Goal: Information Seeking & Learning: Compare options

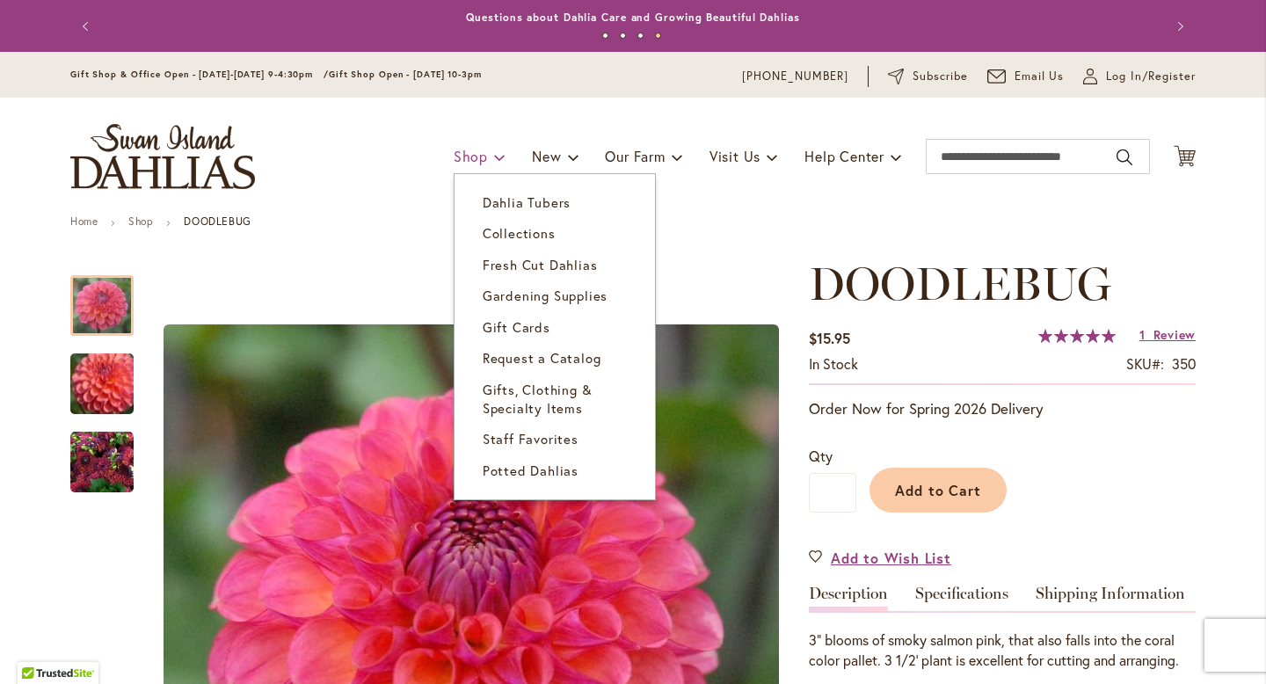
click at [471, 164] on span "Shop" at bounding box center [470, 156] width 34 height 18
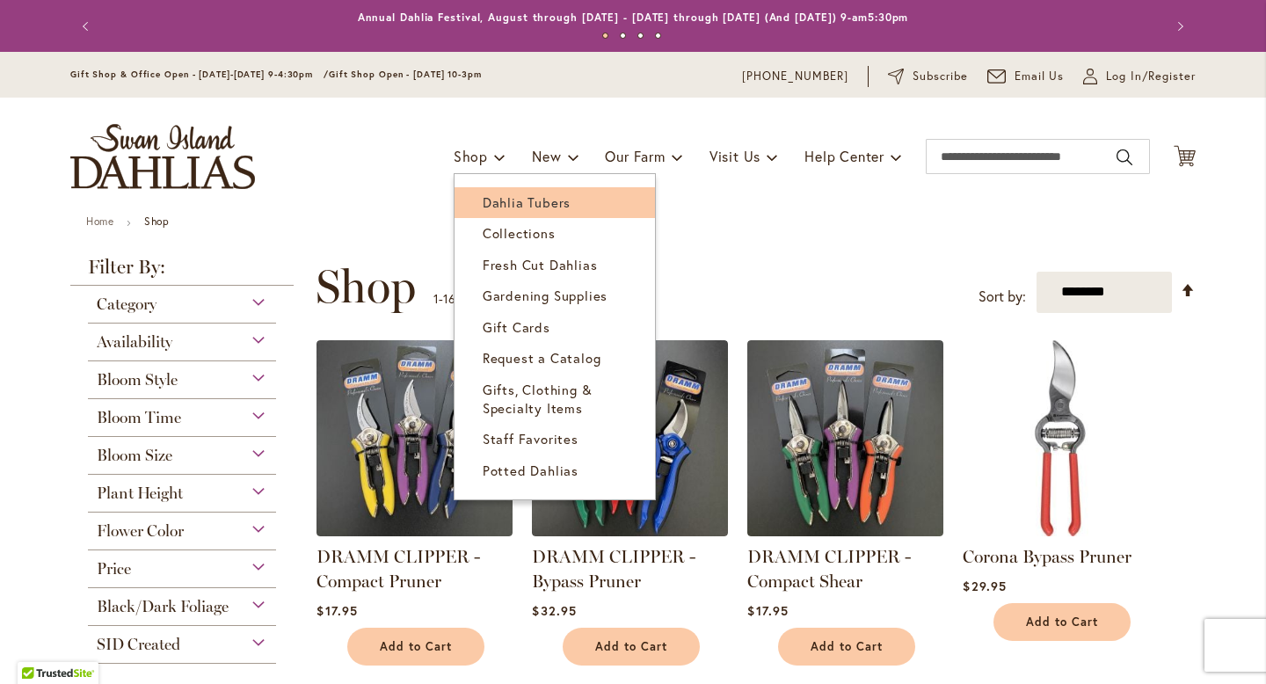
click at [498, 203] on span "Dahlia Tubers" at bounding box center [526, 202] width 88 height 18
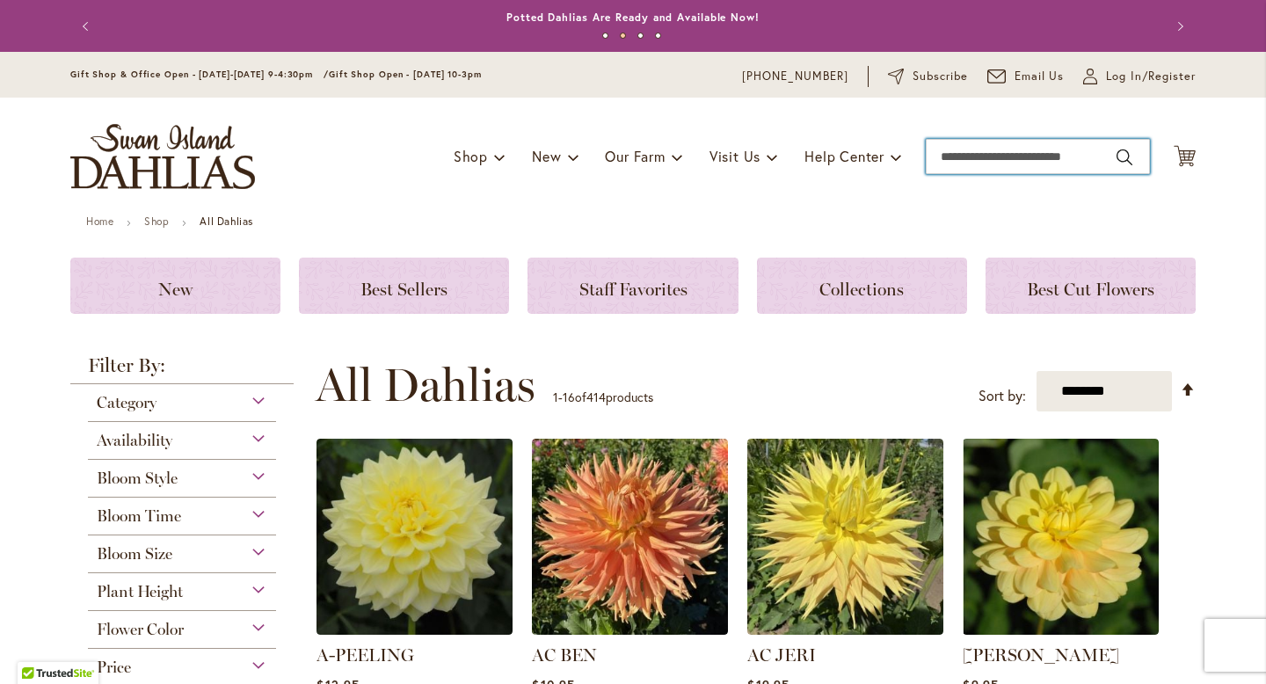
click at [1007, 154] on input "Search" at bounding box center [1037, 156] width 224 height 35
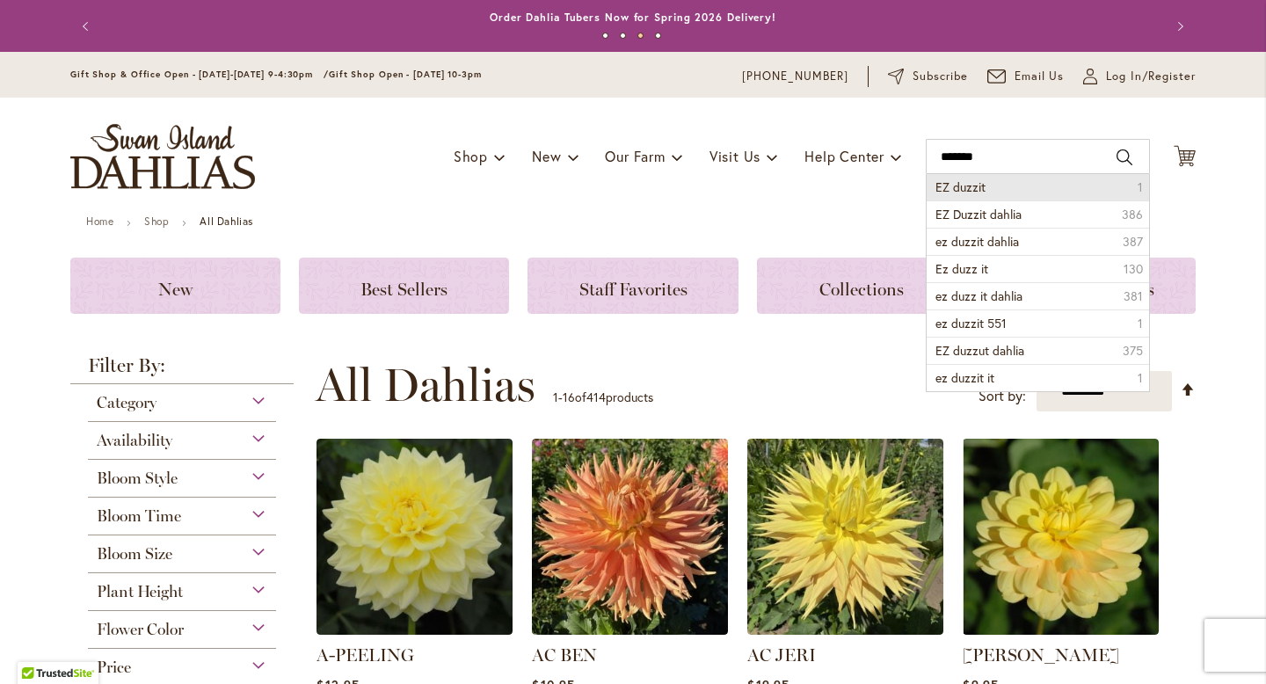
click at [1010, 190] on li "EZ duzzit 1" at bounding box center [1037, 187] width 222 height 26
type input "*********"
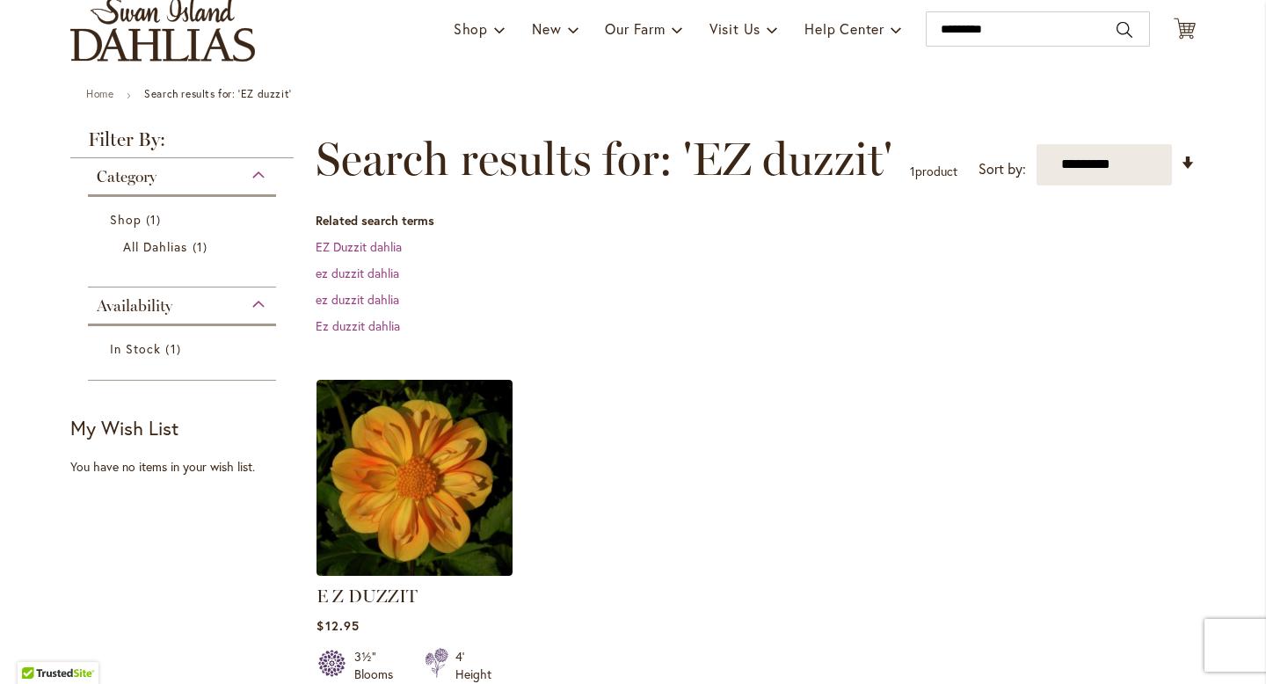
scroll to position [204, 0]
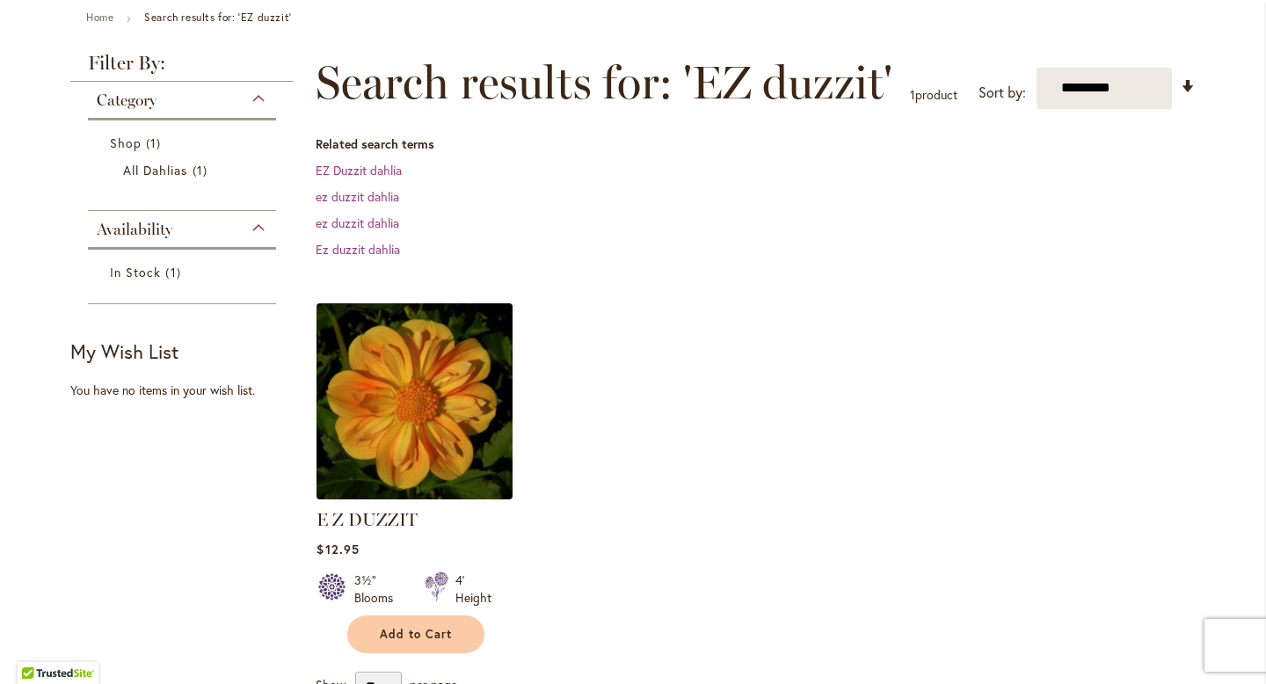
click at [490, 385] on img at bounding box center [415, 401] width 206 height 206
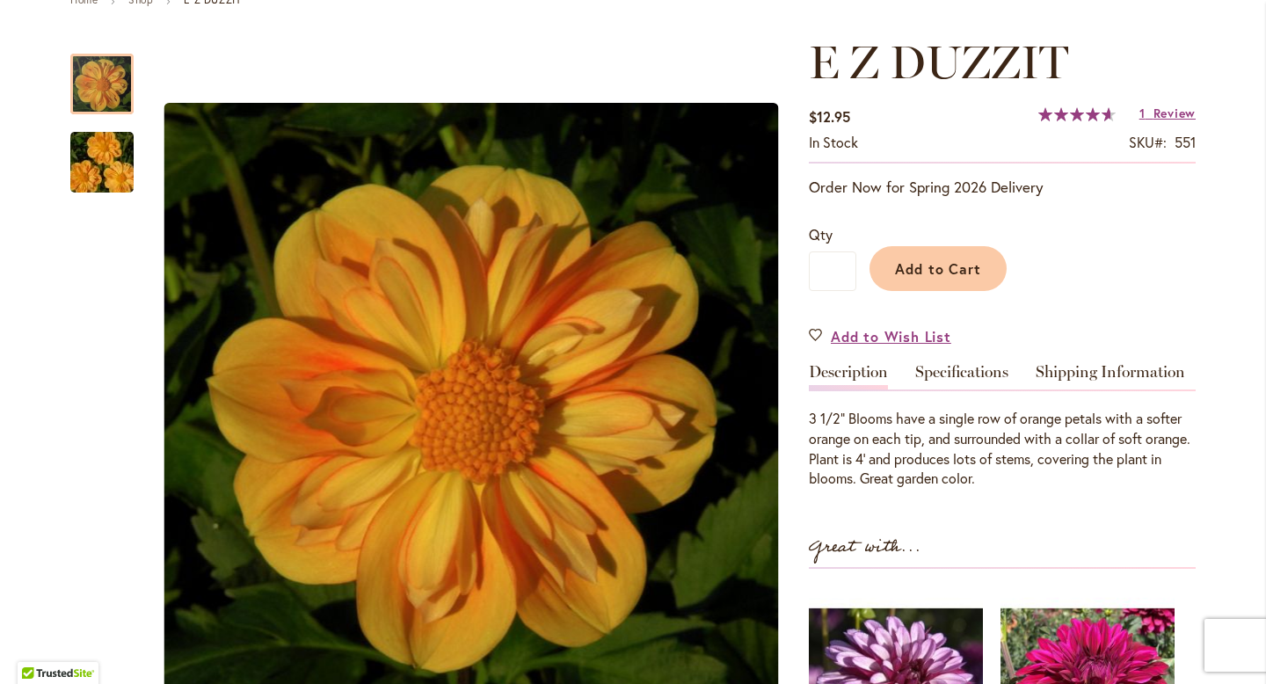
scroll to position [219, 0]
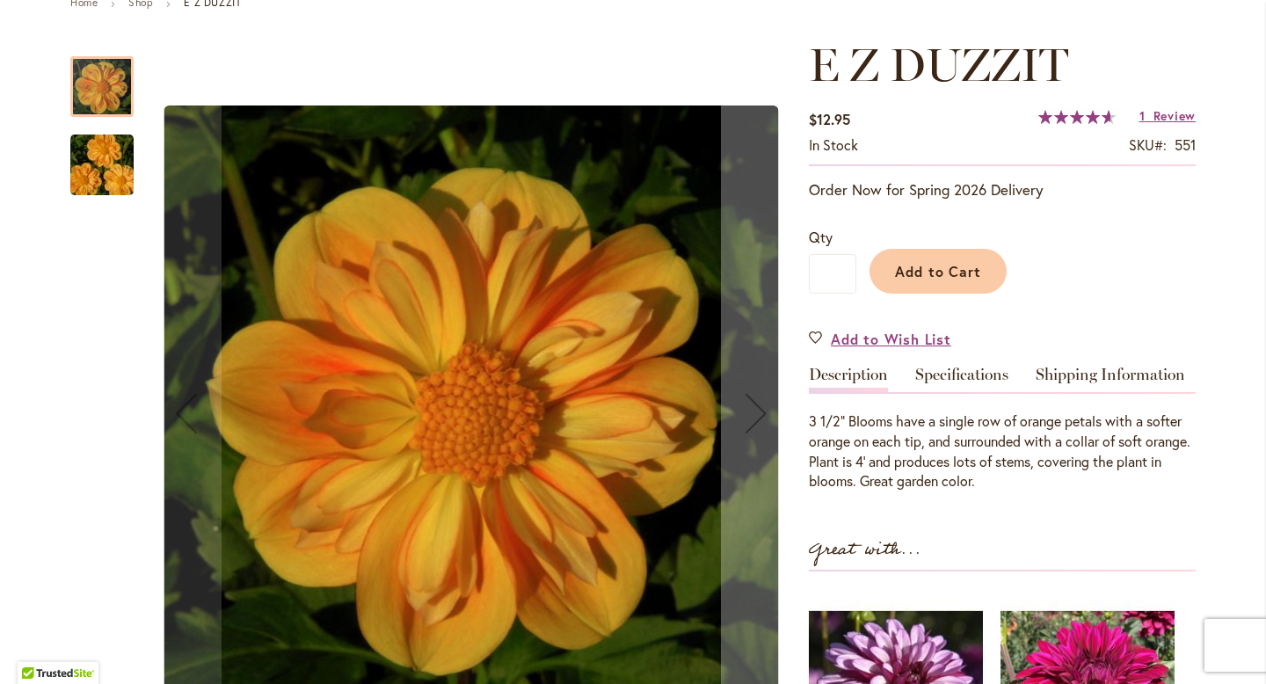
click at [133, 177] on img "E Z DUZZIT" at bounding box center [102, 165] width 127 height 84
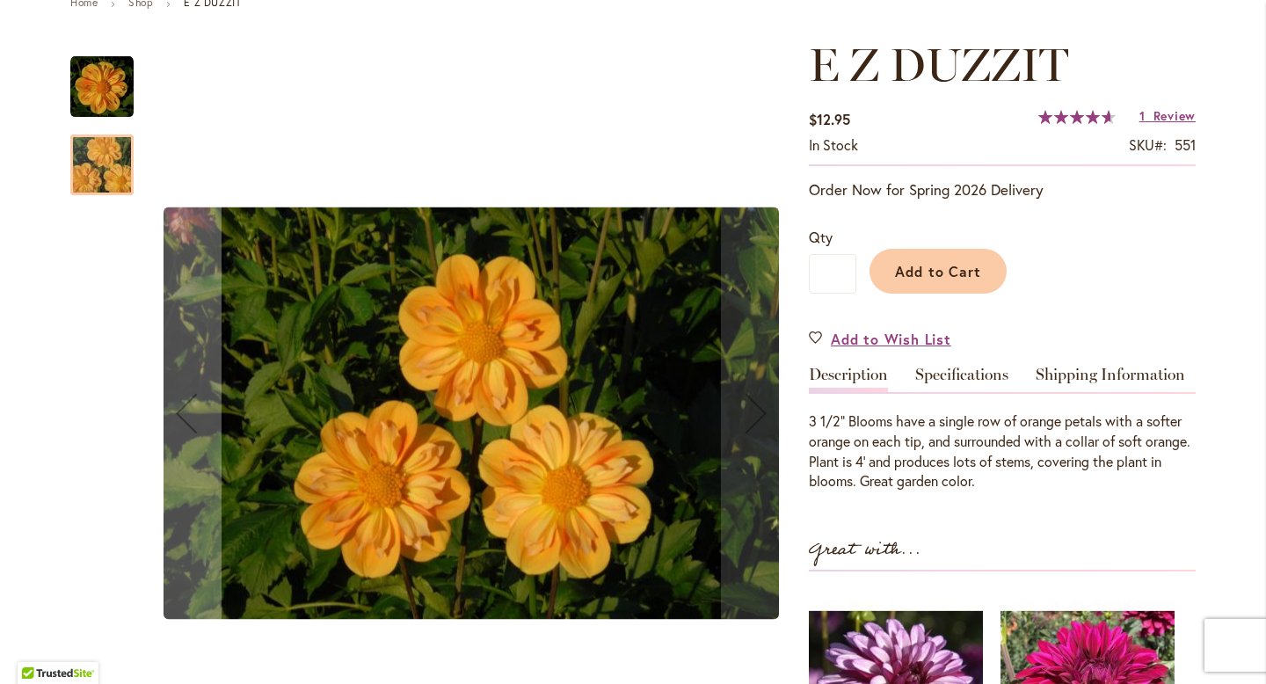
click at [114, 99] on img "E Z DUZZIT" at bounding box center [101, 86] width 63 height 63
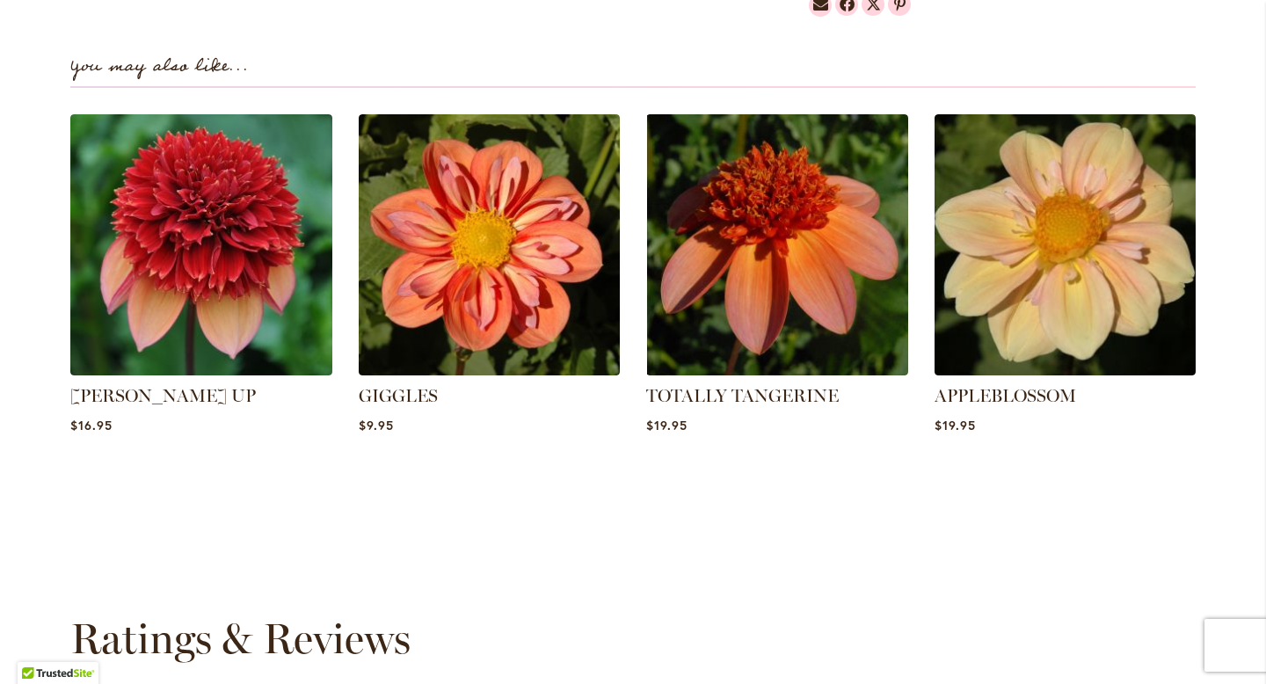
scroll to position [1211, 0]
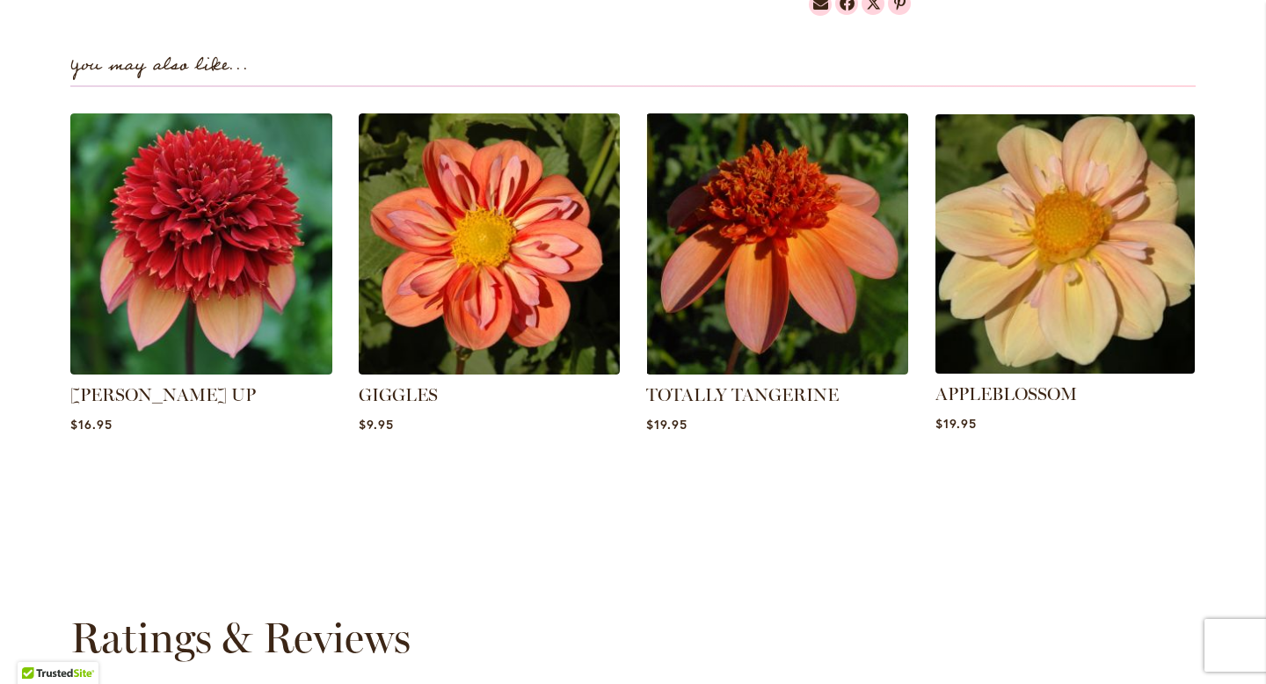
click at [1122, 337] on img at bounding box center [1064, 243] width 272 height 272
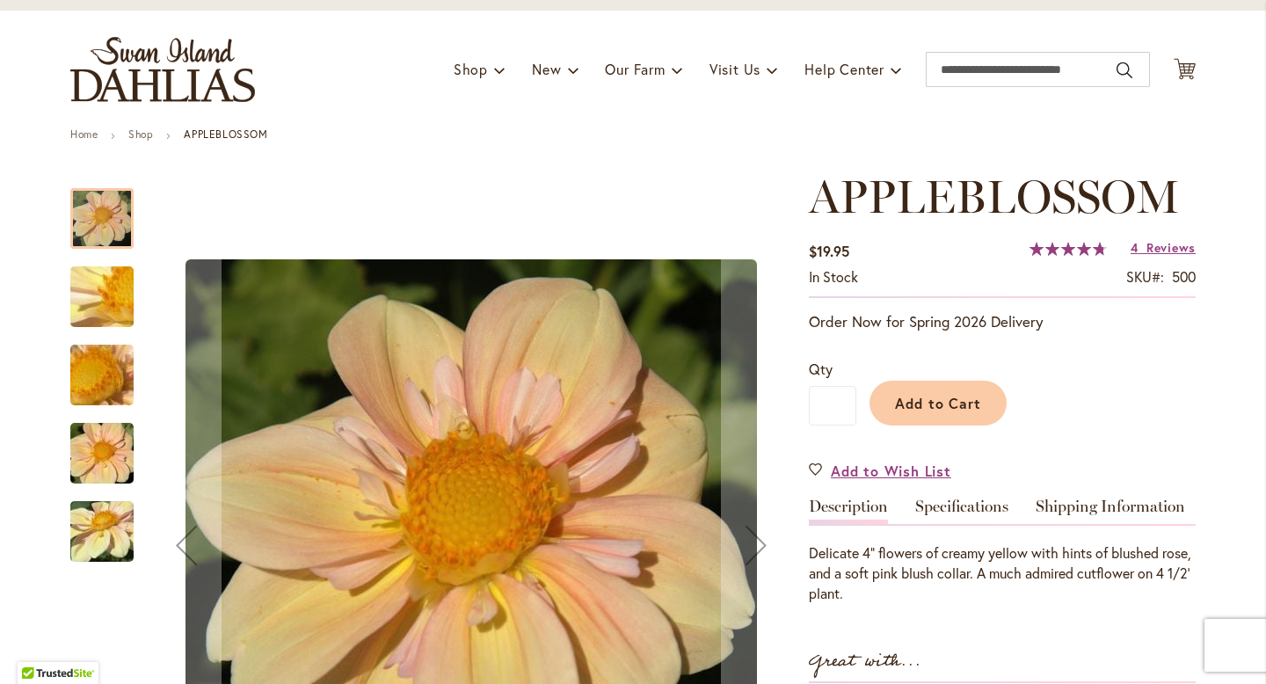
scroll to position [213, 0]
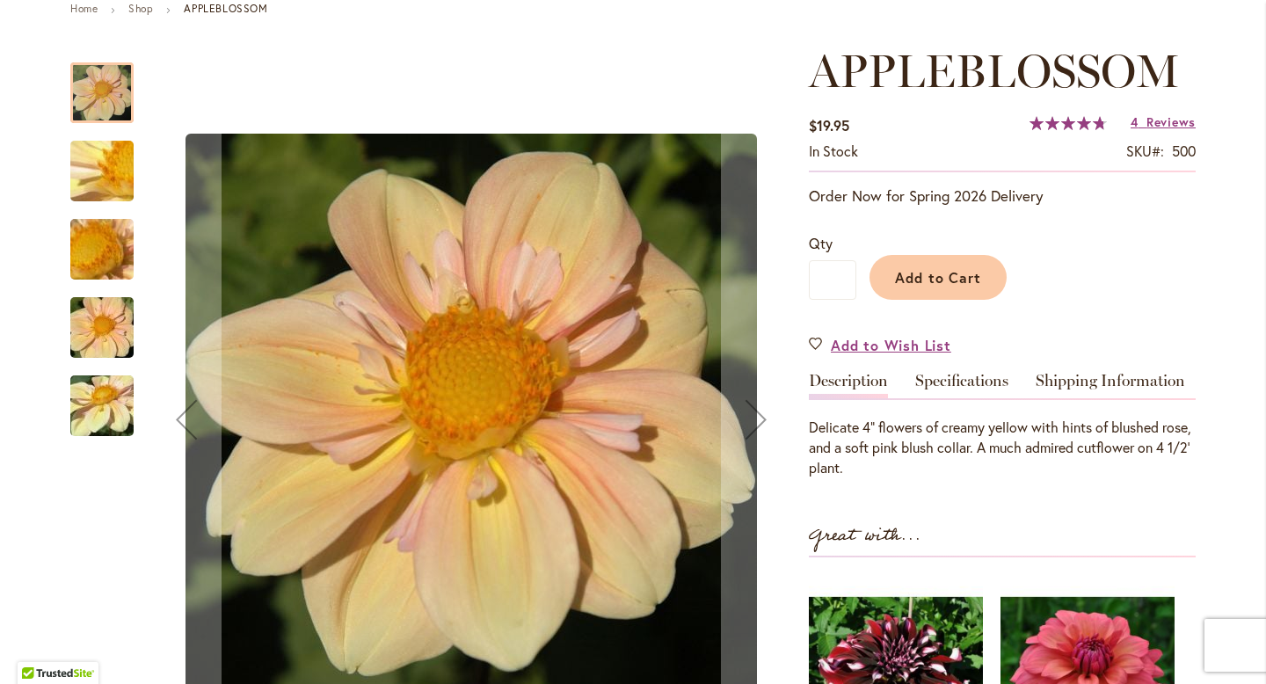
click at [108, 321] on img "APPLEBLOSSOM" at bounding box center [102, 328] width 127 height 84
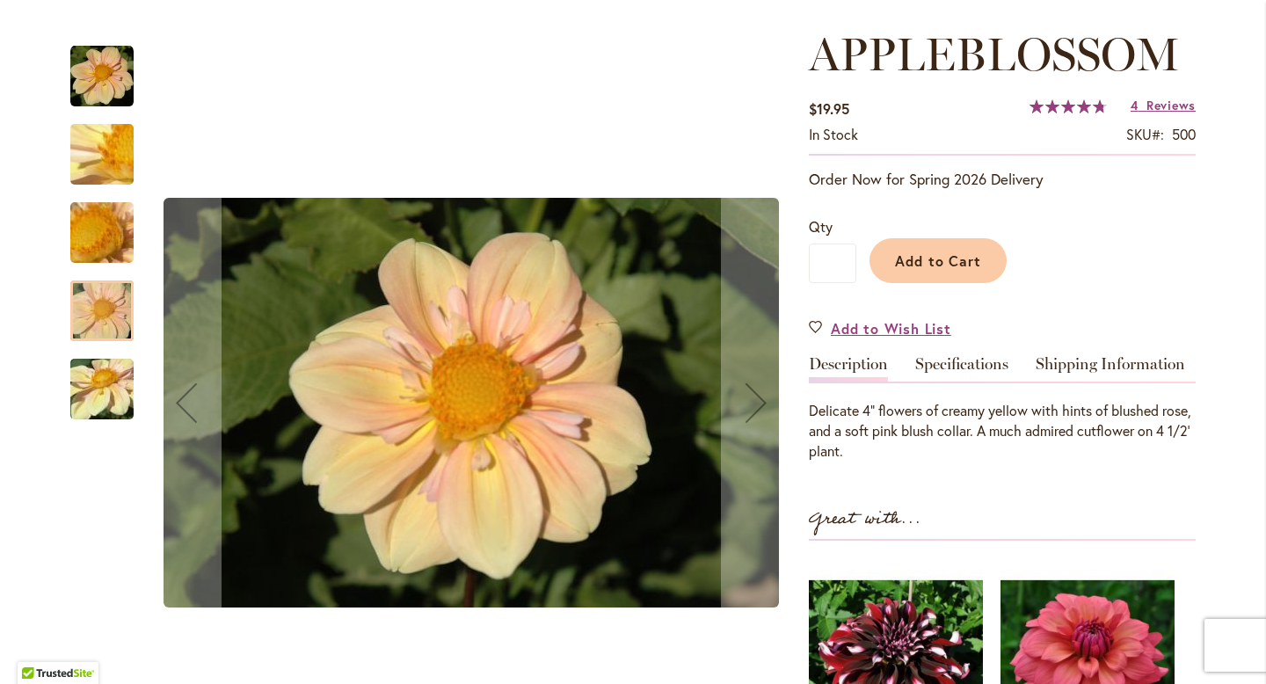
scroll to position [0, 0]
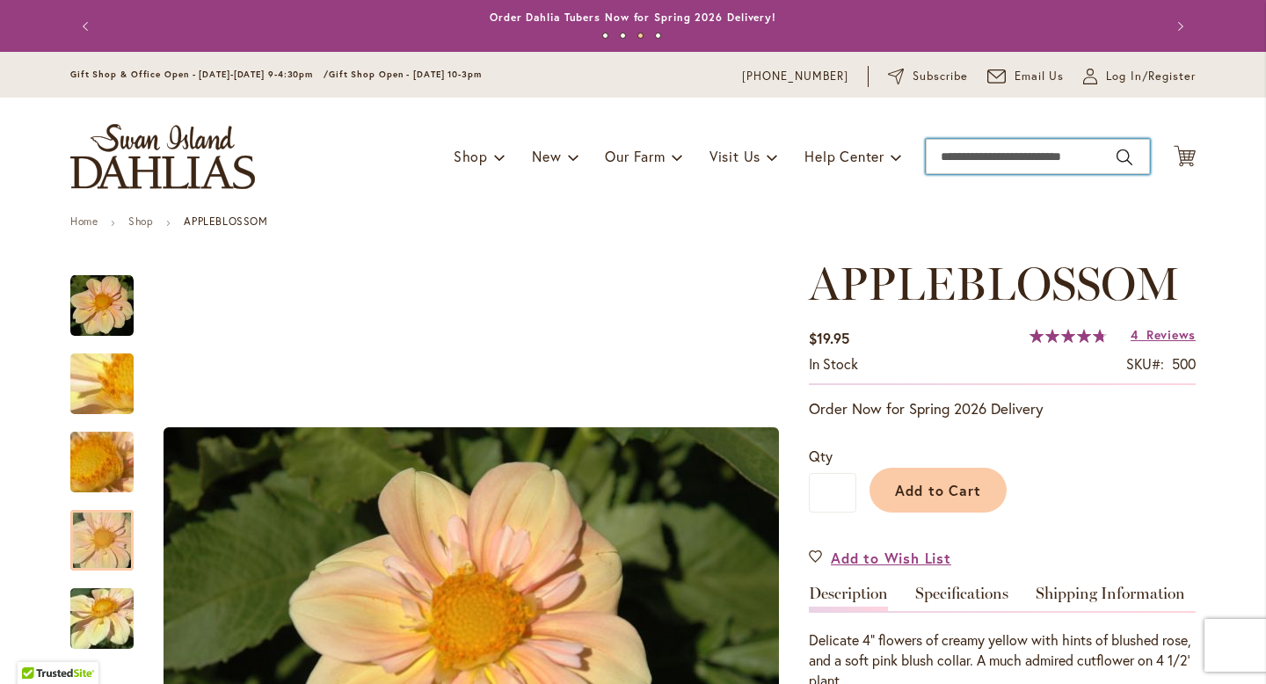
click at [1080, 153] on input "Search" at bounding box center [1037, 156] width 224 height 35
type input "*******"
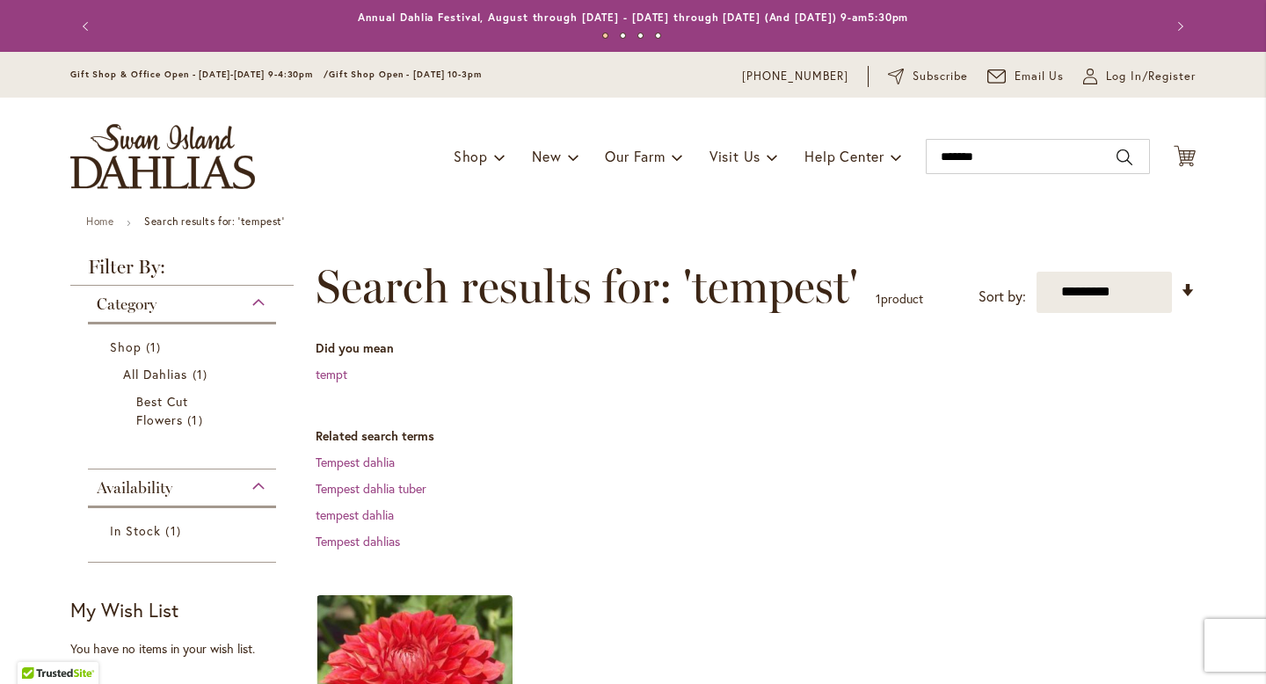
scroll to position [204, 0]
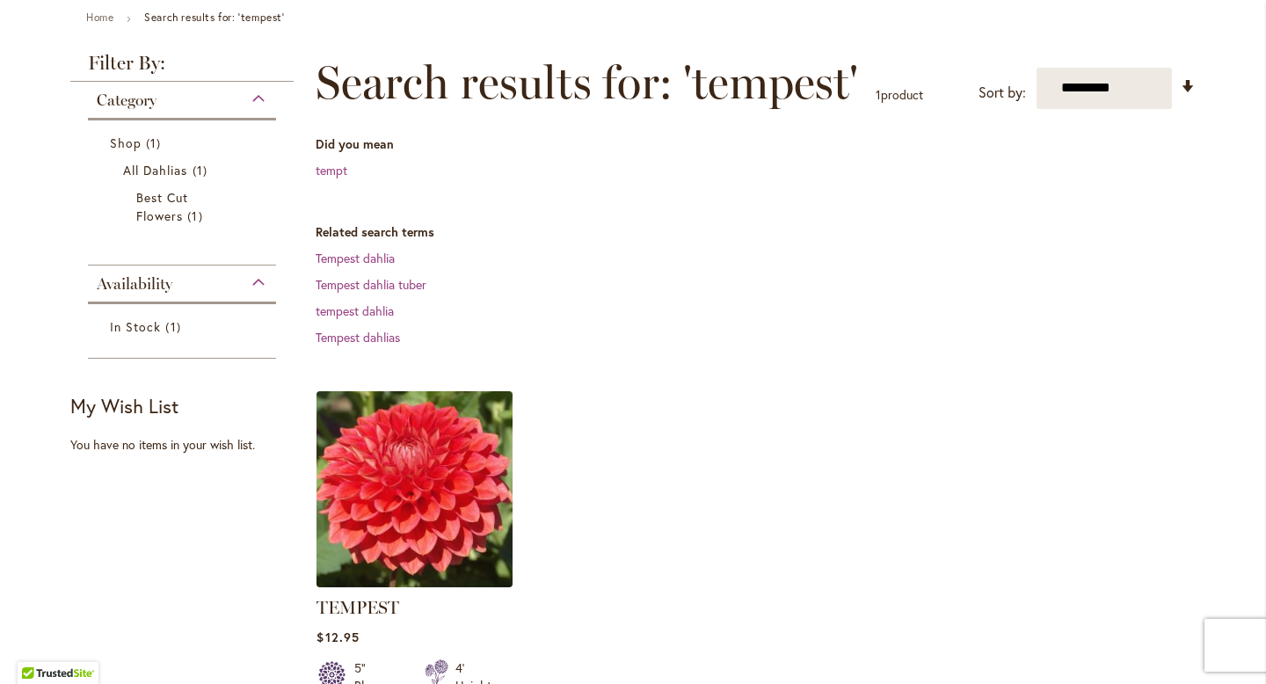
click at [482, 458] on img at bounding box center [415, 489] width 206 height 206
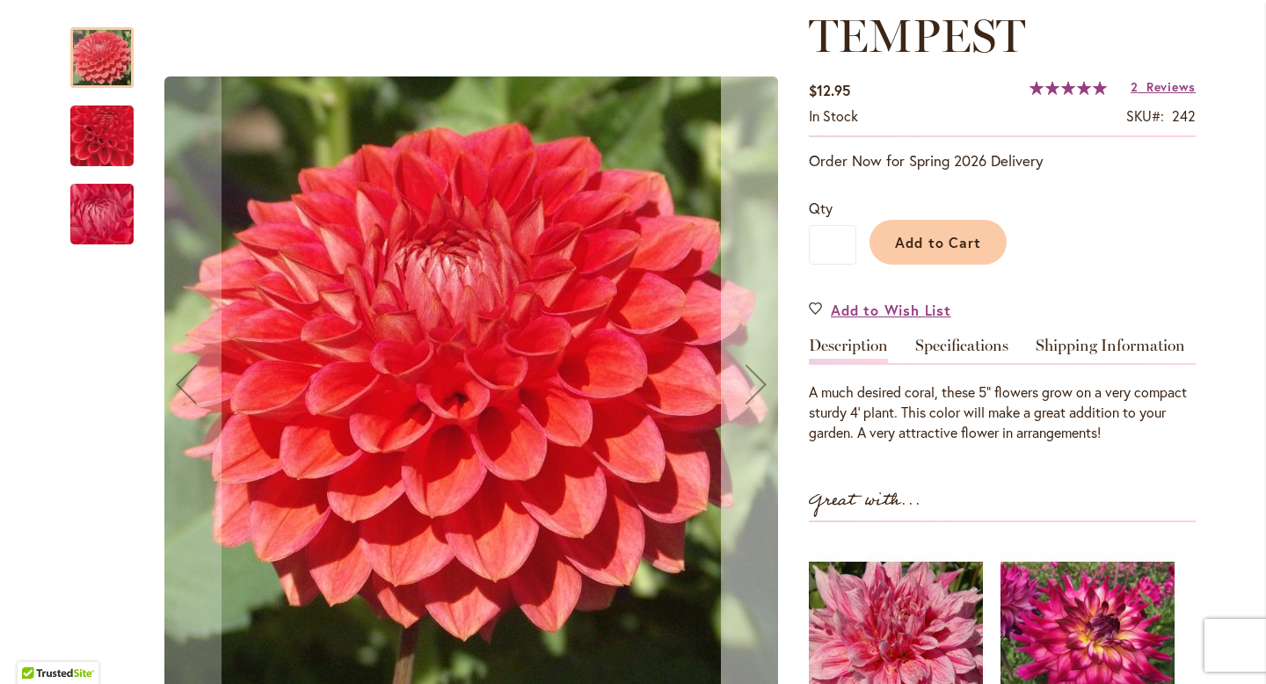
scroll to position [245, 0]
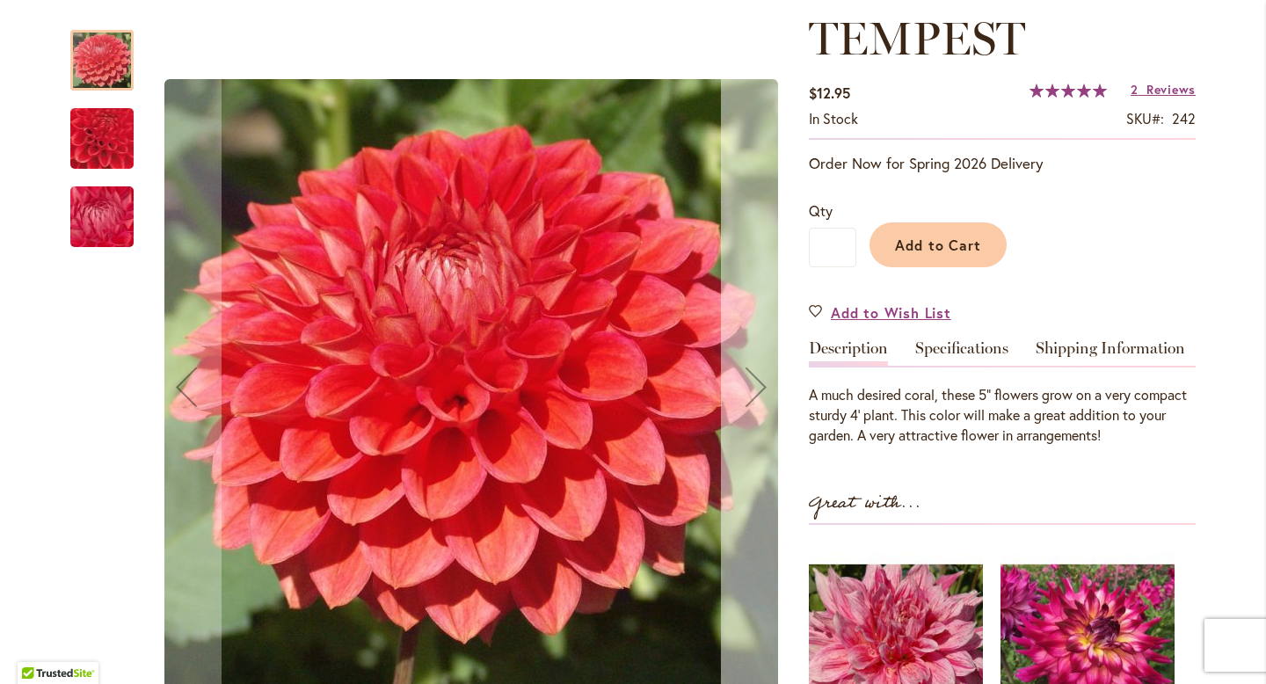
click at [738, 404] on div "Next" at bounding box center [756, 387] width 70 height 70
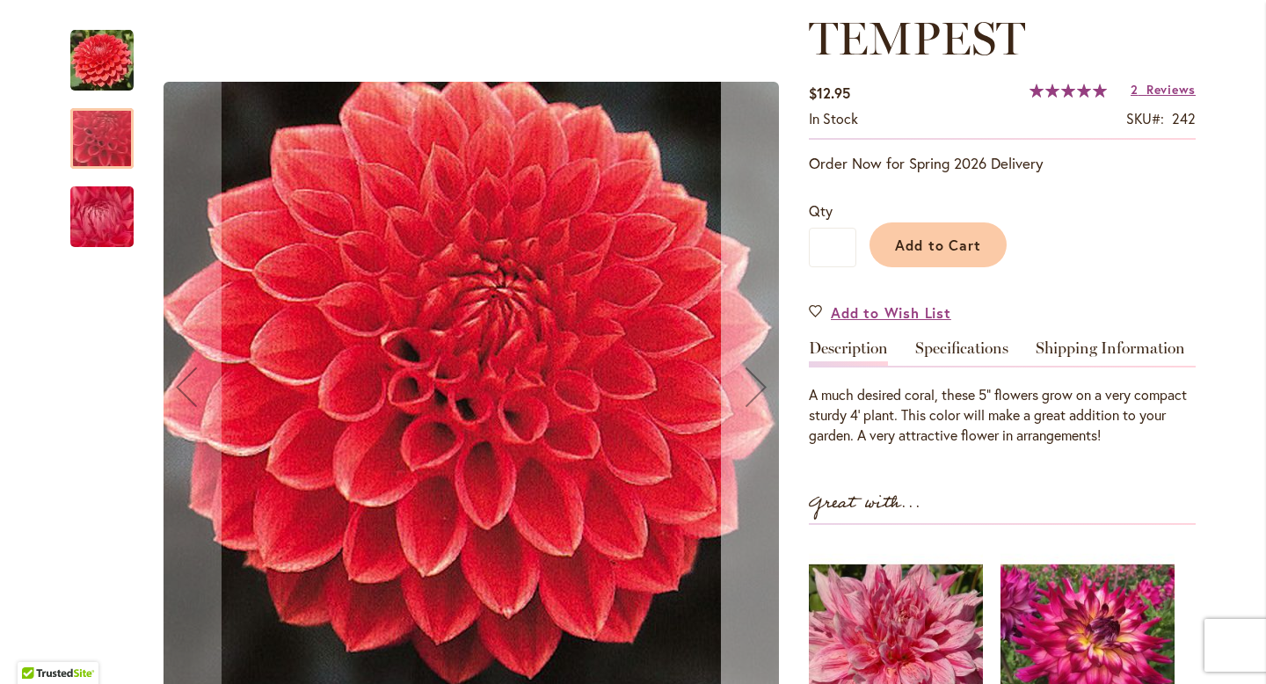
click at [737, 404] on div "Next" at bounding box center [756, 387] width 70 height 70
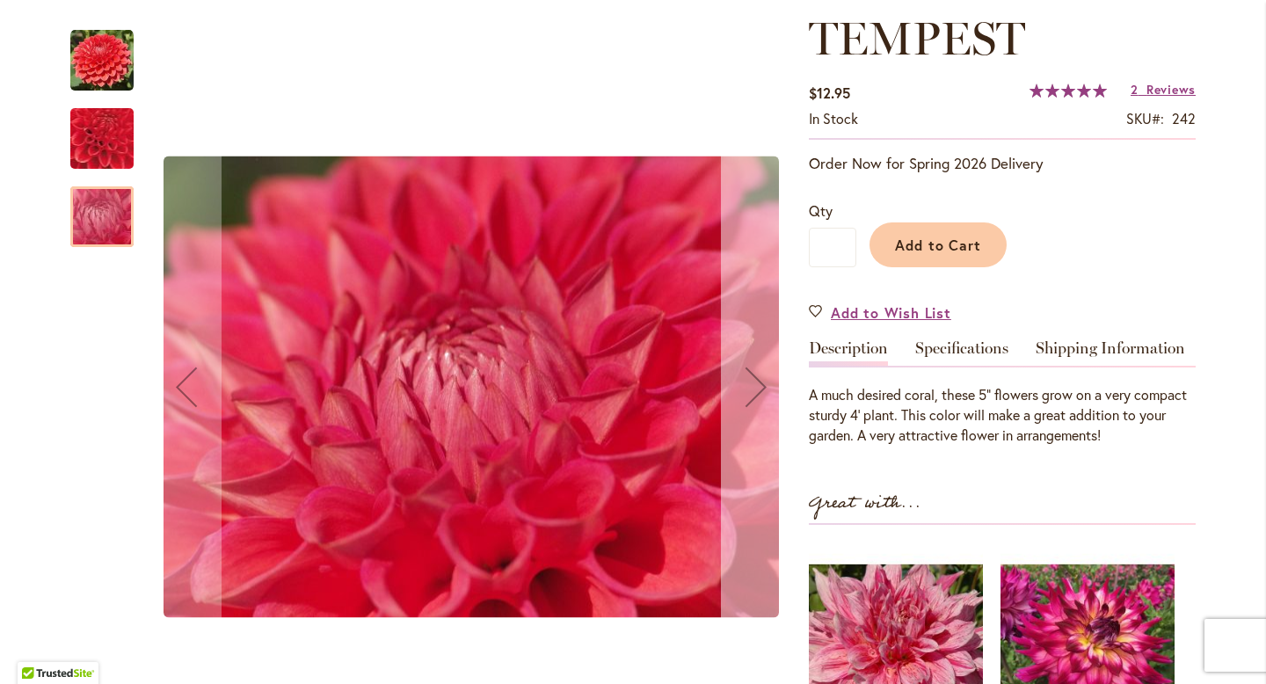
click at [737, 404] on div "Next" at bounding box center [756, 387] width 70 height 70
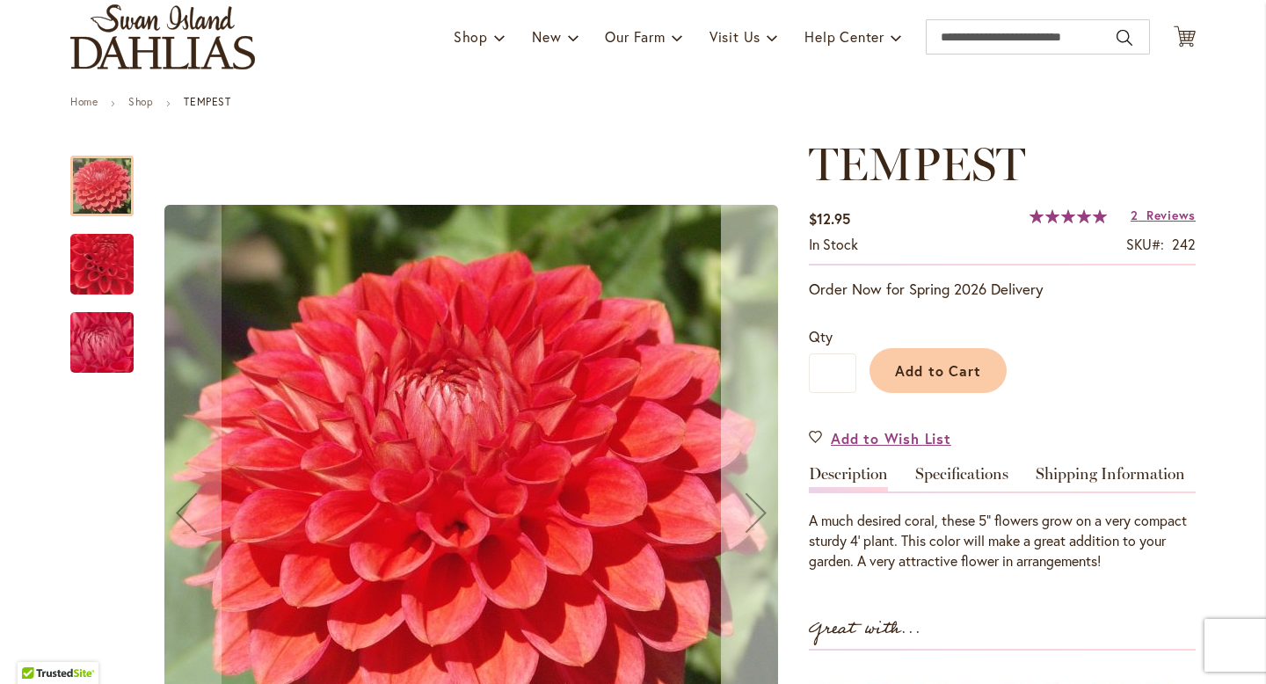
scroll to position [0, 0]
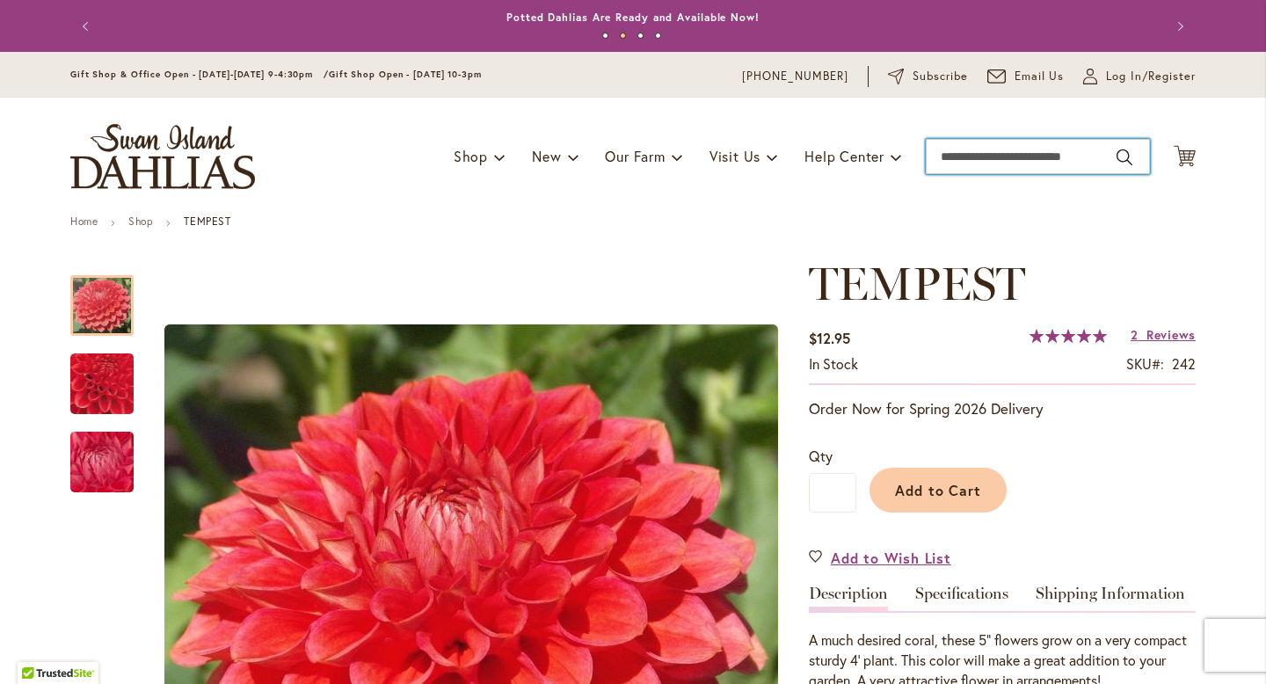
click at [1088, 163] on input "Search" at bounding box center [1037, 156] width 224 height 35
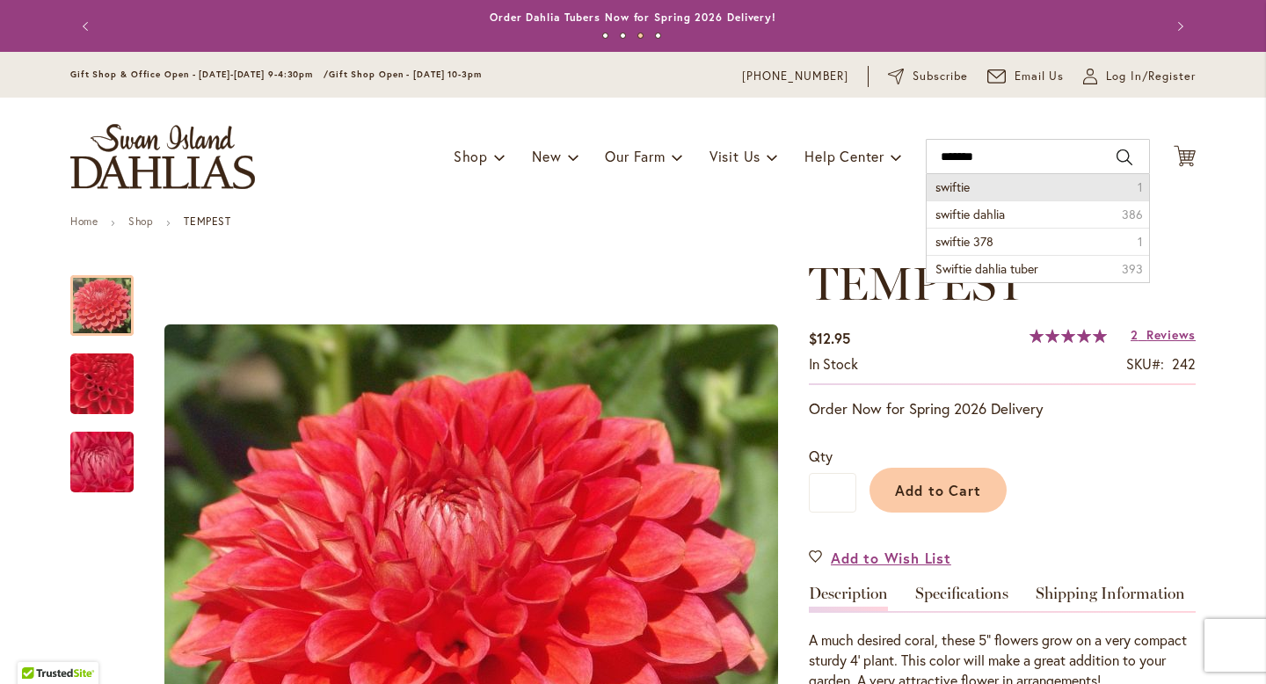
click at [1062, 185] on li "swiftie 1" at bounding box center [1037, 187] width 222 height 26
type input "*******"
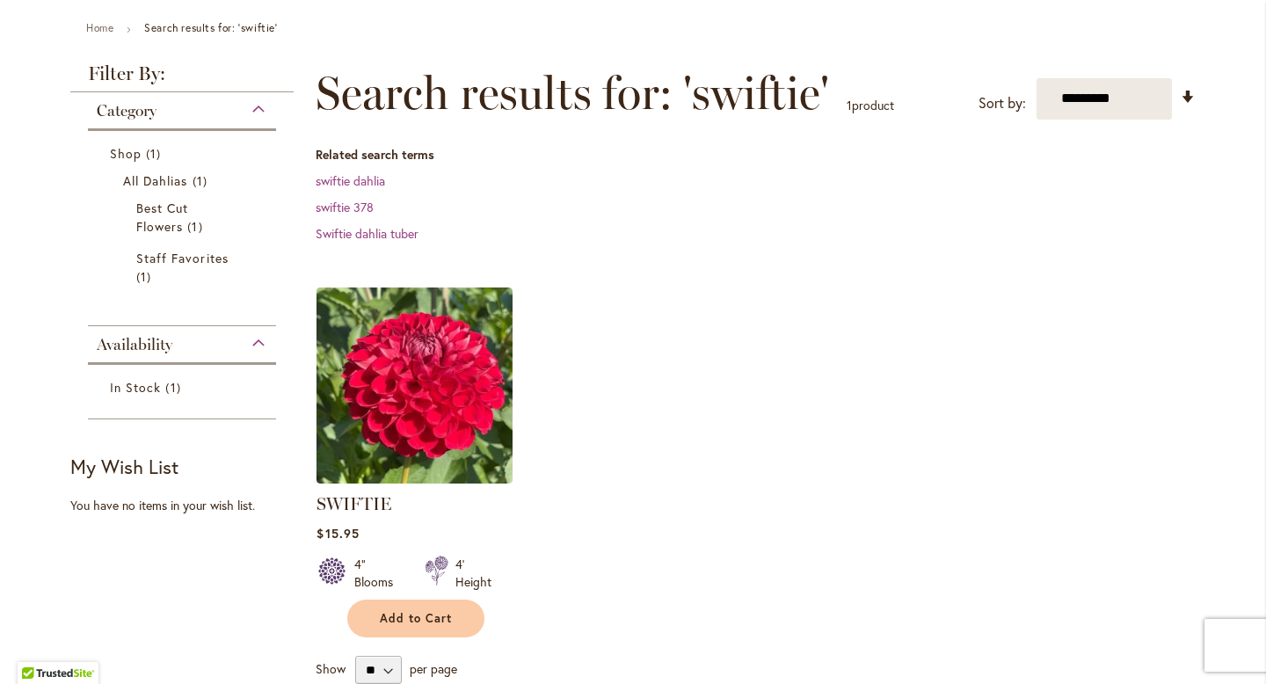
scroll to position [262, 0]
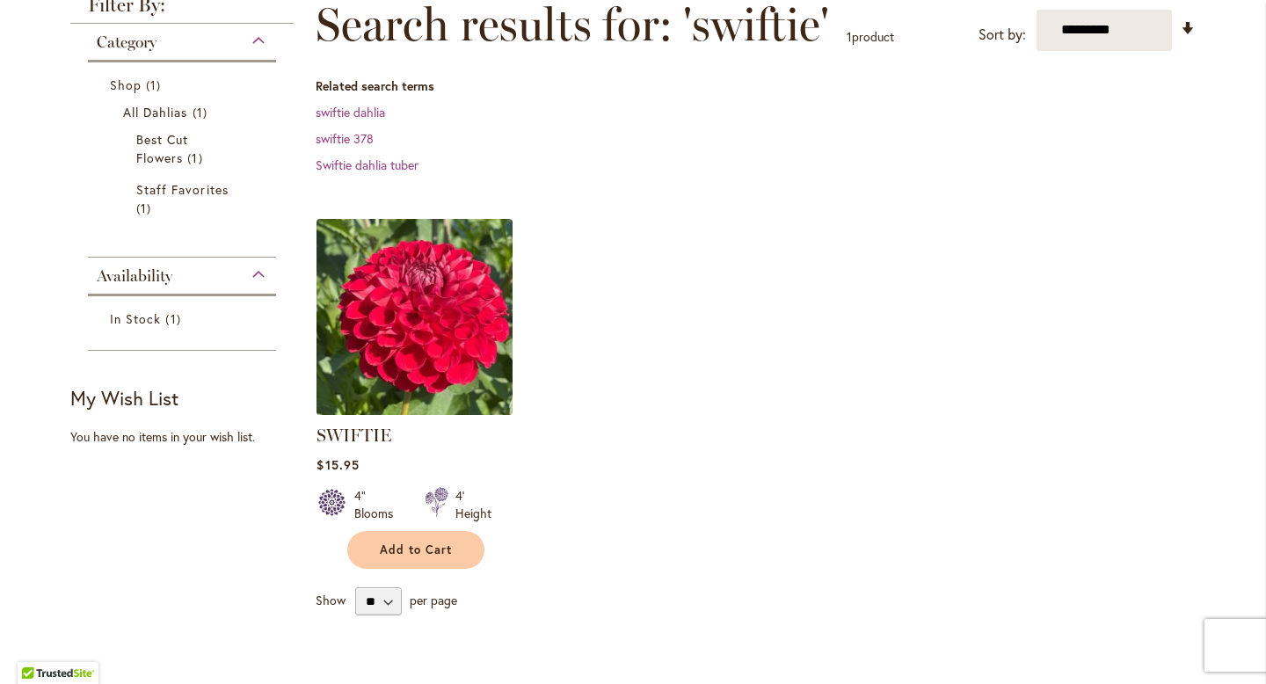
click at [407, 326] on img at bounding box center [415, 317] width 206 height 206
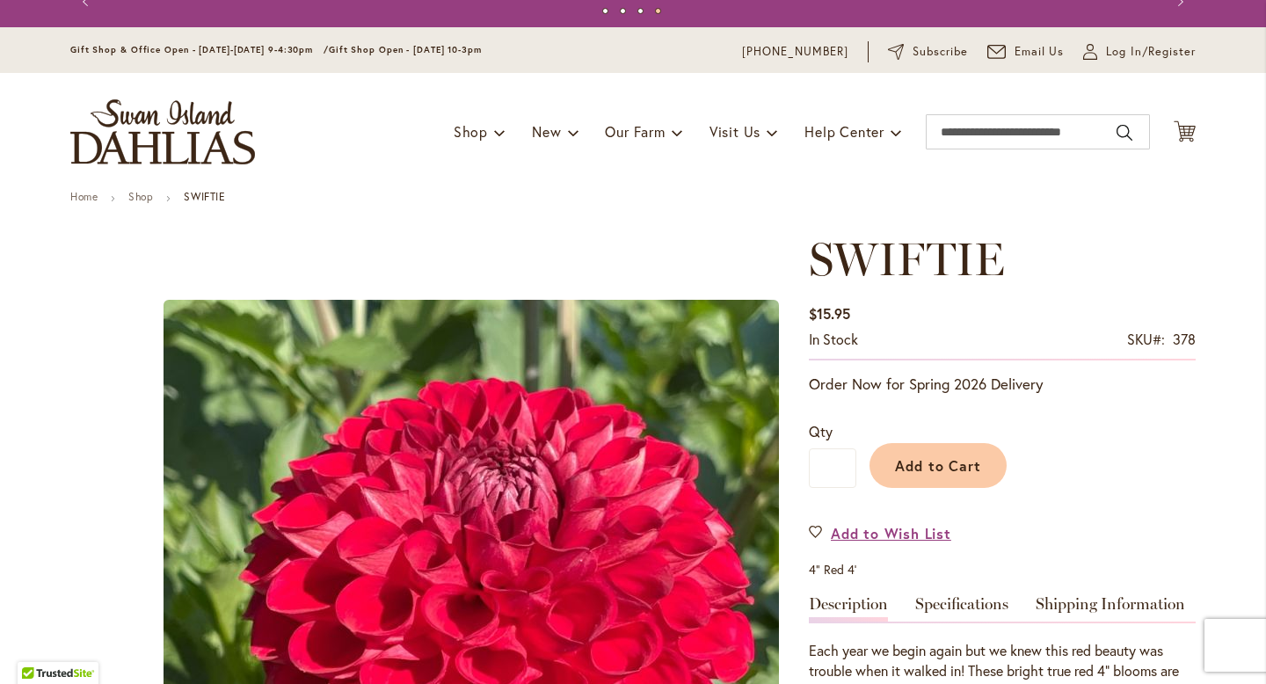
scroll to position [23, 0]
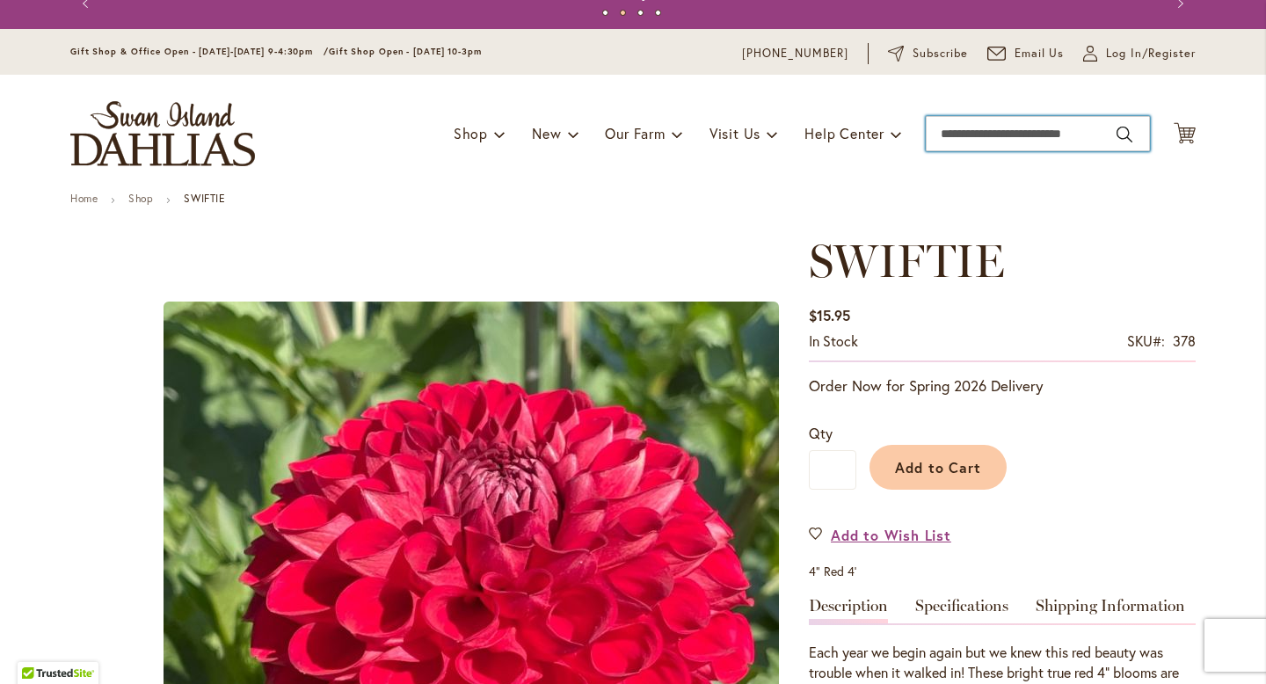
click at [968, 131] on input "Search" at bounding box center [1037, 133] width 224 height 35
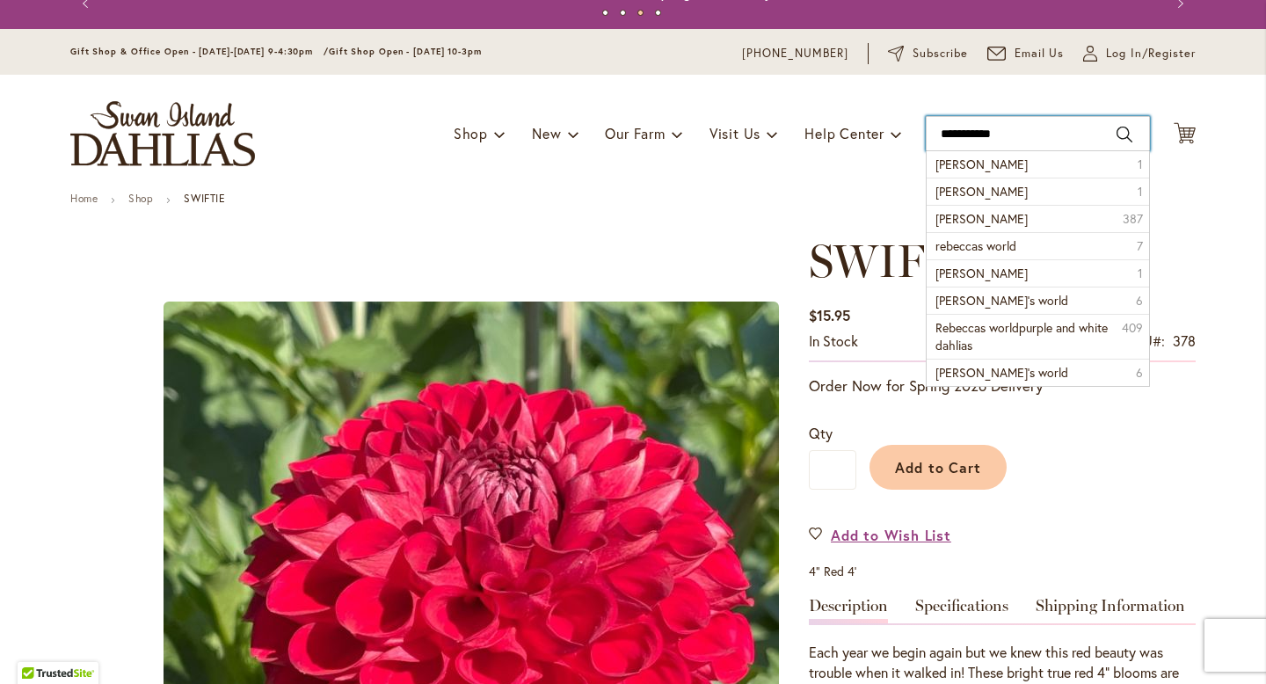
type input "**********"
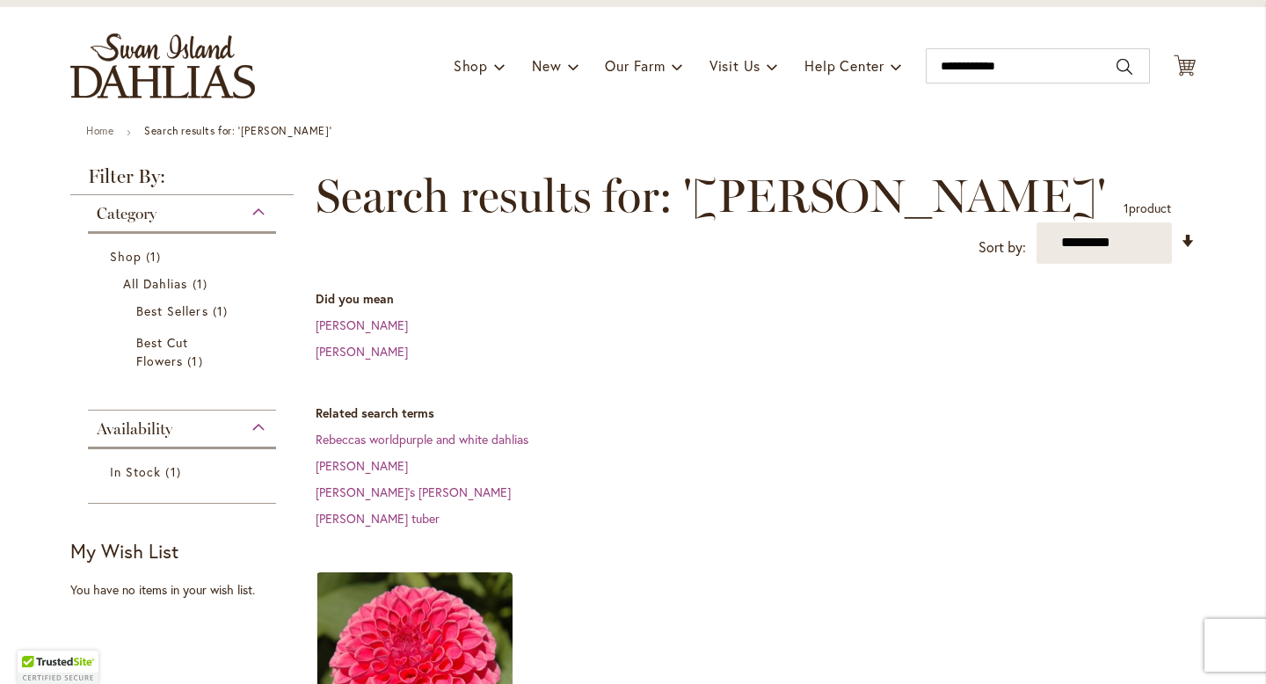
scroll to position [398, 0]
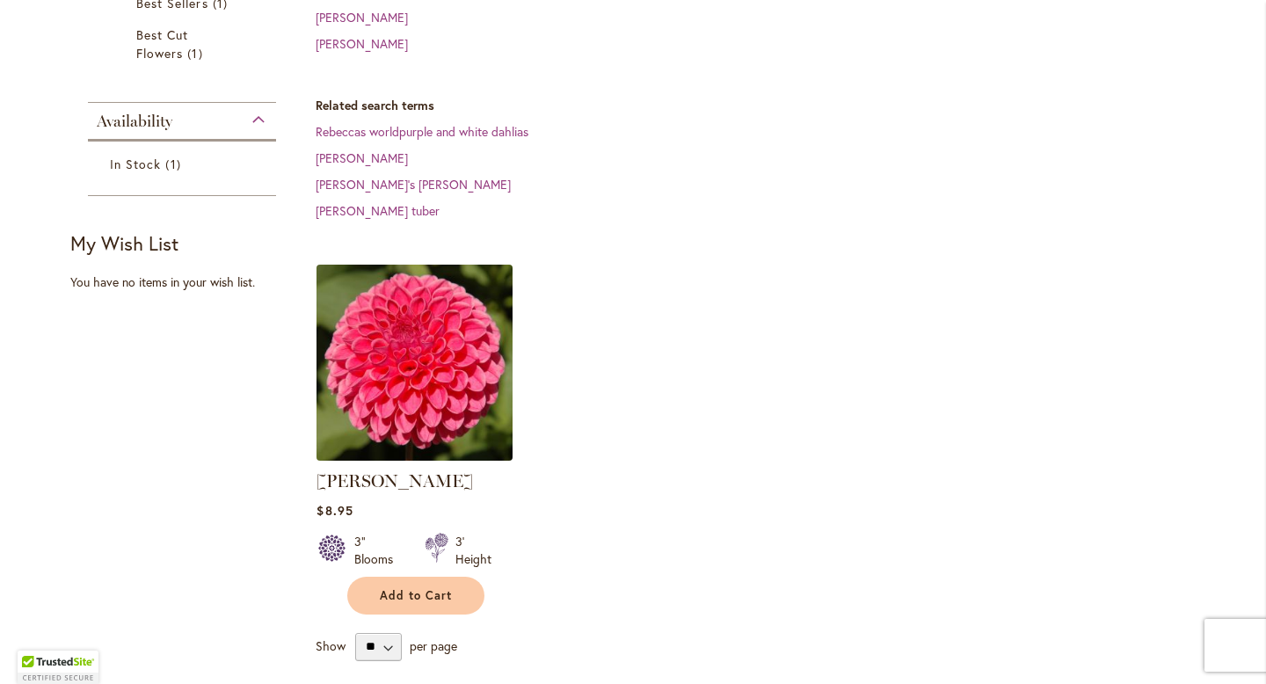
click at [496, 332] on img at bounding box center [415, 362] width 206 height 206
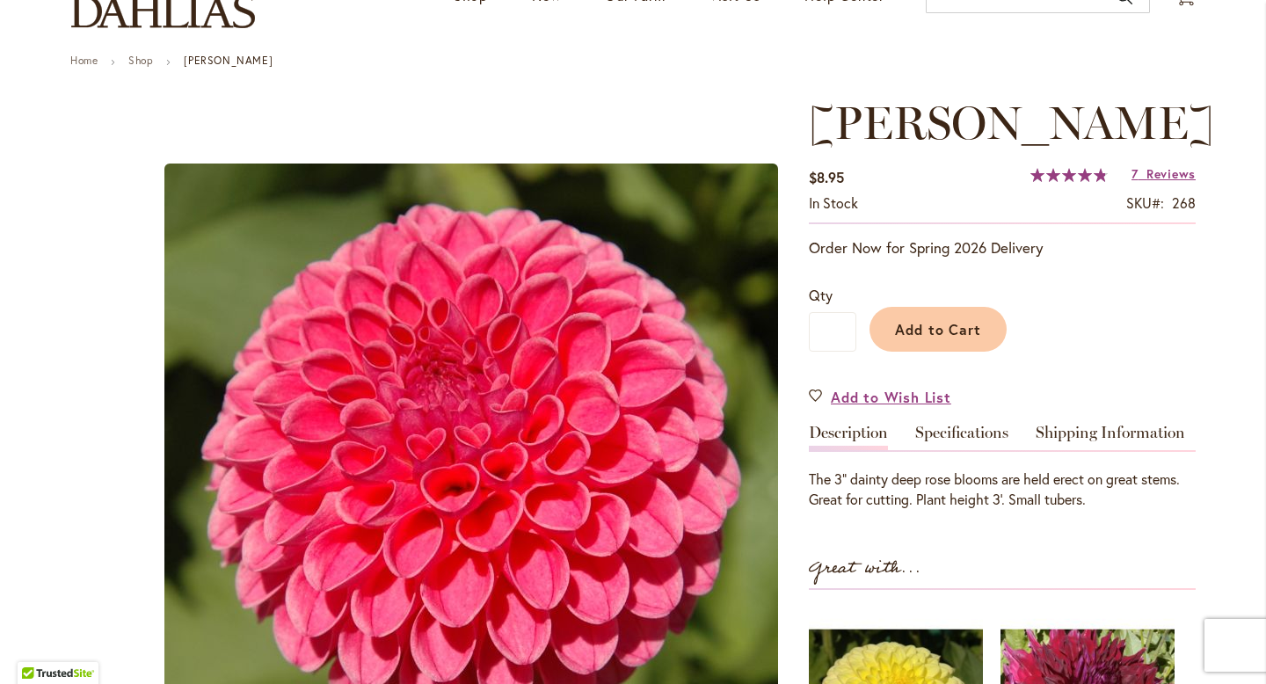
scroll to position [54, 0]
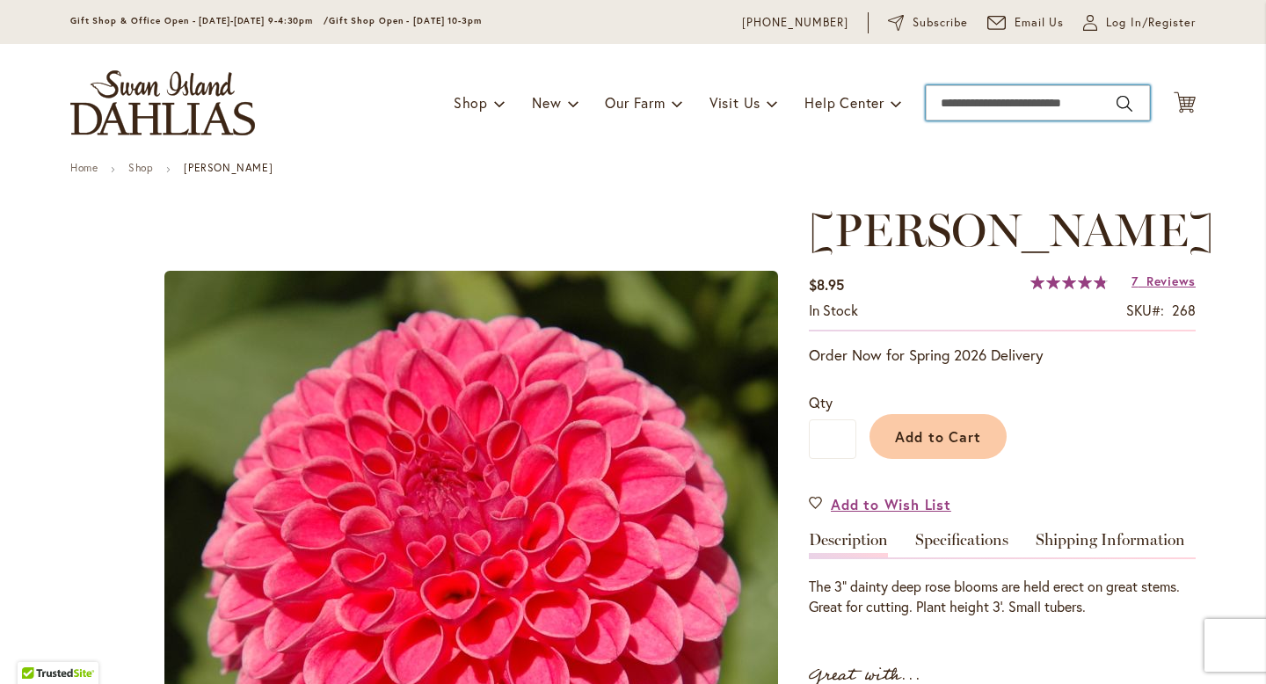
click at [1020, 98] on input "Search" at bounding box center [1037, 102] width 224 height 35
type input "**********"
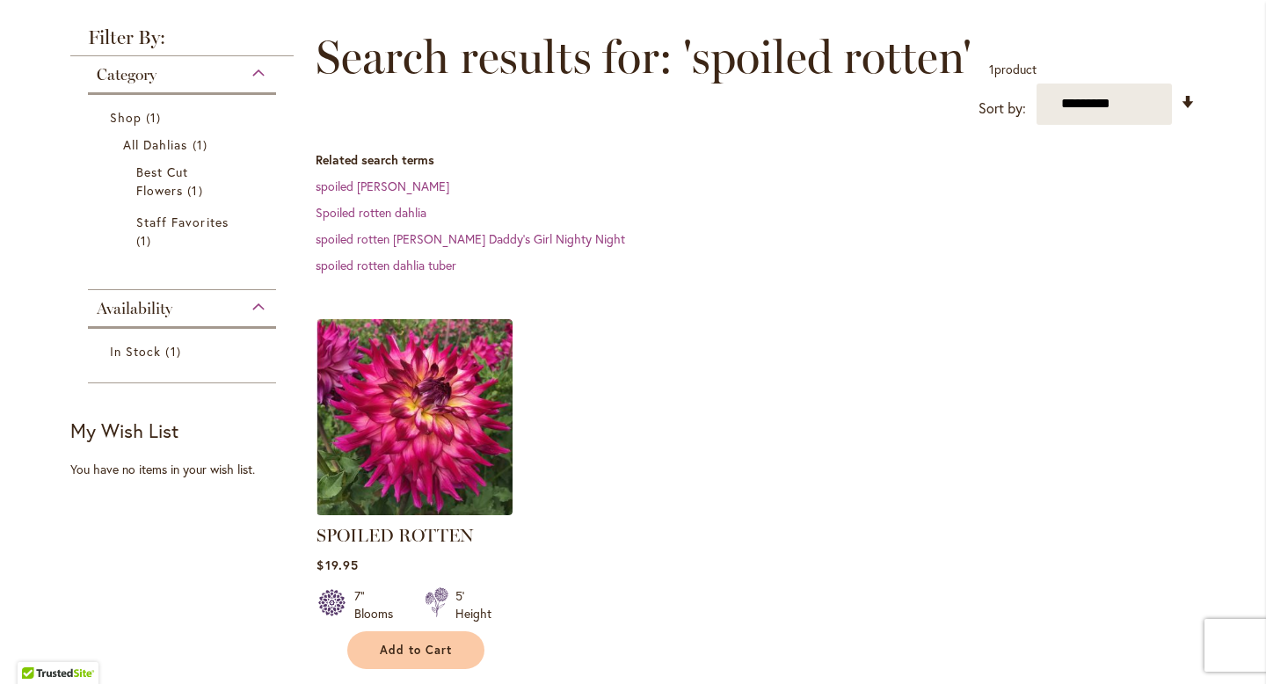
scroll to position [243, 0]
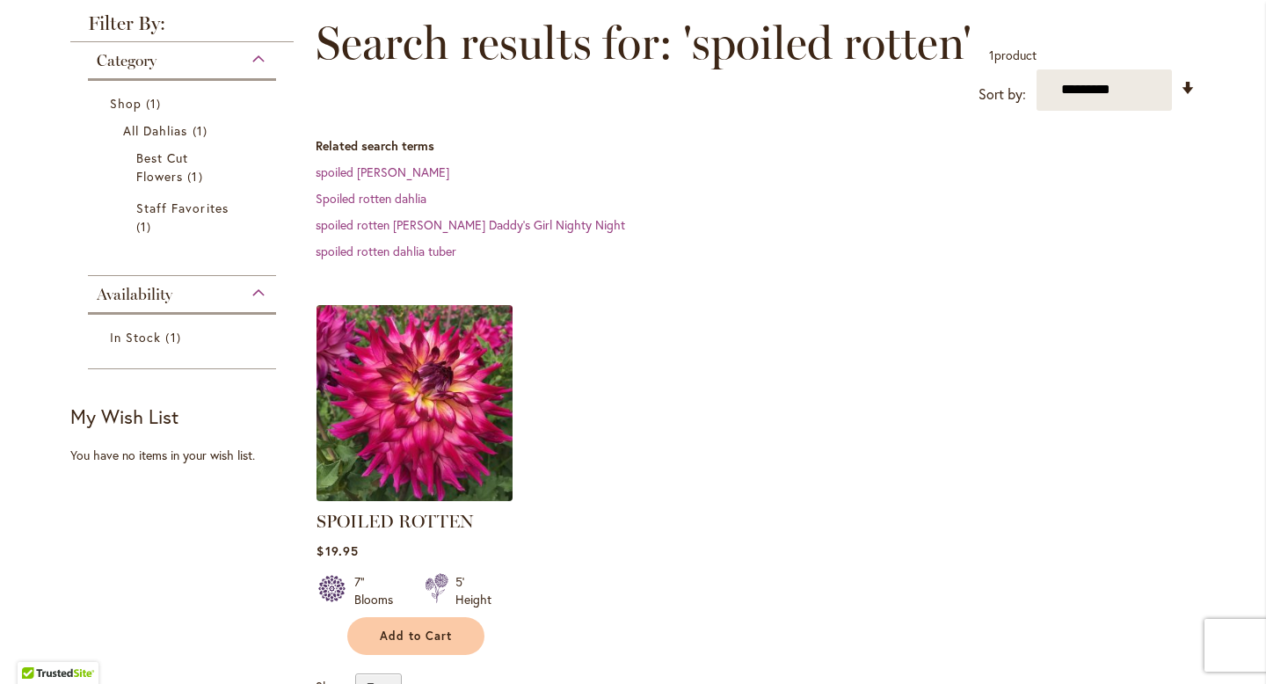
click at [424, 453] on img at bounding box center [415, 403] width 206 height 206
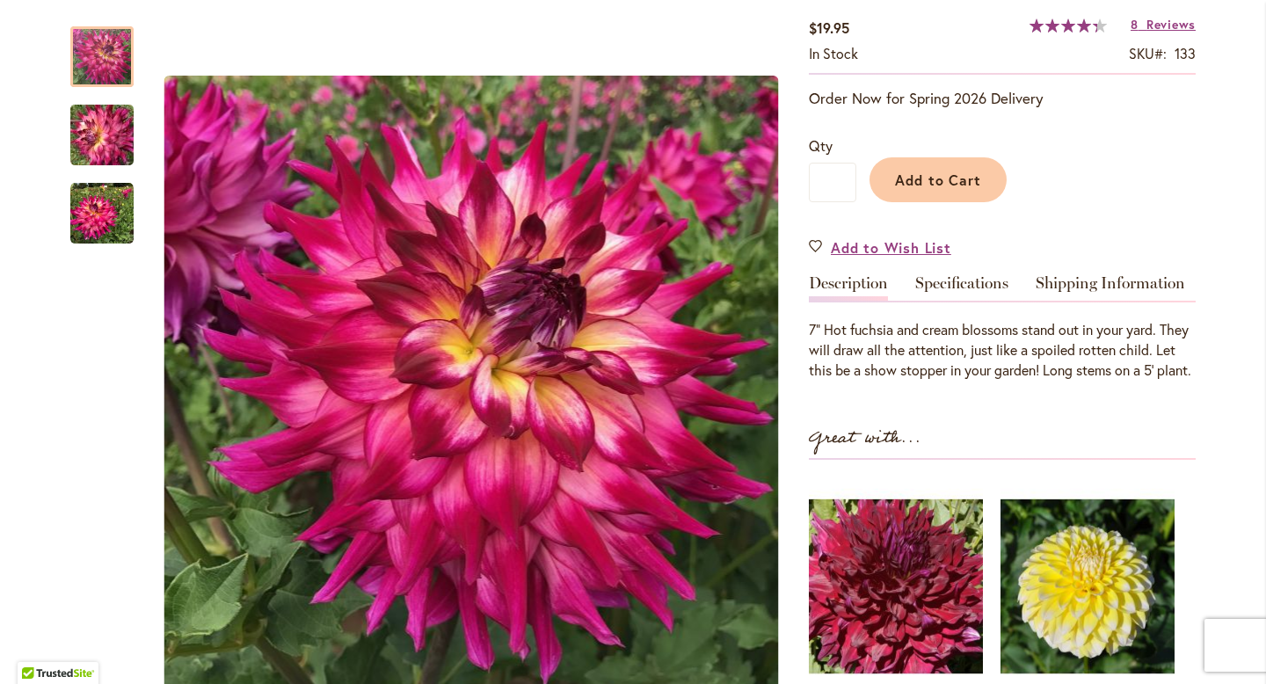
scroll to position [364, 0]
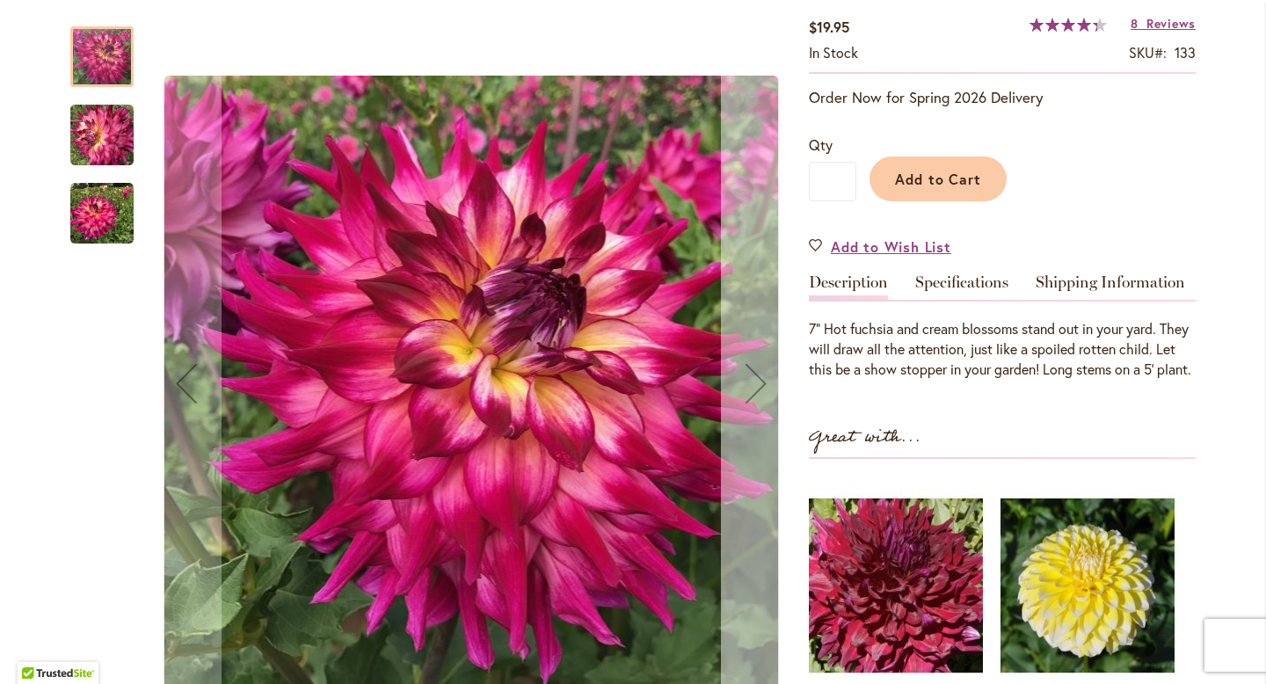
click at [753, 371] on div "Next" at bounding box center [756, 383] width 70 height 70
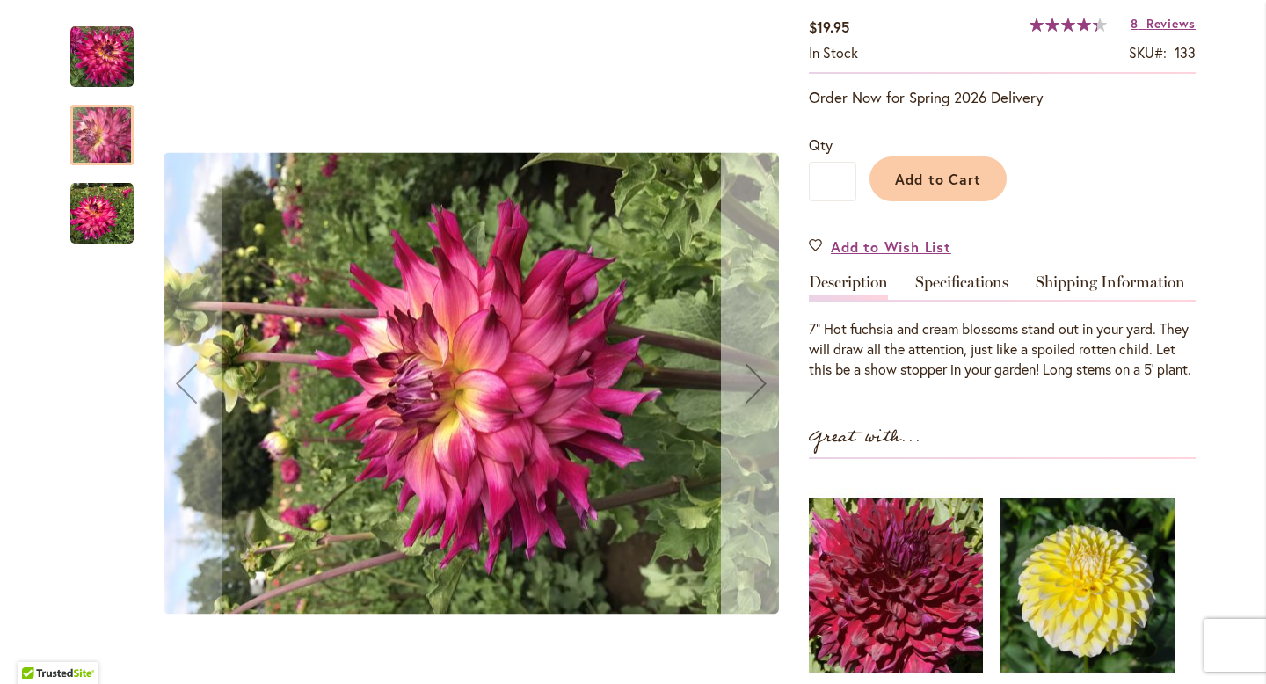
click at [753, 371] on div "Next" at bounding box center [756, 383] width 70 height 70
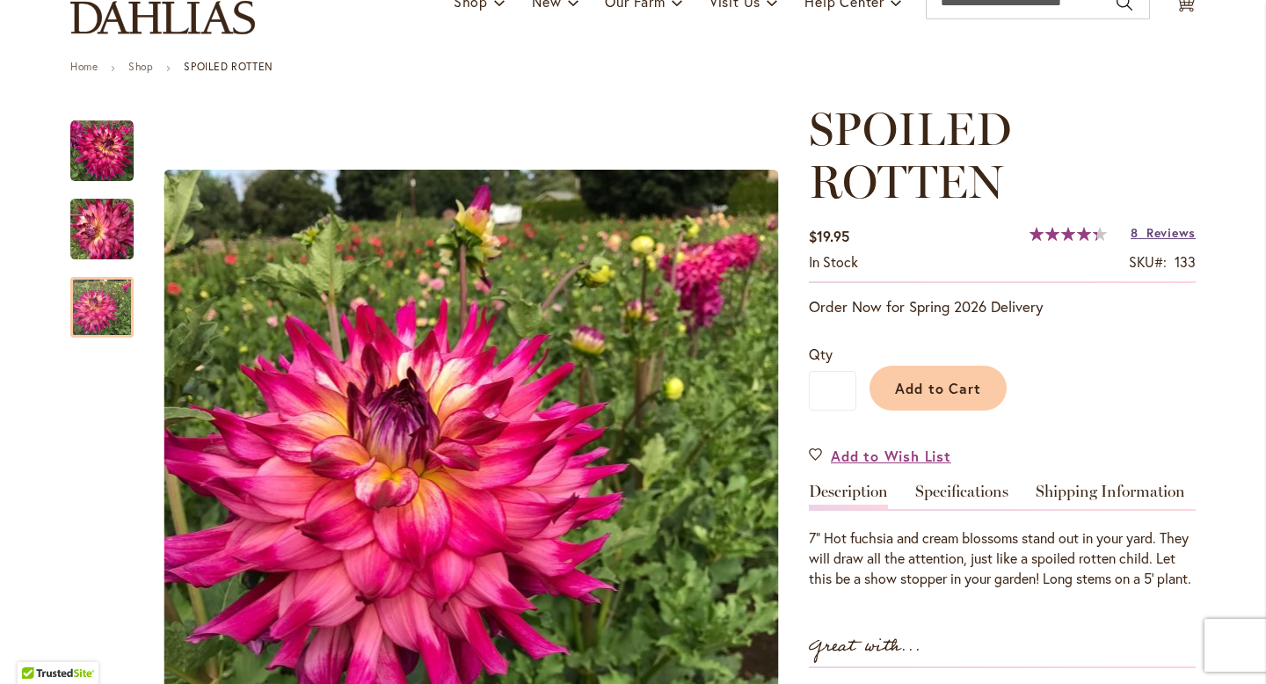
click at [1149, 234] on span "Reviews" at bounding box center [1170, 232] width 49 height 17
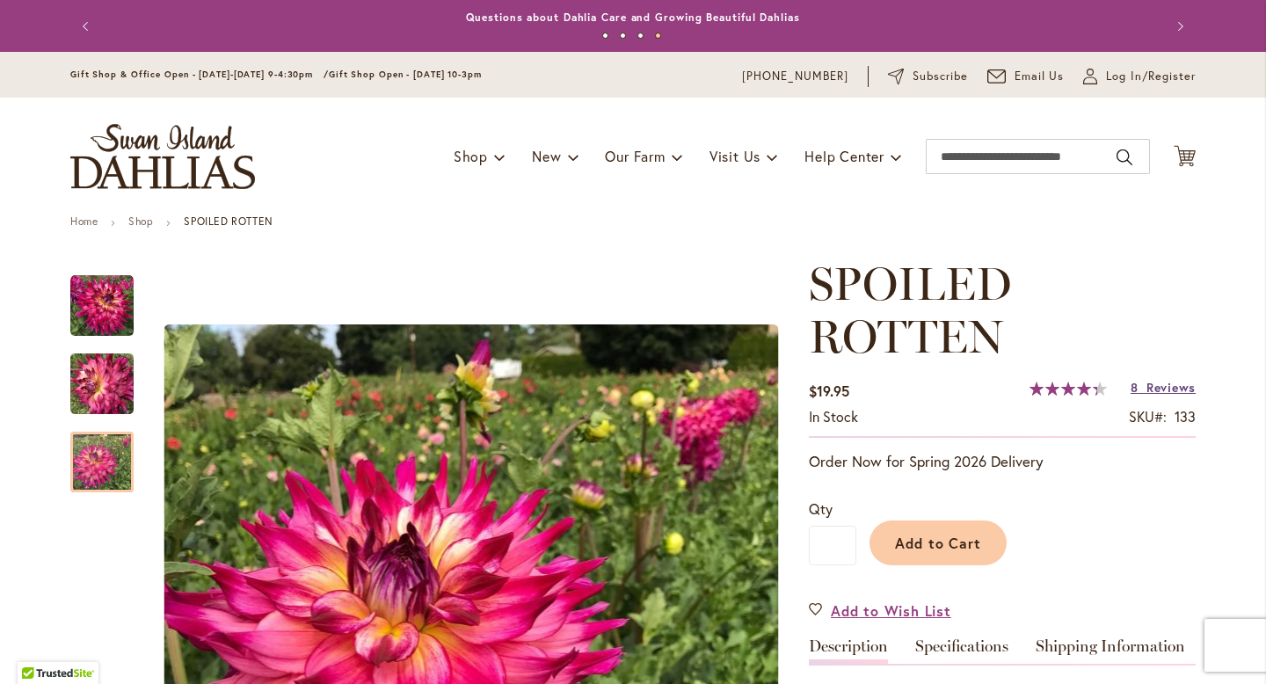
scroll to position [91, 0]
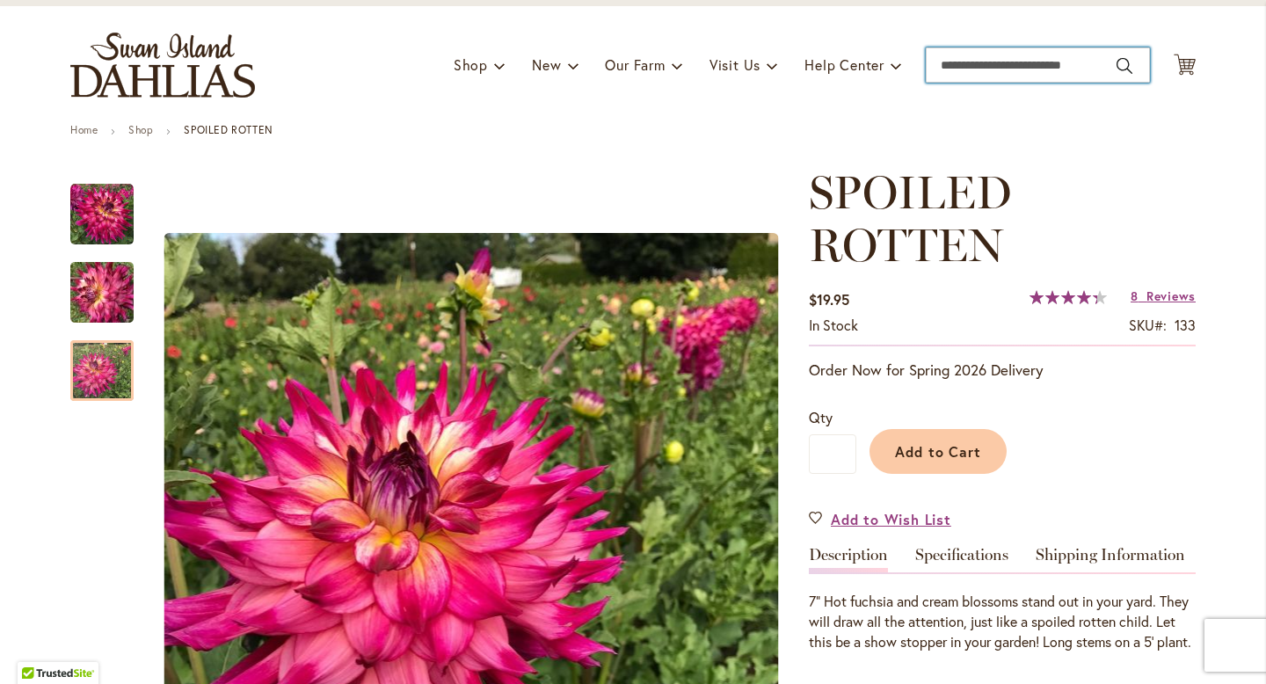
click at [1028, 69] on input "Search" at bounding box center [1037, 64] width 224 height 35
type input "**********"
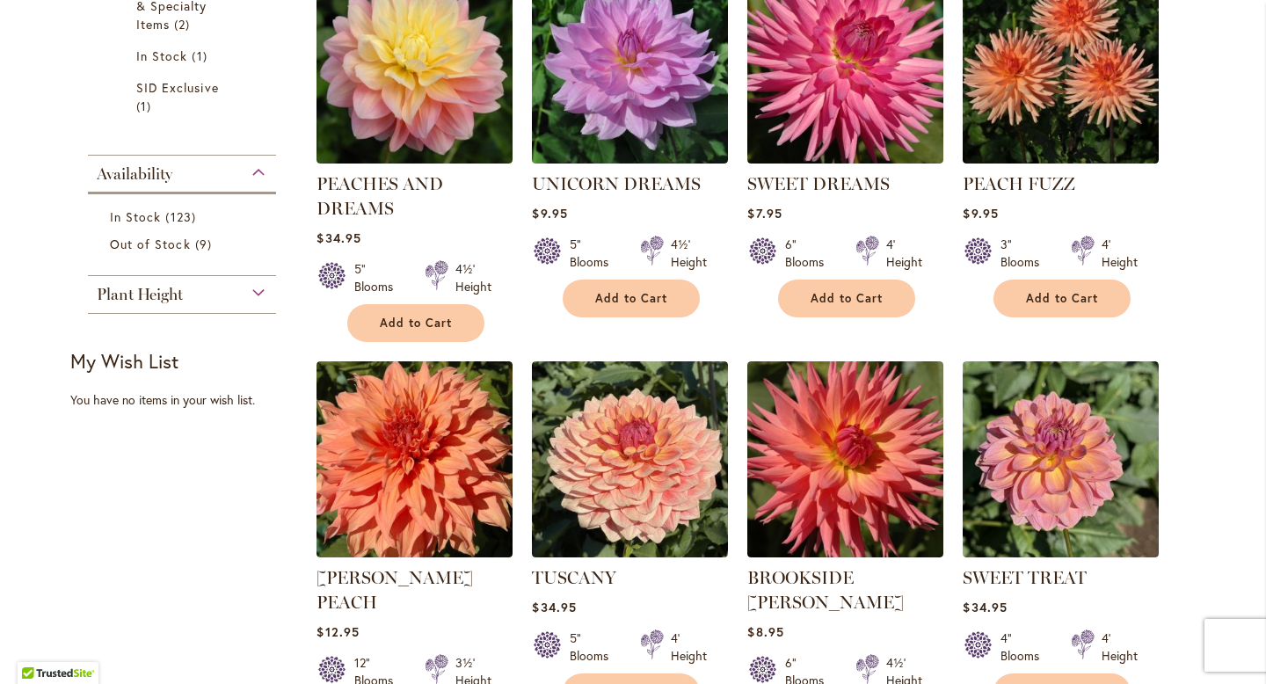
scroll to position [693, 0]
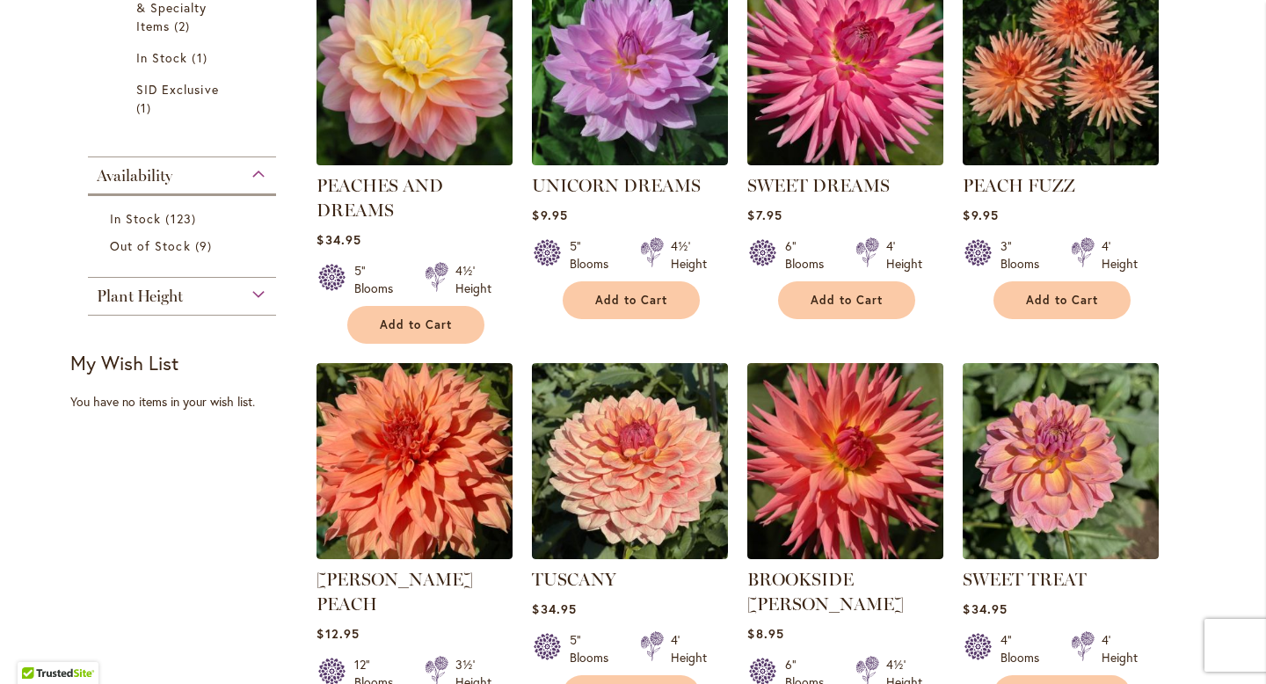
click at [468, 87] on img at bounding box center [415, 67] width 206 height 206
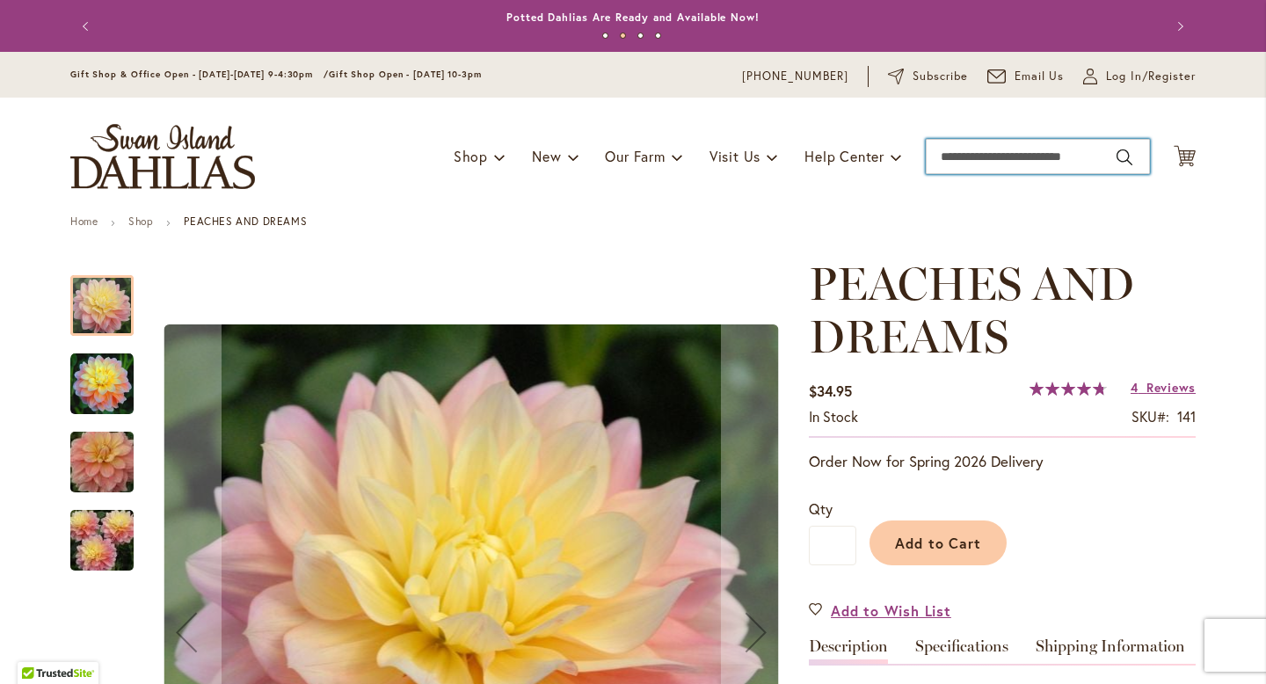
click at [968, 156] on input "Search" at bounding box center [1037, 156] width 224 height 35
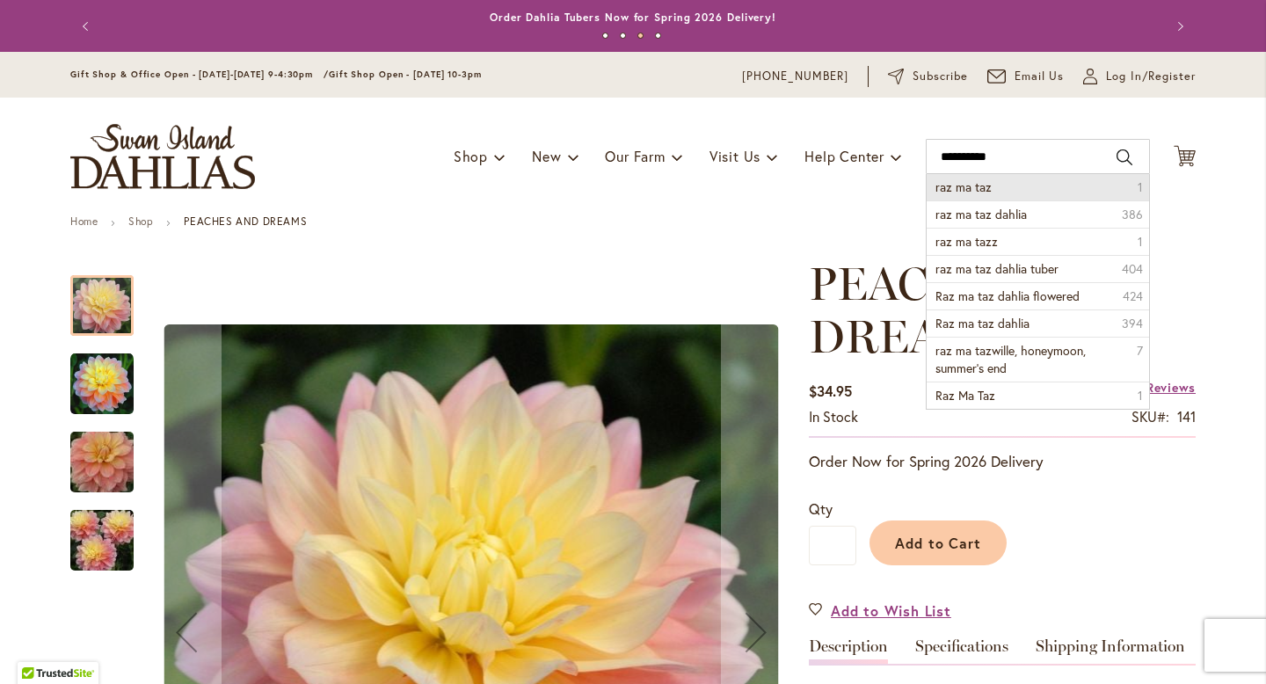
click at [998, 183] on li "raz ma taz 1" at bounding box center [1037, 187] width 222 height 26
type input "**********"
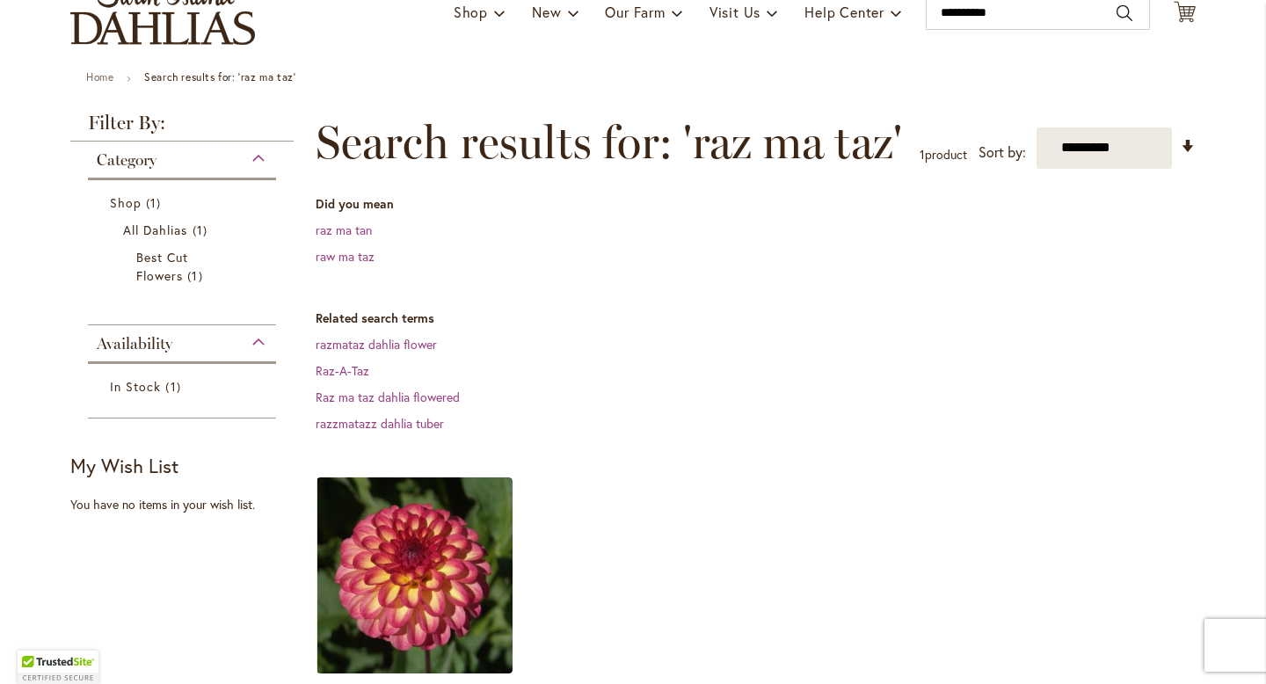
scroll to position [176, 0]
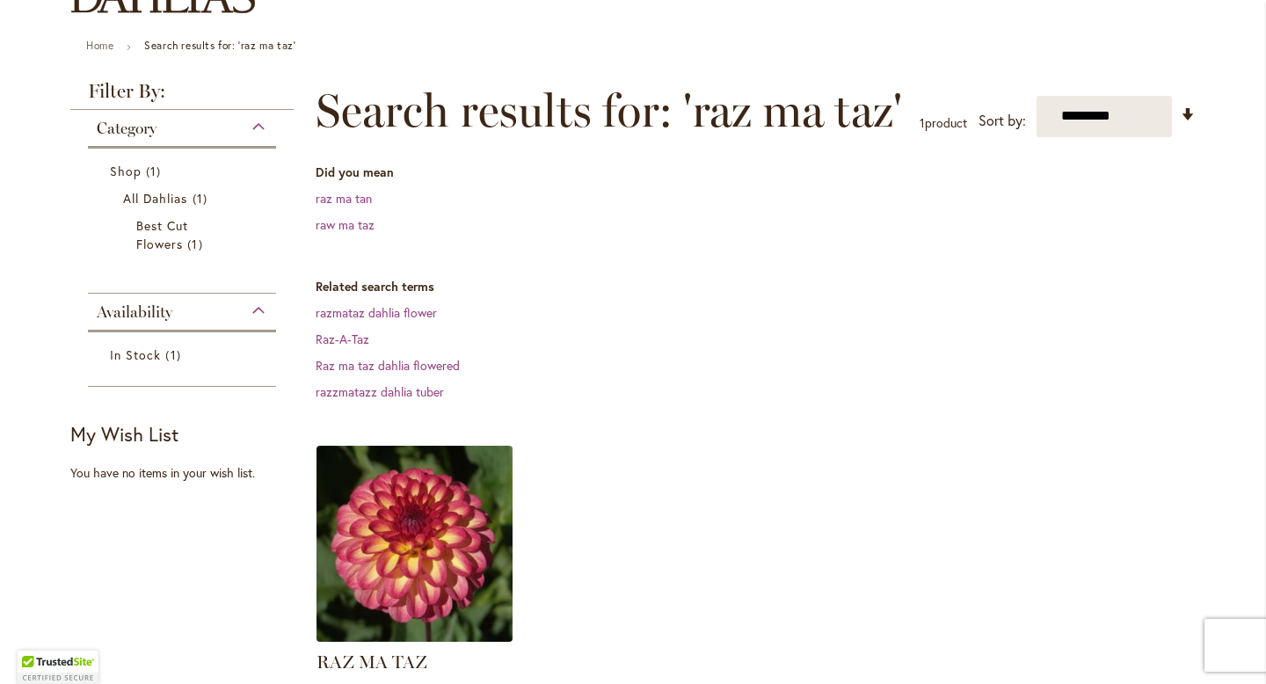
click at [496, 479] on img at bounding box center [415, 543] width 206 height 206
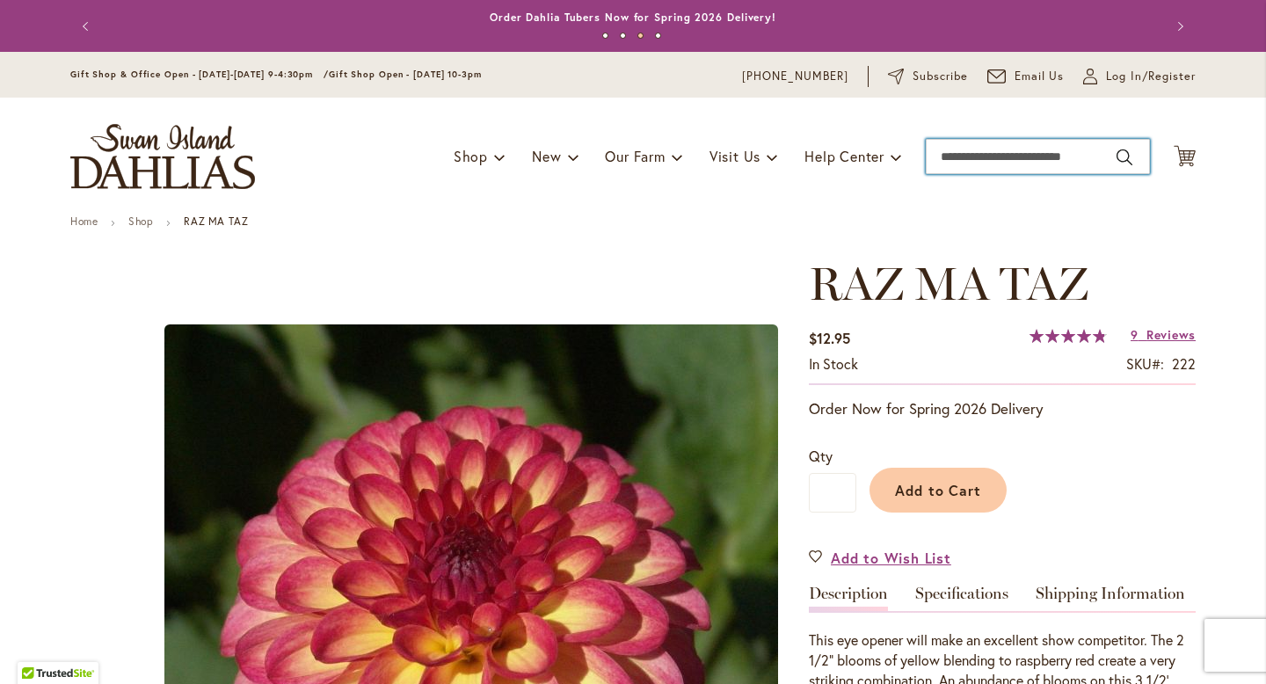
click at [1020, 164] on input "Search" at bounding box center [1037, 156] width 224 height 35
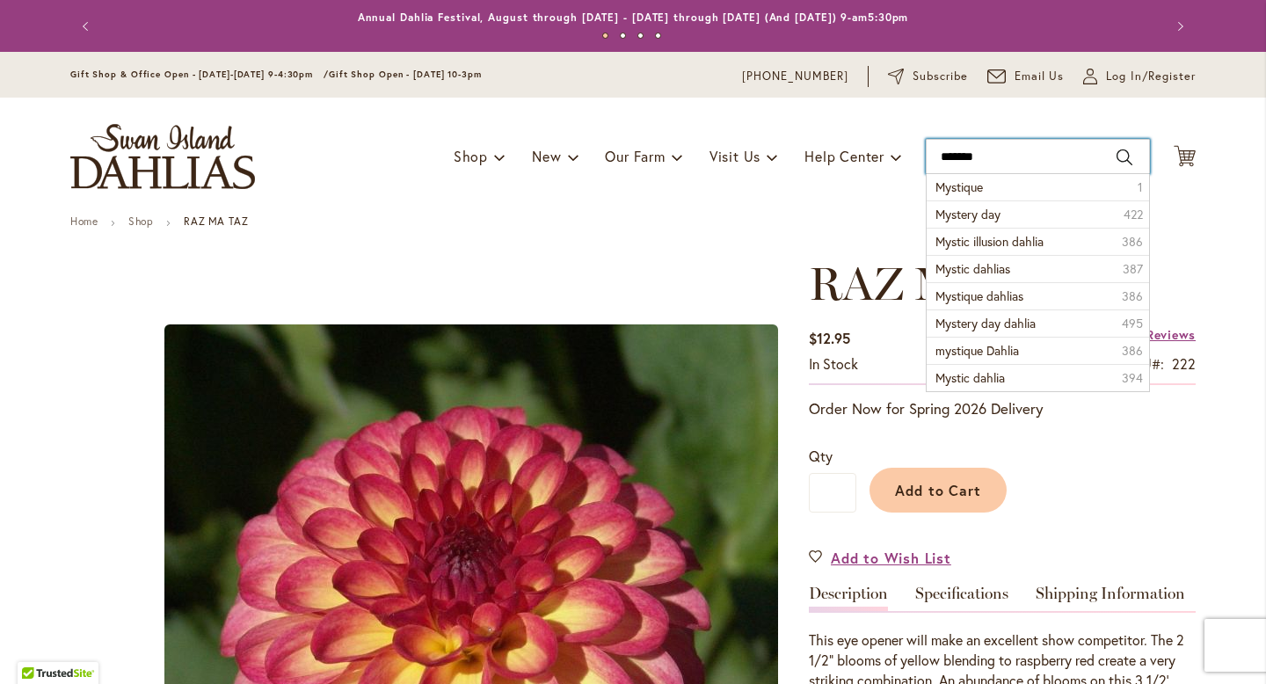
type input "********"
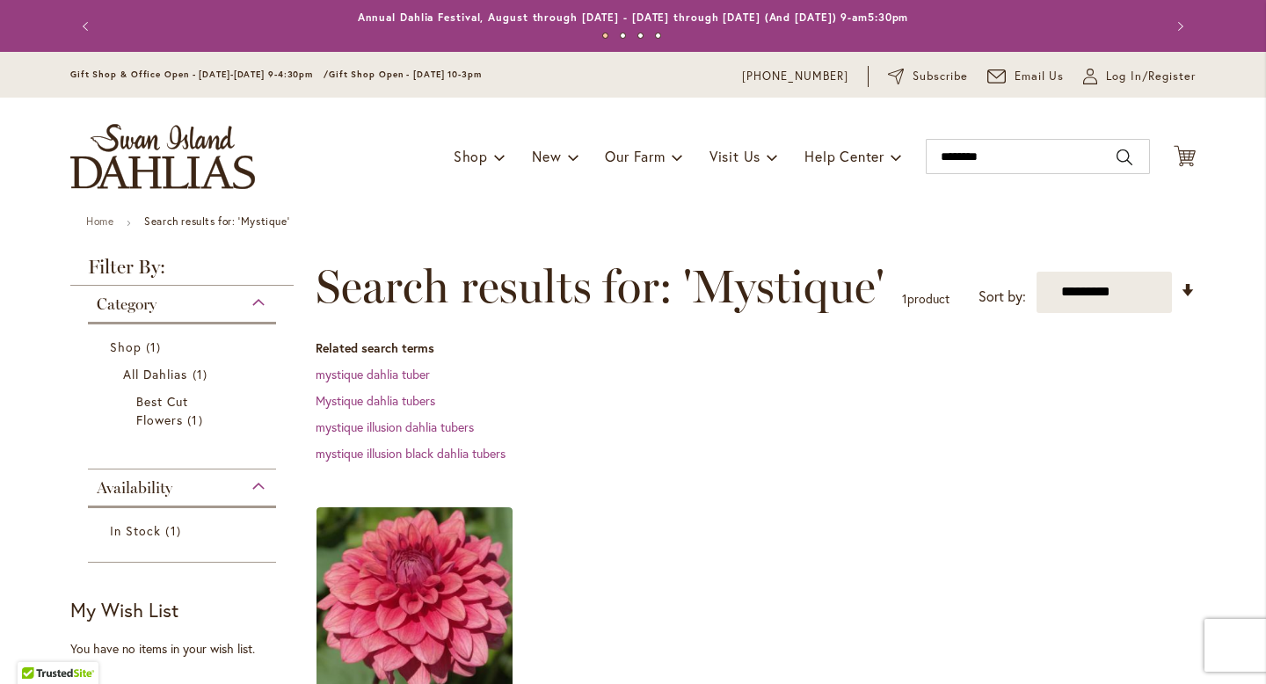
scroll to position [243, 0]
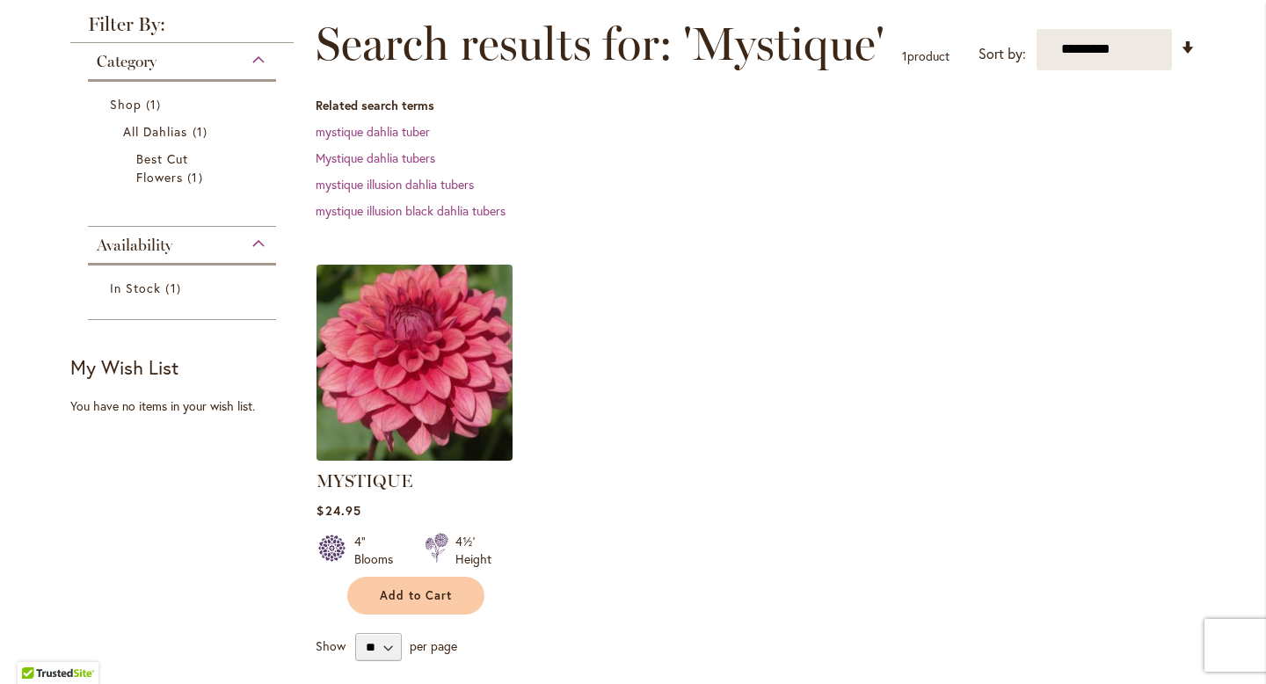
click at [494, 333] on img at bounding box center [415, 362] width 206 height 206
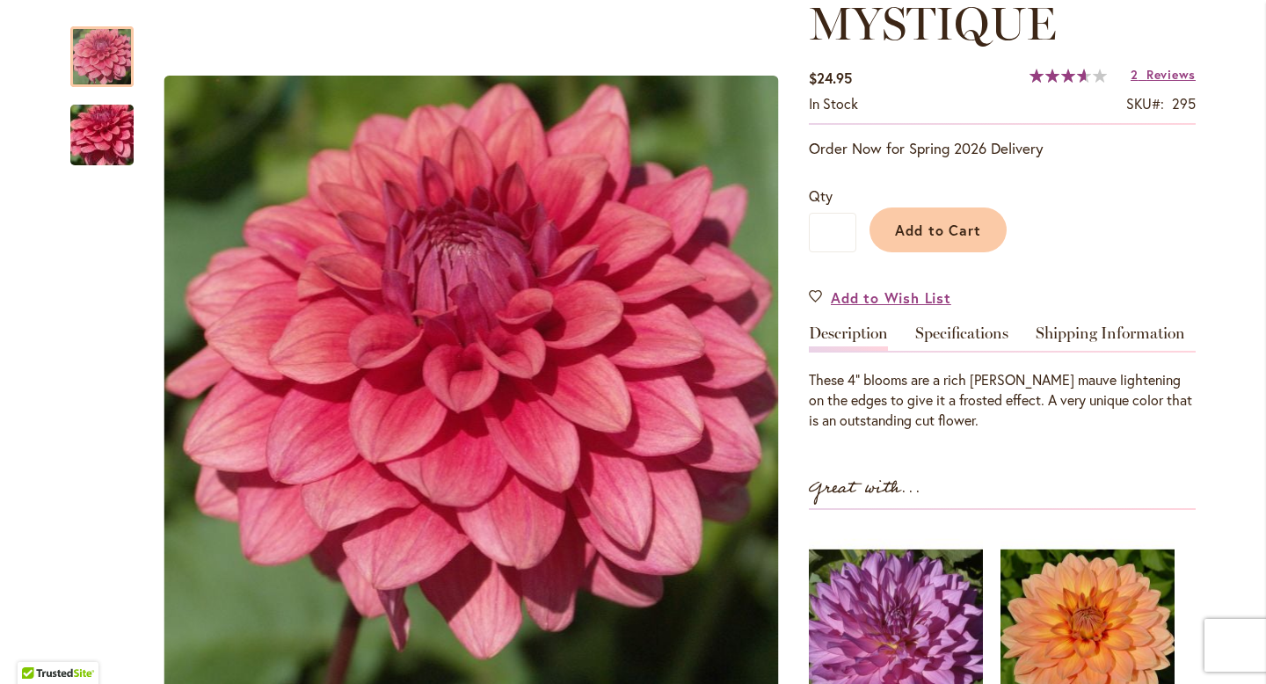
scroll to position [270, 0]
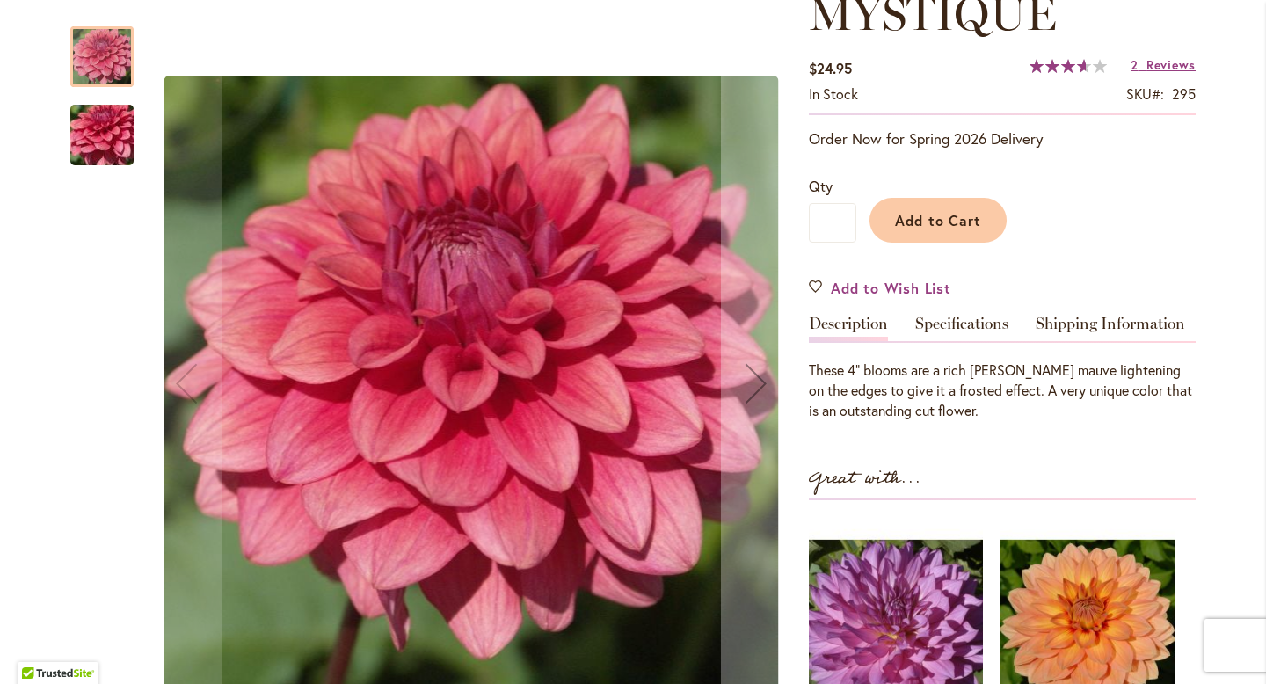
click at [104, 137] on img "MYSTIQUE" at bounding box center [102, 135] width 127 height 95
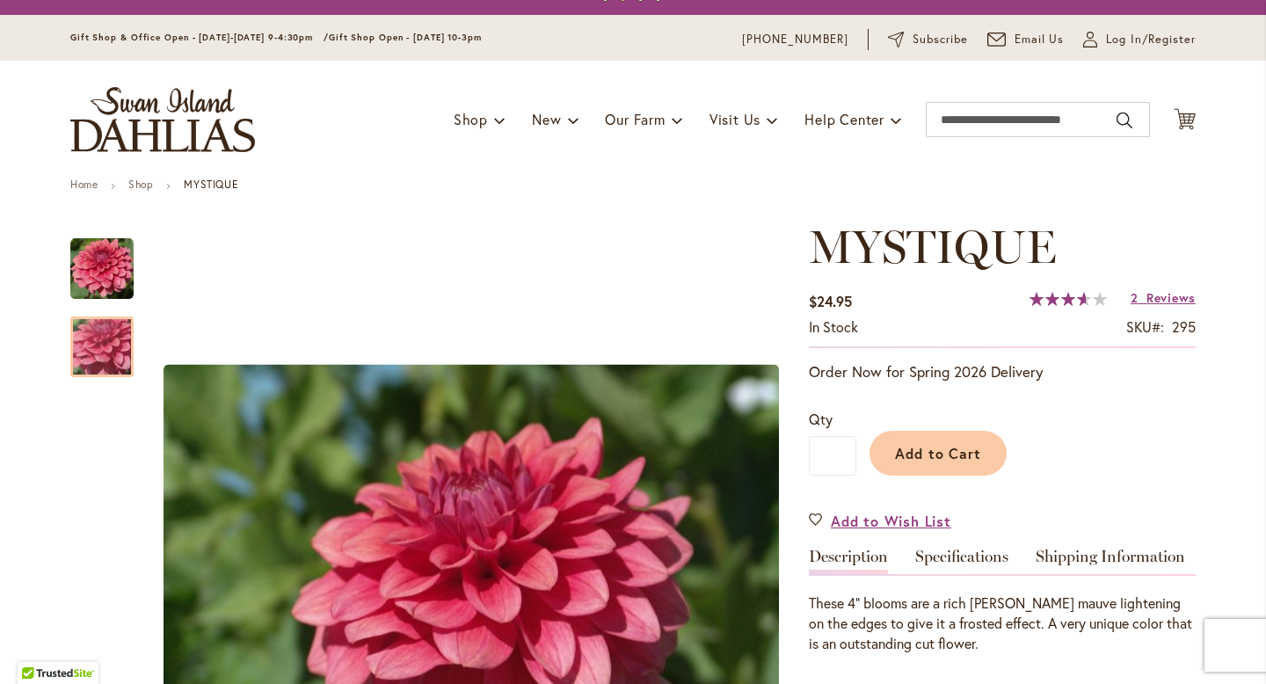
scroll to position [0, 0]
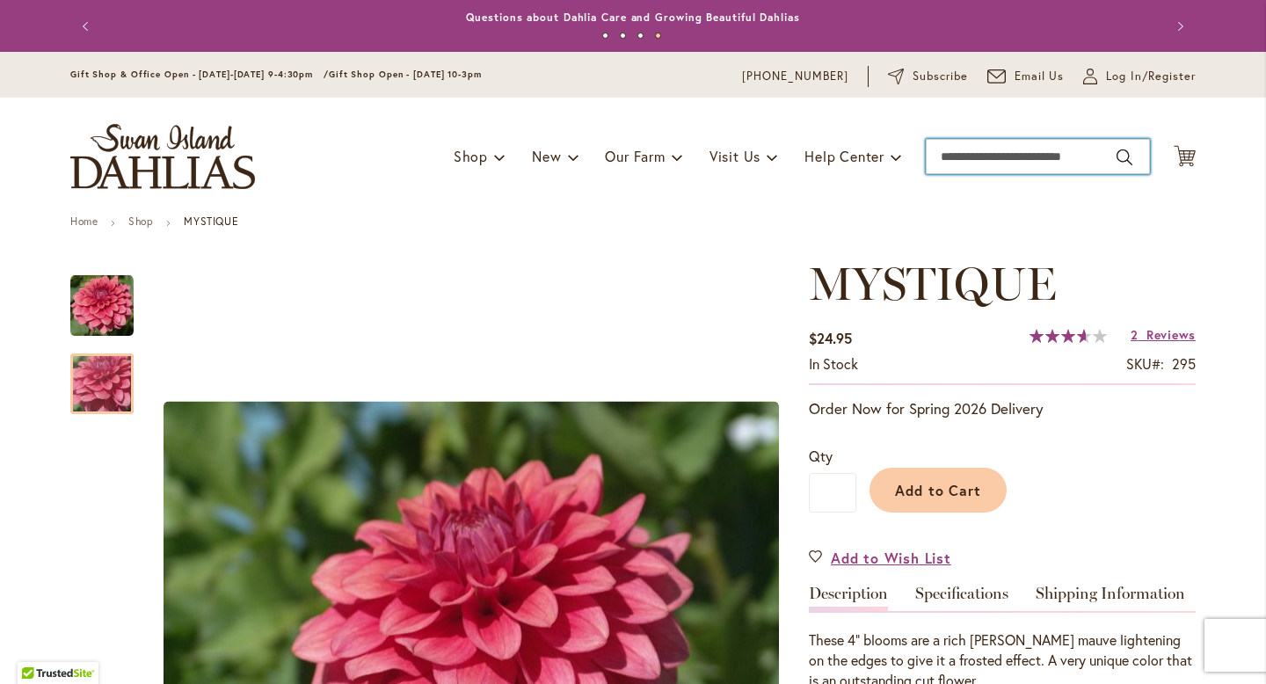
click at [977, 155] on input "Search" at bounding box center [1037, 156] width 224 height 35
type input "*******"
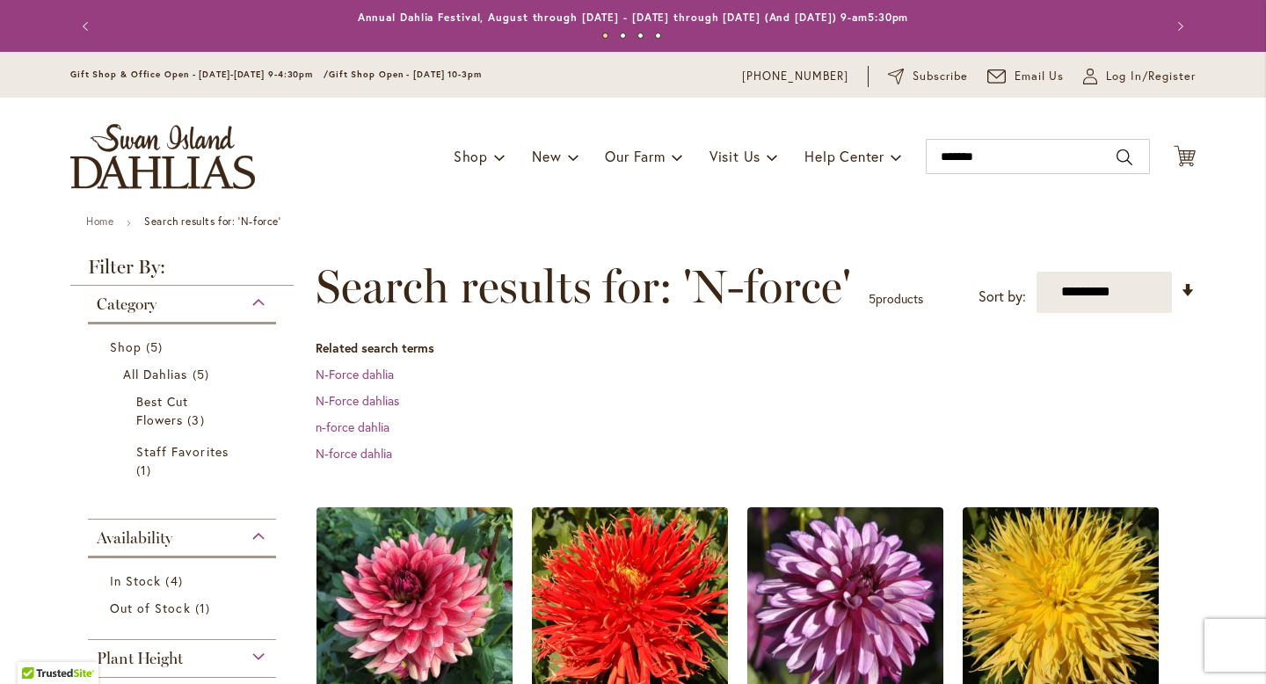
scroll to position [250, 0]
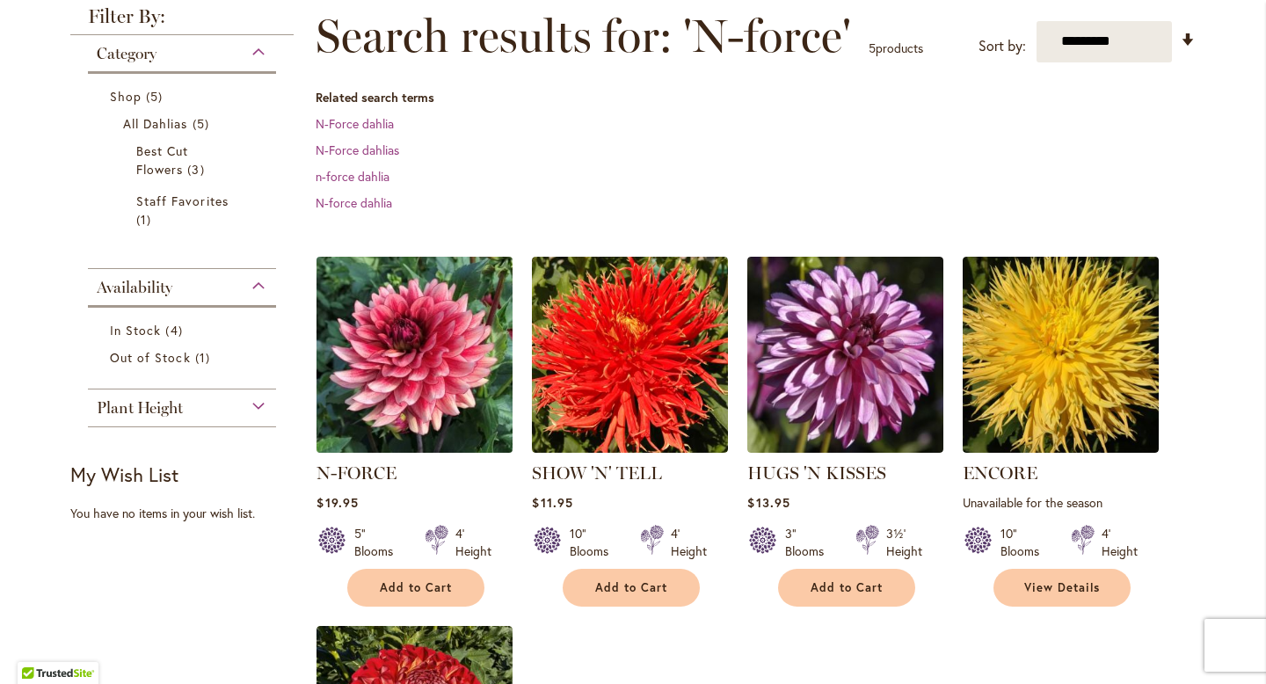
click at [439, 378] on img at bounding box center [415, 354] width 206 height 206
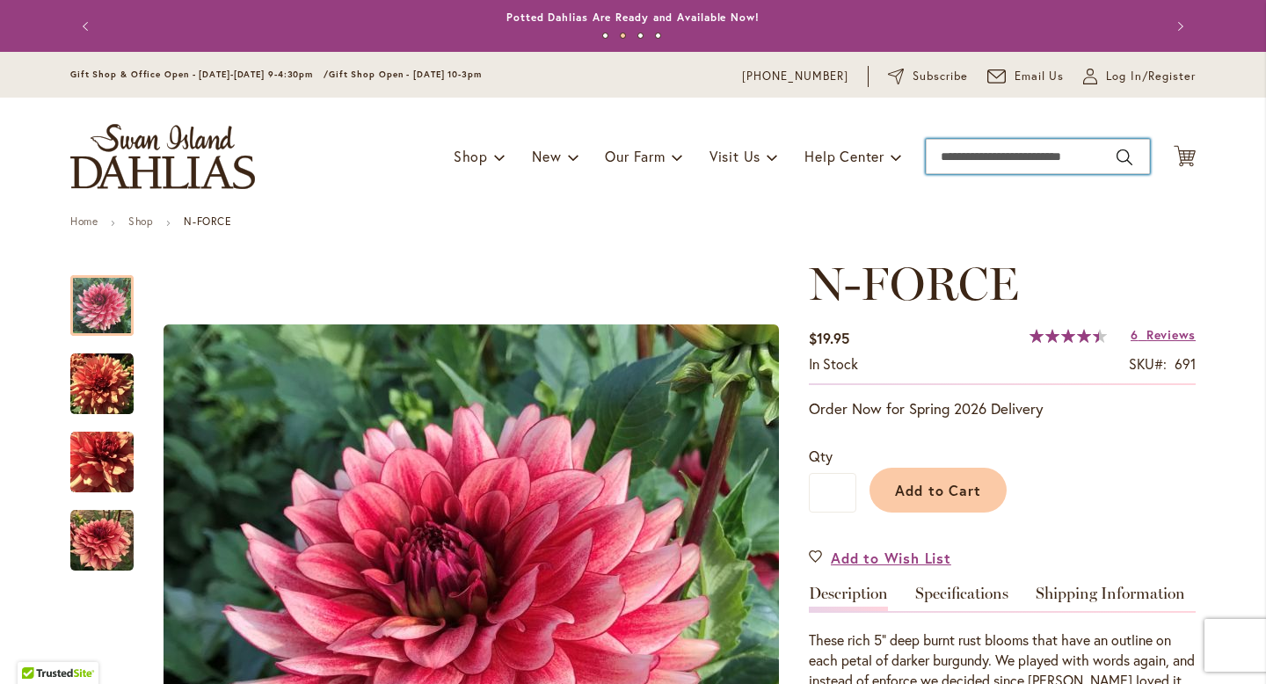
click at [1048, 154] on input "Search" at bounding box center [1037, 156] width 224 height 35
type input "******"
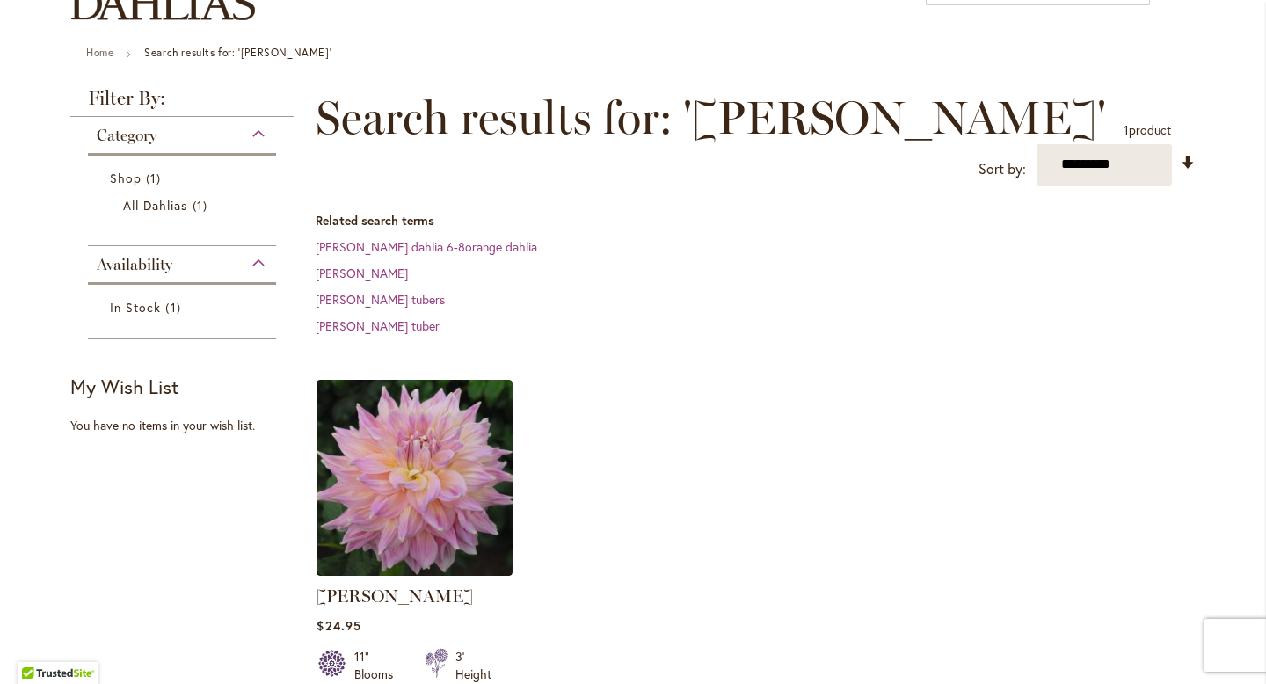
scroll to position [201, 0]
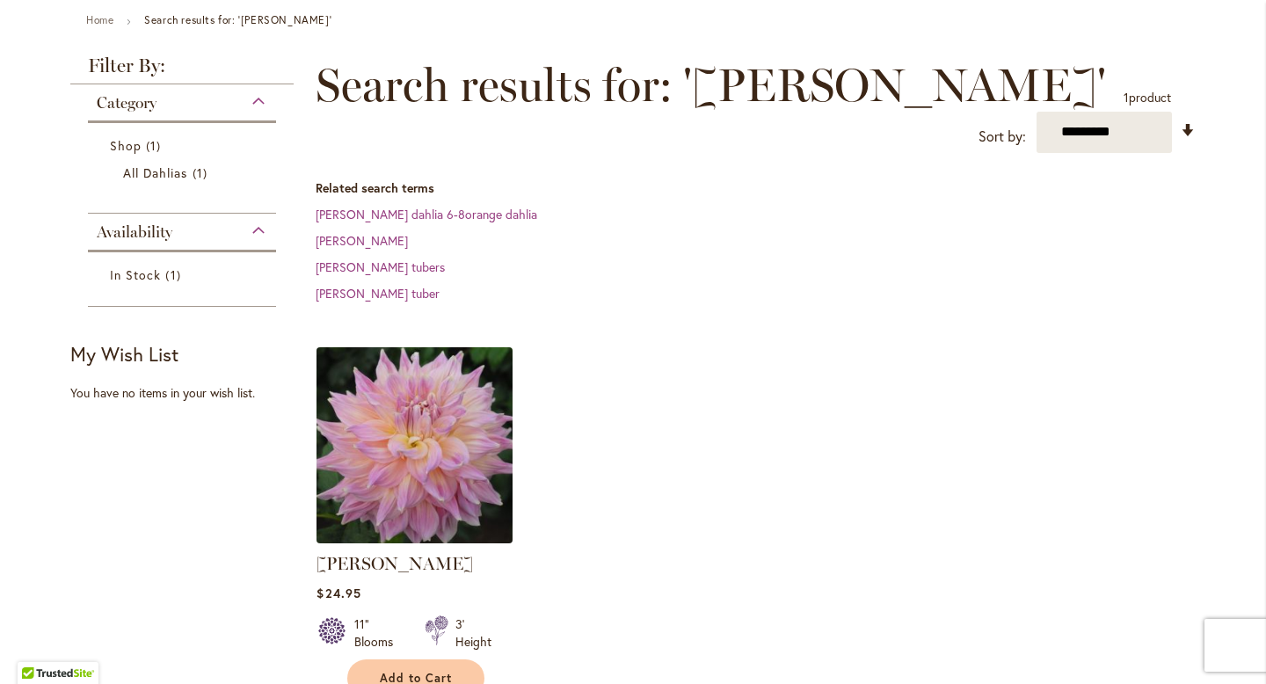
click at [440, 399] on img at bounding box center [415, 445] width 206 height 206
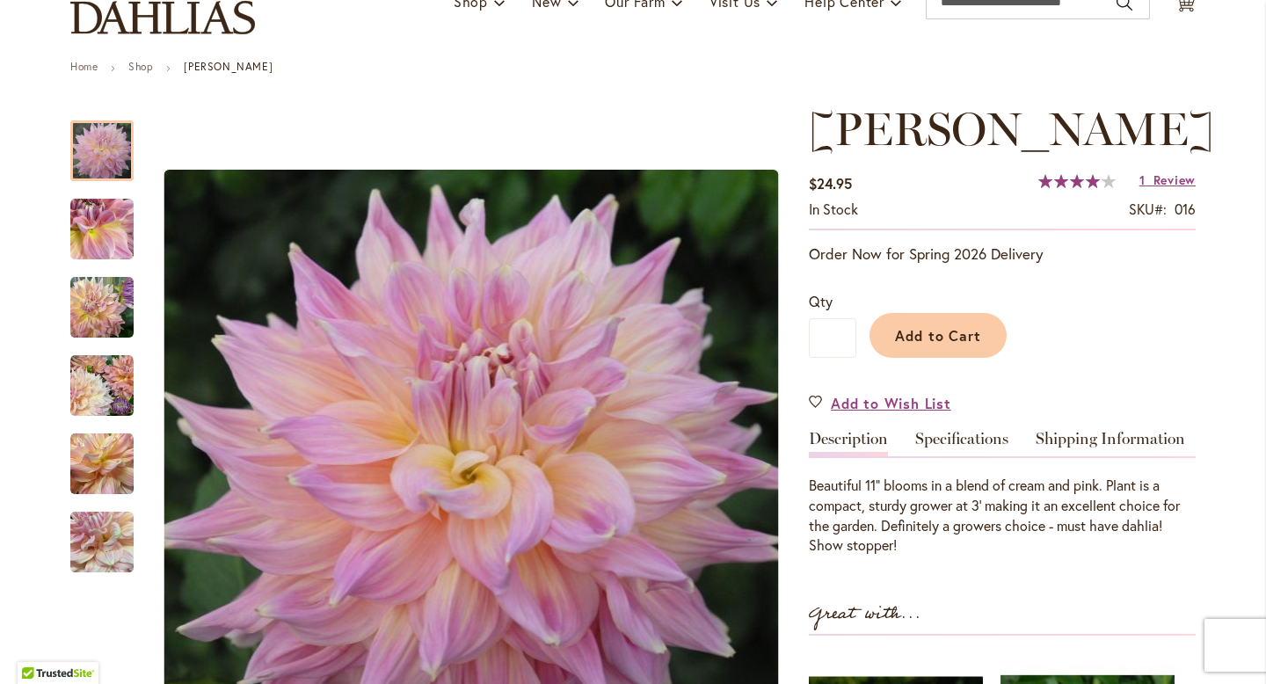
scroll to position [156, 0]
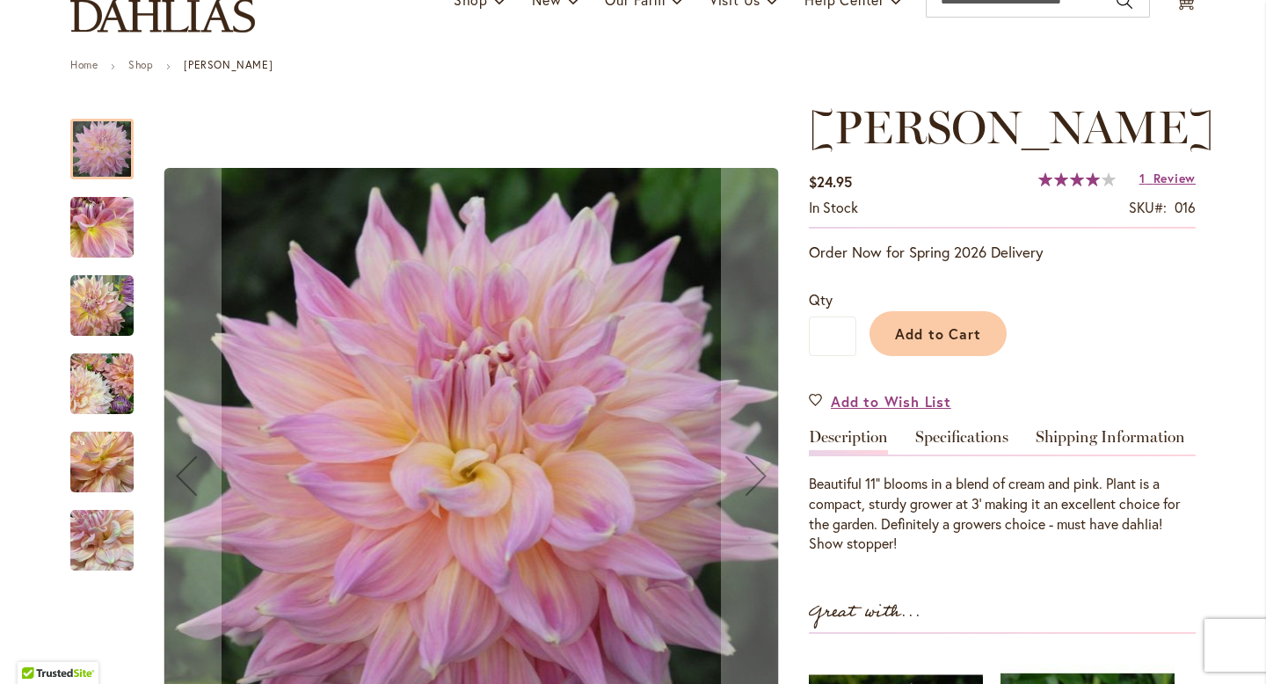
click at [109, 370] on img "Mingus Philip Sr" at bounding box center [101, 383] width 63 height 63
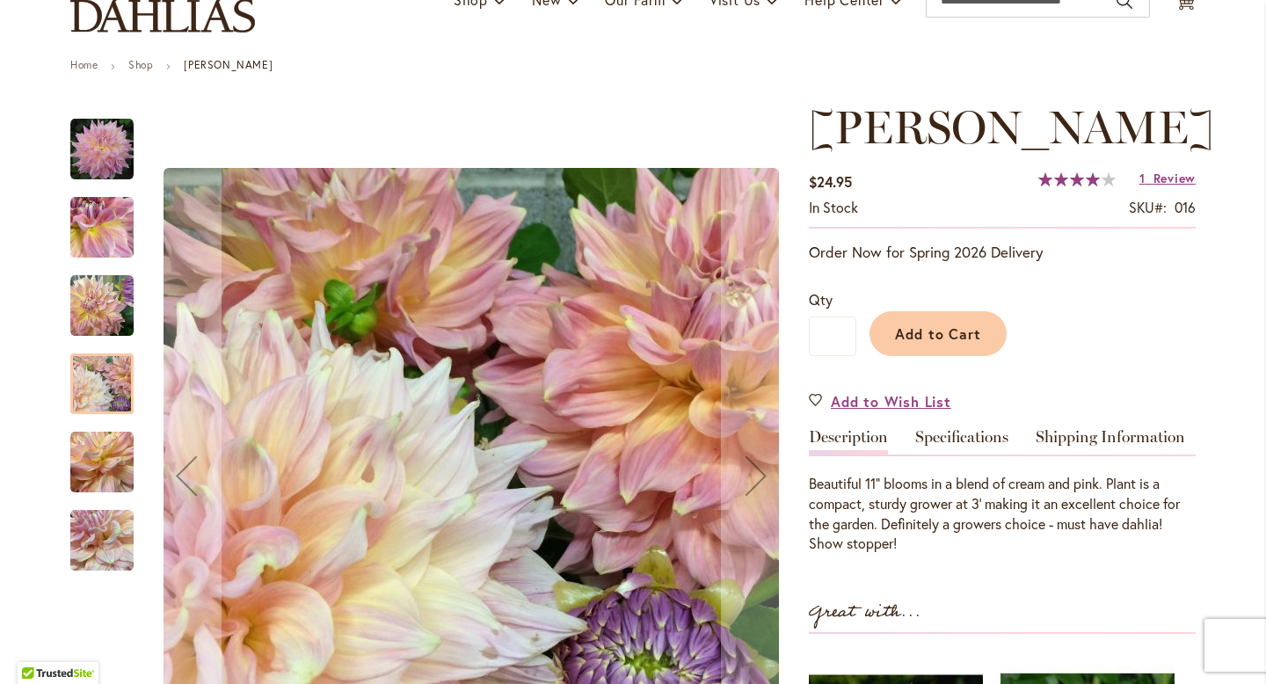
click at [98, 449] on img "Mingus Philip Sr" at bounding box center [101, 462] width 63 height 63
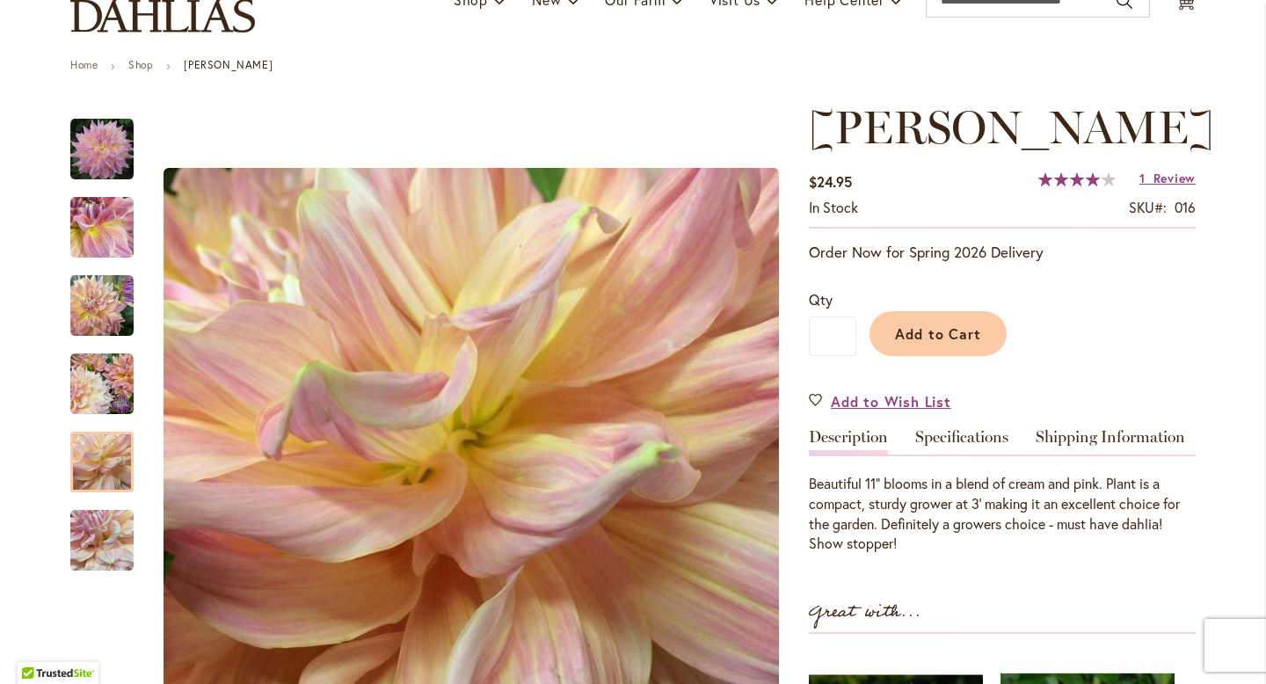
scroll to position [0, 0]
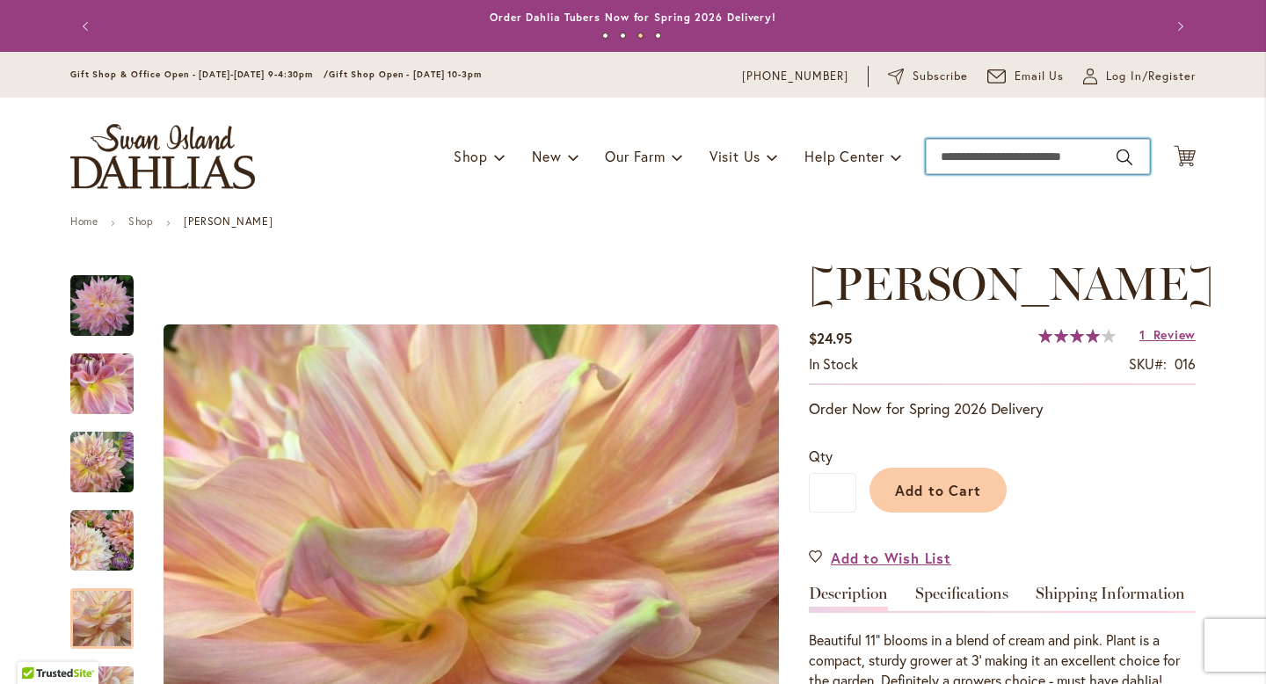
click at [1009, 155] on input "Search" at bounding box center [1037, 156] width 224 height 35
type input "*******"
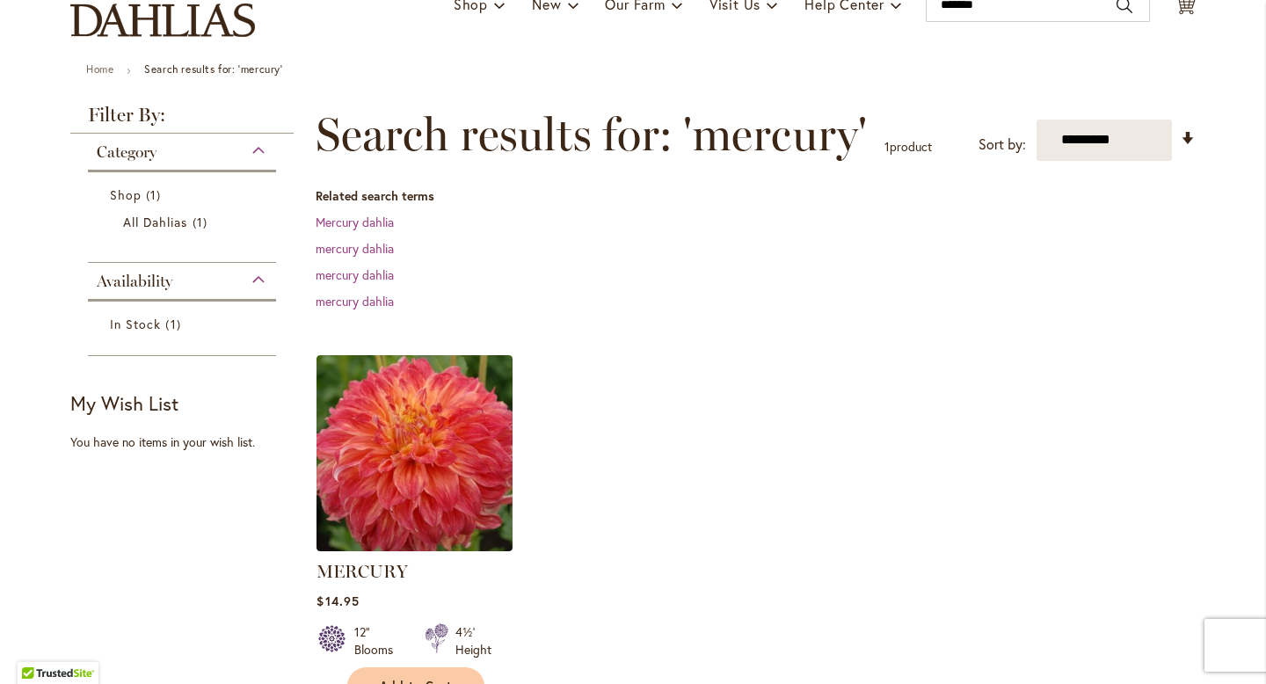
scroll to position [166, 0]
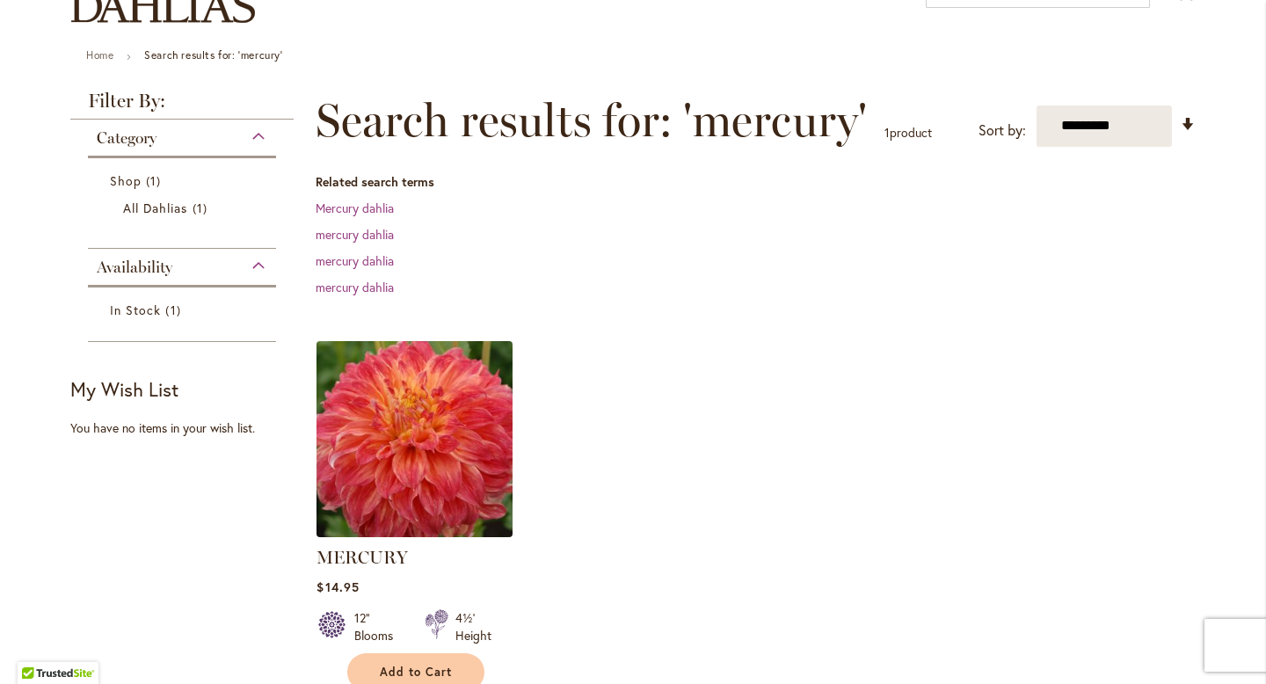
click at [498, 441] on img at bounding box center [415, 439] width 206 height 206
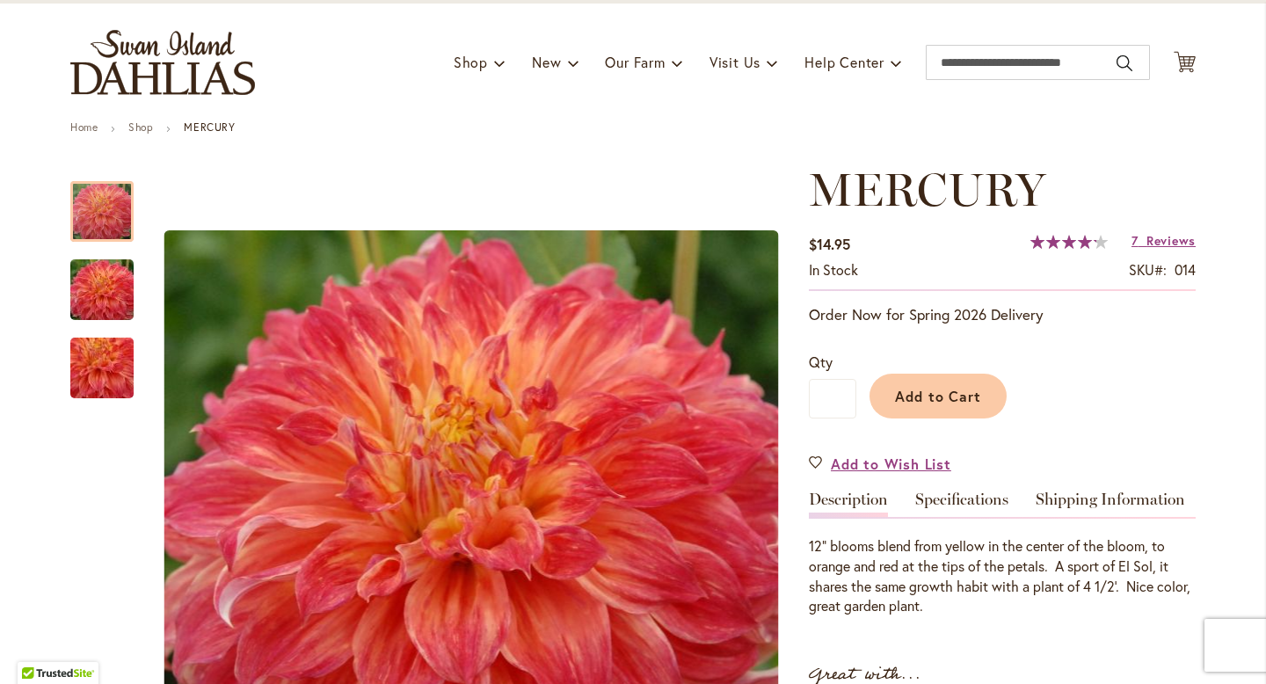
scroll to position [109, 0]
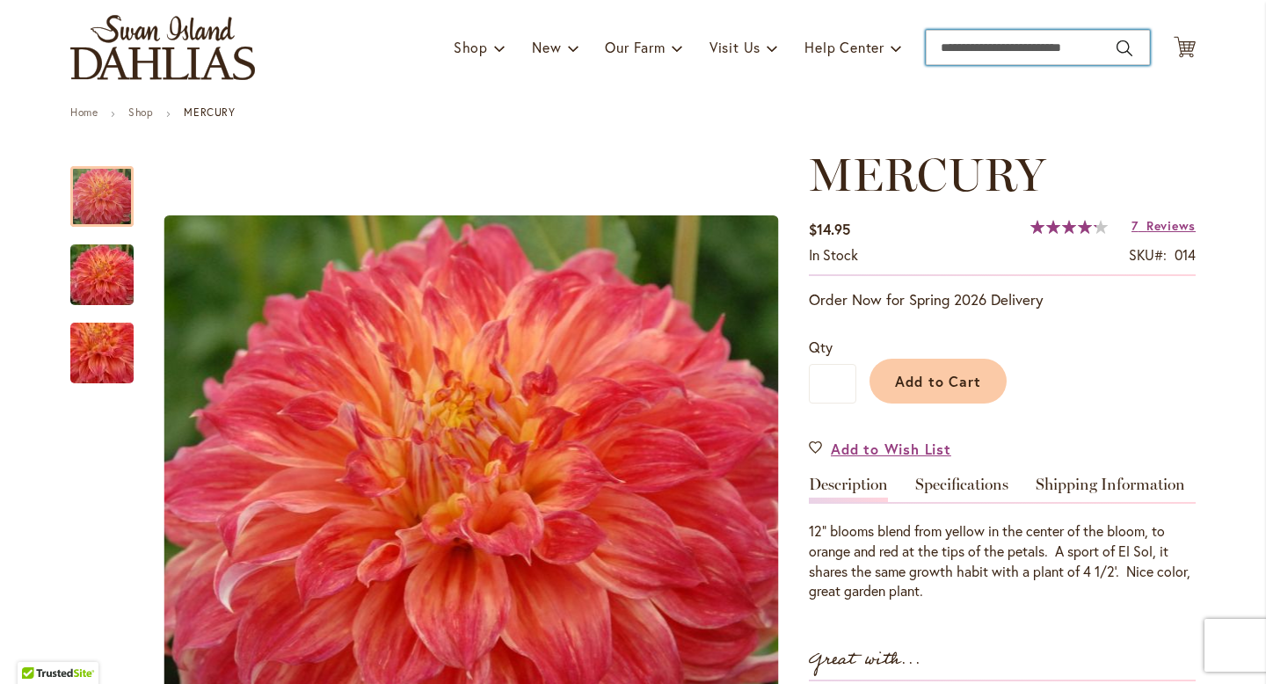
click at [982, 47] on input "Search" at bounding box center [1037, 47] width 224 height 35
type input "*********"
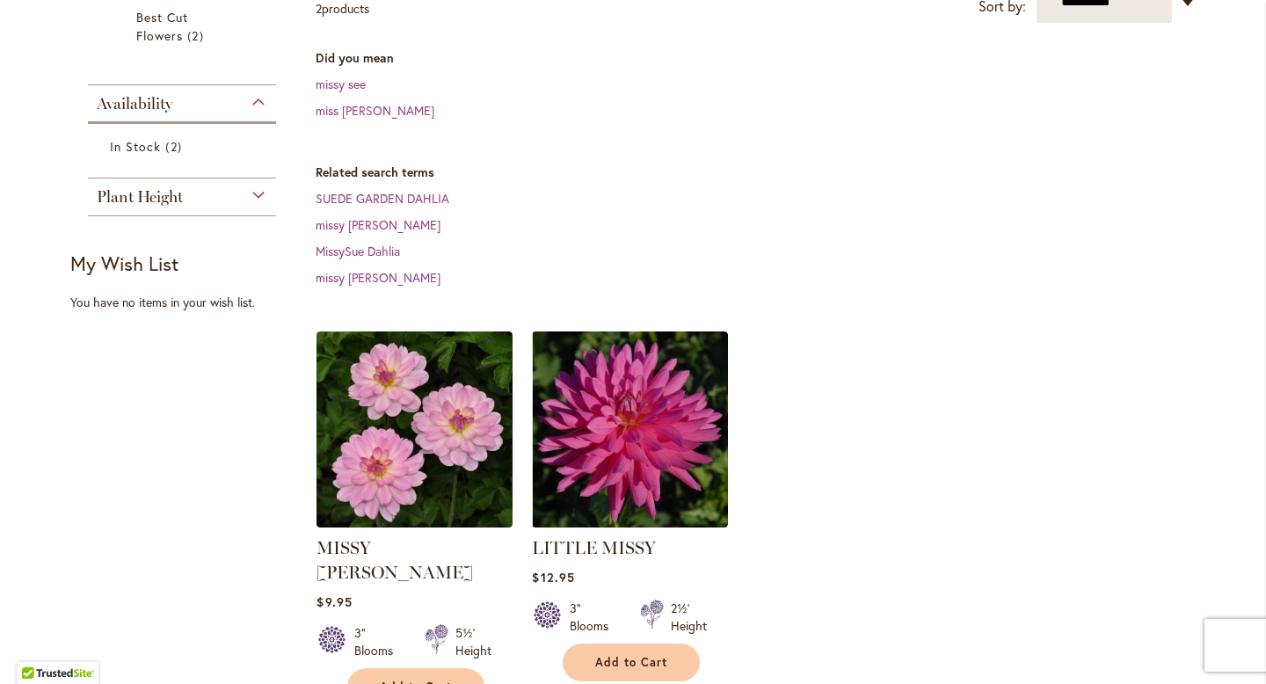
scroll to position [386, 0]
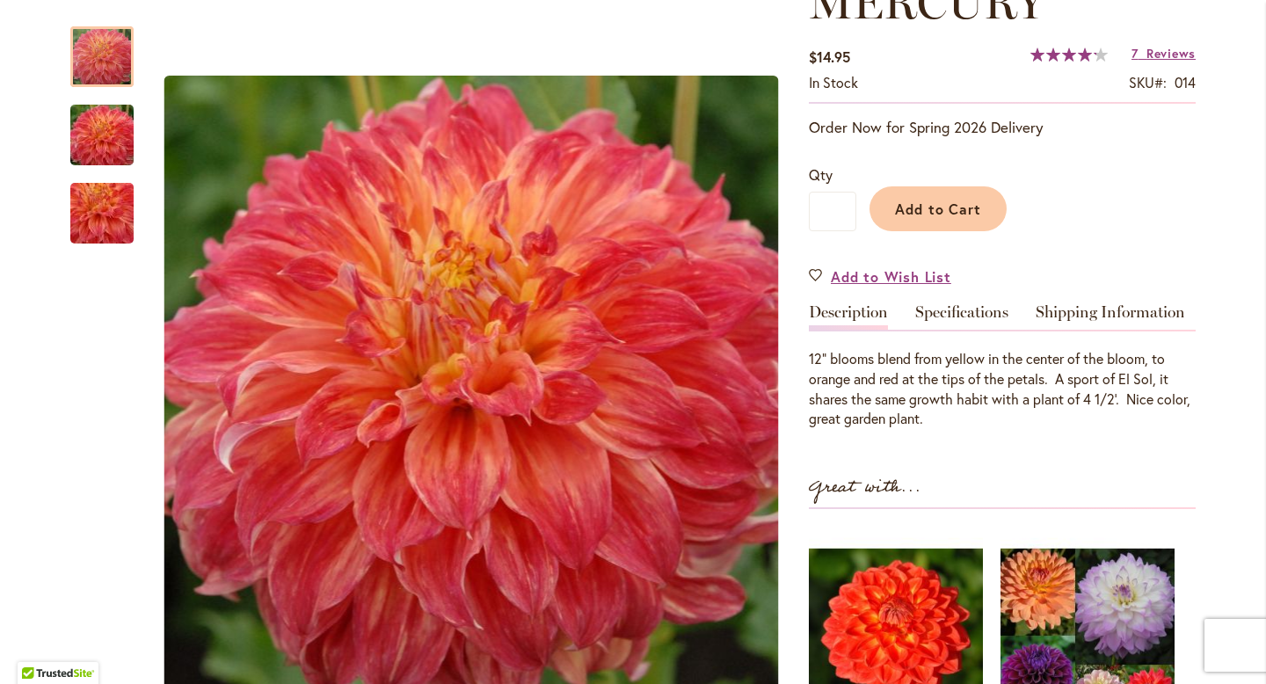
scroll to position [291, 0]
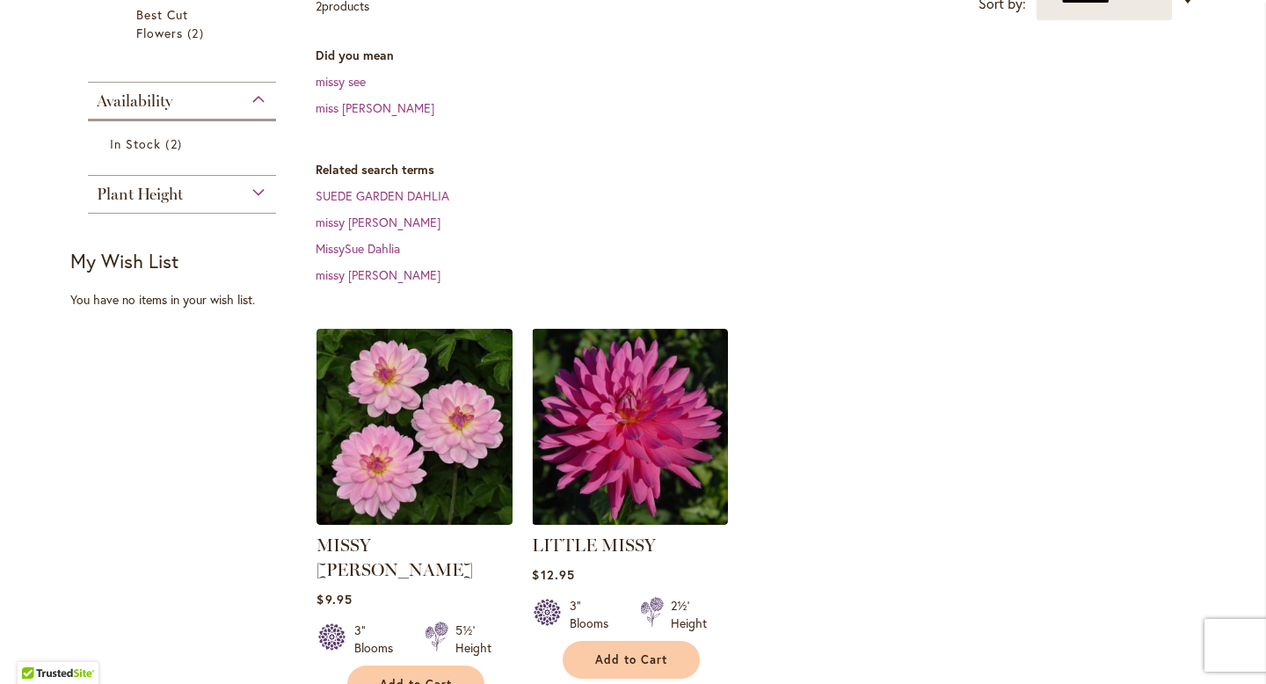
scroll to position [407, 0]
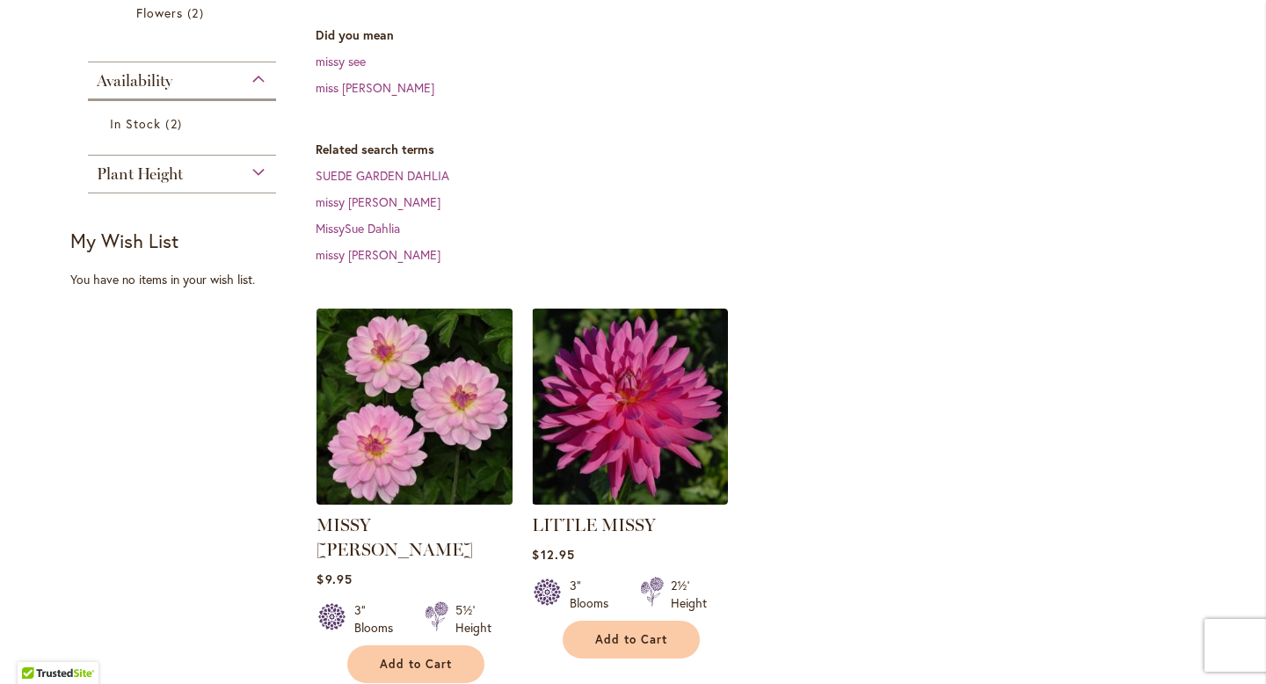
click at [464, 351] on img at bounding box center [415, 406] width 206 height 206
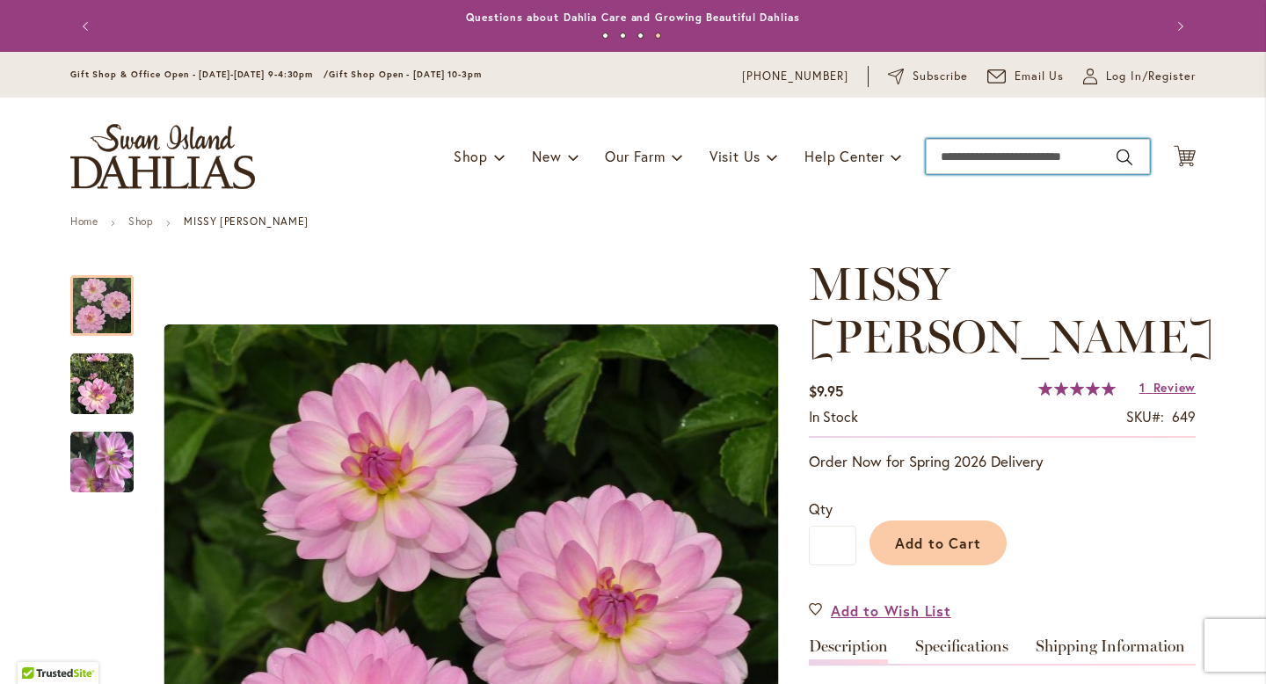
click at [964, 154] on input "Search" at bounding box center [1037, 156] width 224 height 35
type input "********"
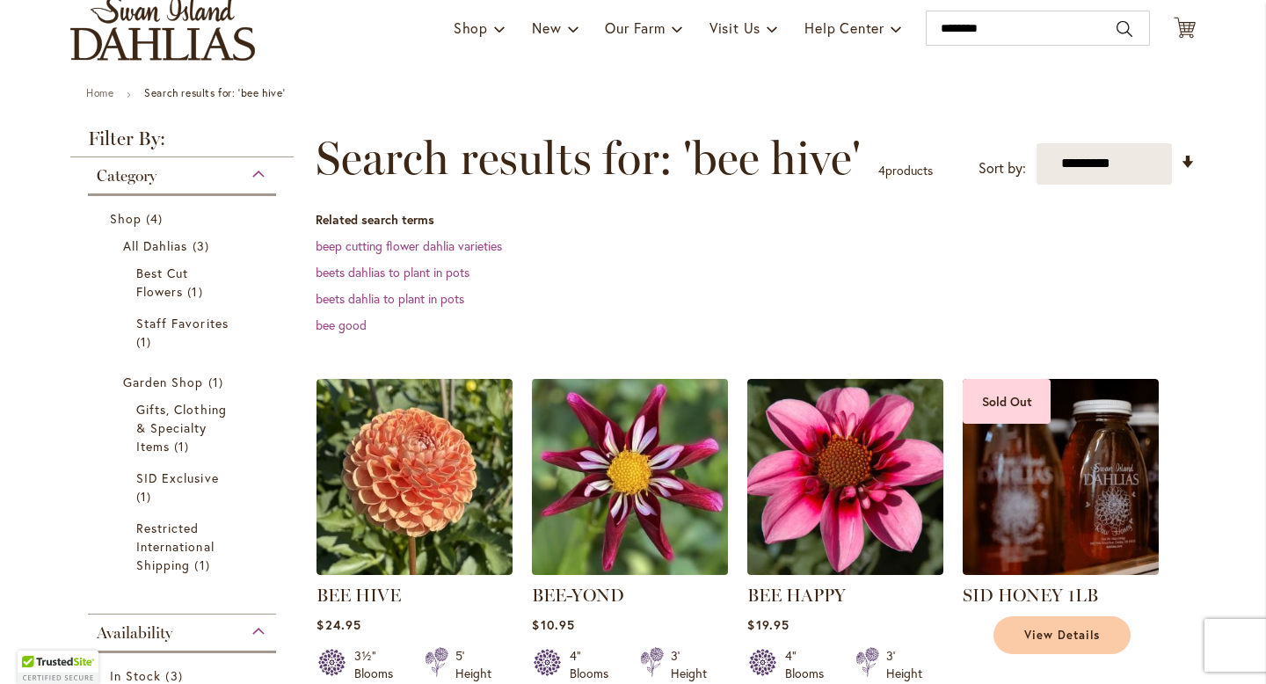
scroll to position [154, 0]
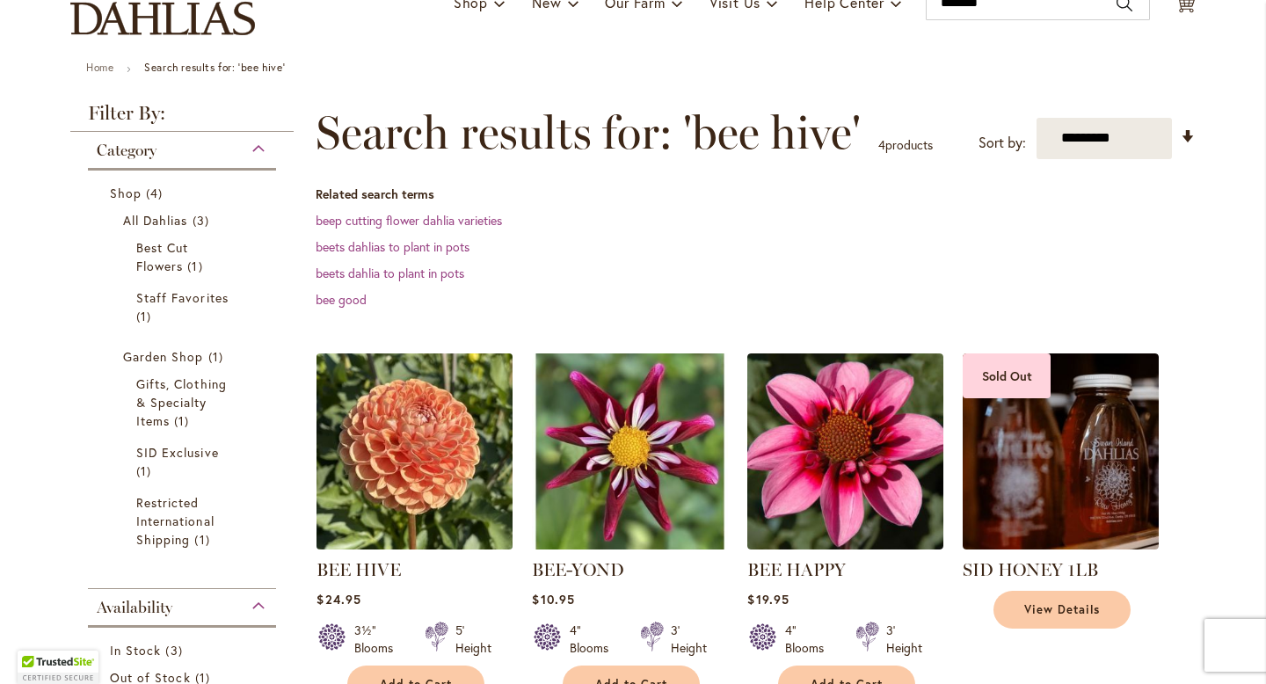
click at [446, 431] on img at bounding box center [415, 451] width 206 height 206
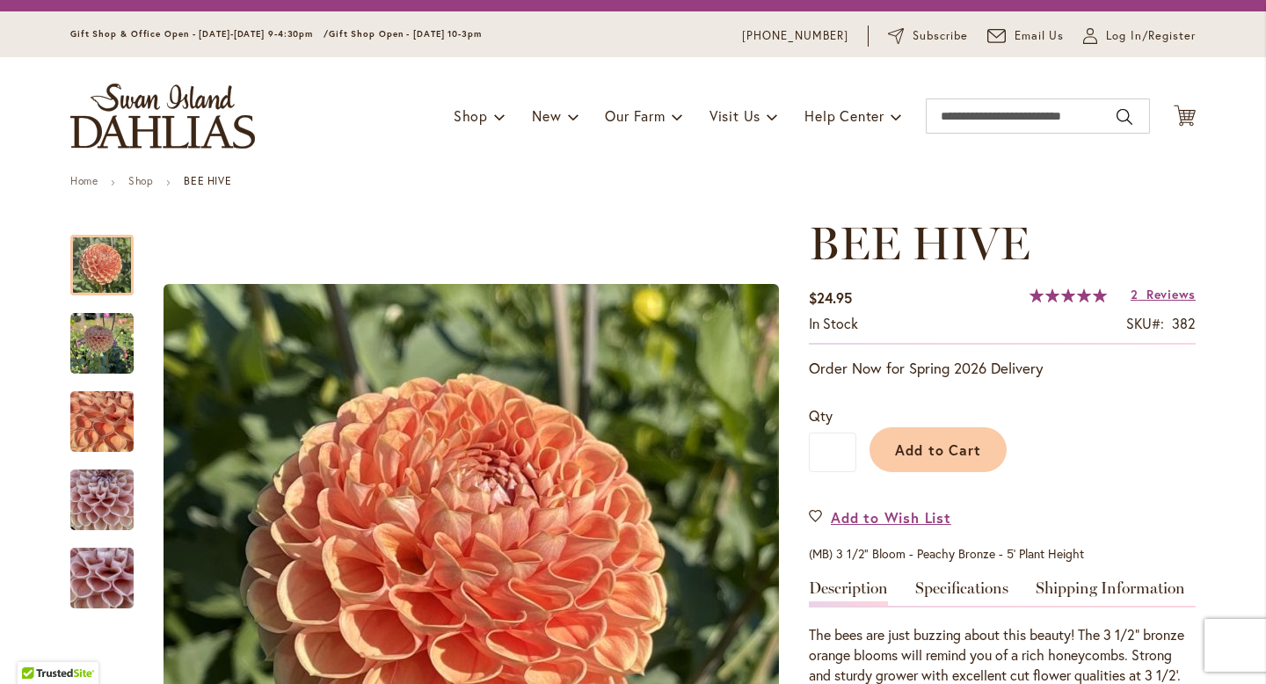
scroll to position [33, 0]
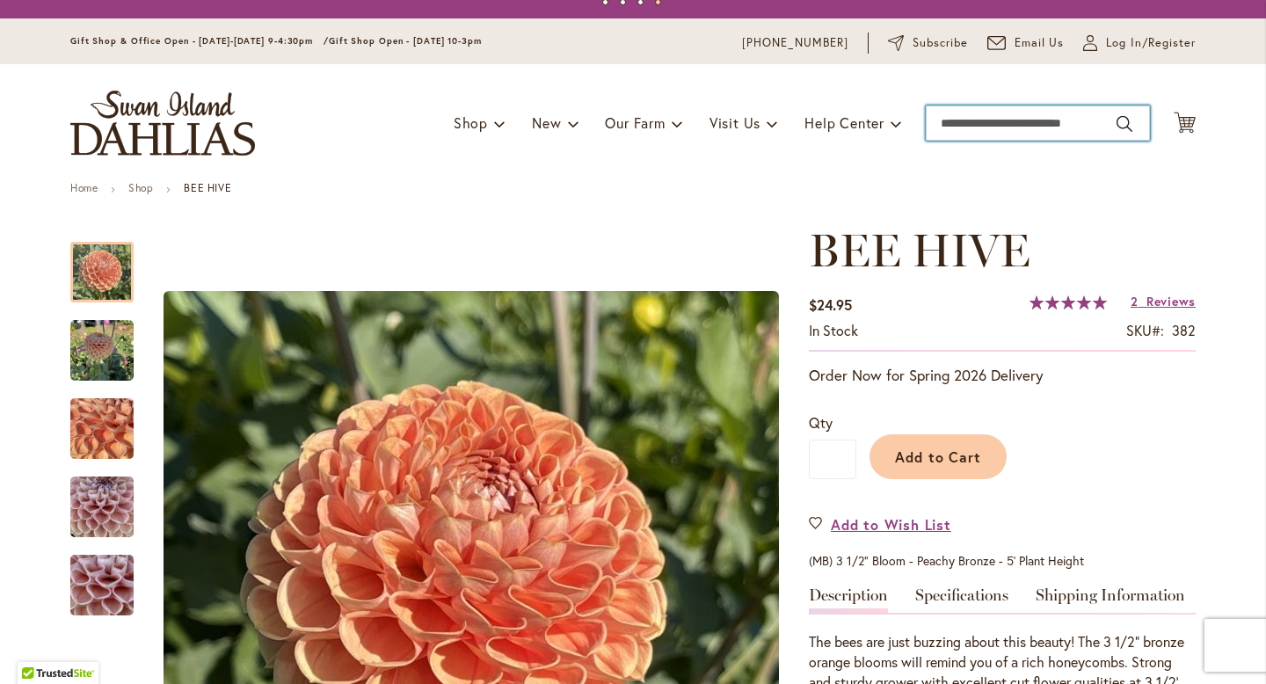
click at [995, 118] on input "Search" at bounding box center [1037, 122] width 224 height 35
type input "**********"
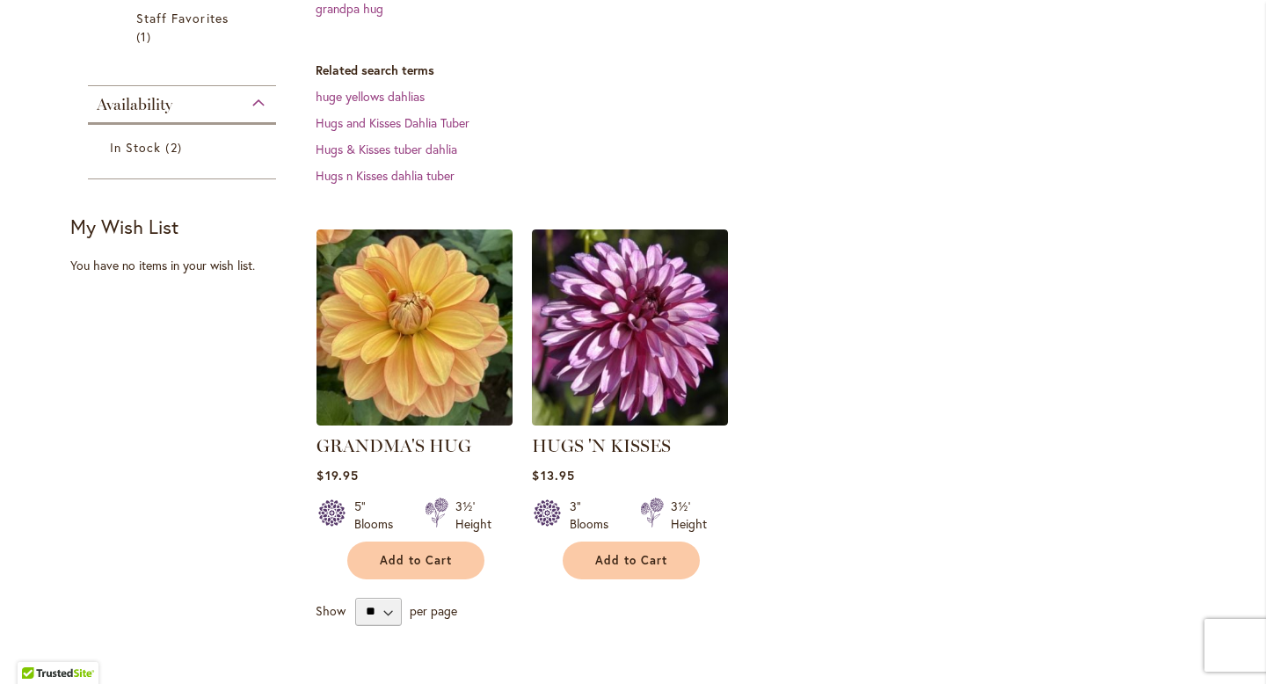
scroll to position [446, 0]
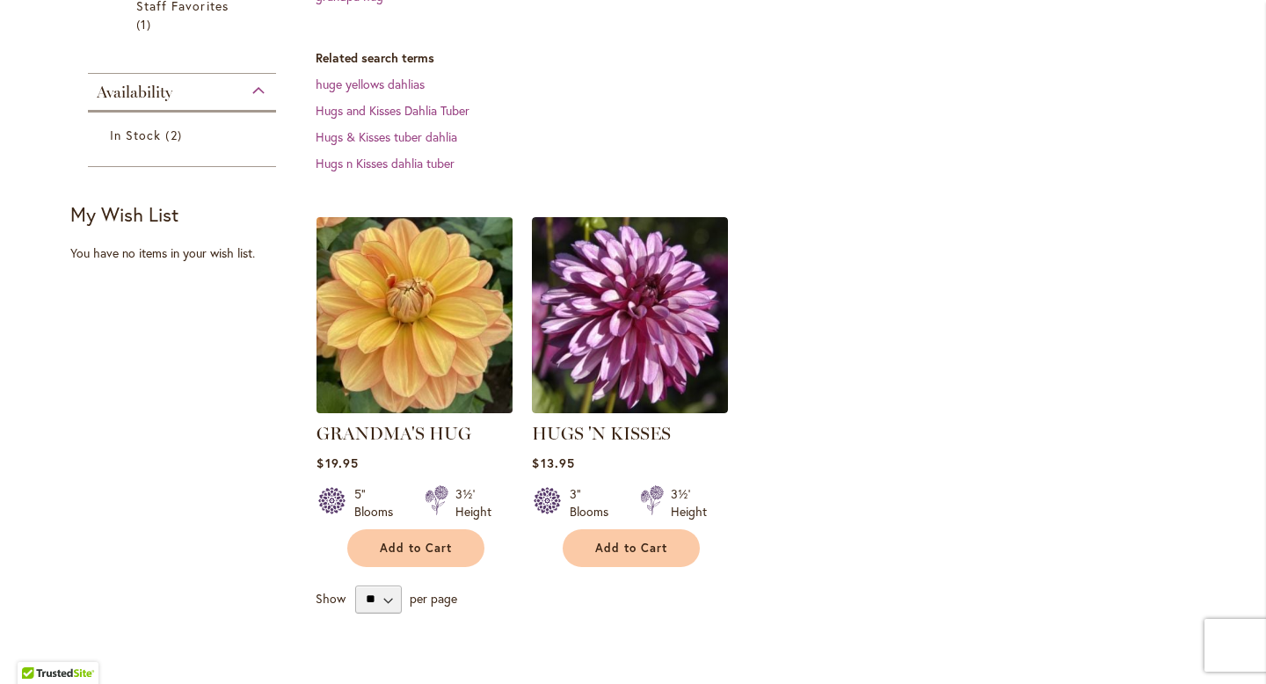
click at [420, 332] on img at bounding box center [415, 315] width 206 height 206
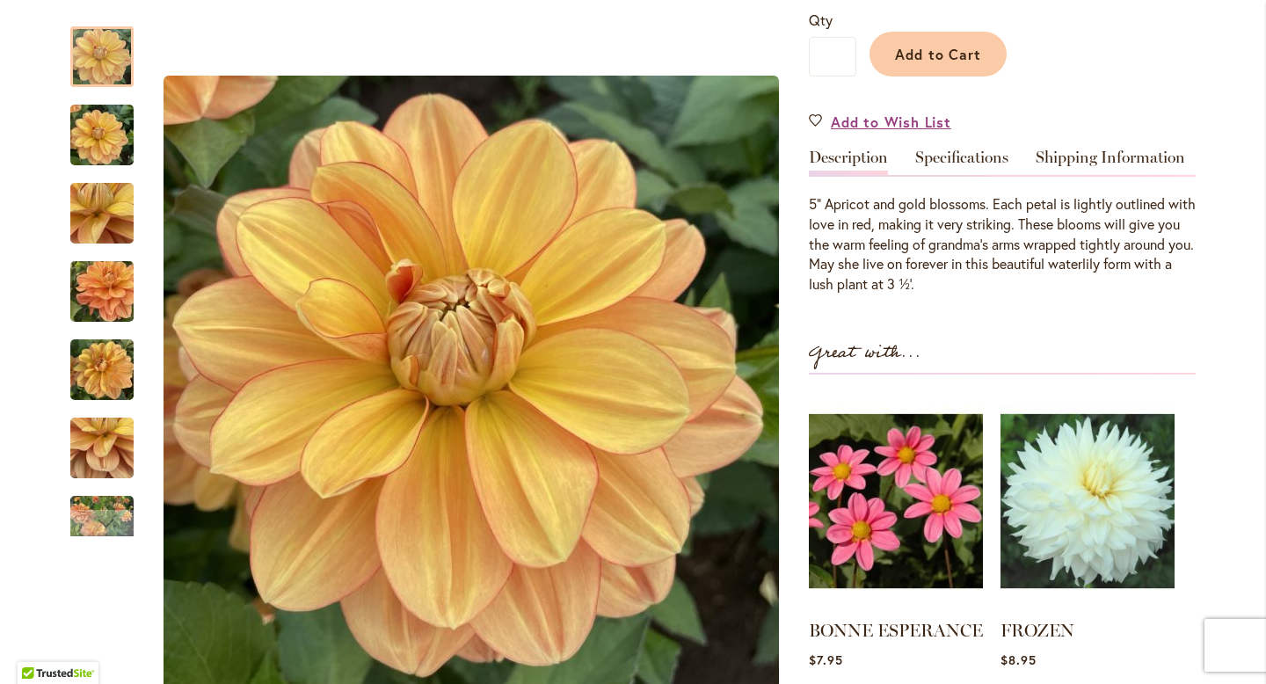
scroll to position [497, 0]
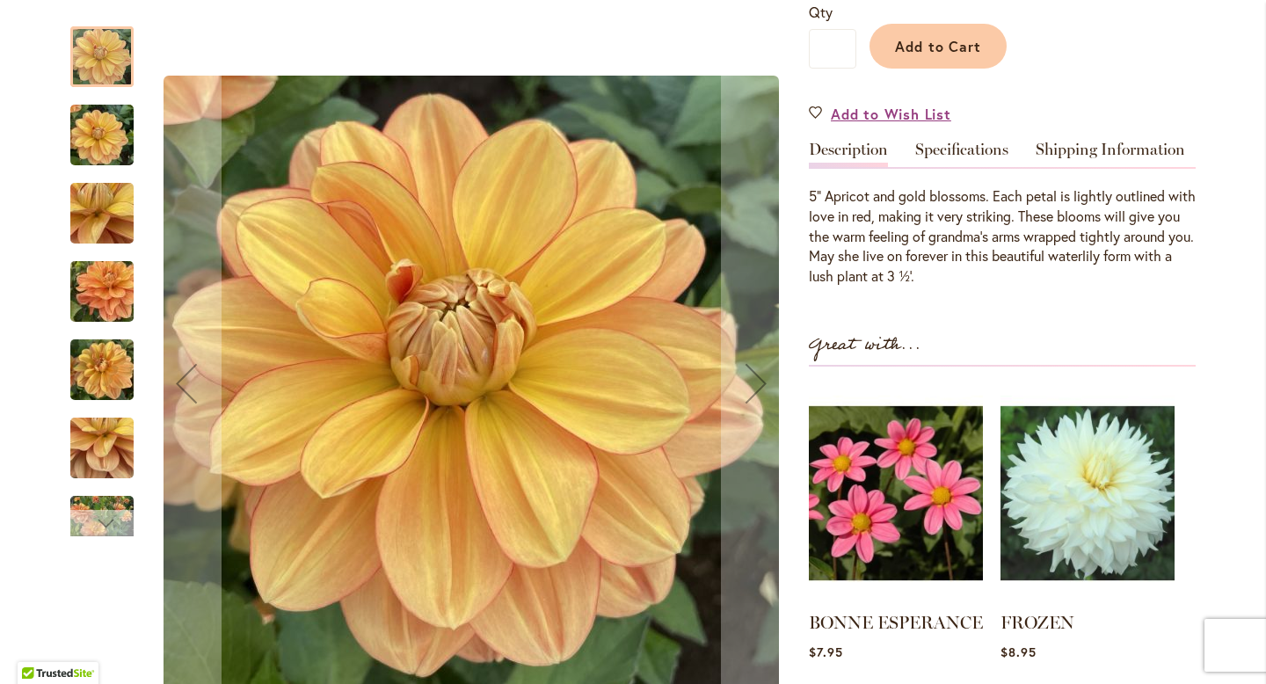
click at [94, 511] on div "Next" at bounding box center [102, 523] width 26 height 26
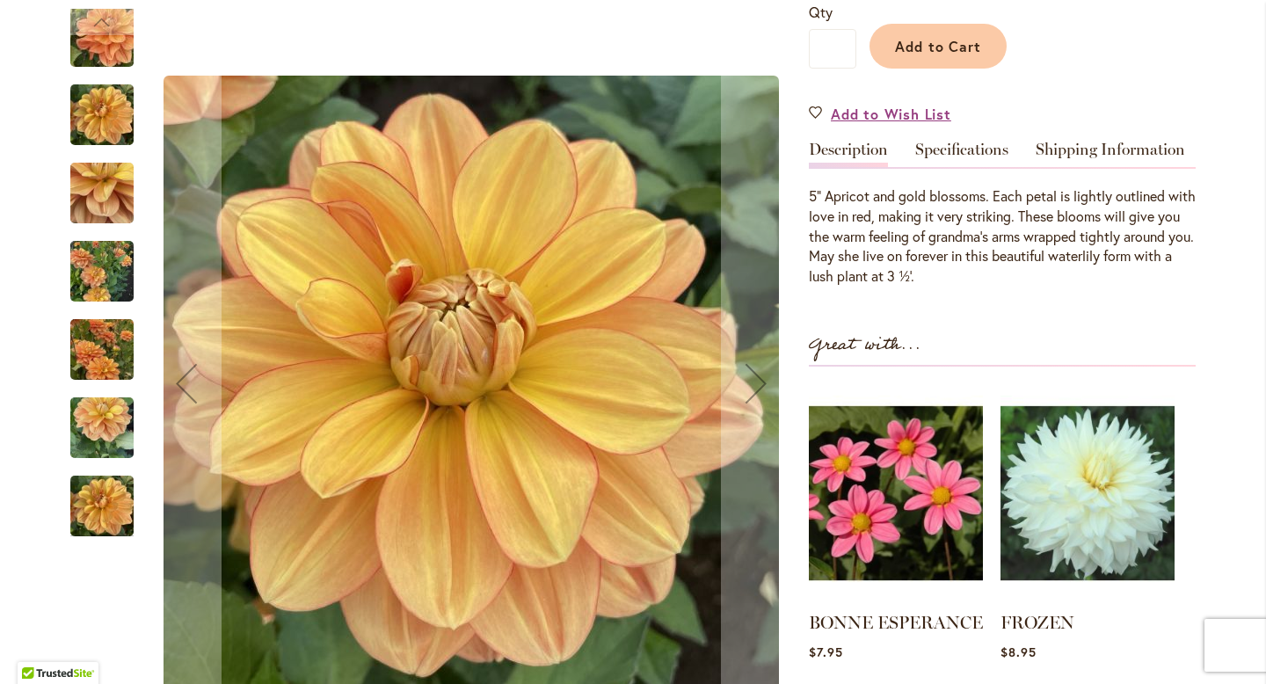
click at [104, 501] on img "GRANDMA'S HUG" at bounding box center [101, 506] width 63 height 84
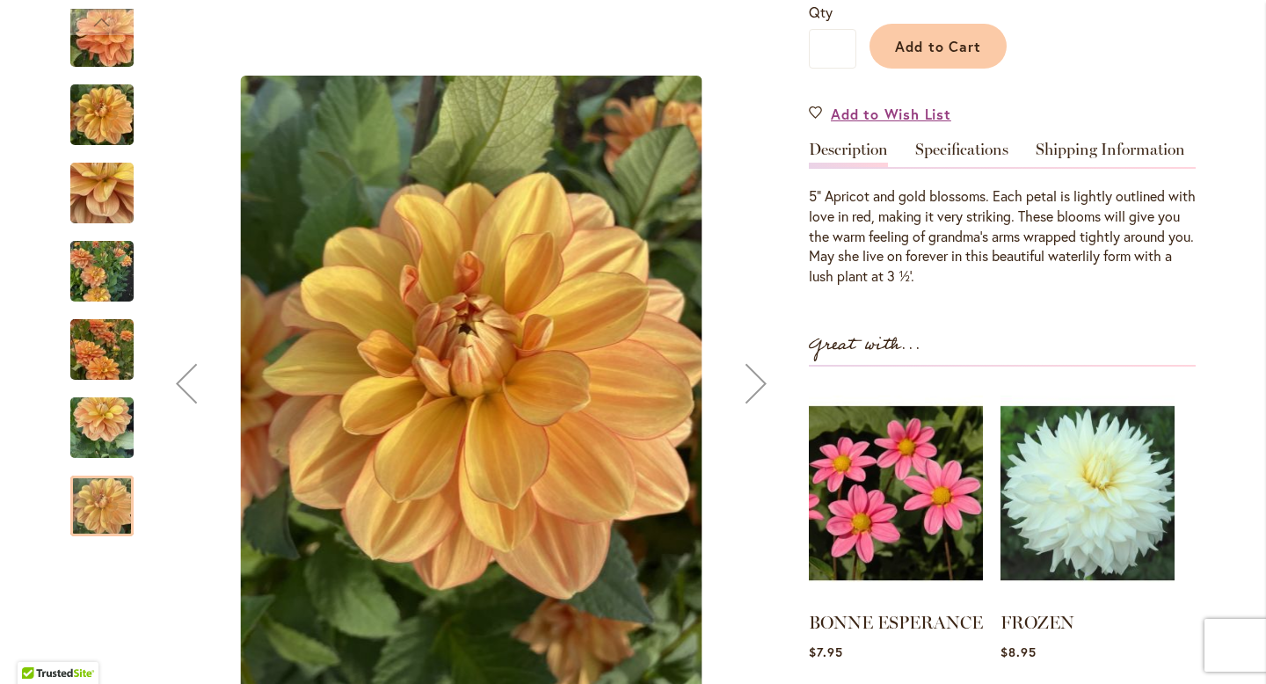
click at [753, 386] on div "Next" at bounding box center [756, 383] width 70 height 70
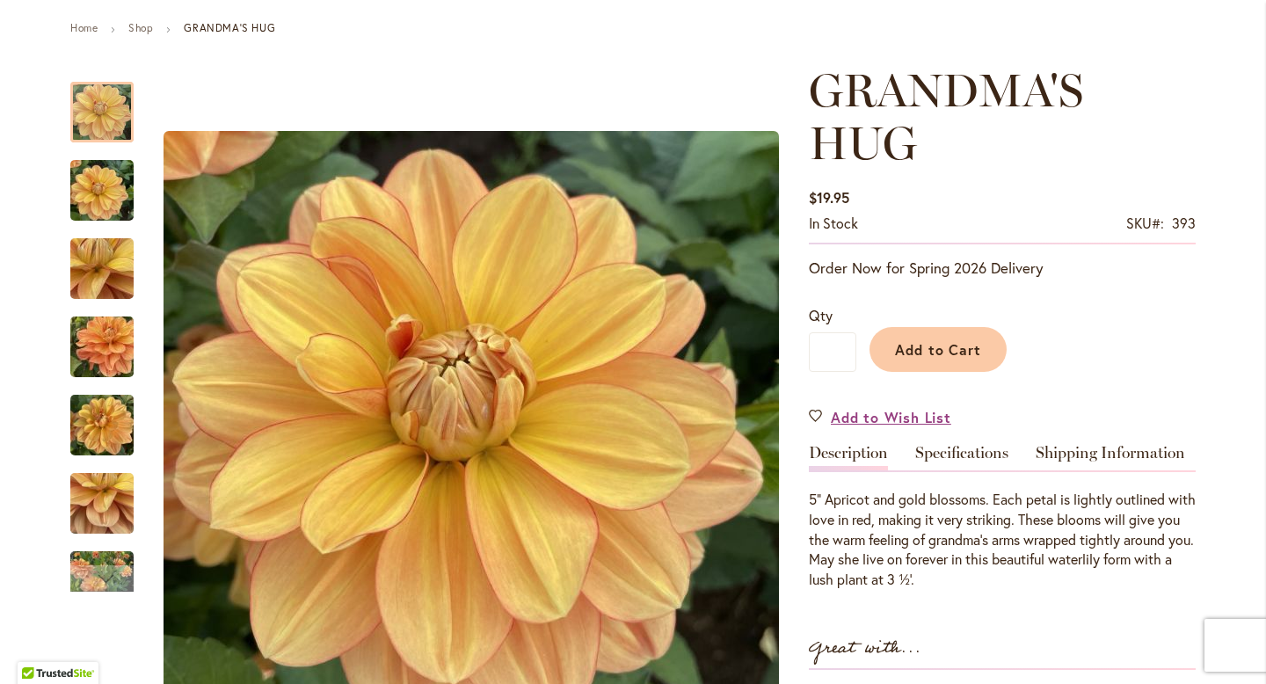
scroll to position [0, 0]
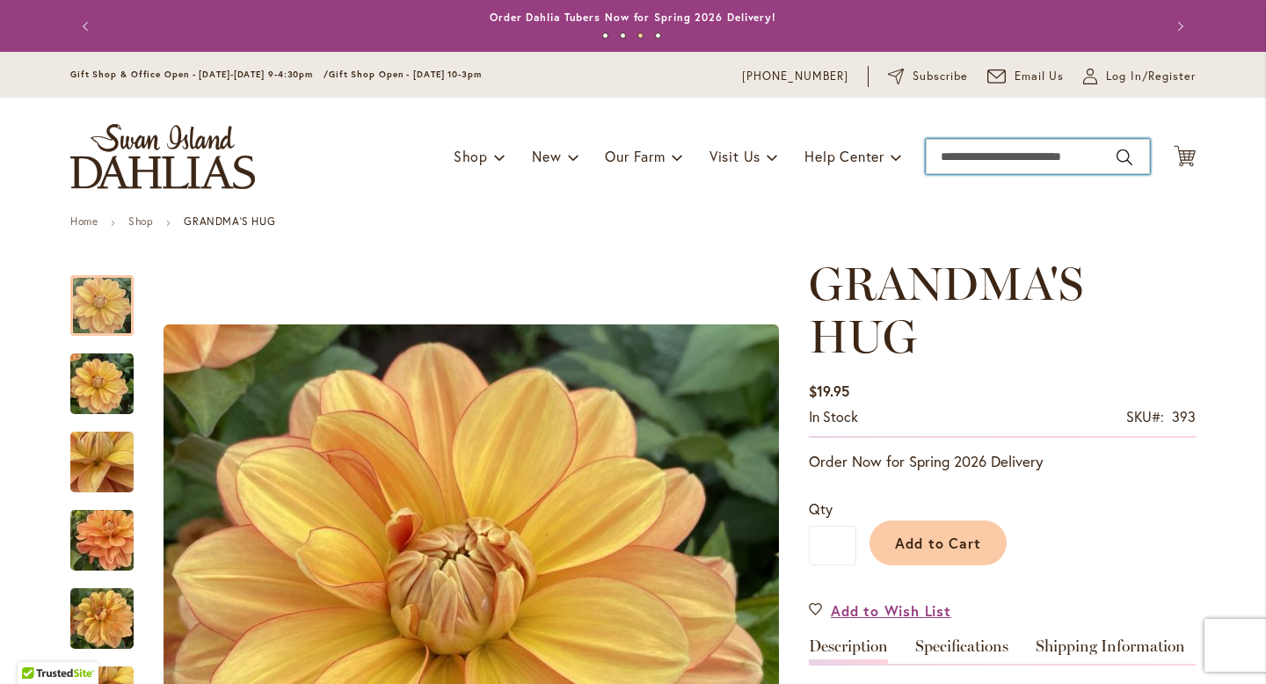
click at [960, 155] on input "Search" at bounding box center [1037, 156] width 224 height 35
type input "*********"
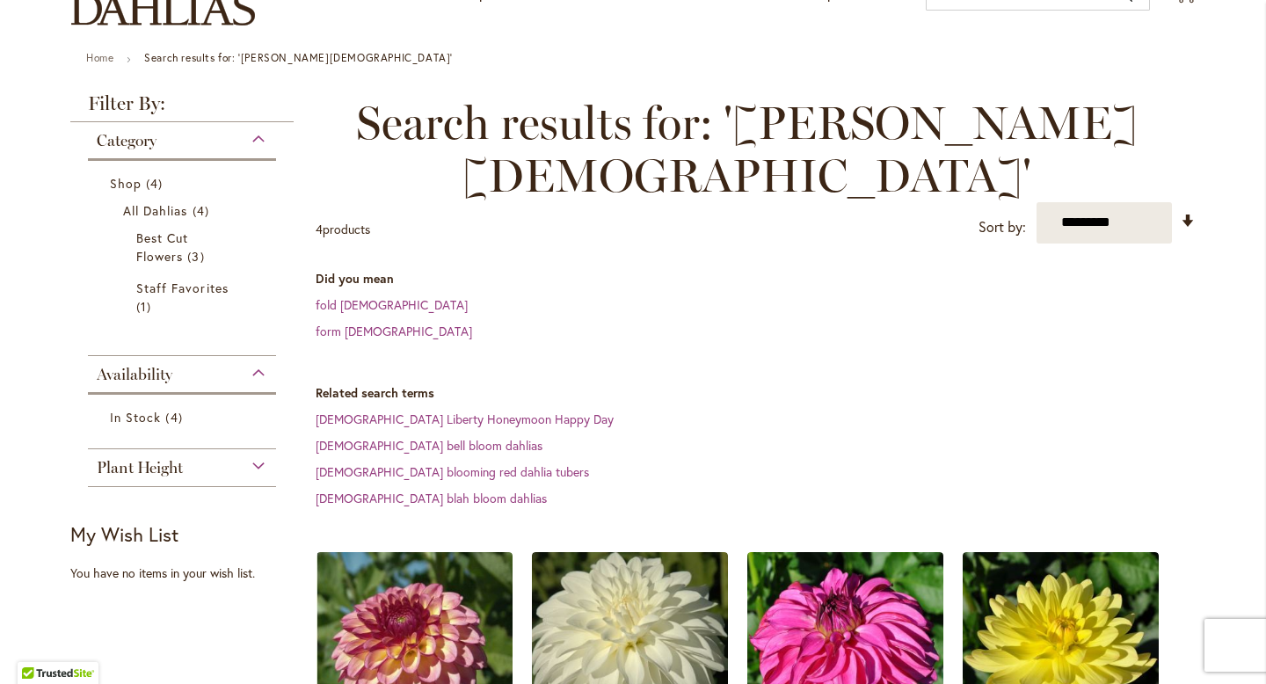
scroll to position [312, 0]
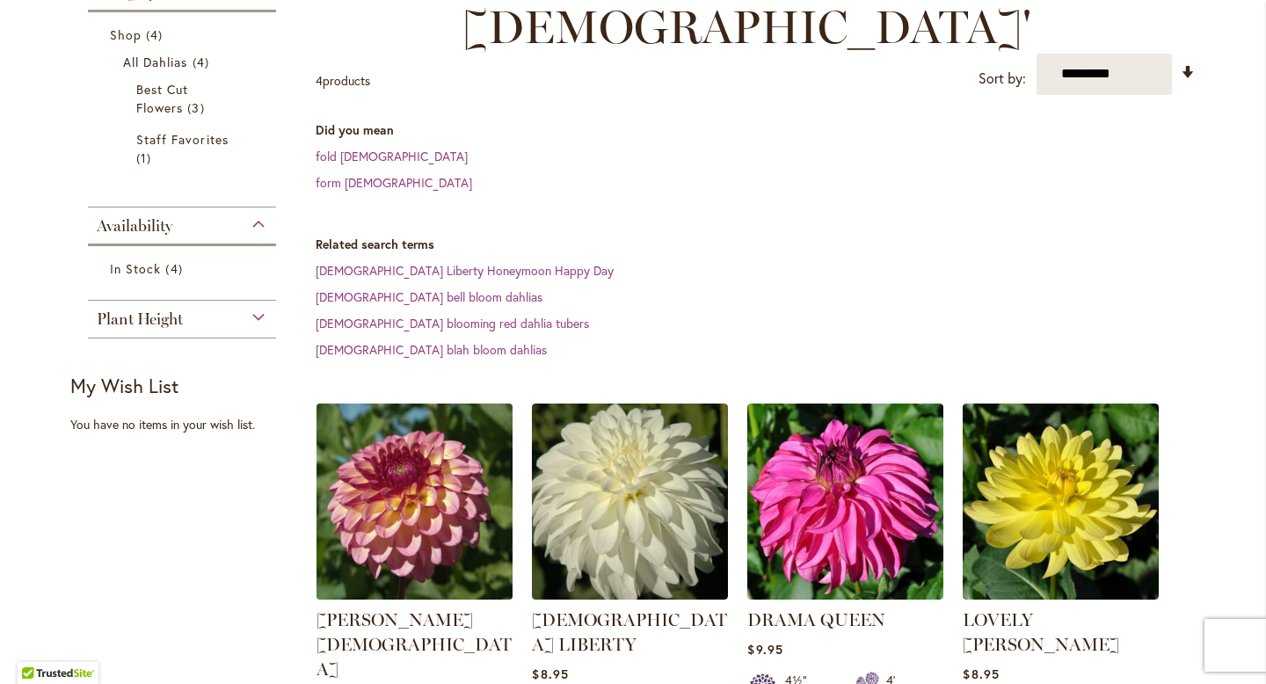
click at [415, 446] on img at bounding box center [415, 501] width 206 height 206
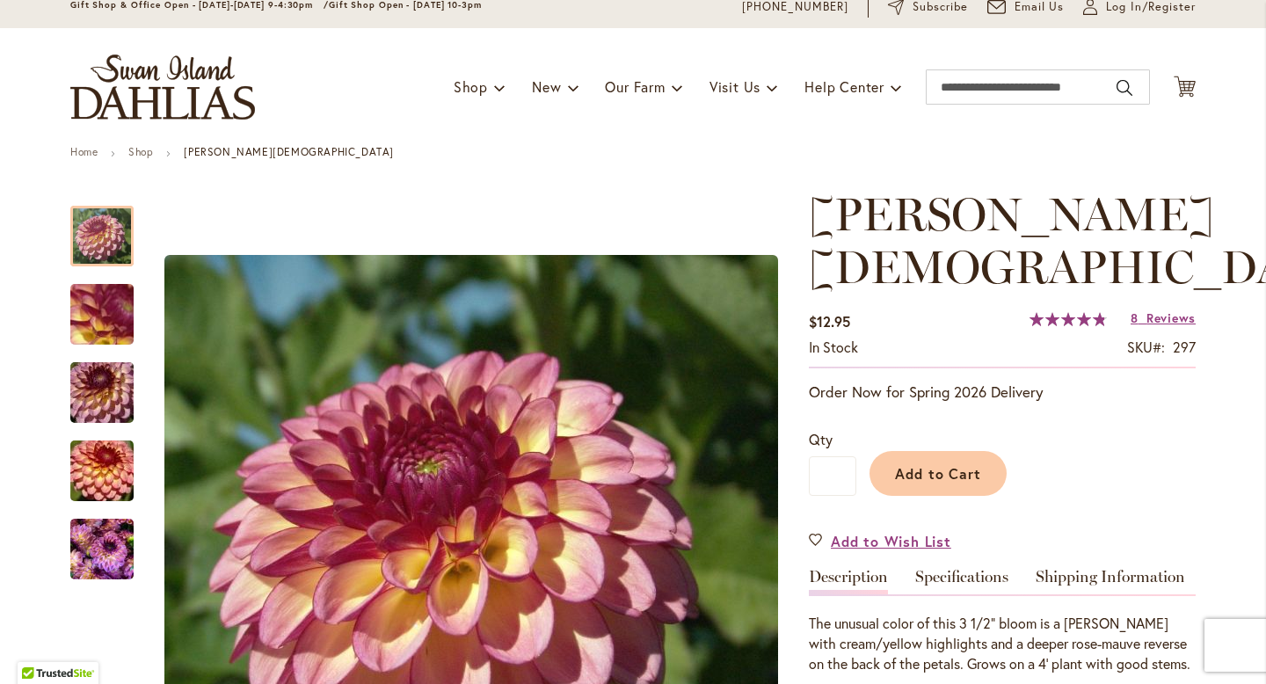
scroll to position [62, 0]
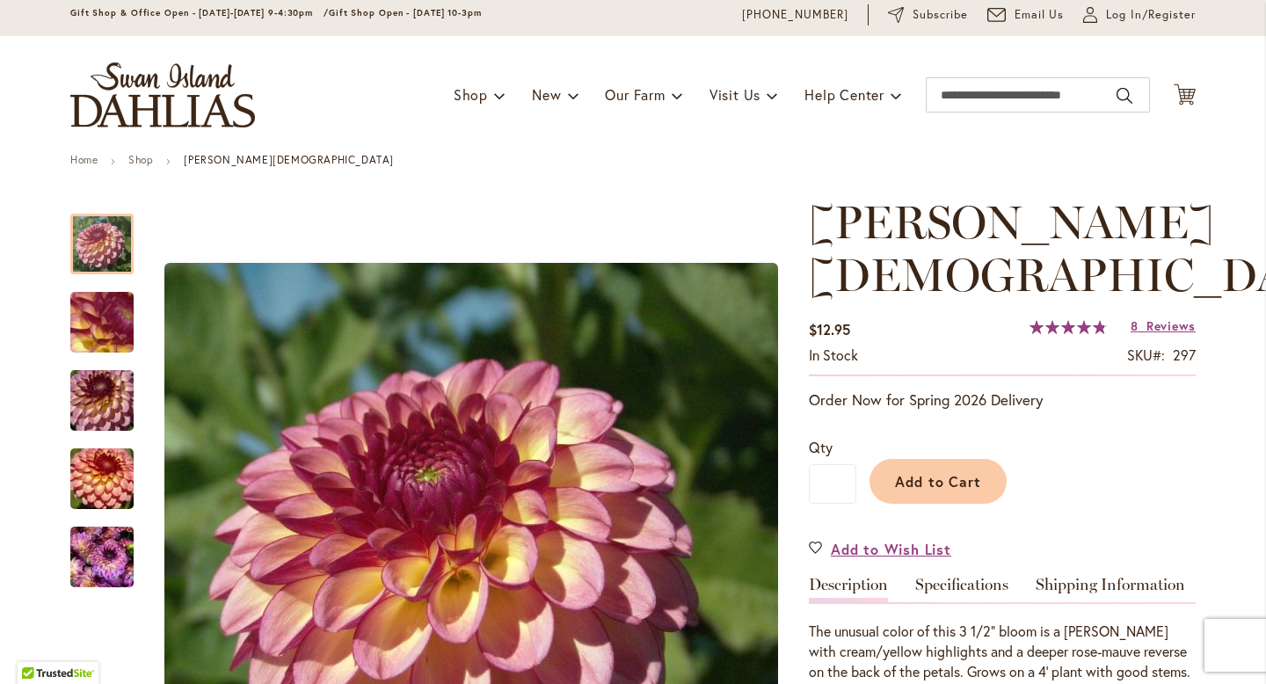
click at [352, 31] on div "Gift Shop & Office Open - Monday-Friday 9-4:30pm / Gift Shop Open - Saturday 10…" at bounding box center [633, 13] width 1266 height 46
click at [1030, 94] on input "Search" at bounding box center [1037, 94] width 224 height 35
type input "********"
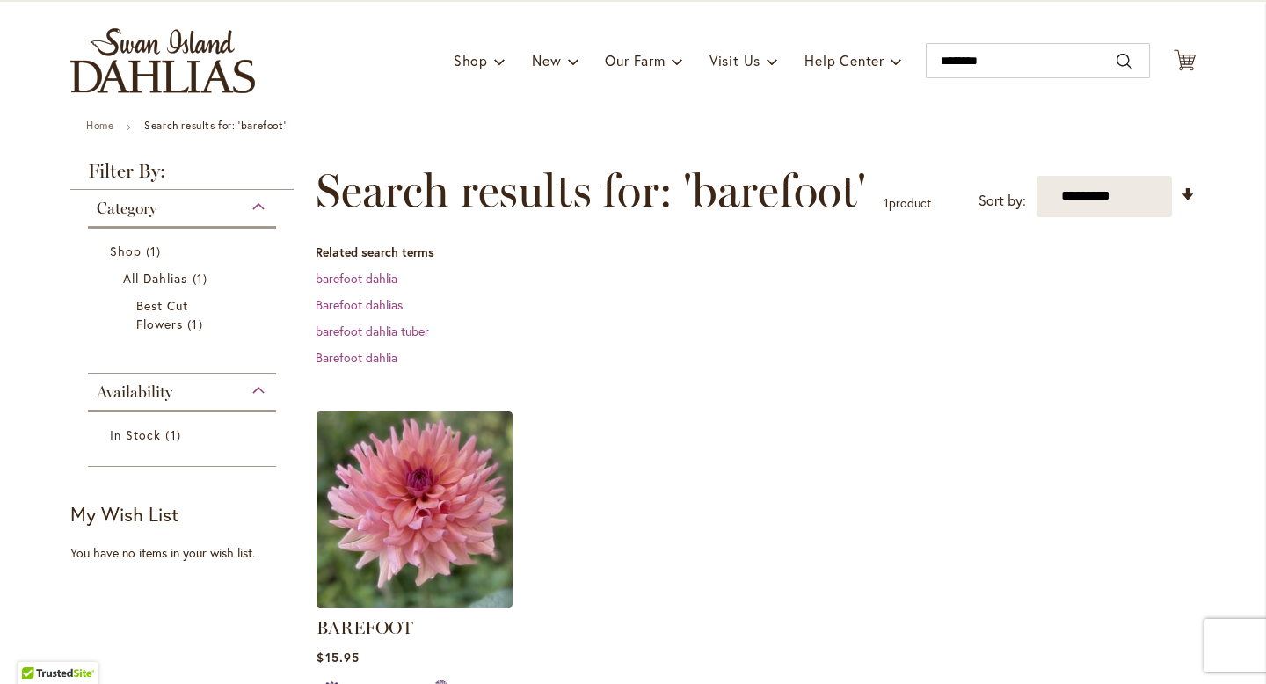
scroll to position [118, 0]
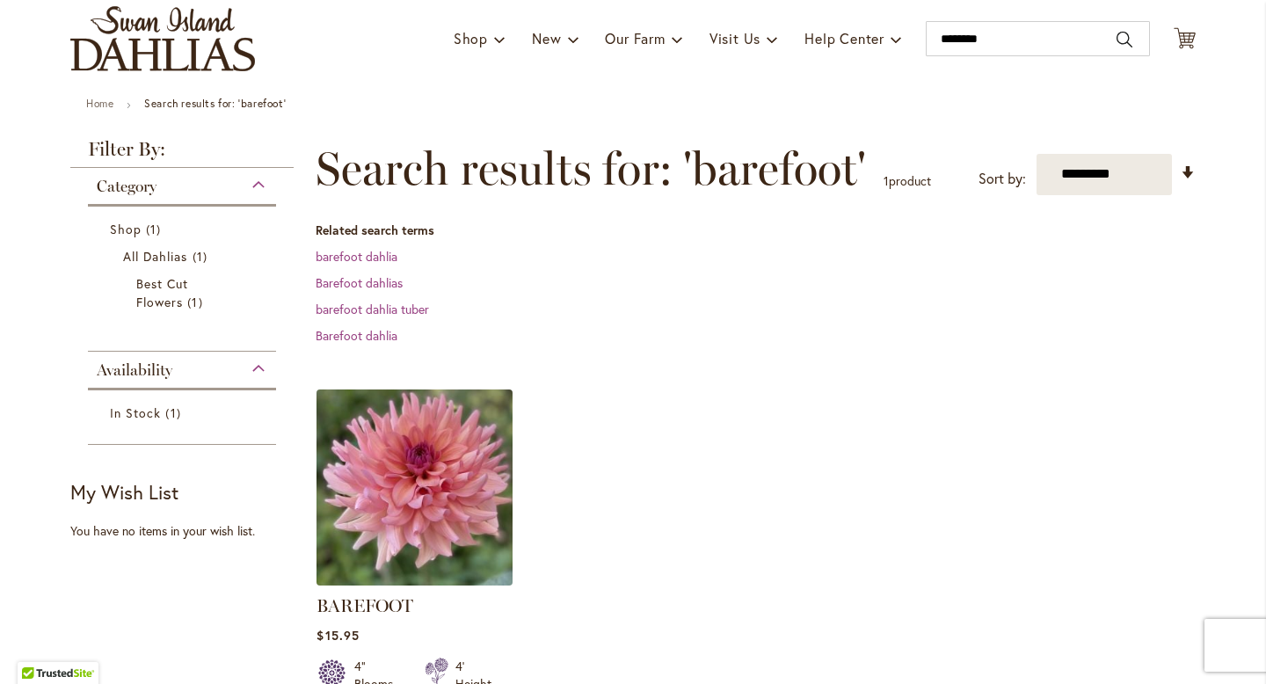
click at [429, 435] on img at bounding box center [415, 487] width 206 height 206
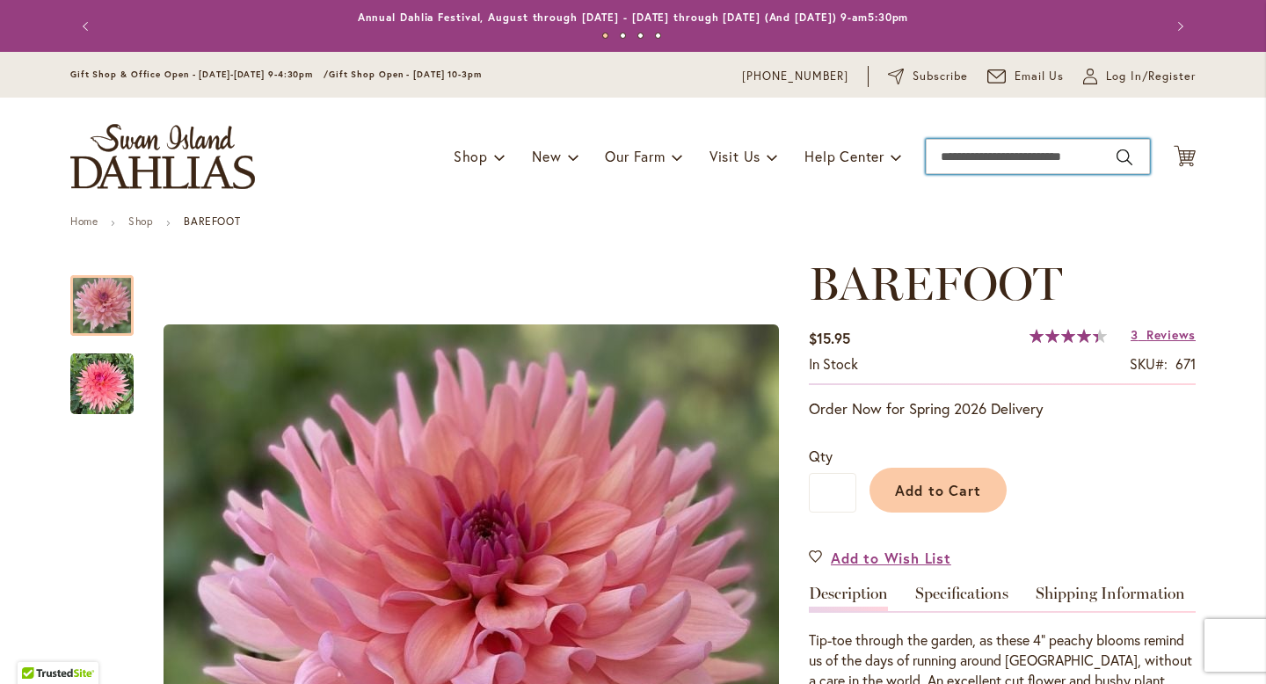
click at [1051, 153] on input "Search" at bounding box center [1037, 156] width 224 height 35
type input "****"
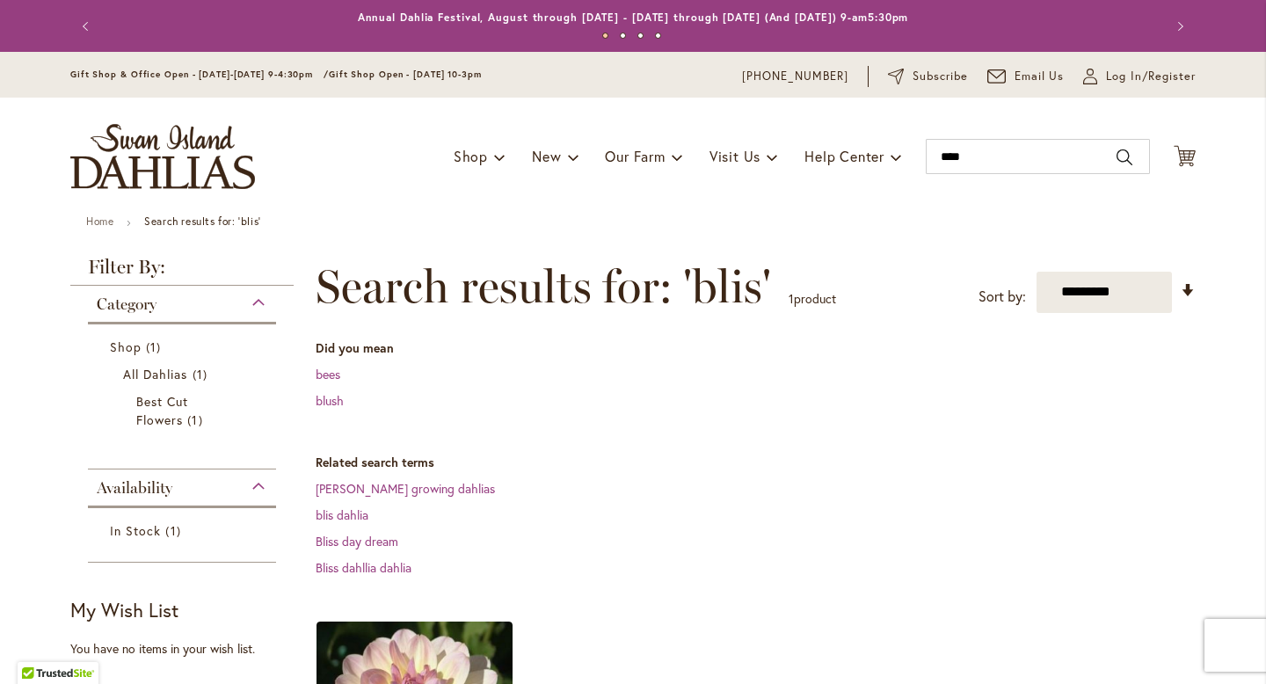
scroll to position [163, 0]
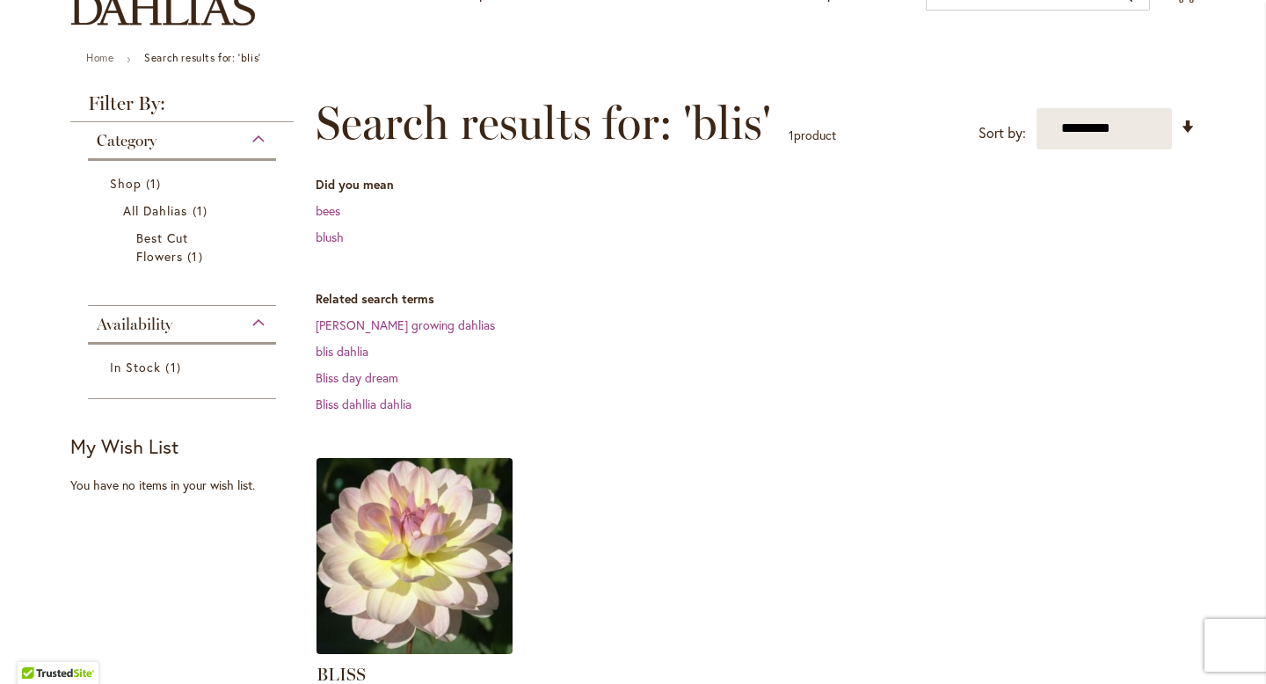
click at [488, 477] on img at bounding box center [415, 556] width 206 height 206
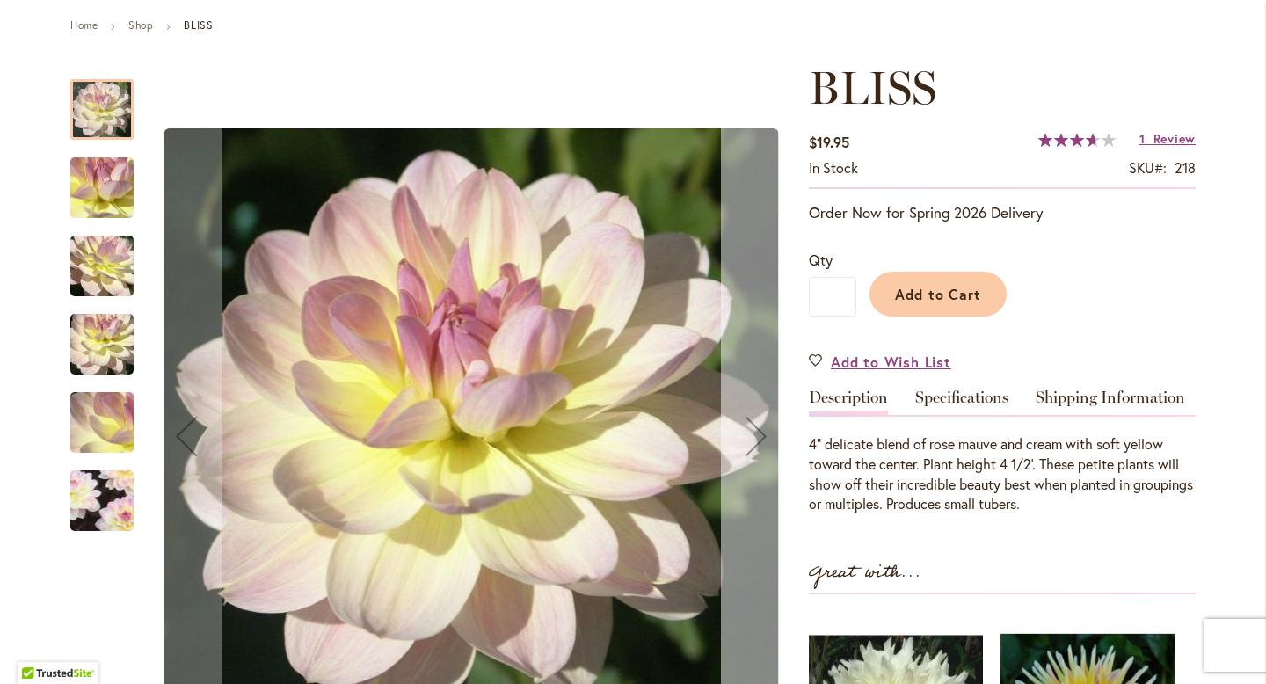
scroll to position [252, 0]
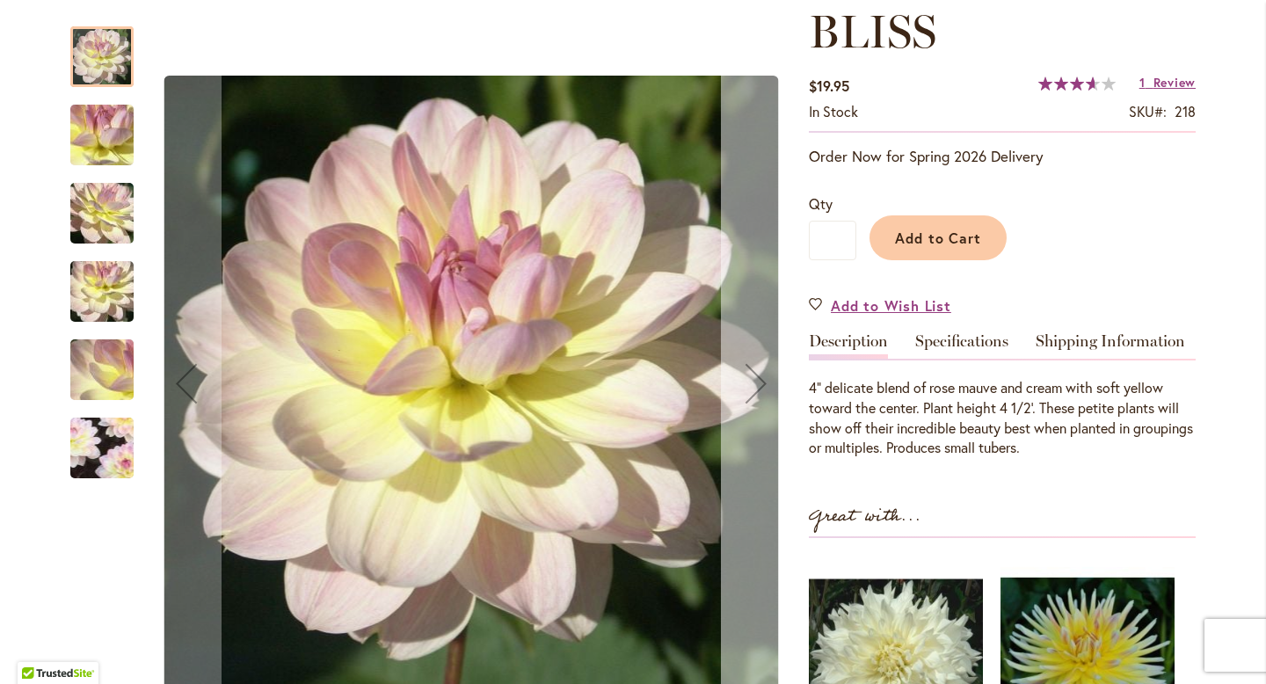
click at [744, 400] on div "Next" at bounding box center [756, 383] width 70 height 70
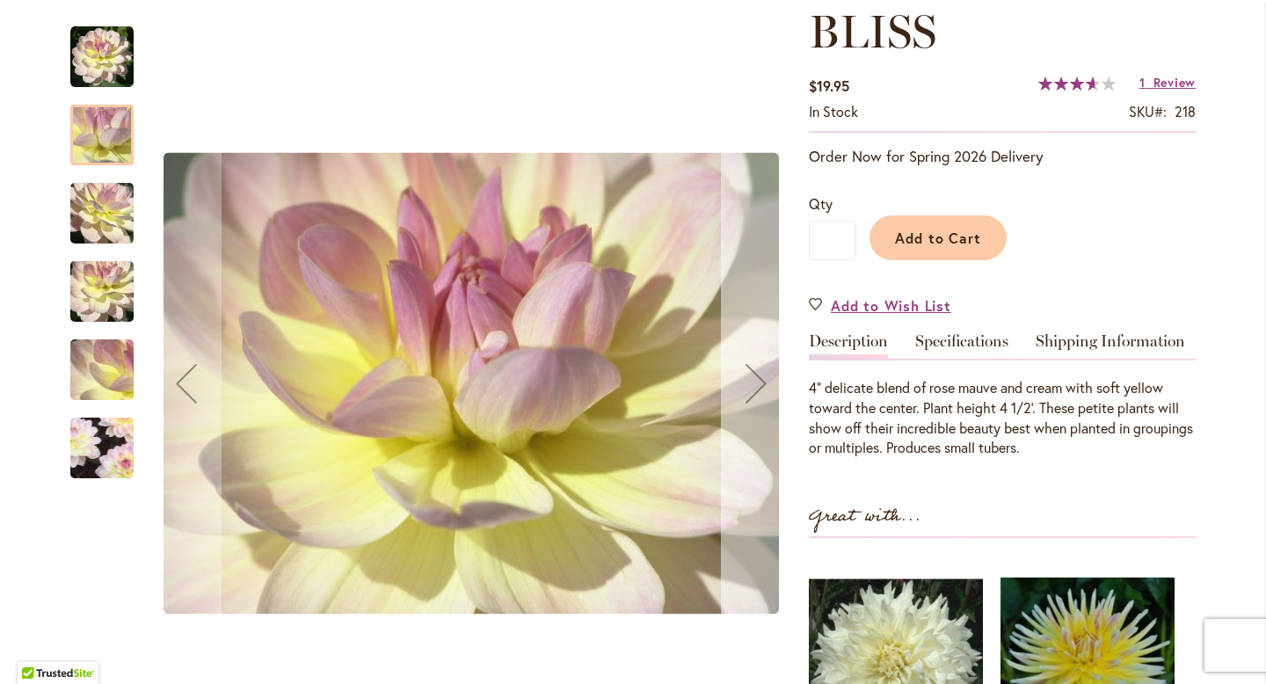
click at [744, 400] on div "Next" at bounding box center [756, 383] width 70 height 70
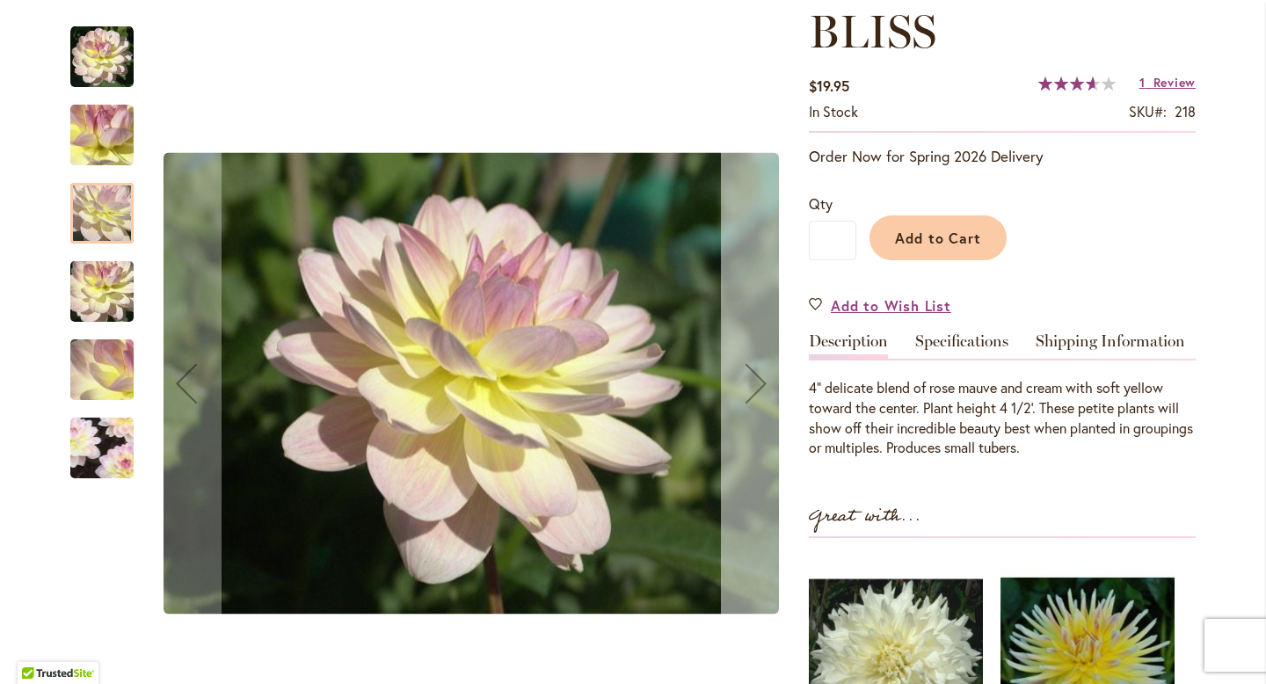
click at [744, 400] on div "Next" at bounding box center [756, 383] width 70 height 70
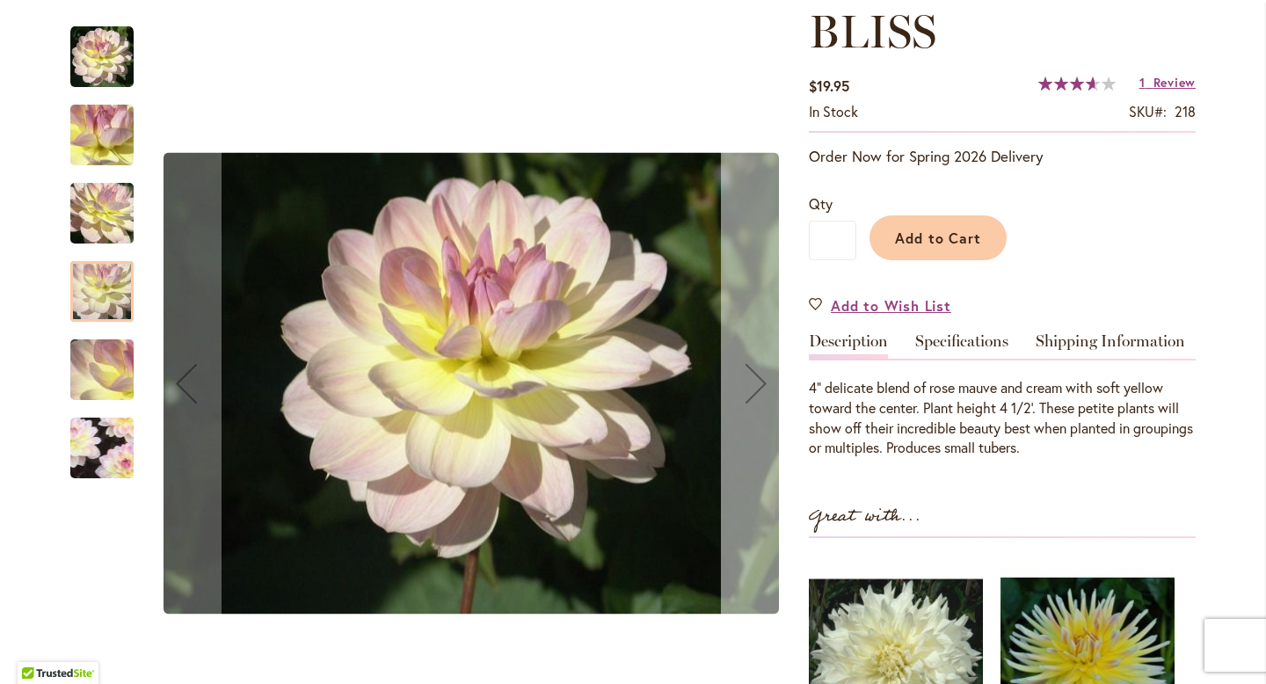
click at [744, 400] on div "Next" at bounding box center [756, 383] width 70 height 70
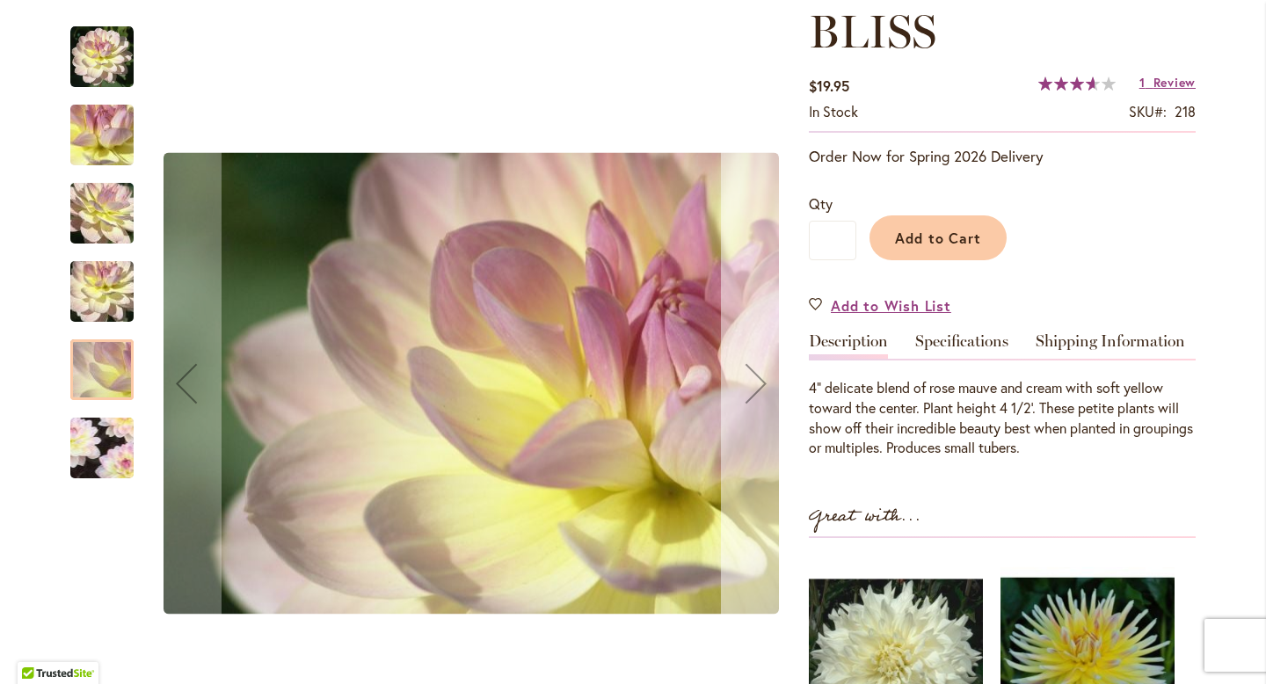
click at [745, 400] on div "Next" at bounding box center [756, 383] width 70 height 70
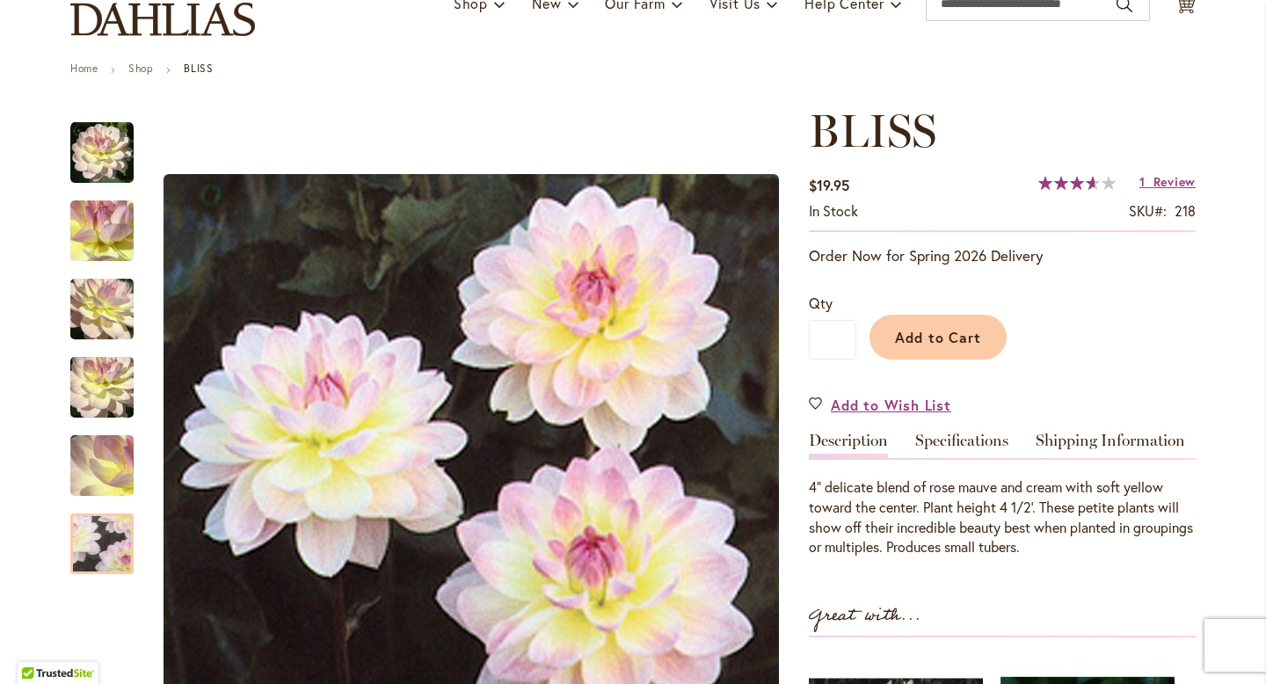
scroll to position [0, 0]
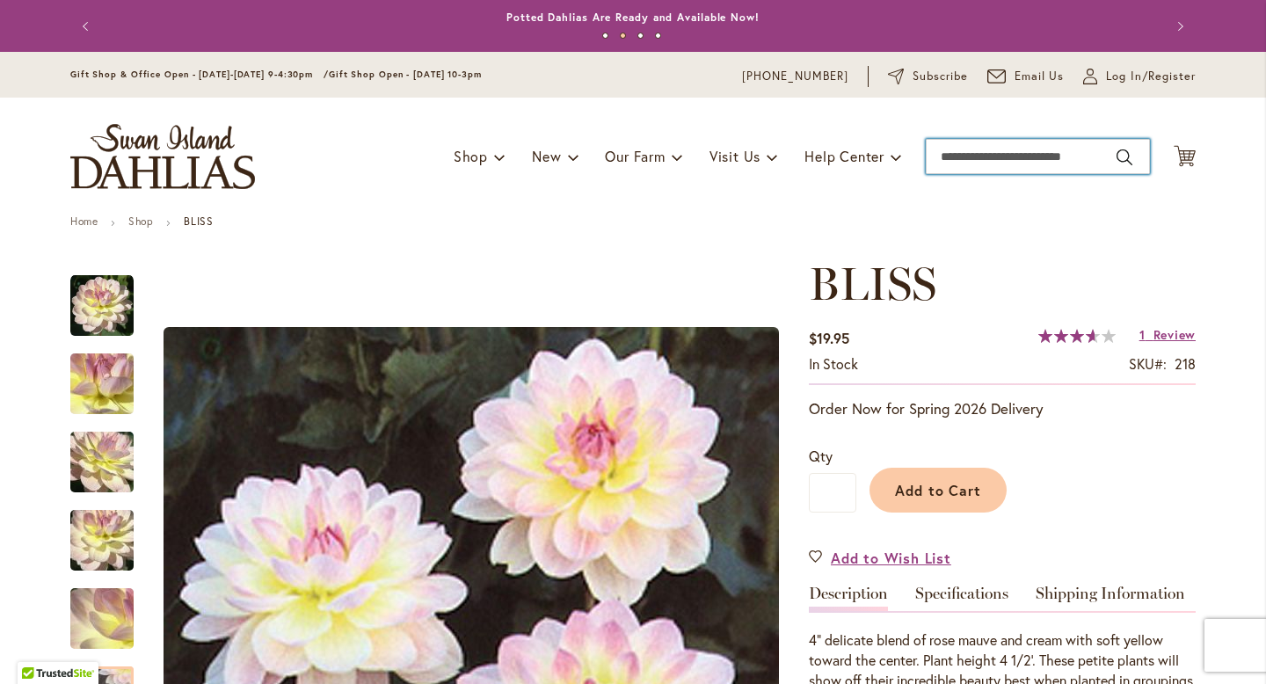
click at [988, 156] on input "Search" at bounding box center [1037, 156] width 224 height 35
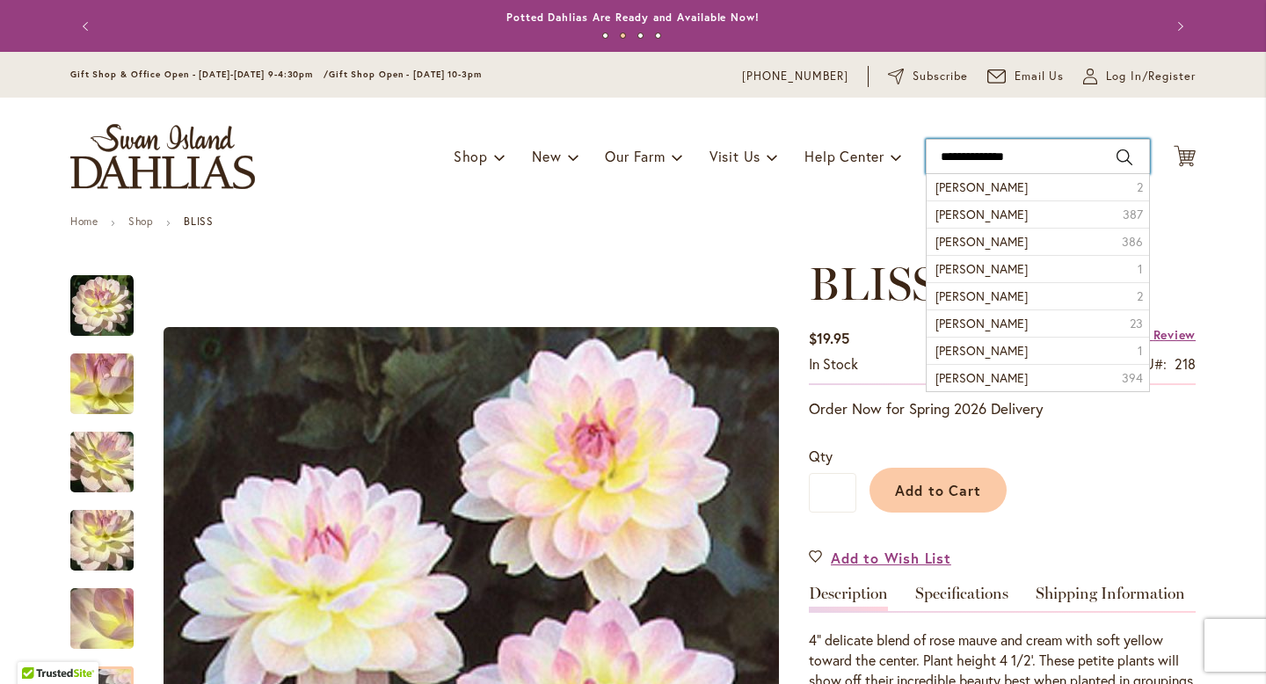
type input "**********"
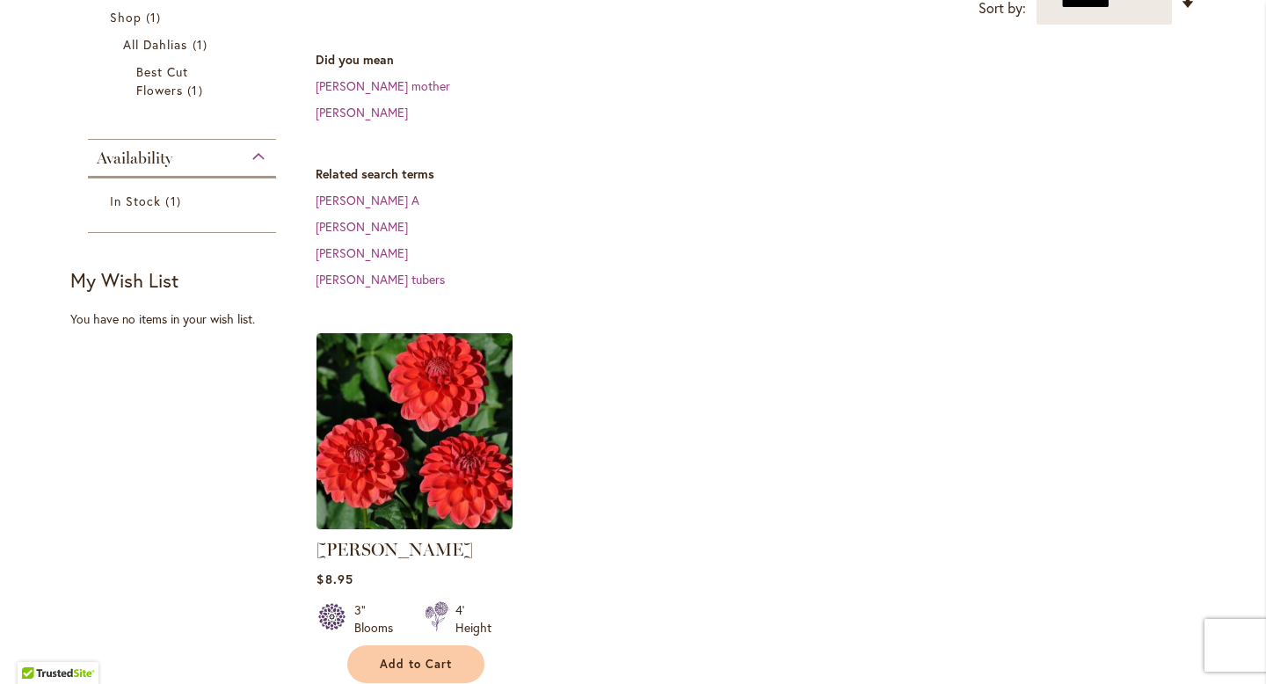
scroll to position [337, 0]
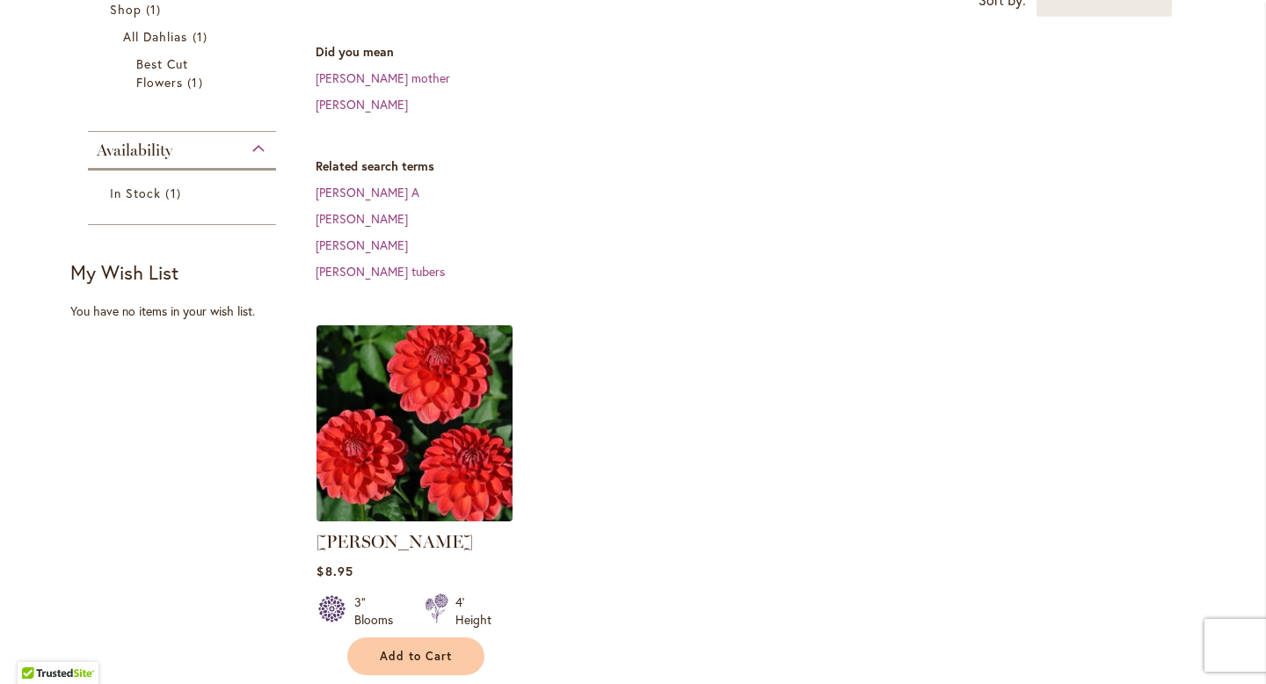
click at [489, 420] on img at bounding box center [415, 423] width 206 height 206
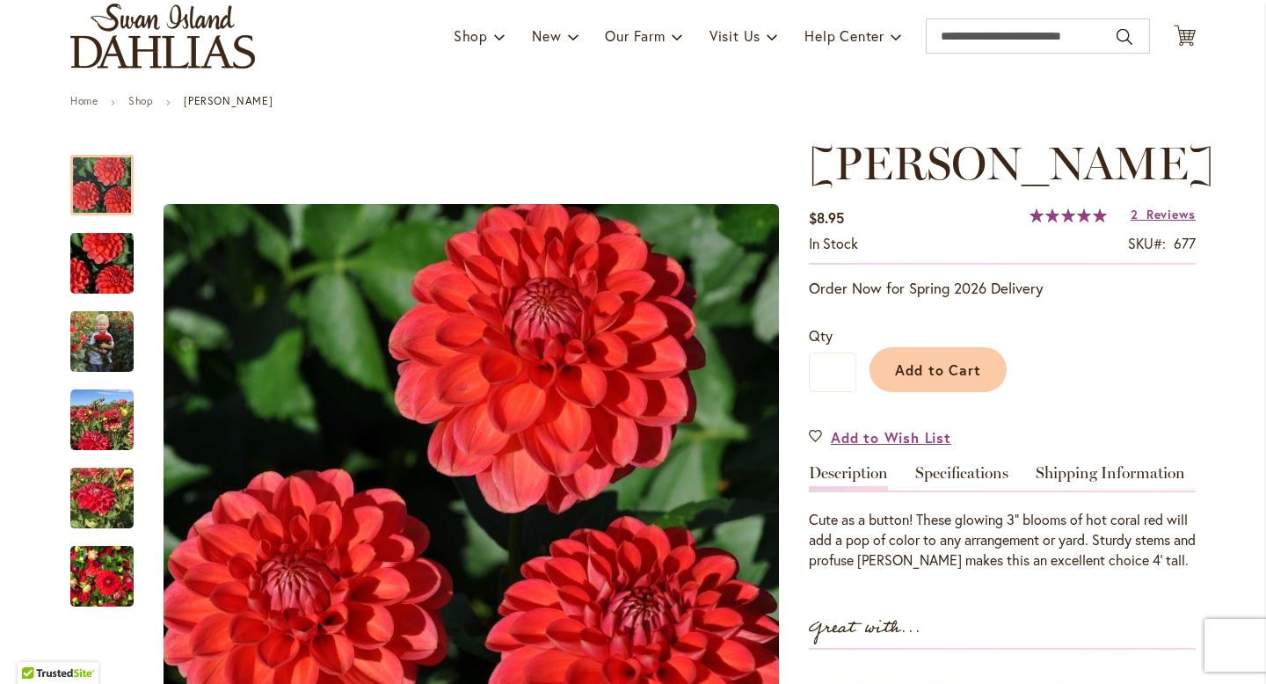
scroll to position [128, 0]
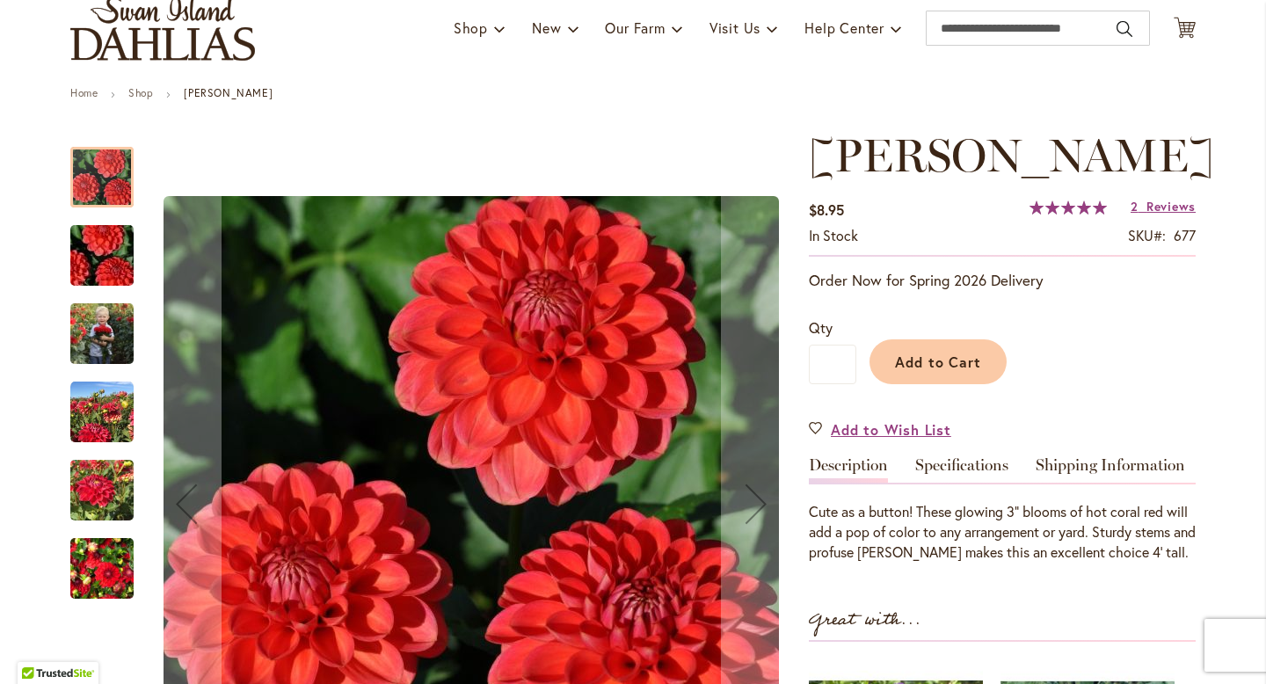
click at [89, 478] on img "BENJAMIN MATTHEW" at bounding box center [101, 490] width 63 height 84
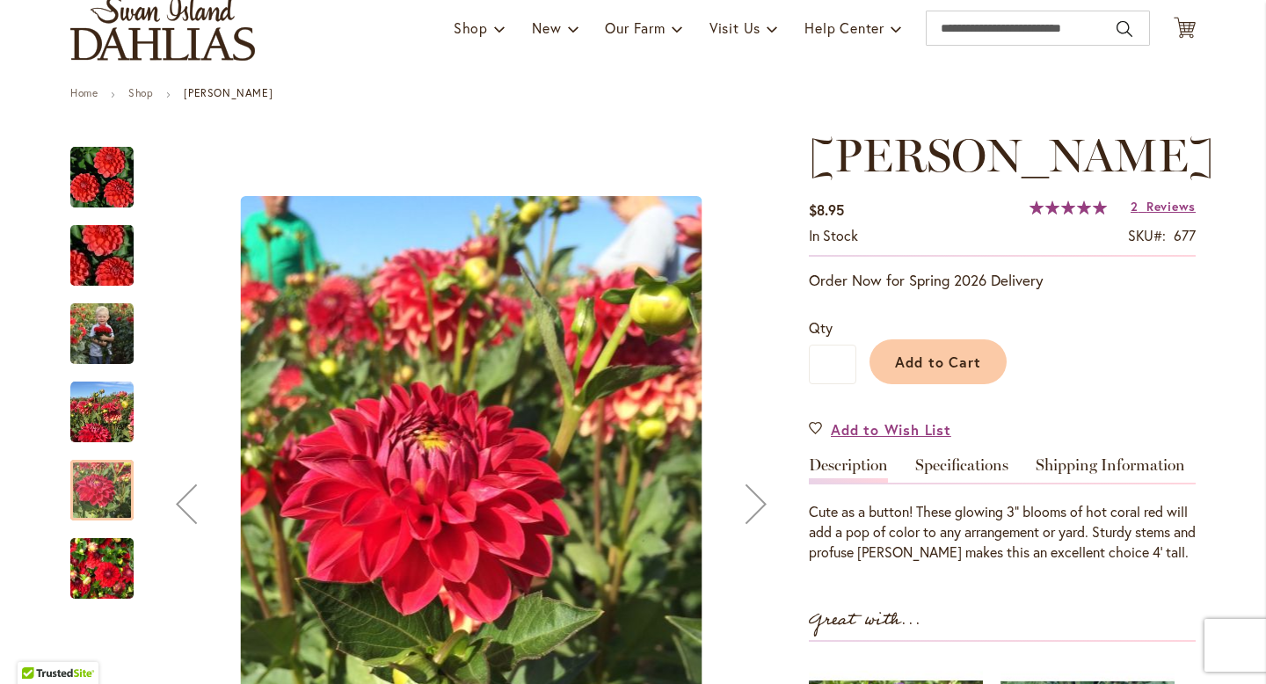
click at [108, 172] on img "BENJAMIN MATTHEW" at bounding box center [101, 177] width 63 height 63
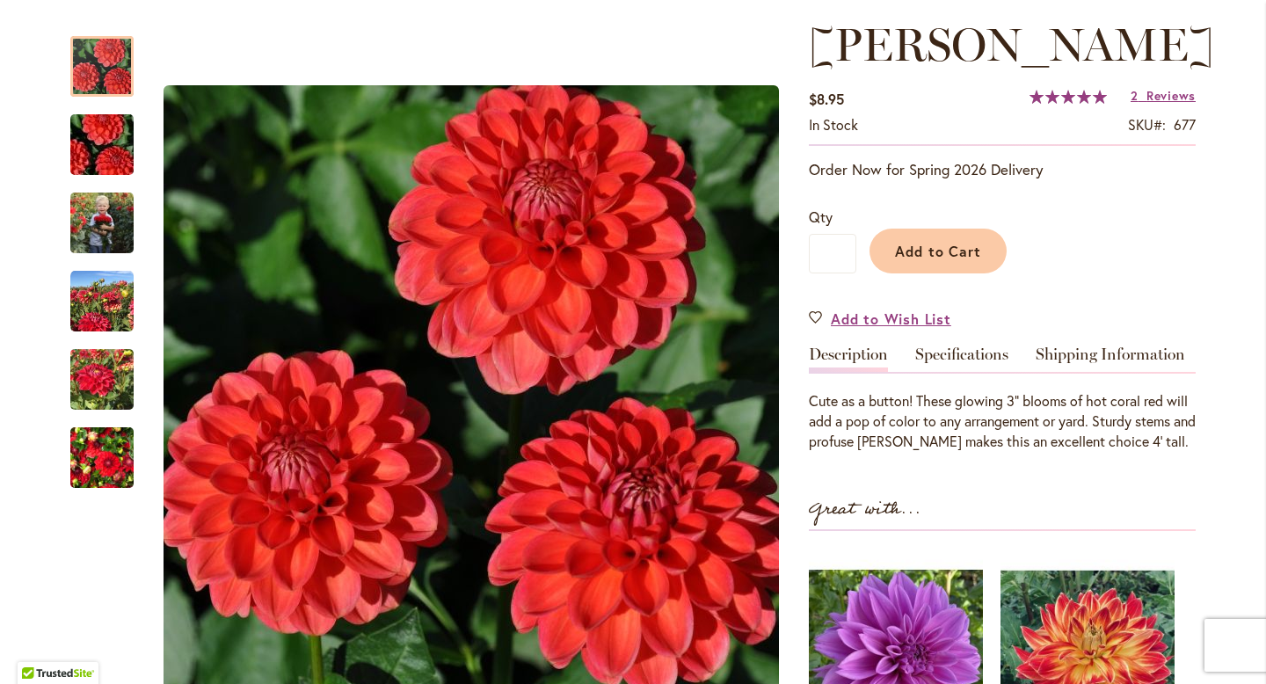
scroll to position [0, 0]
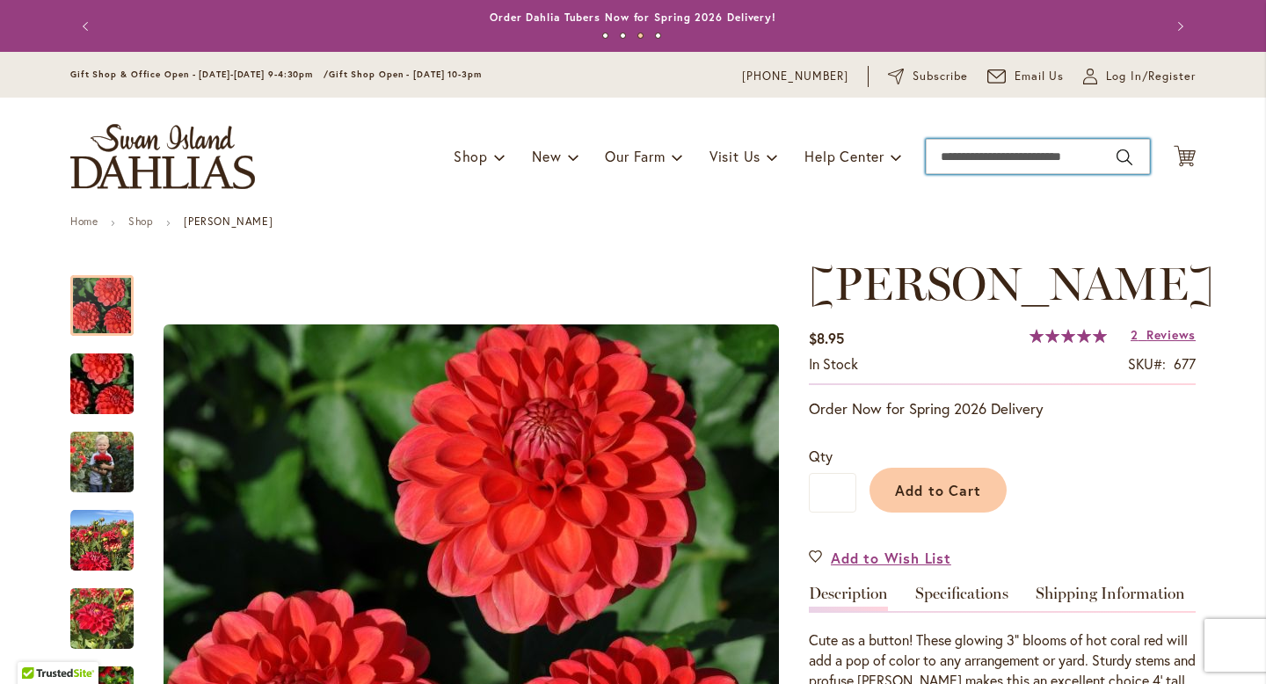
click at [1019, 157] on input "Search" at bounding box center [1037, 156] width 224 height 35
type input "**********"
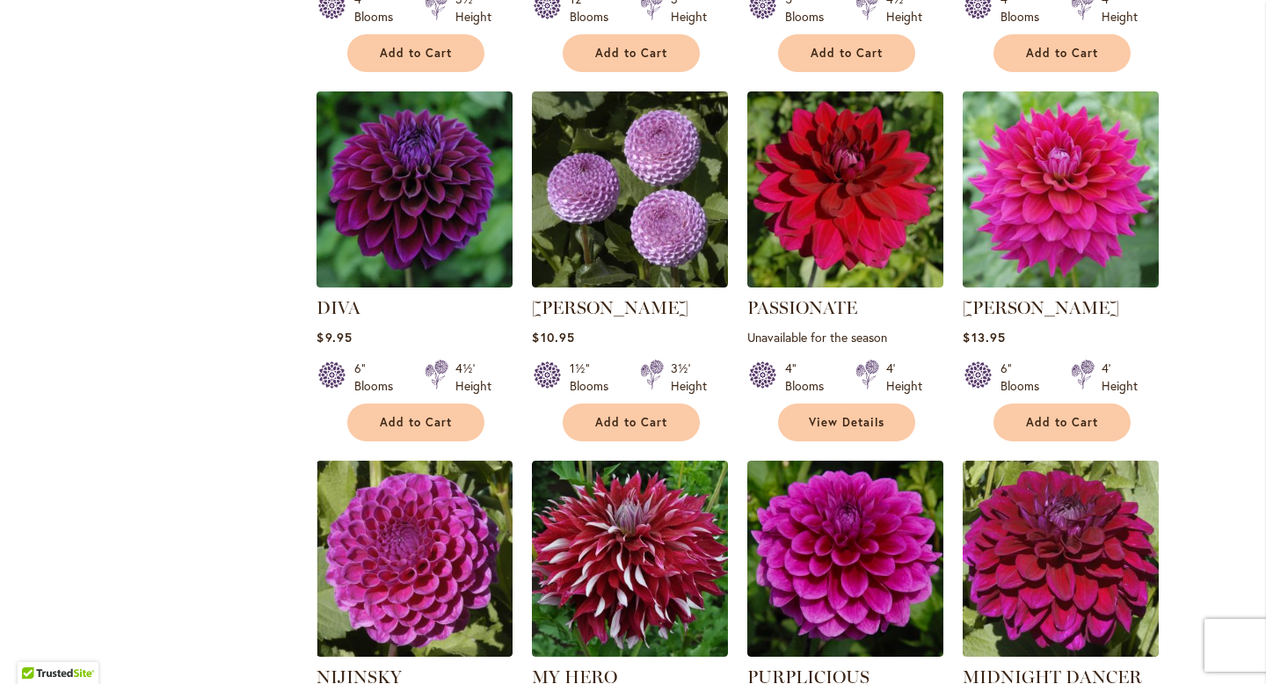
scroll to position [1215, 0]
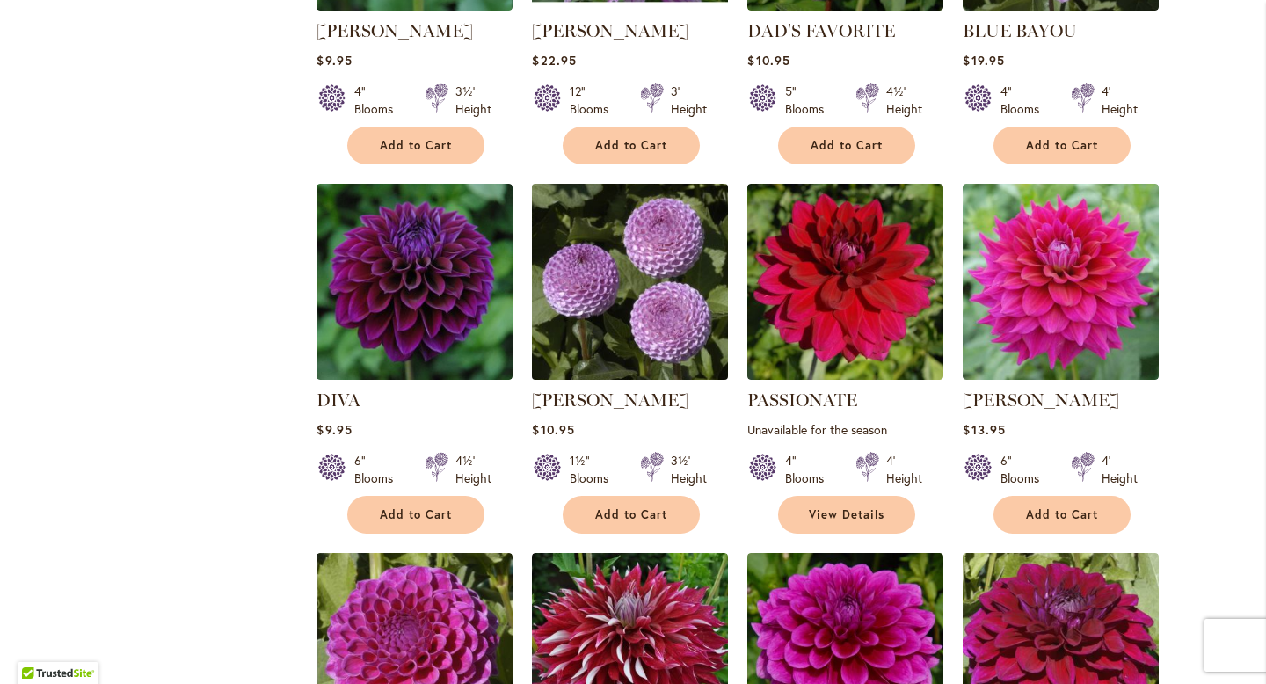
click at [613, 266] on img at bounding box center [630, 281] width 206 height 206
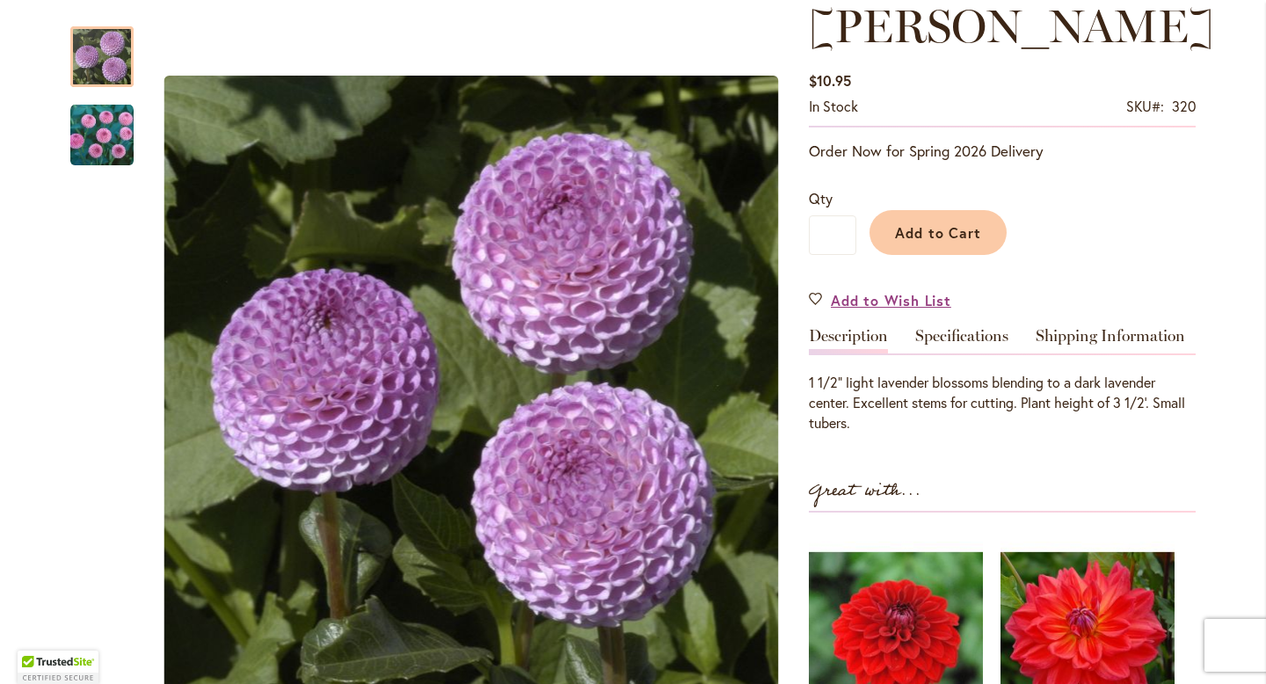
scroll to position [259, 0]
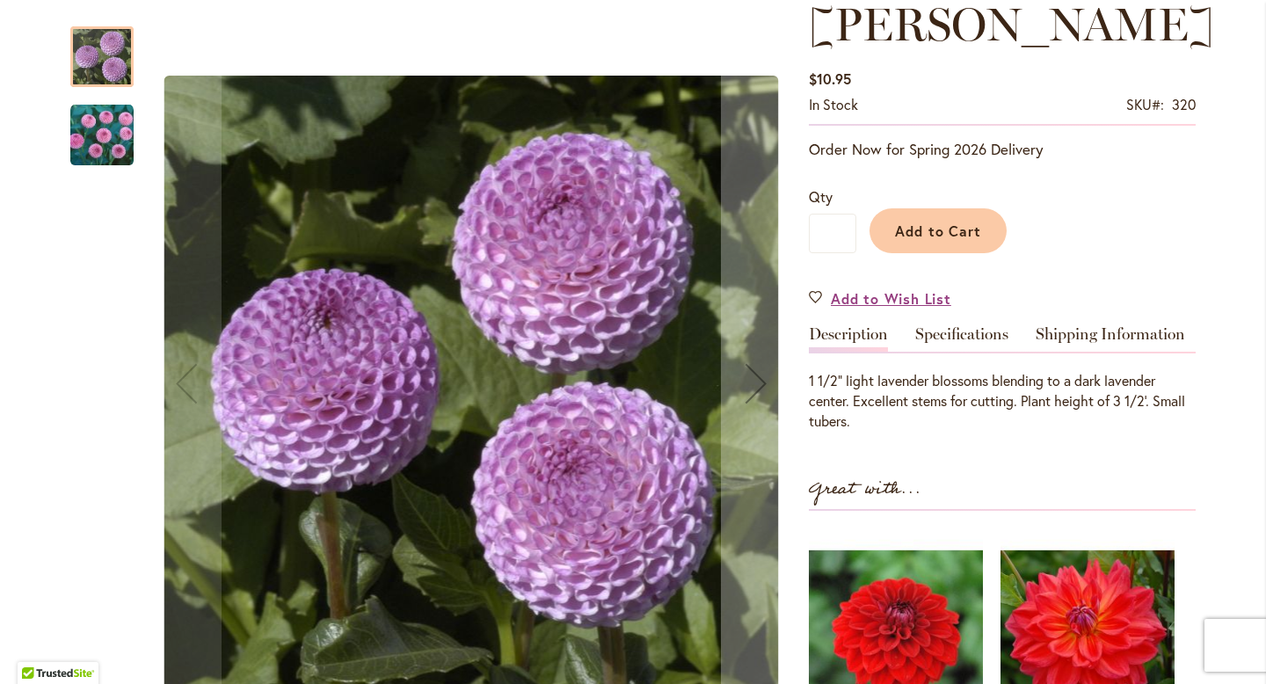
click at [81, 111] on img "FRANK HOLMES" at bounding box center [101, 135] width 63 height 63
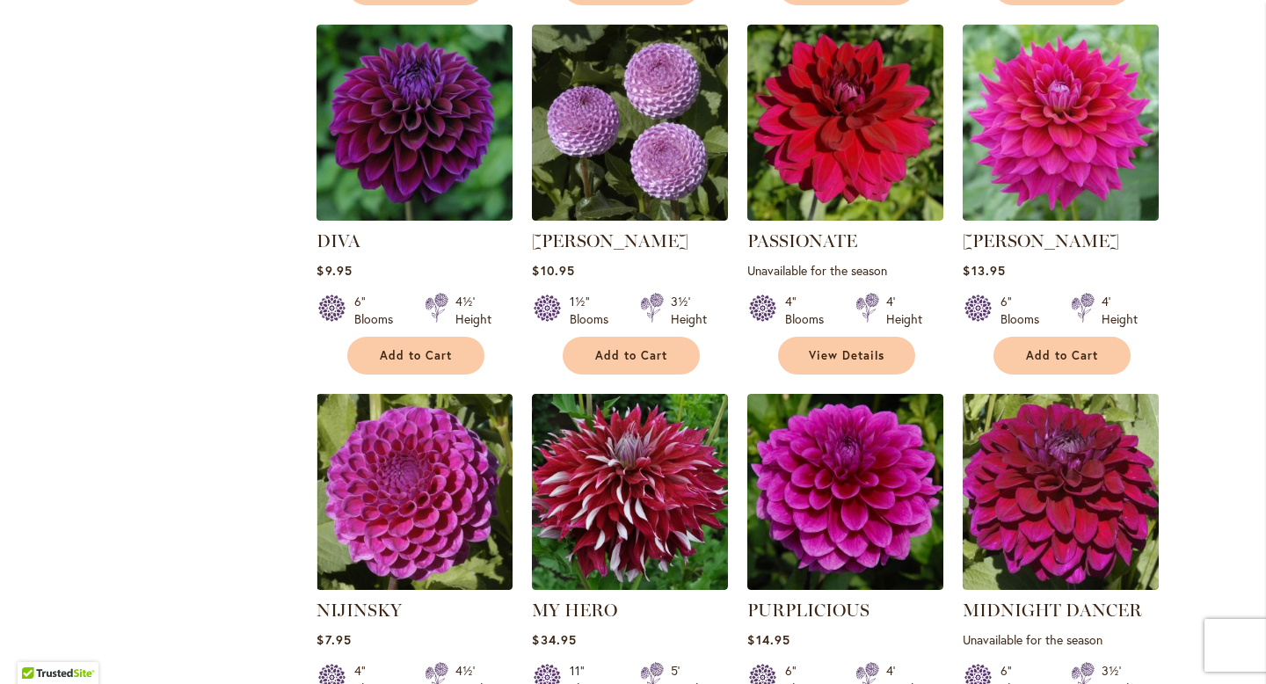
scroll to position [1382, 0]
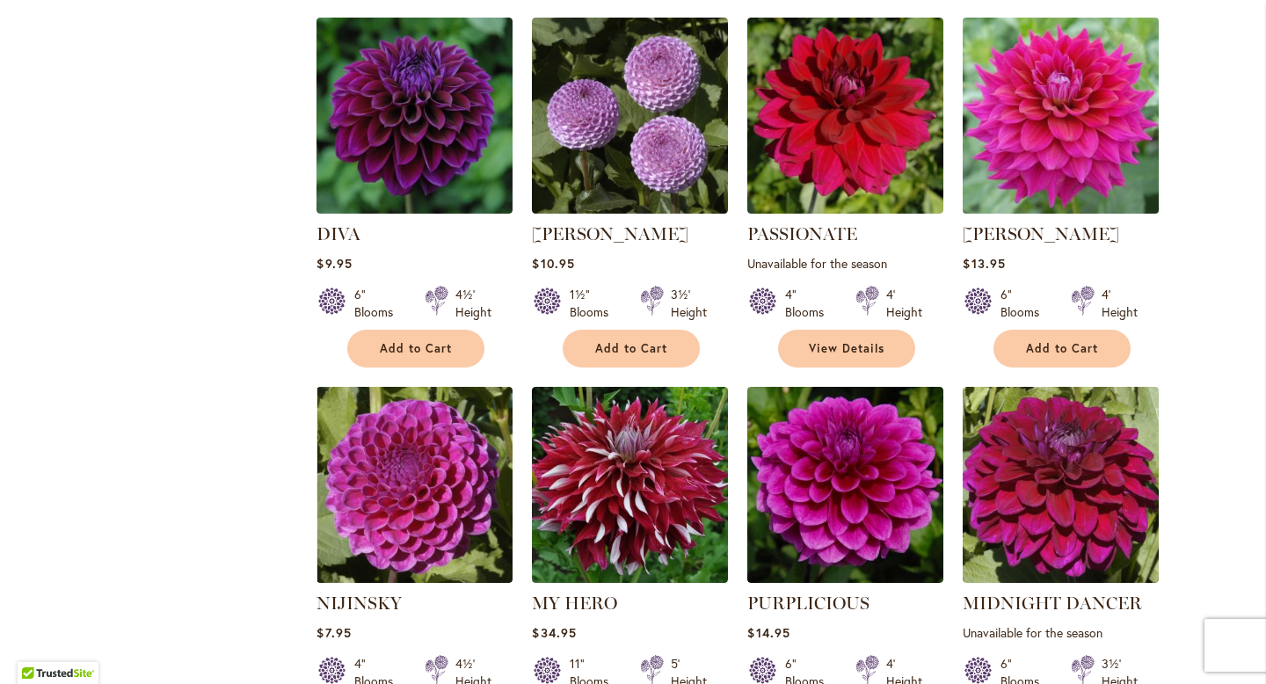
click at [1088, 148] on img at bounding box center [1061, 115] width 206 height 206
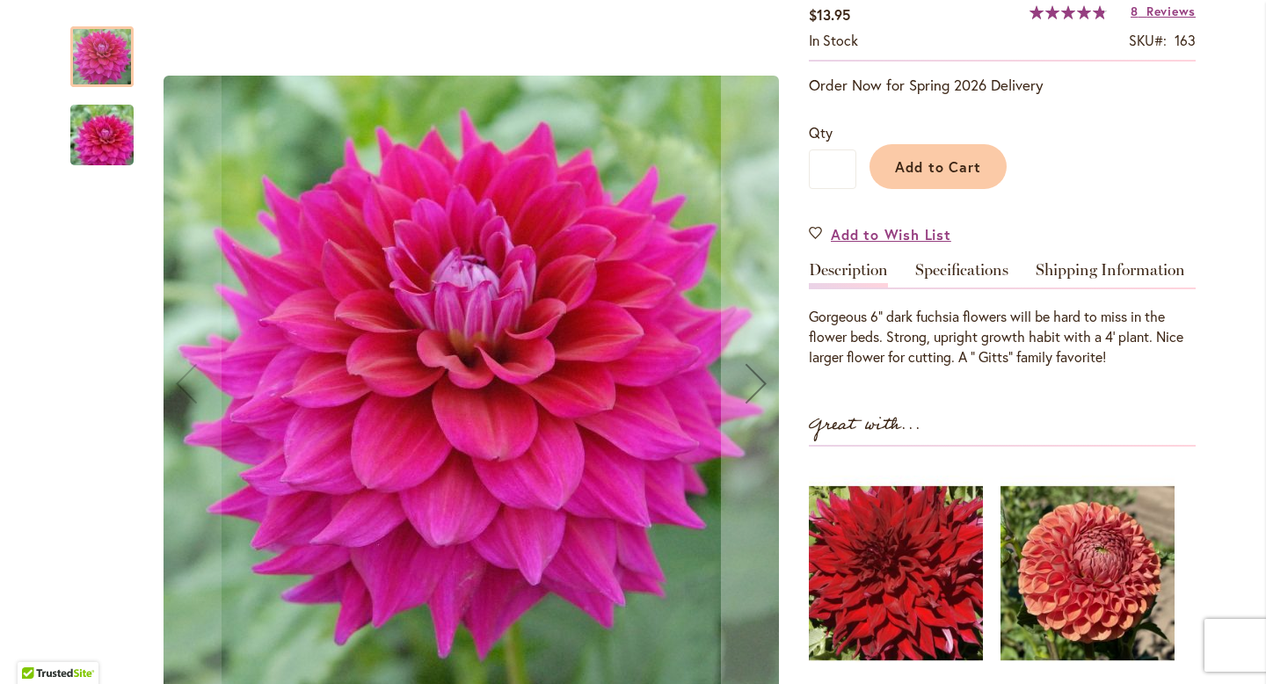
scroll to position [336, 0]
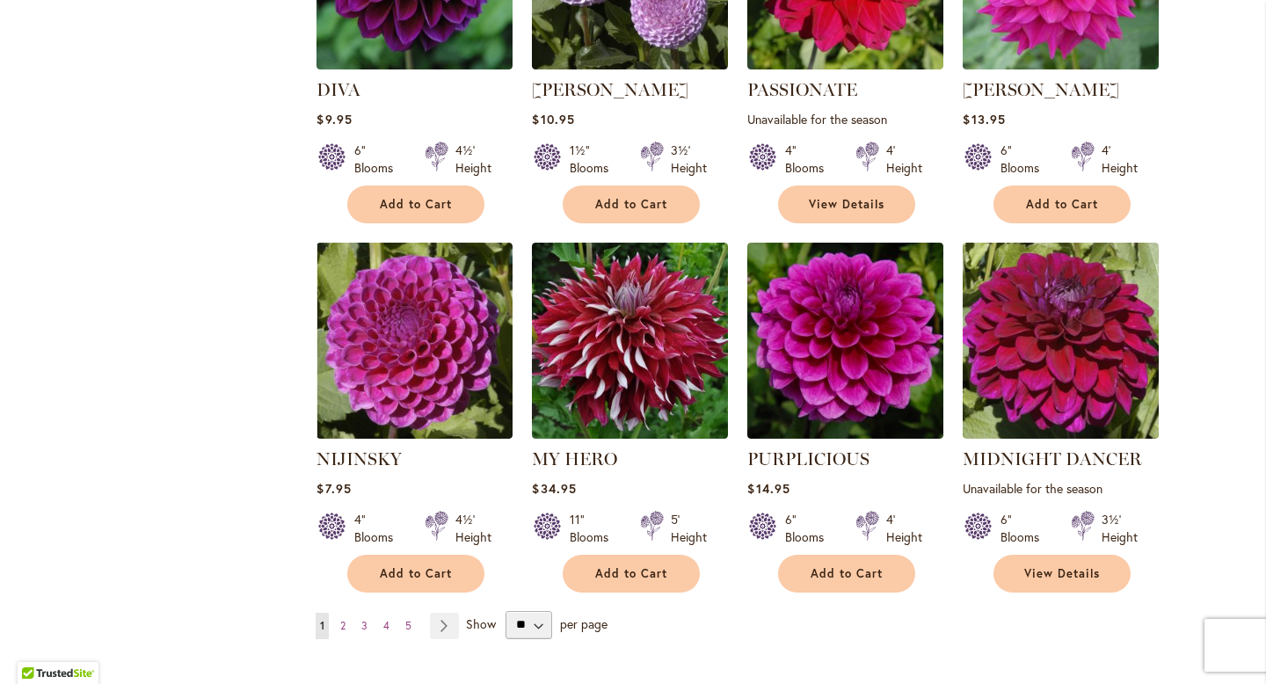
scroll to position [1508, 0]
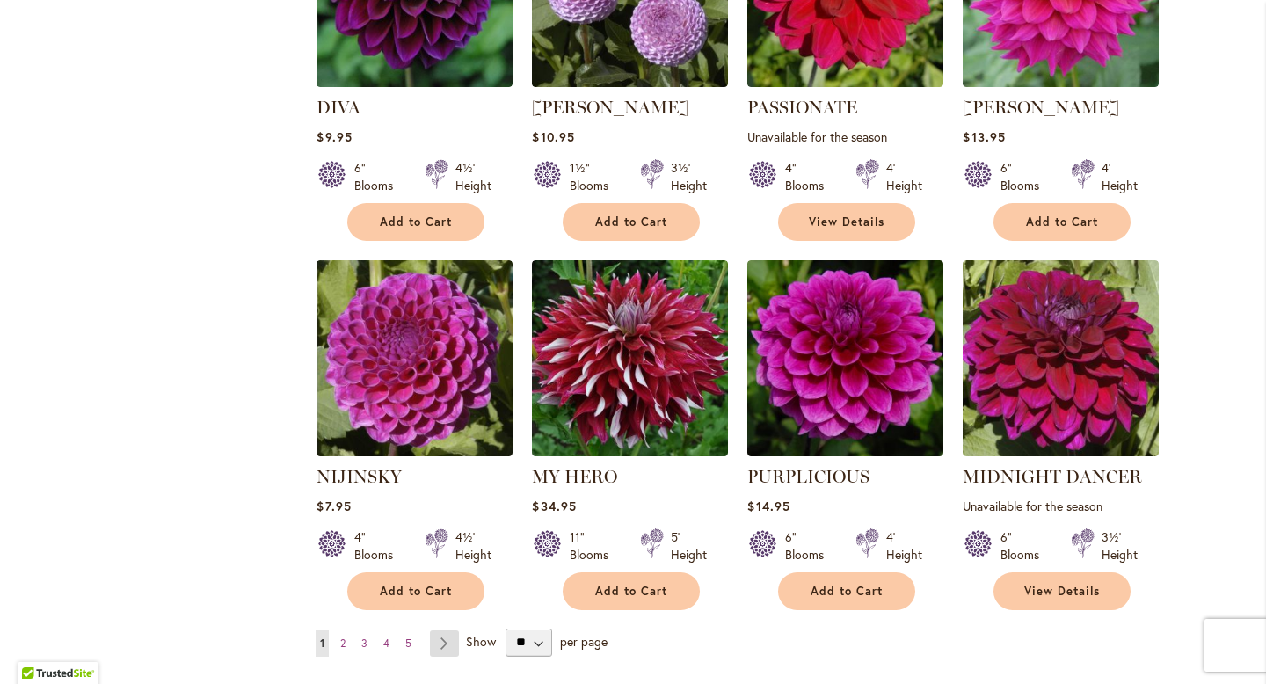
click at [448, 630] on link "Page Next" at bounding box center [444, 643] width 29 height 26
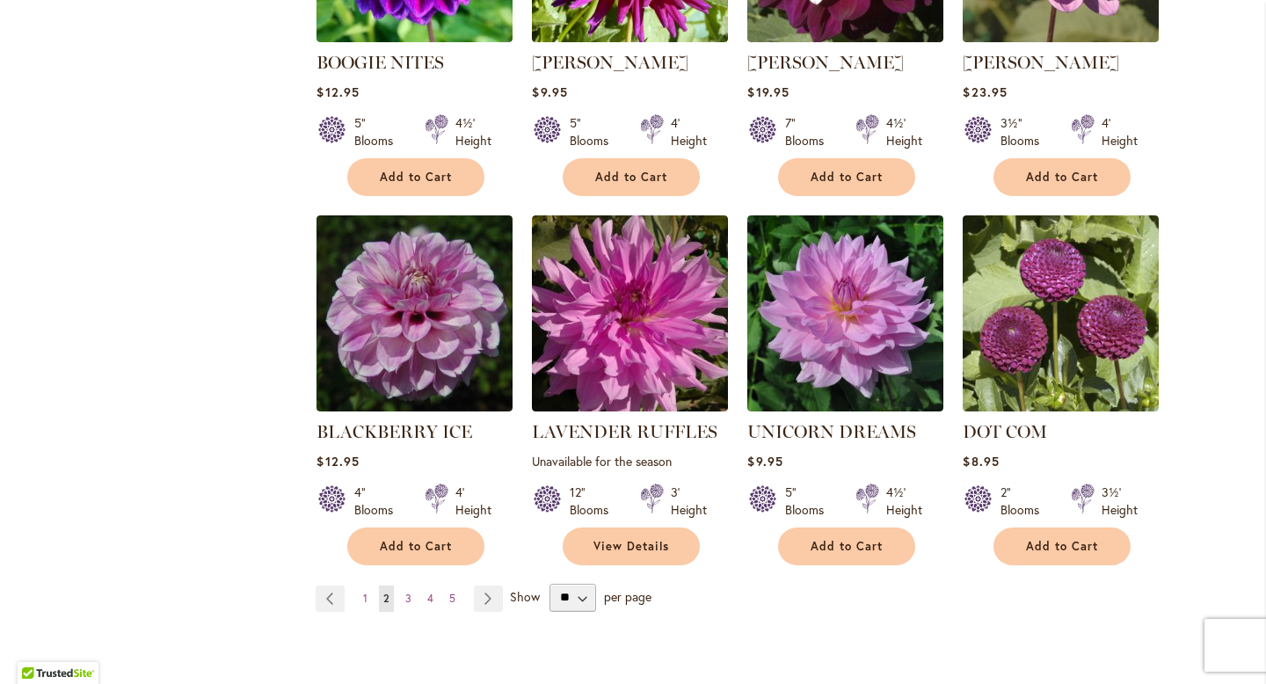
scroll to position [1554, 0]
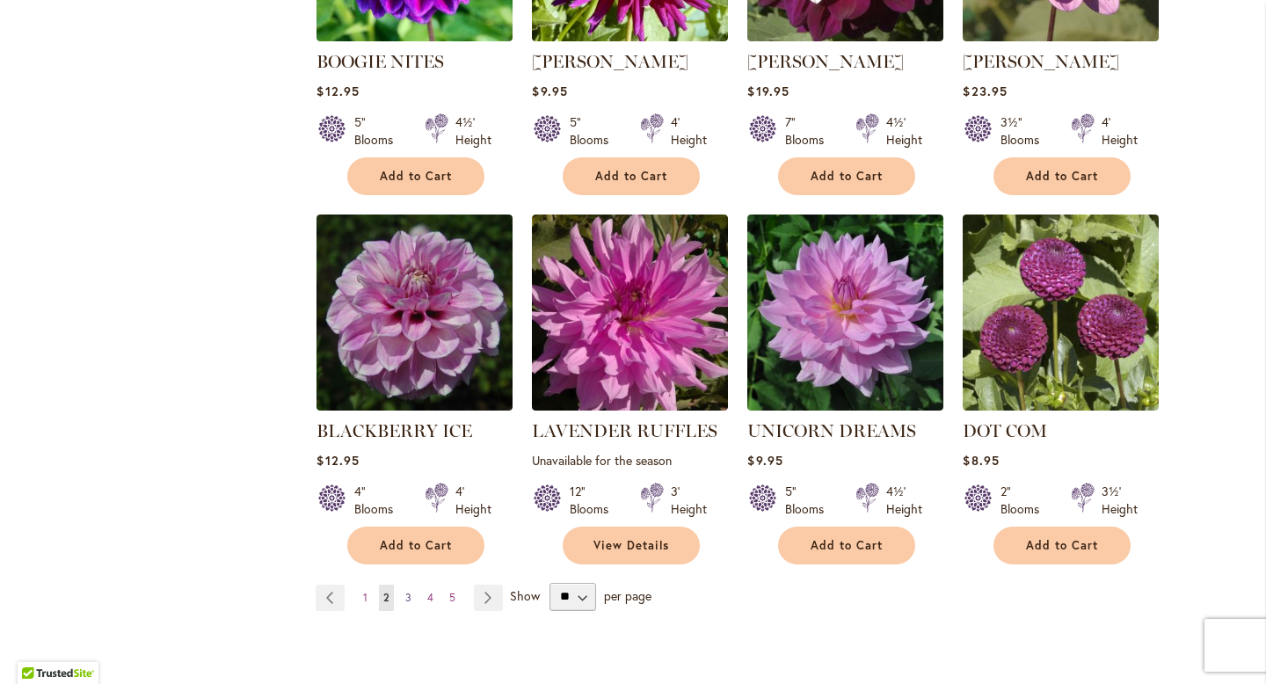
click at [412, 584] on link "Page 3" at bounding box center [408, 597] width 15 height 26
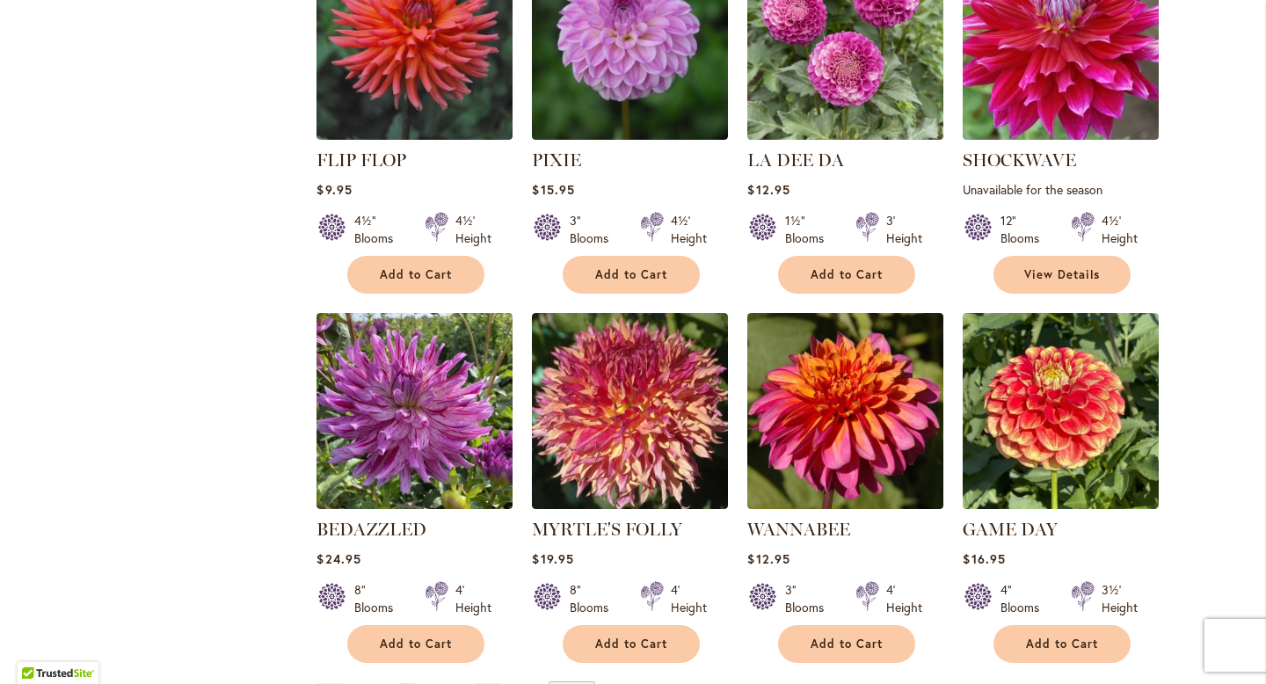
scroll to position [1481, 0]
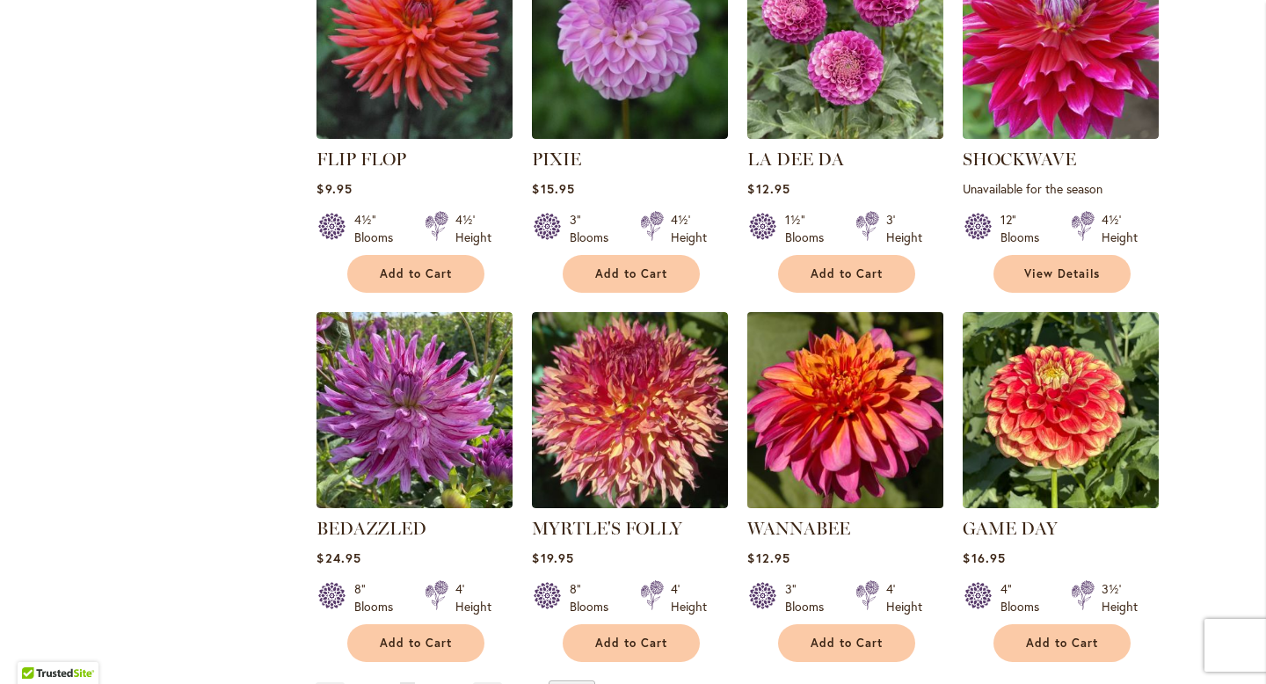
click at [838, 385] on img at bounding box center [846, 410] width 206 height 206
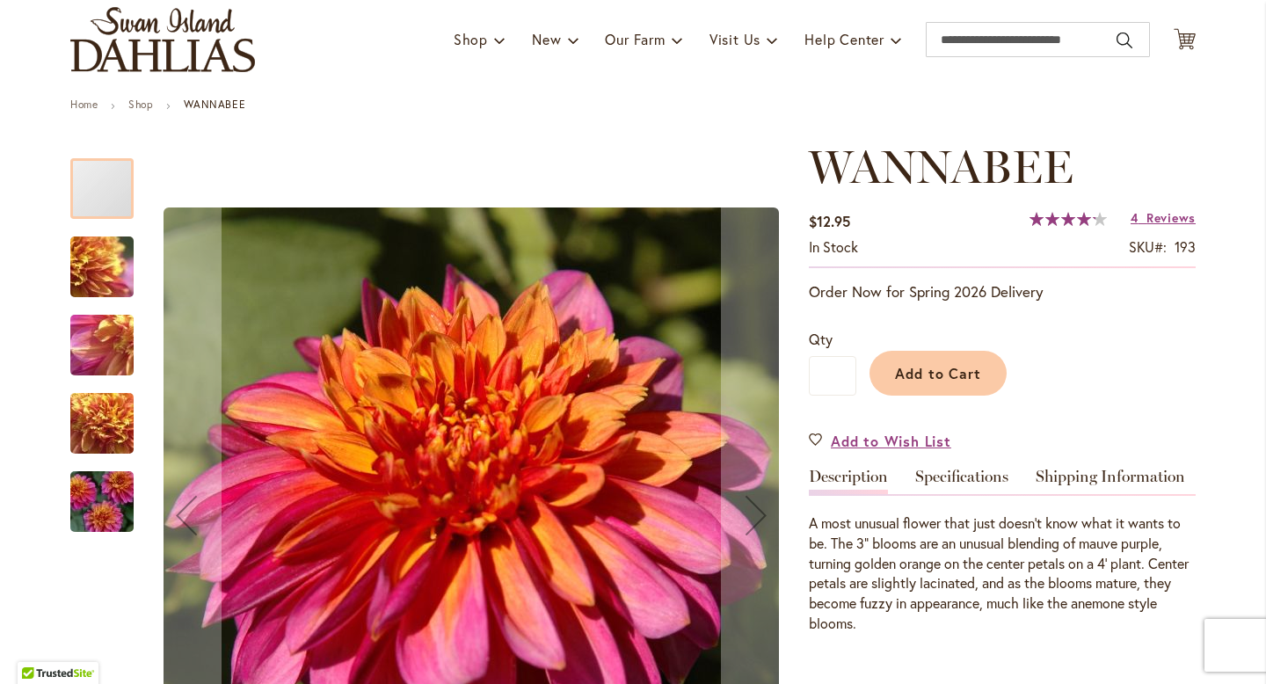
scroll to position [261, 0]
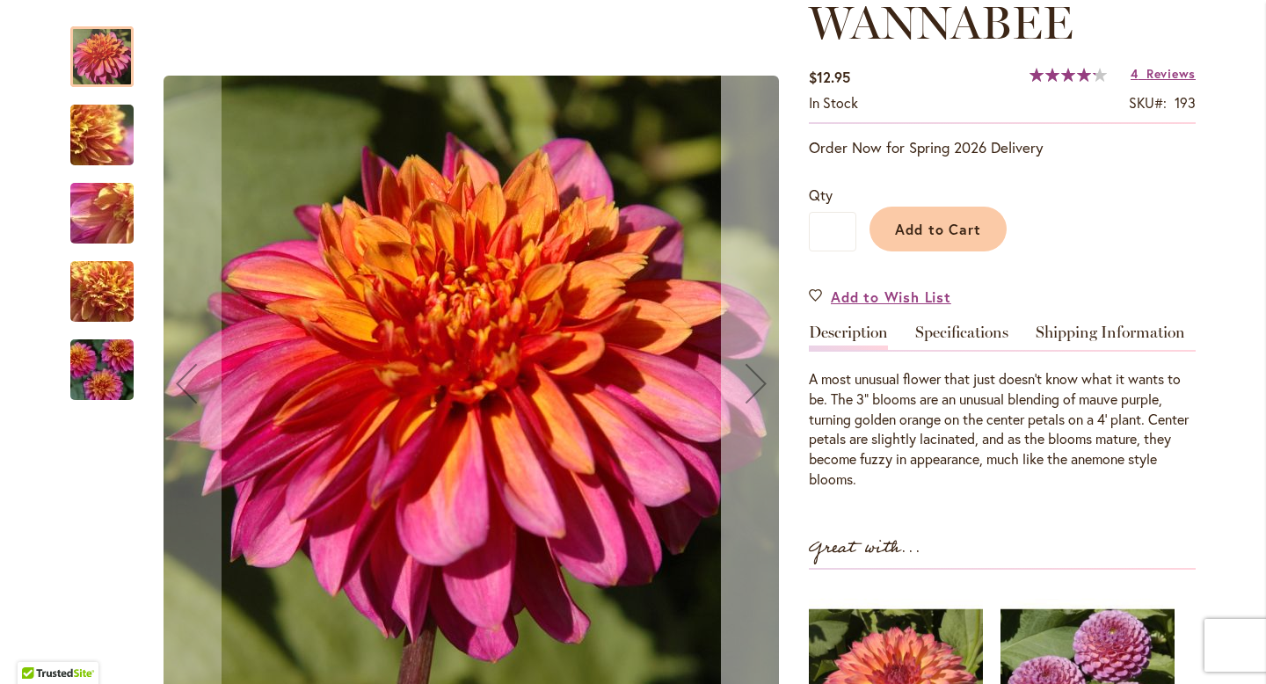
click at [762, 389] on div "Next" at bounding box center [756, 383] width 70 height 70
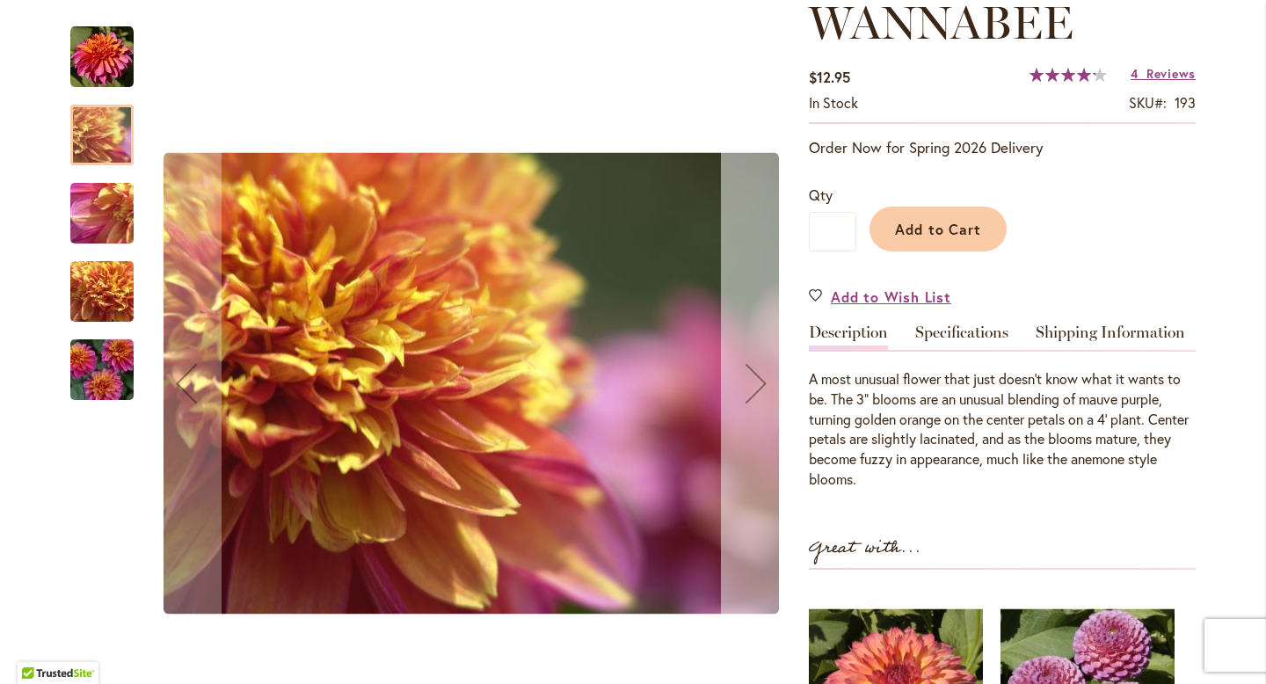
click at [762, 389] on div "Next" at bounding box center [756, 383] width 70 height 70
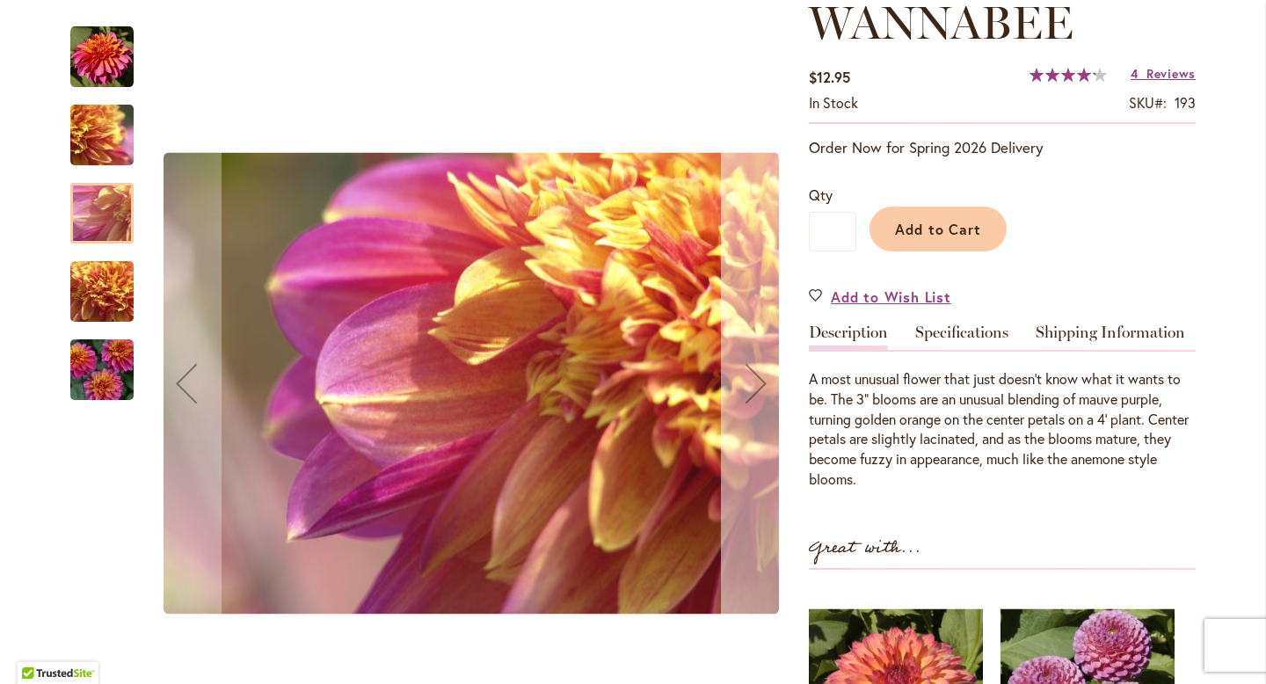
click at [762, 389] on div "Next" at bounding box center [756, 383] width 70 height 70
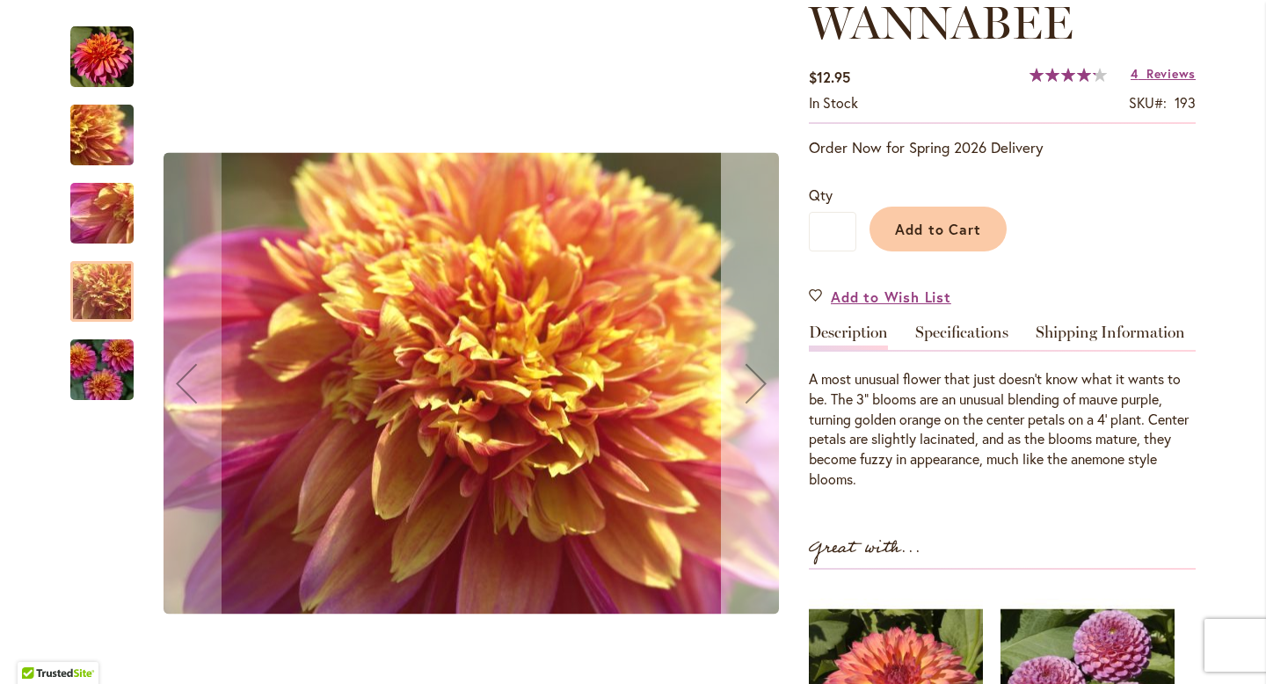
click at [762, 389] on div "Next" at bounding box center [756, 383] width 70 height 70
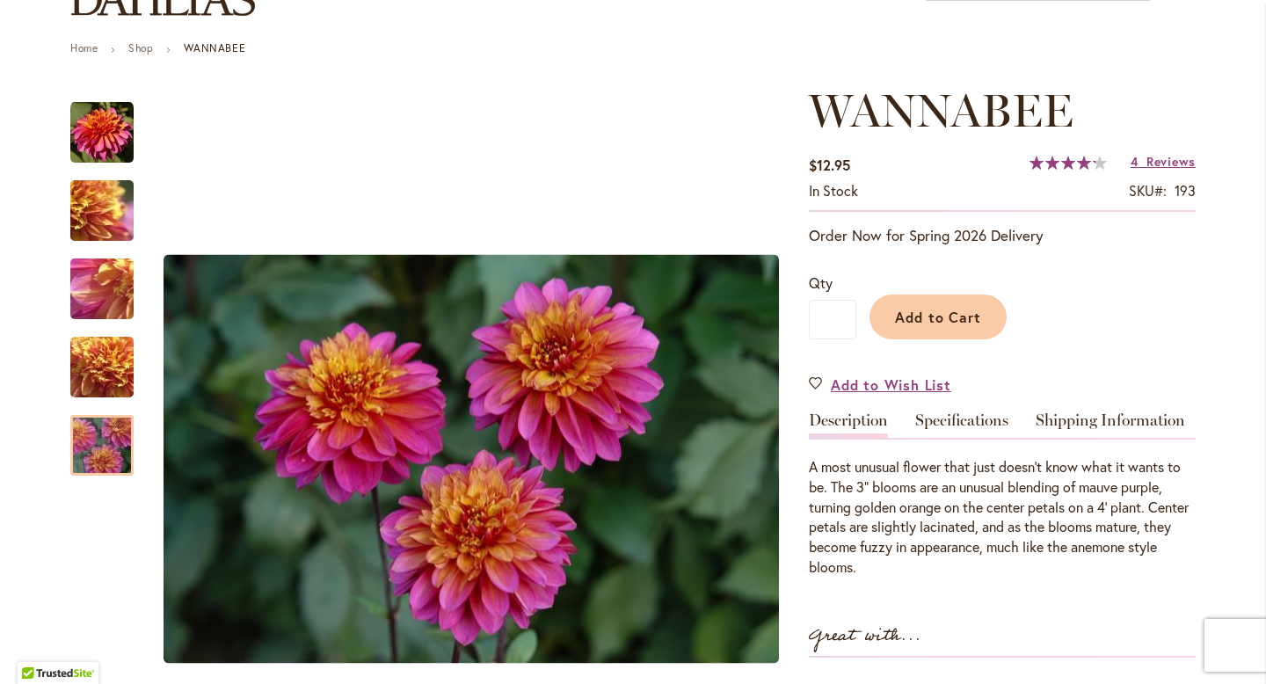
scroll to position [180, 0]
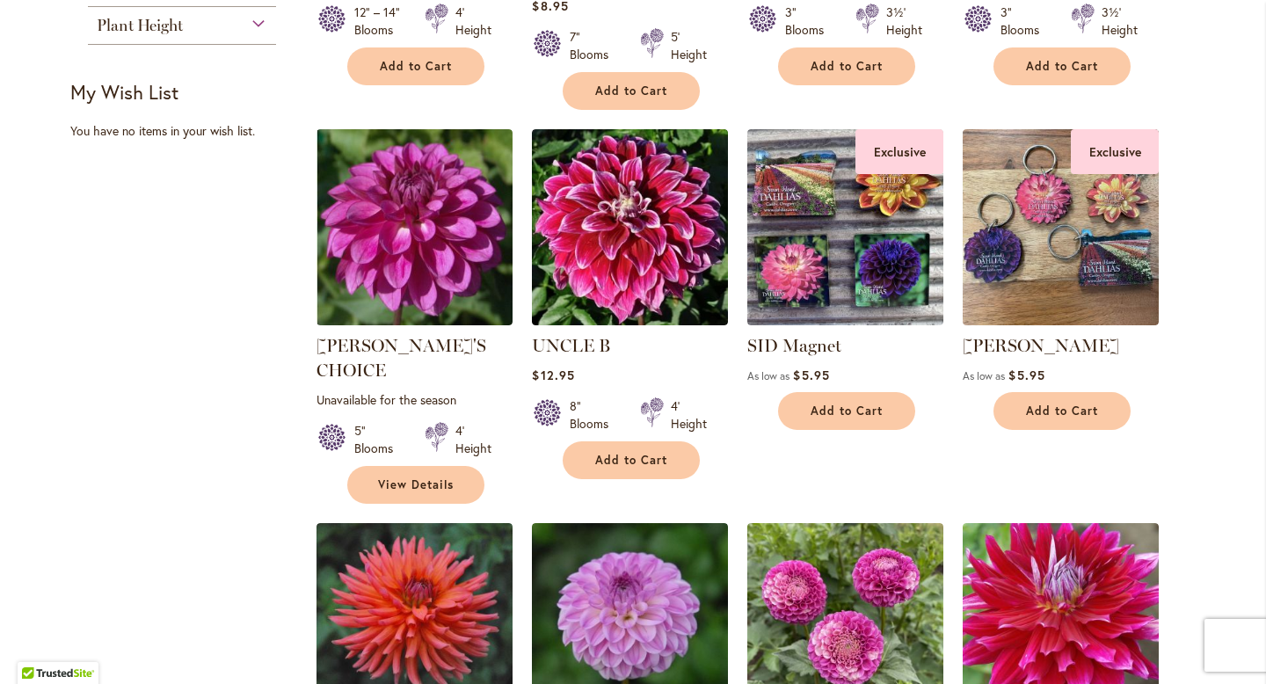
scroll to position [909, 0]
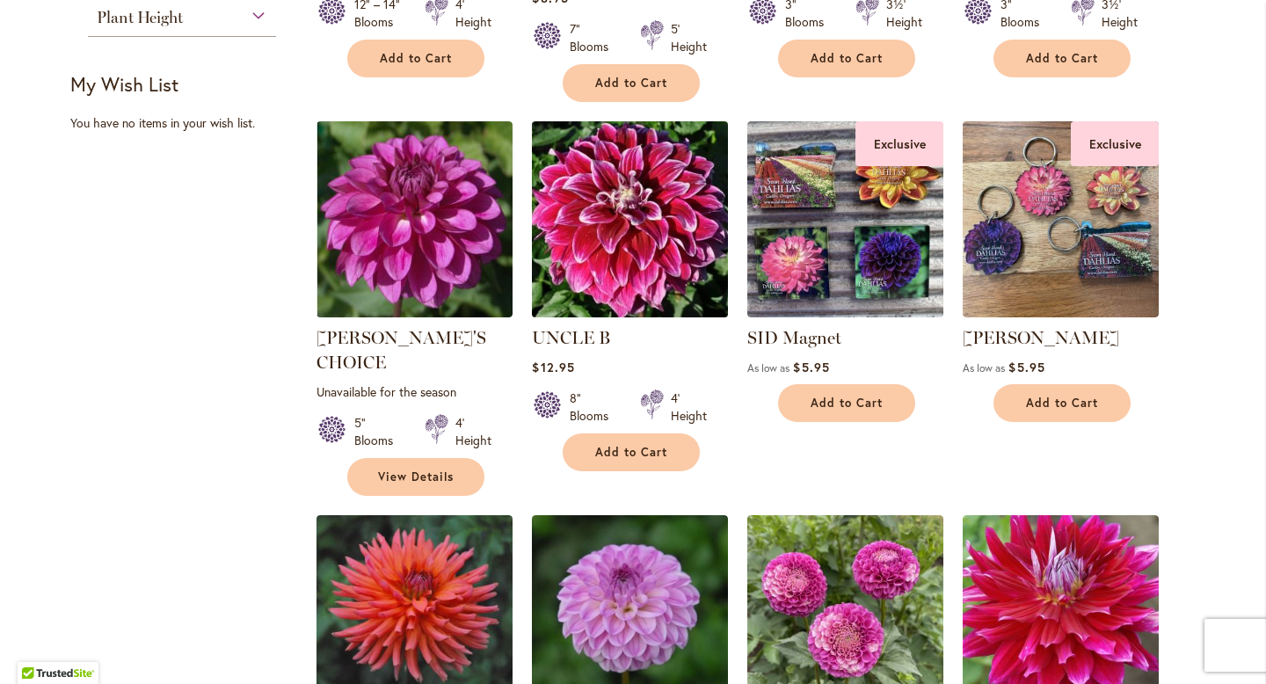
click at [688, 262] on img at bounding box center [630, 219] width 206 height 206
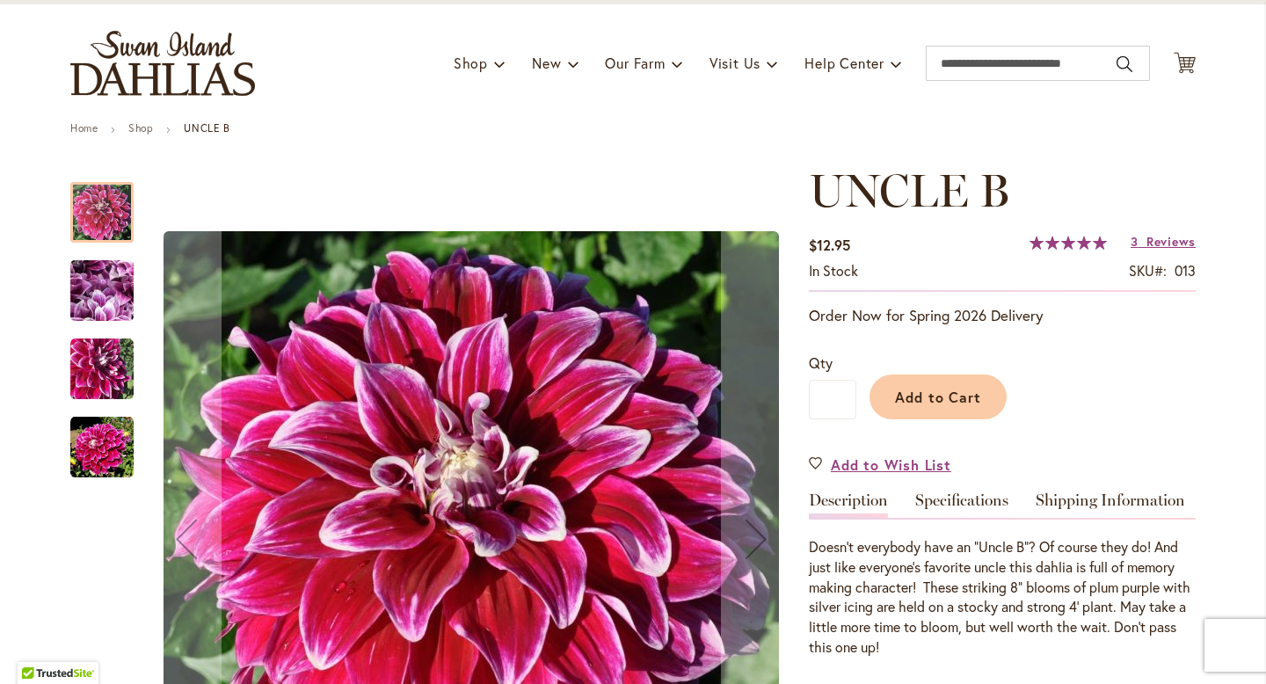
scroll to position [218, 0]
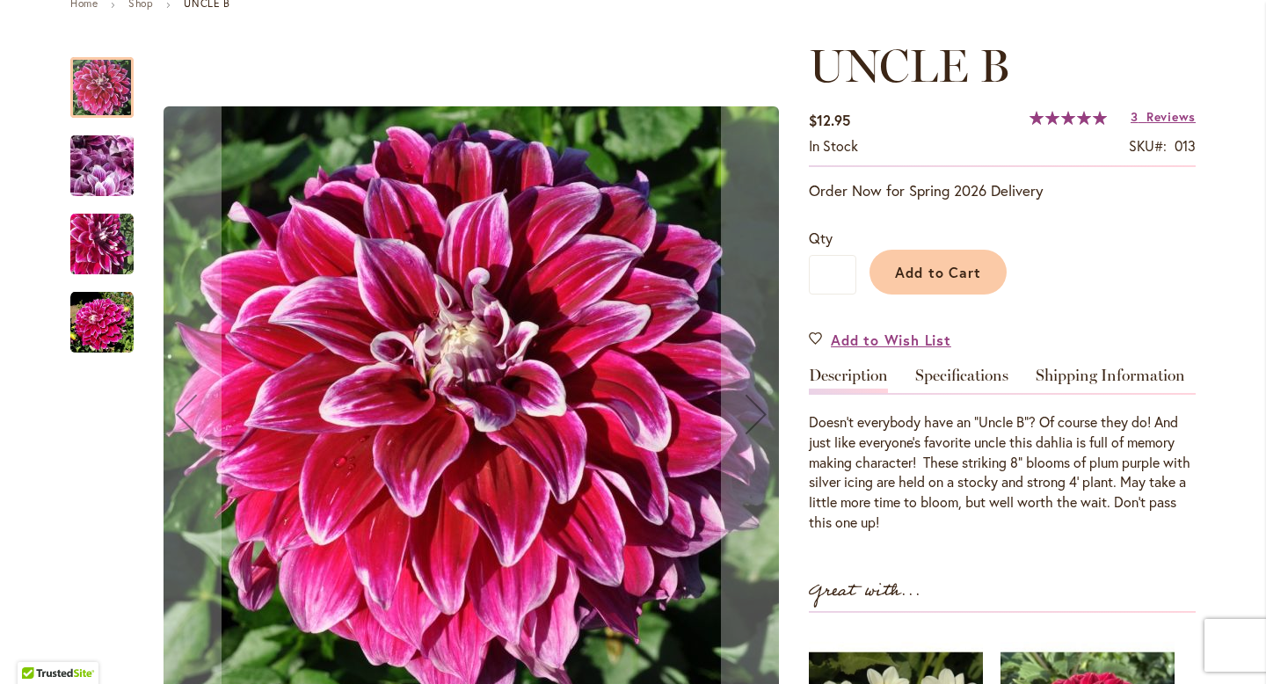
click at [115, 168] on img "Uncle B" at bounding box center [102, 166] width 127 height 95
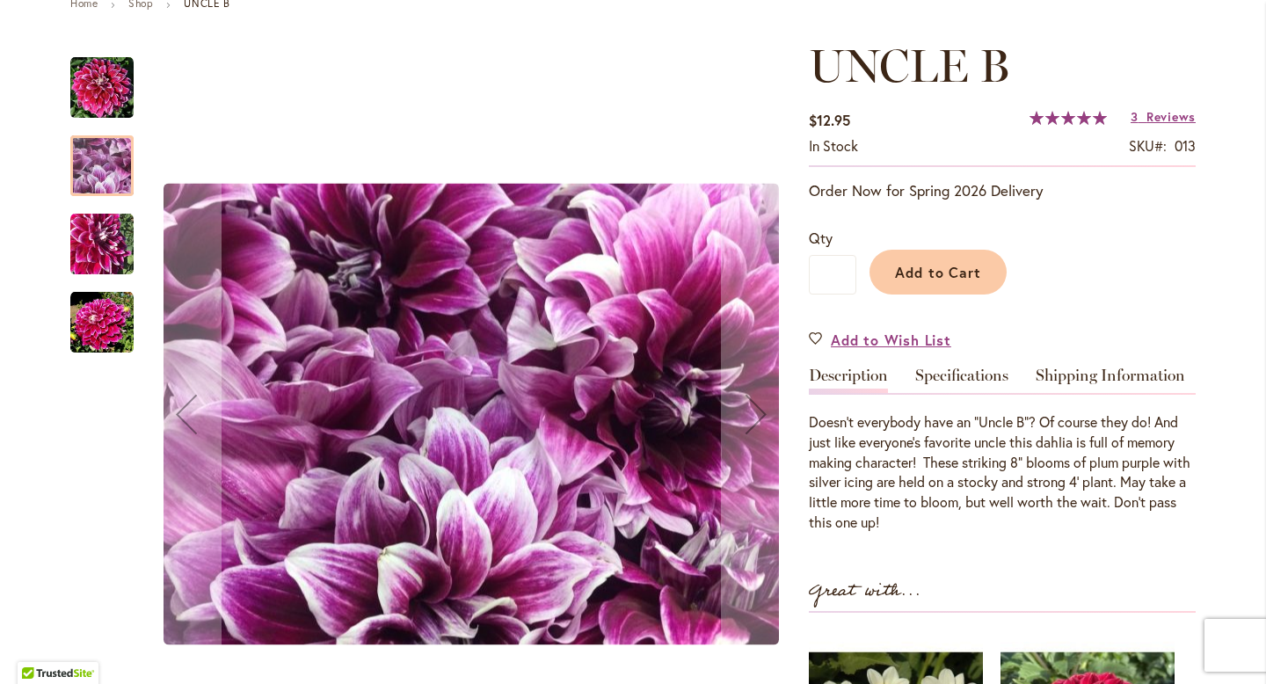
click at [109, 240] on img "Uncle B" at bounding box center [101, 244] width 63 height 63
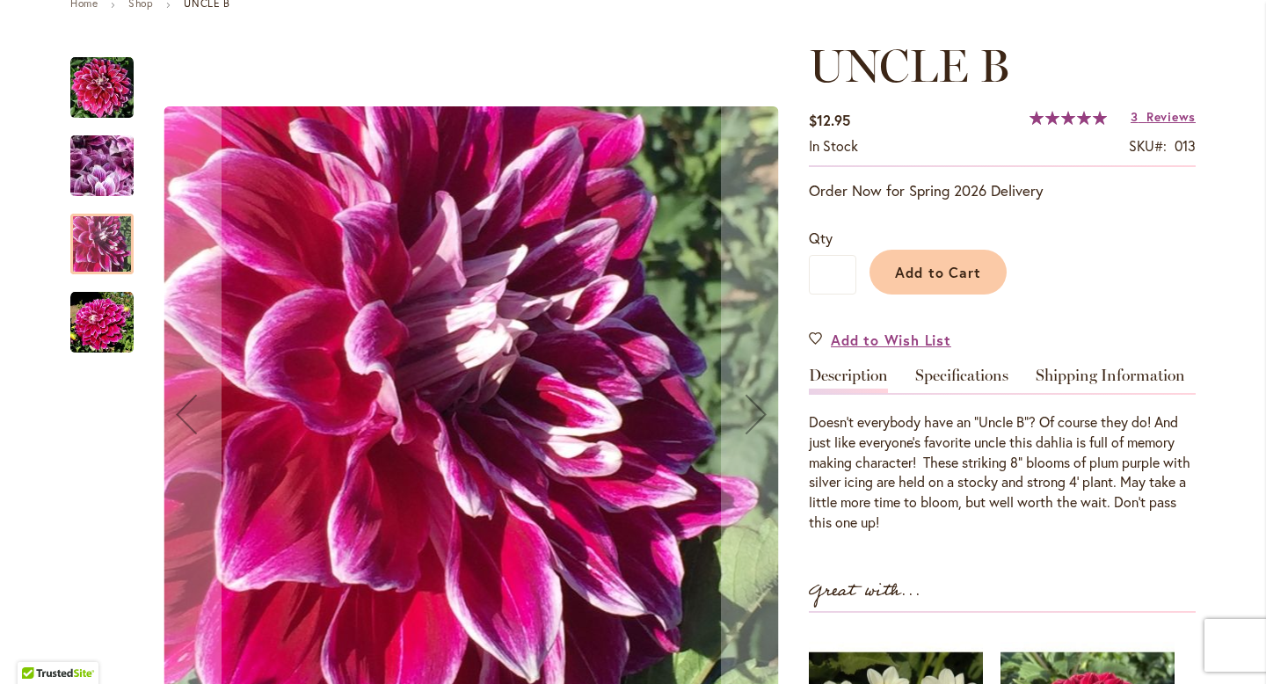
click at [107, 307] on img "Uncle B" at bounding box center [101, 322] width 63 height 63
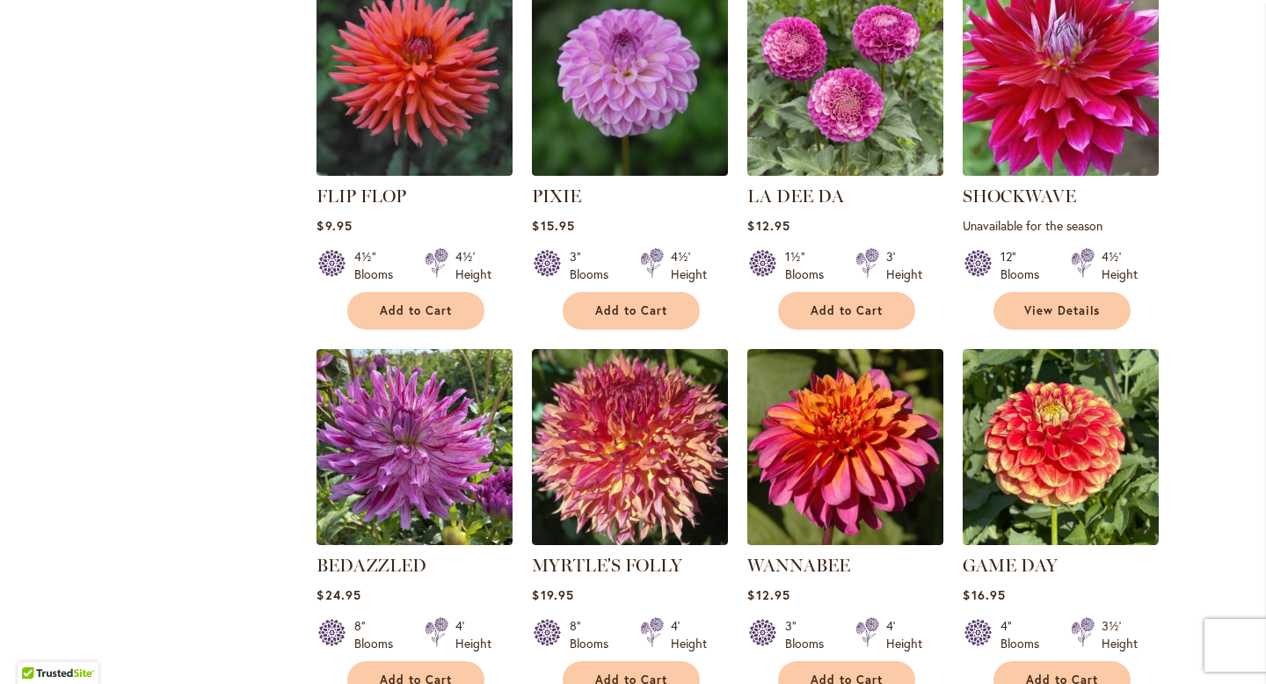
scroll to position [1464, 0]
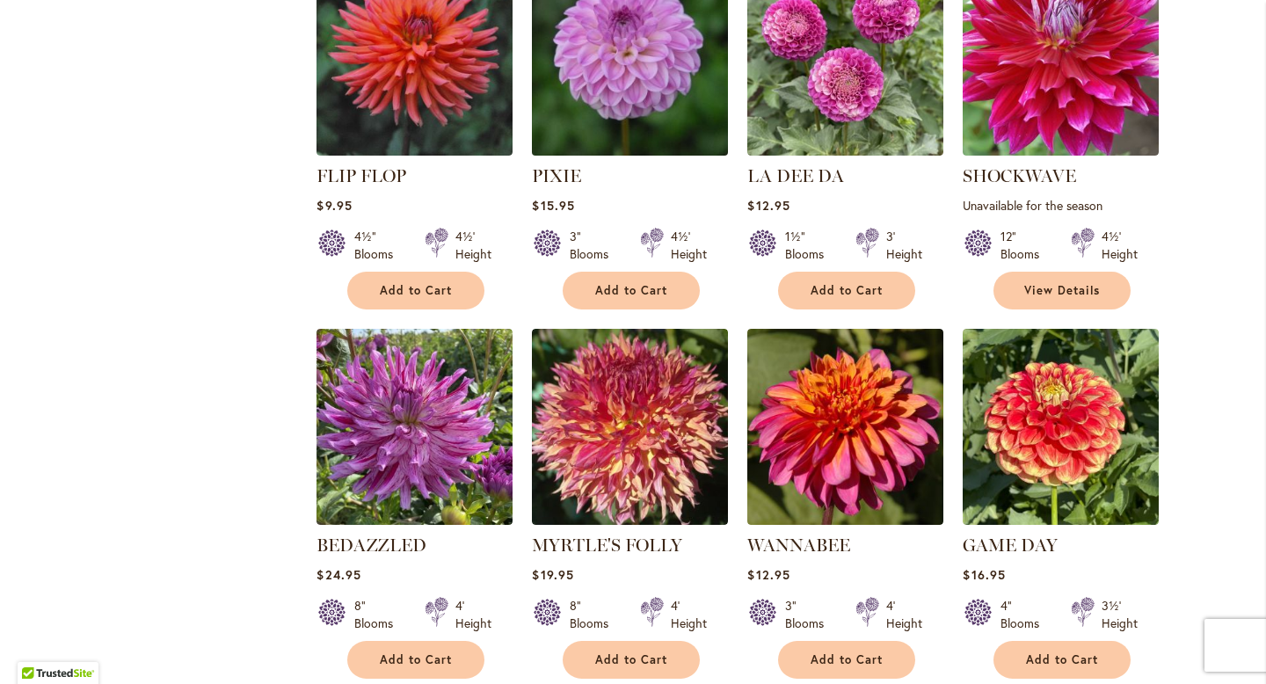
click at [657, 76] on img at bounding box center [630, 57] width 206 height 206
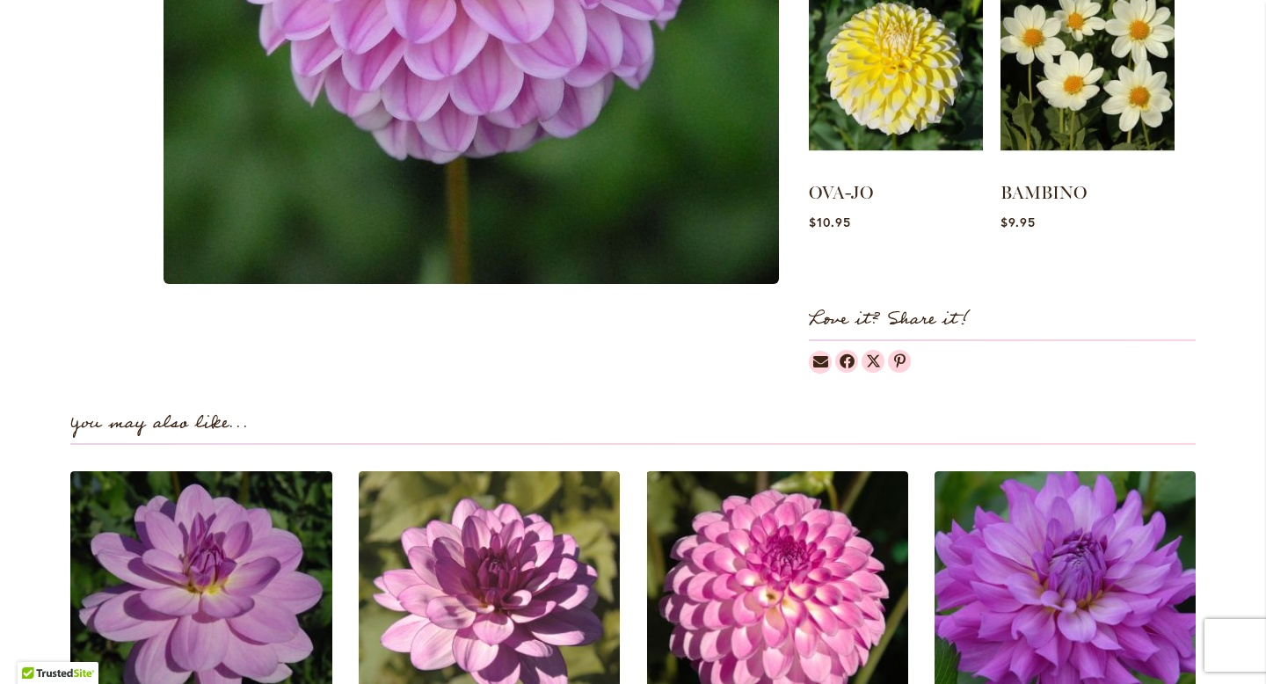
scroll to position [759, 0]
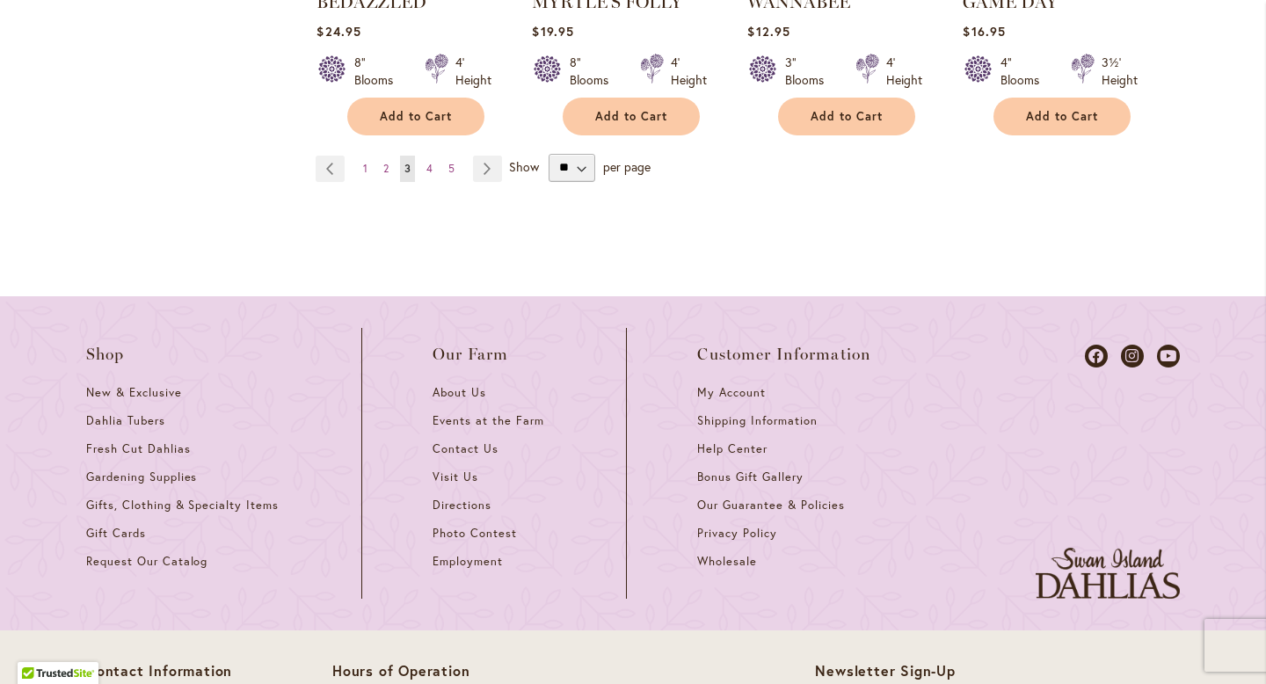
scroll to position [1999, 0]
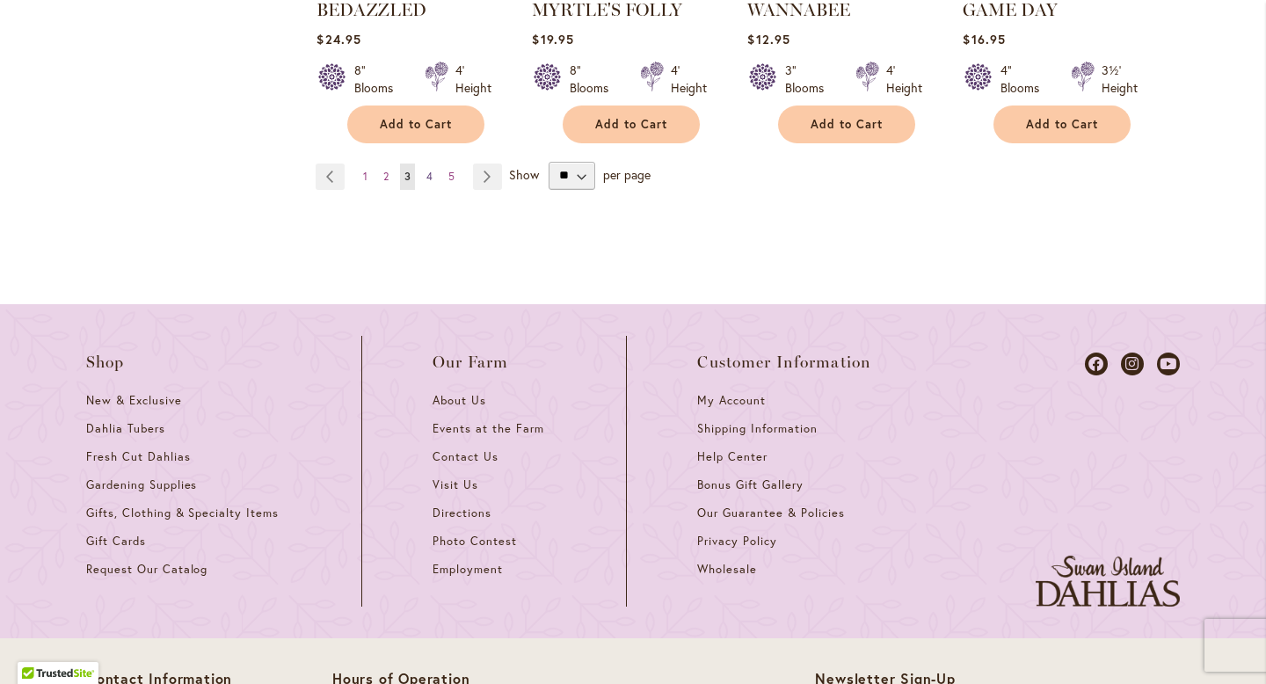
click at [431, 170] on span "4" at bounding box center [429, 176] width 6 height 13
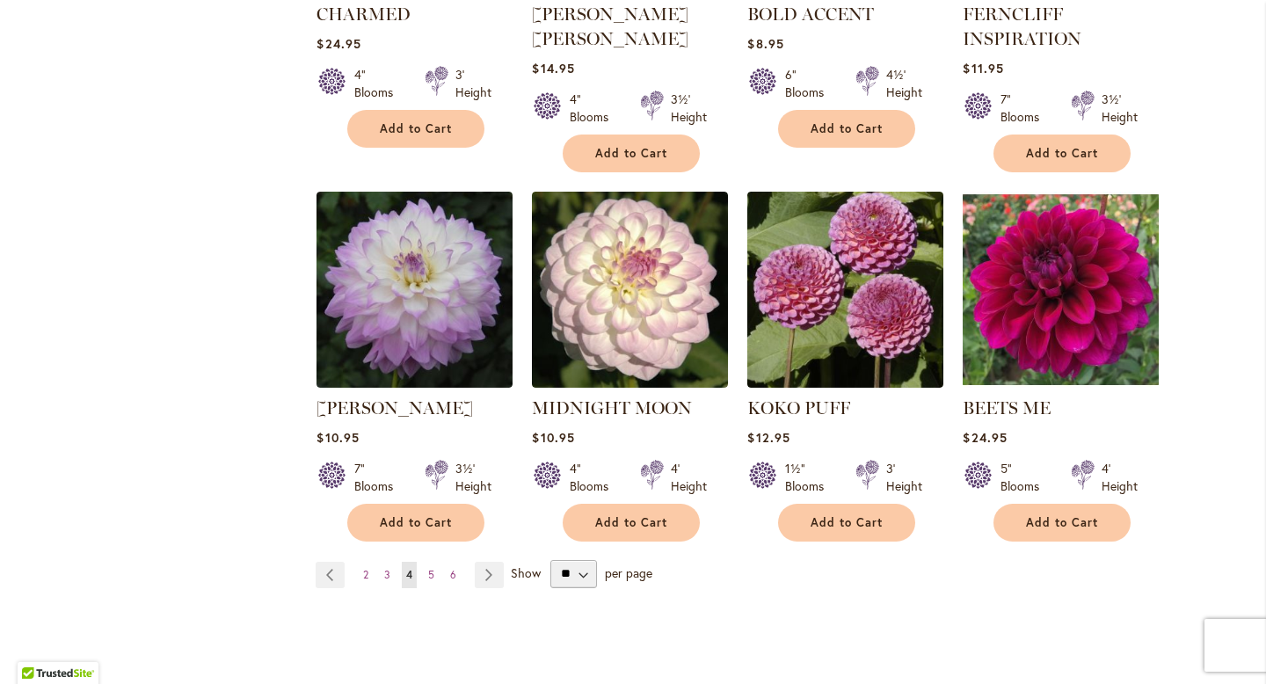
scroll to position [1592, 0]
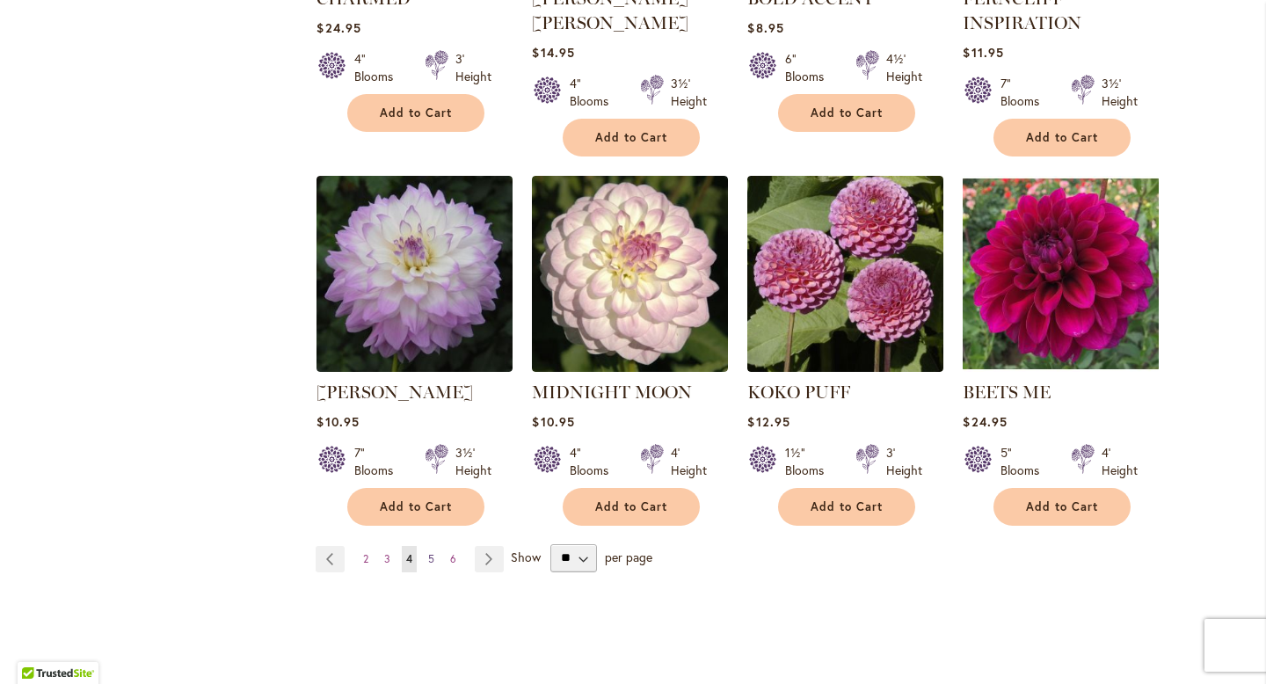
click at [431, 555] on span "5" at bounding box center [431, 558] width 6 height 13
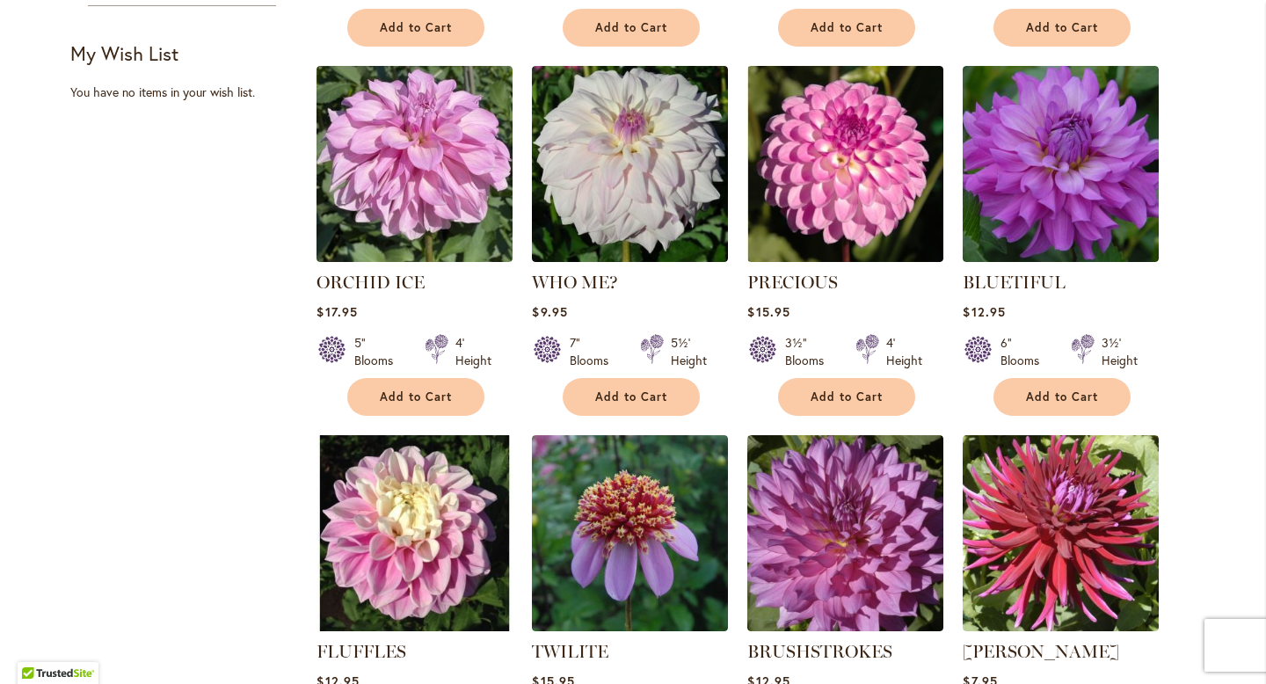
scroll to position [941, 0]
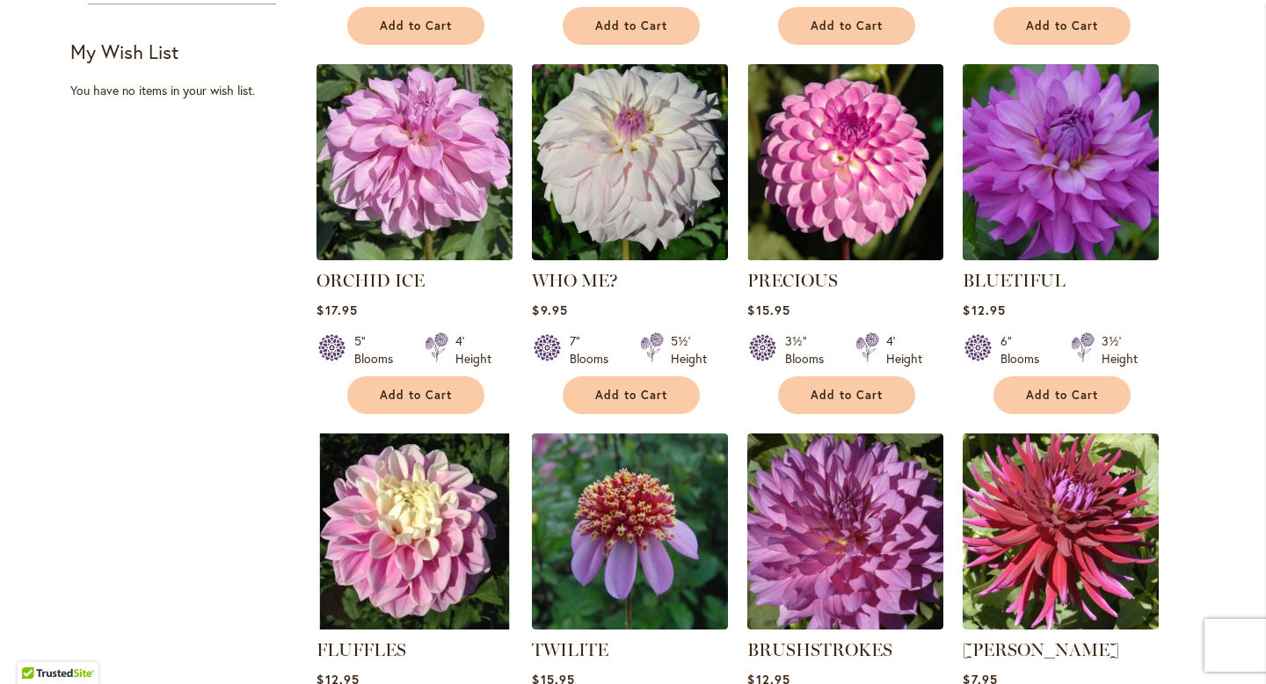
click at [1134, 144] on img at bounding box center [1061, 162] width 206 height 206
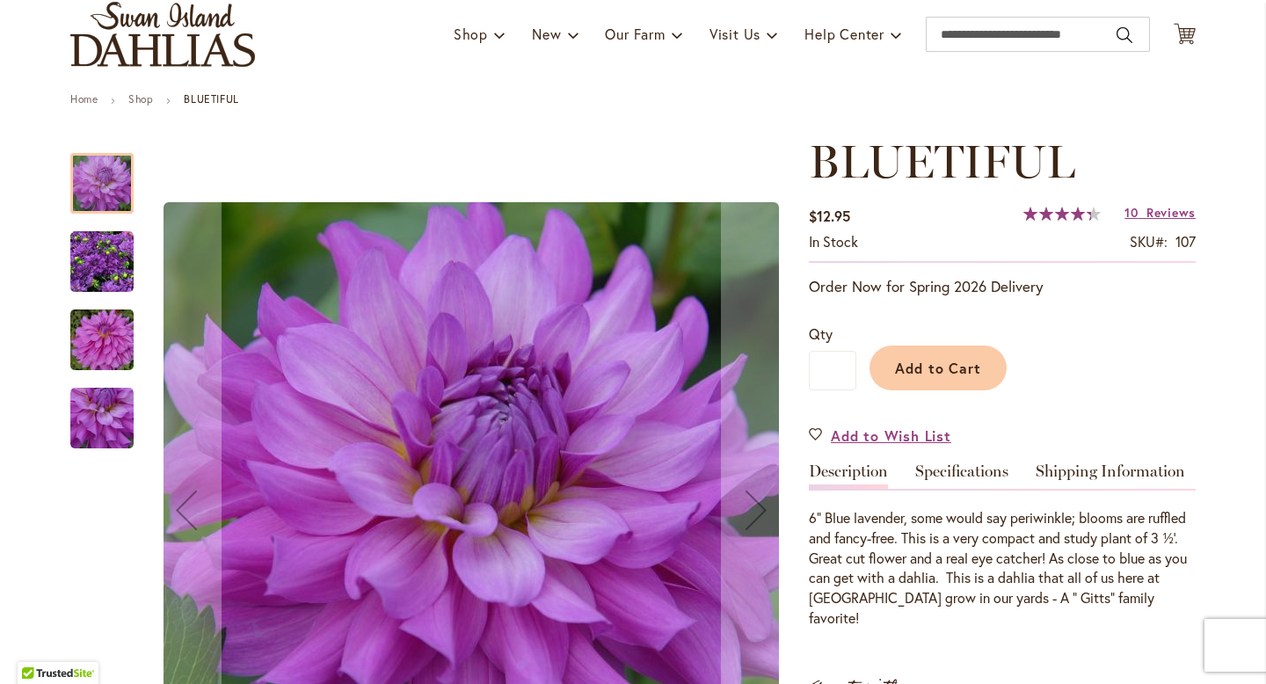
scroll to position [142, 0]
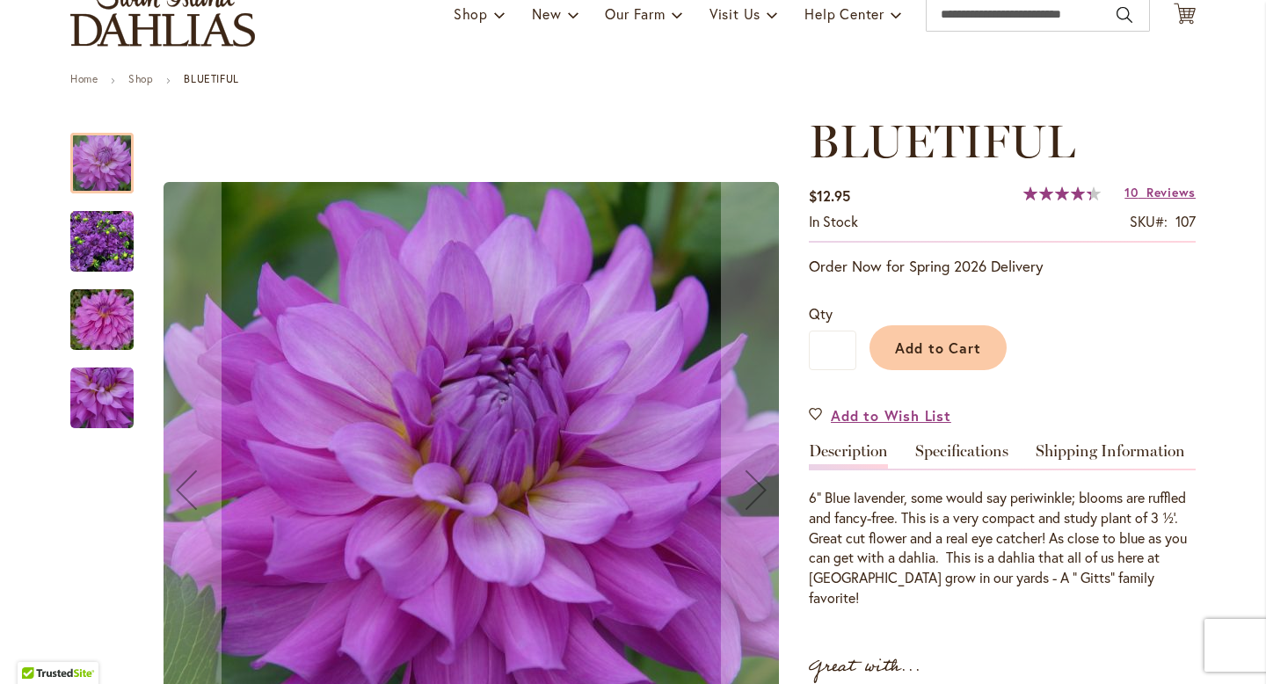
click at [103, 242] on img "Bluetiful" at bounding box center [101, 241] width 63 height 63
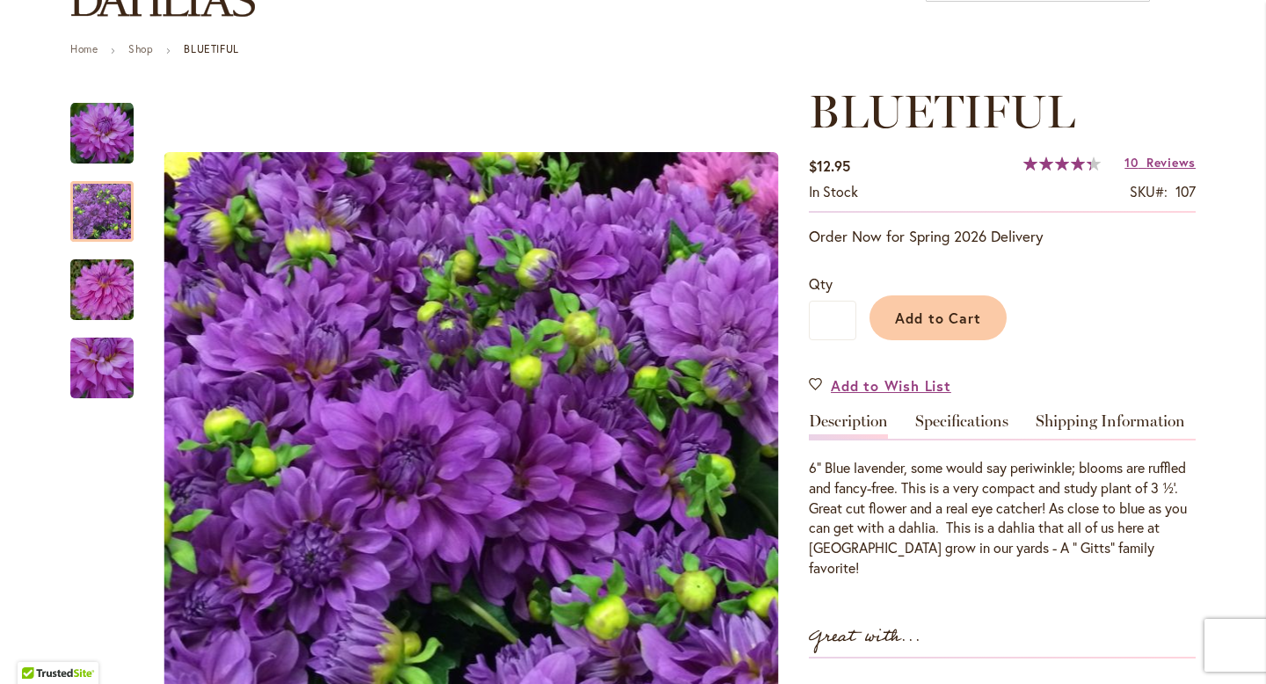
scroll to position [162, 0]
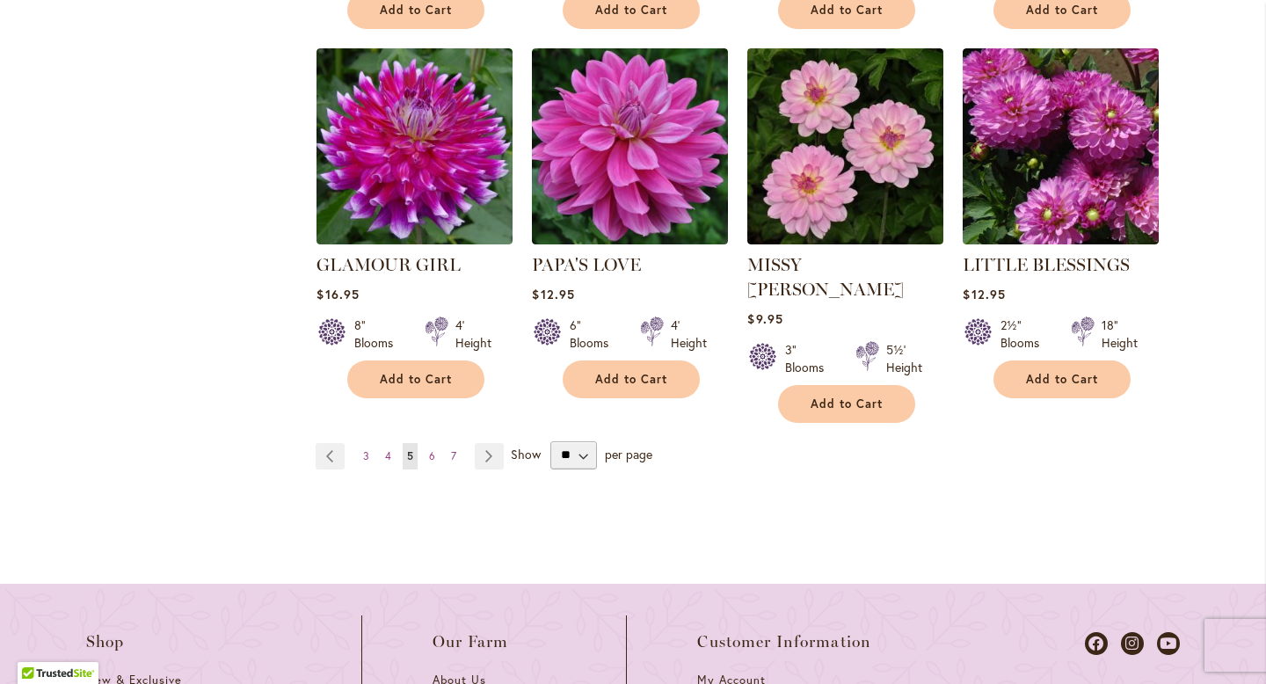
scroll to position [1707, 0]
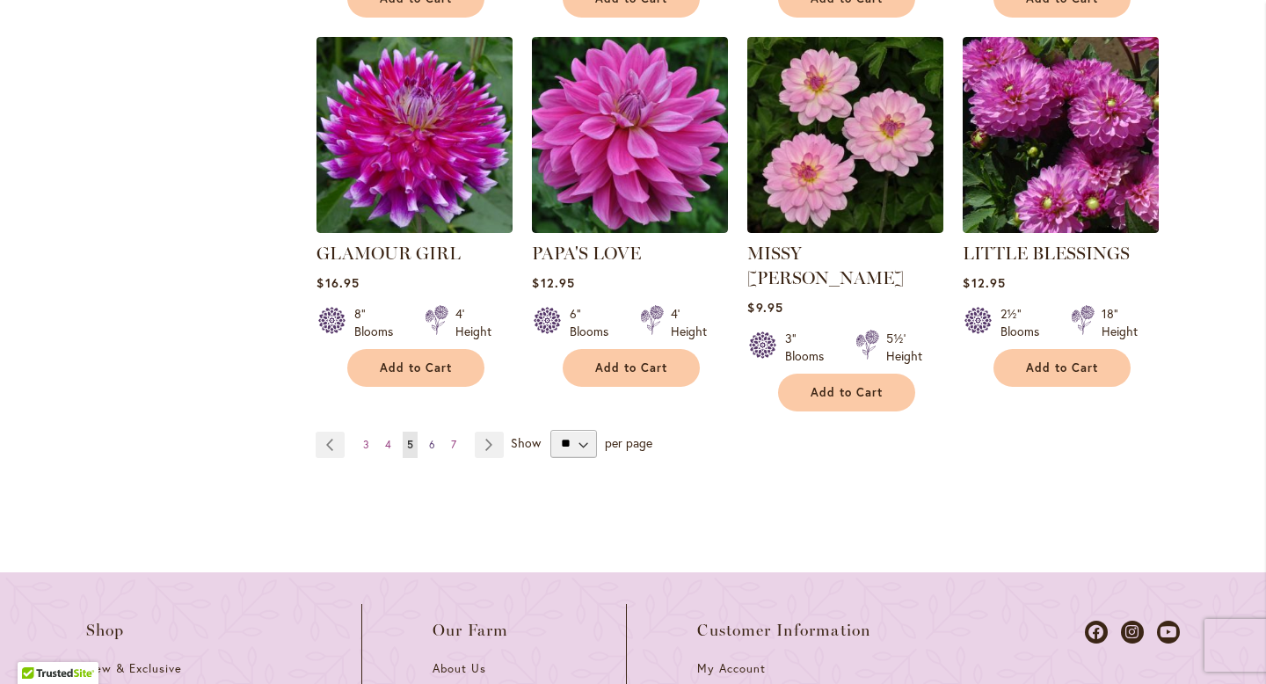
click at [432, 438] on span "6" at bounding box center [432, 444] width 6 height 13
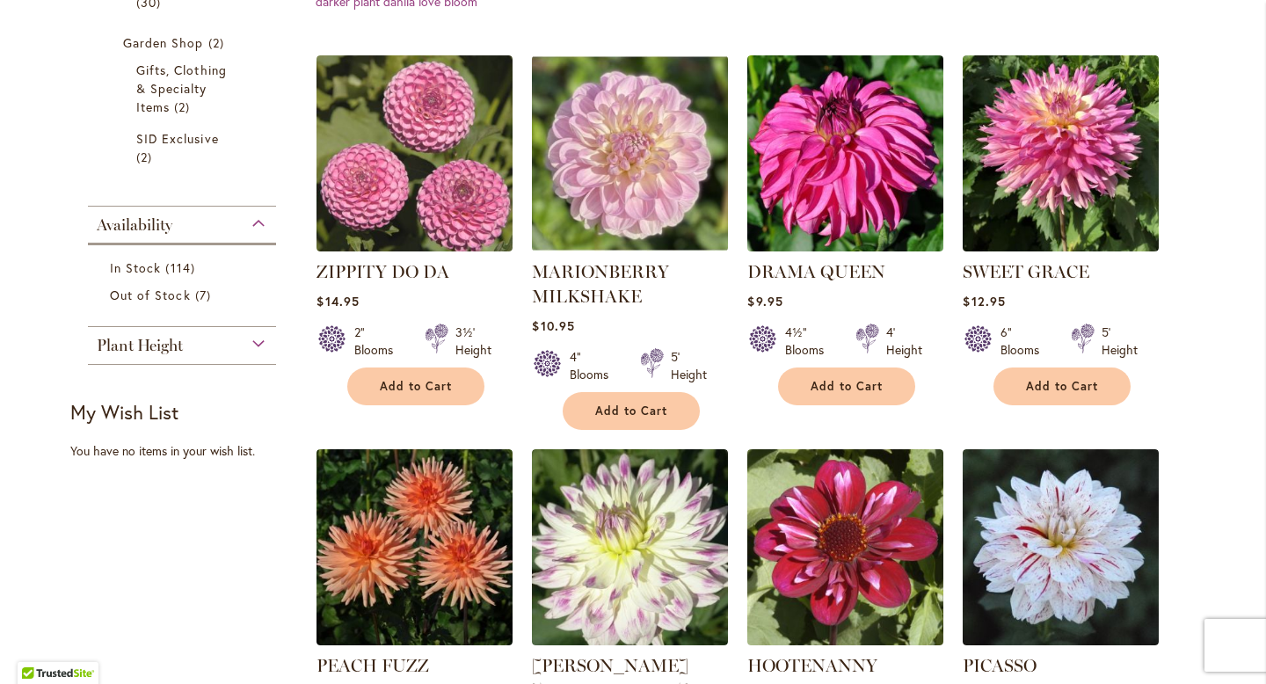
scroll to position [584, 0]
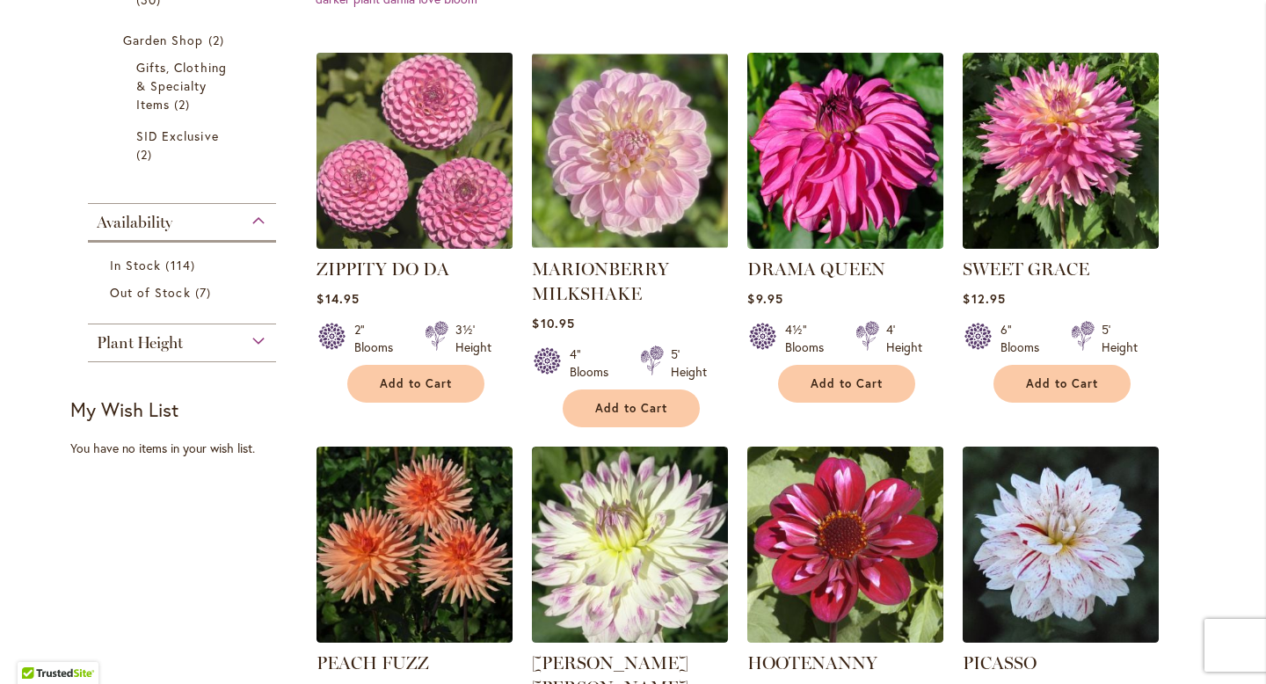
click at [438, 188] on img at bounding box center [415, 150] width 206 height 206
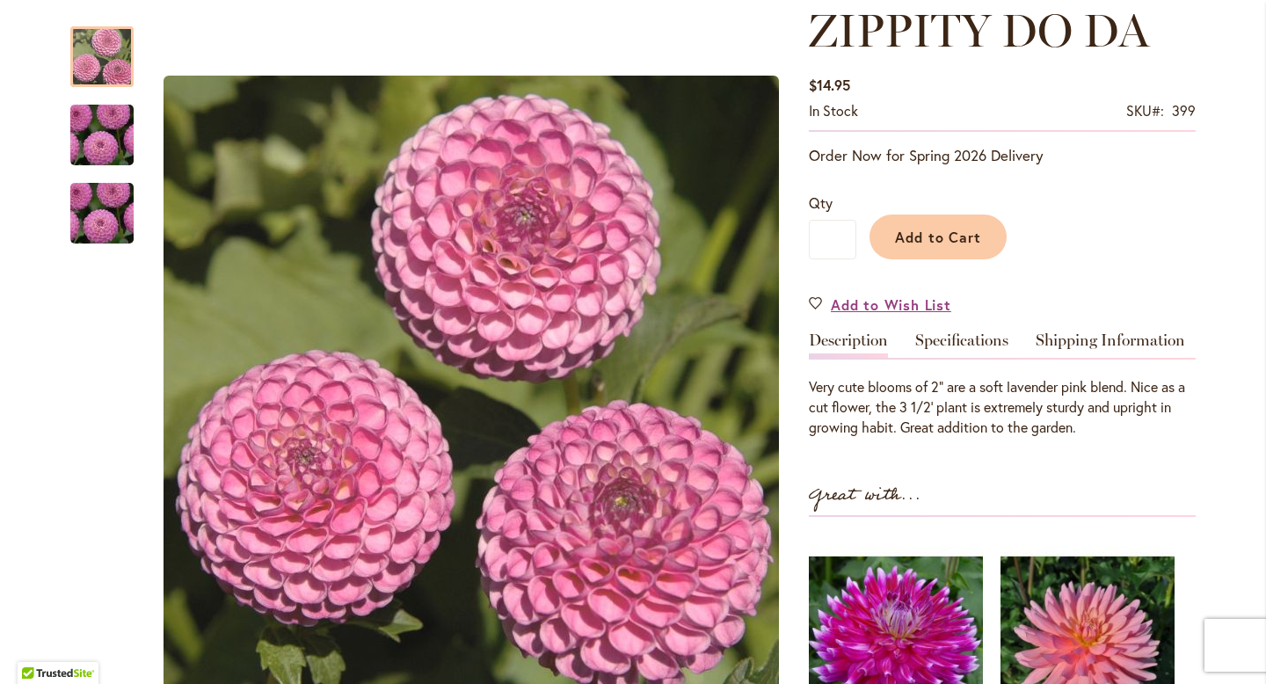
scroll to position [258, 0]
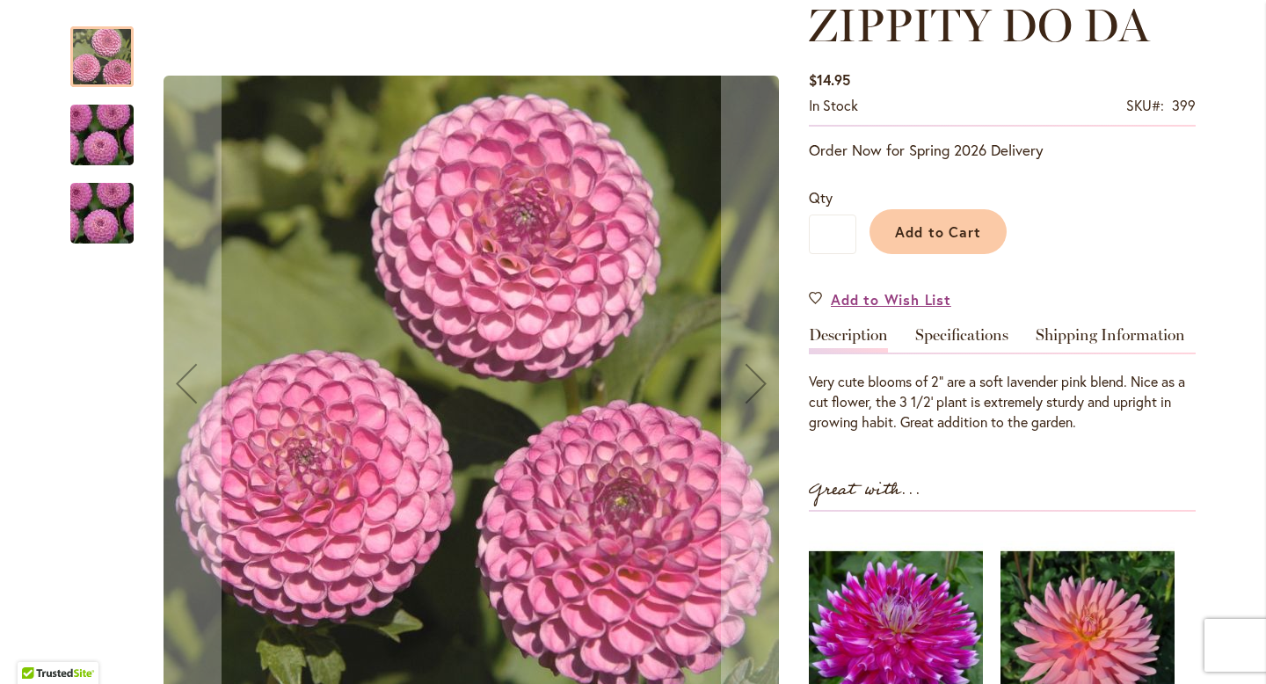
click at [81, 153] on img "ZIPPITY DO DA" at bounding box center [102, 135] width 127 height 95
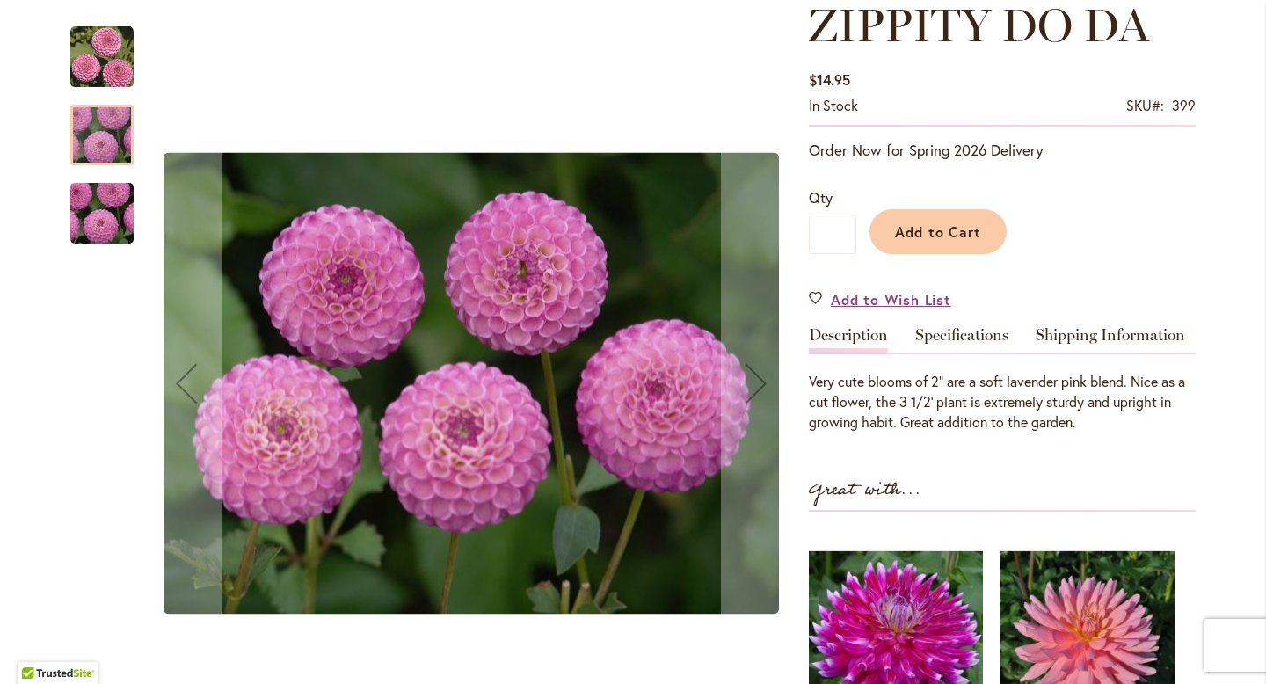
click at [98, 214] on img "ZIPPITY DO DA" at bounding box center [102, 213] width 127 height 95
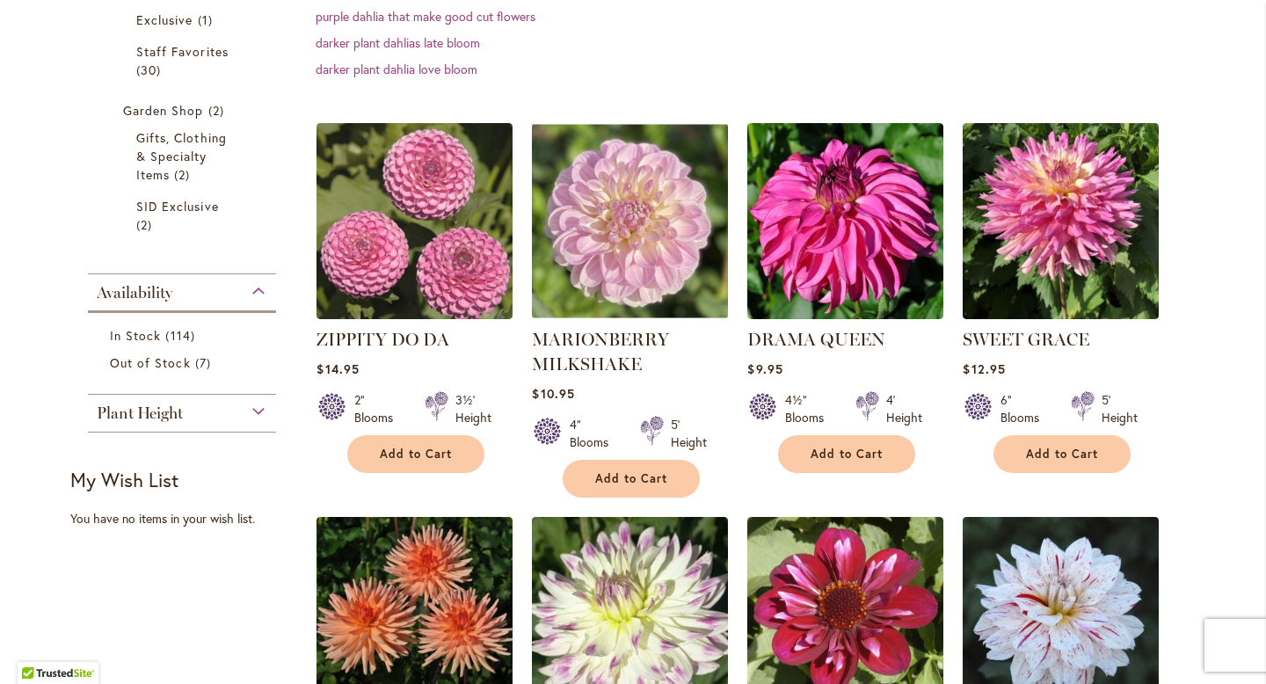
scroll to position [823, 0]
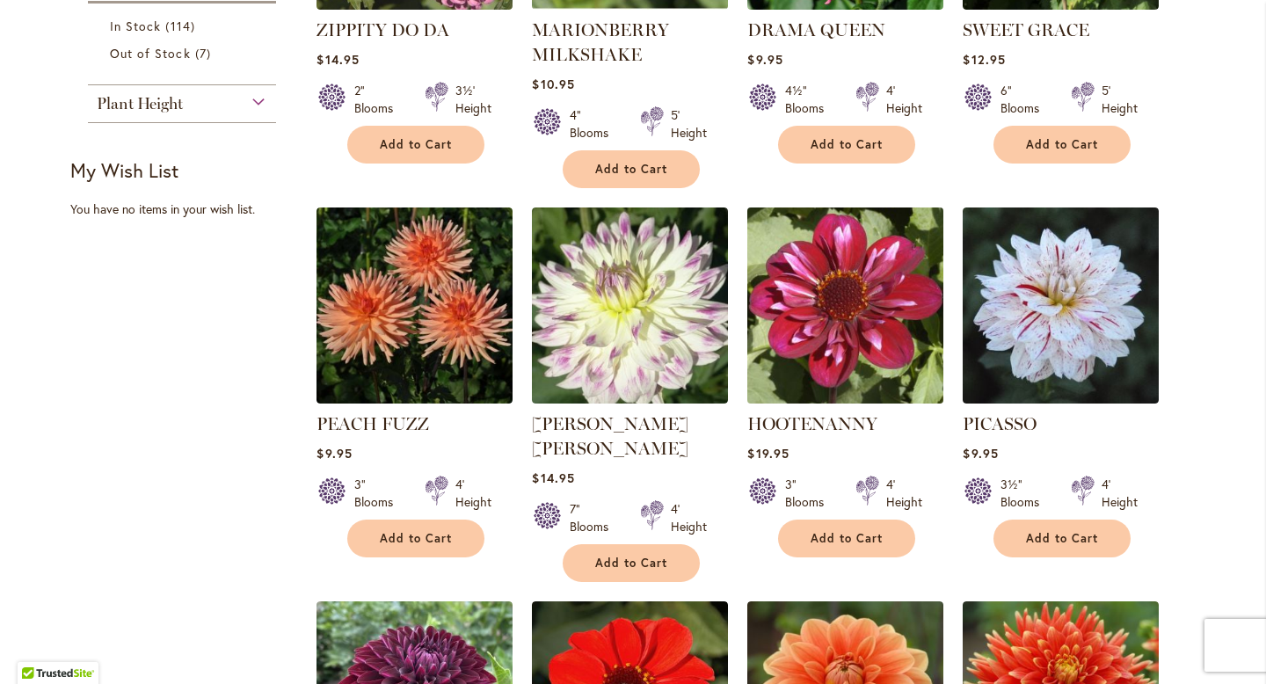
click at [888, 326] on img at bounding box center [846, 305] width 206 height 206
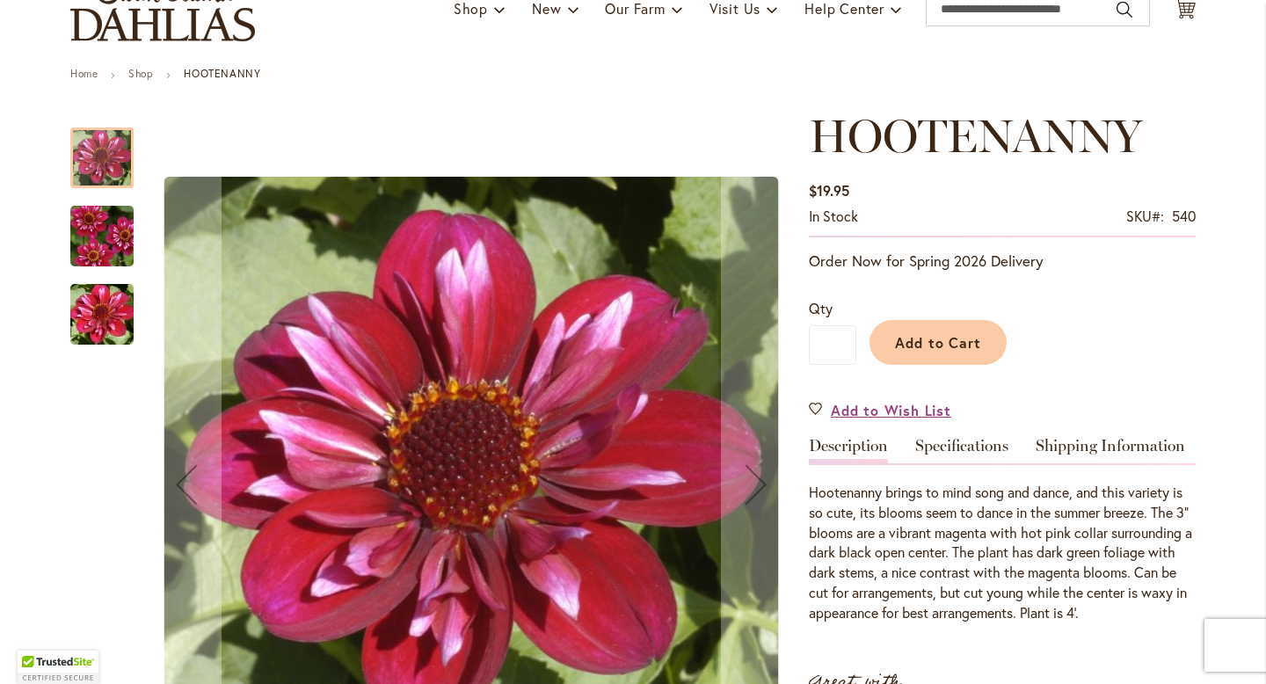
scroll to position [149, 0]
click at [91, 250] on img "HOOTENANNY" at bounding box center [102, 235] width 127 height 84
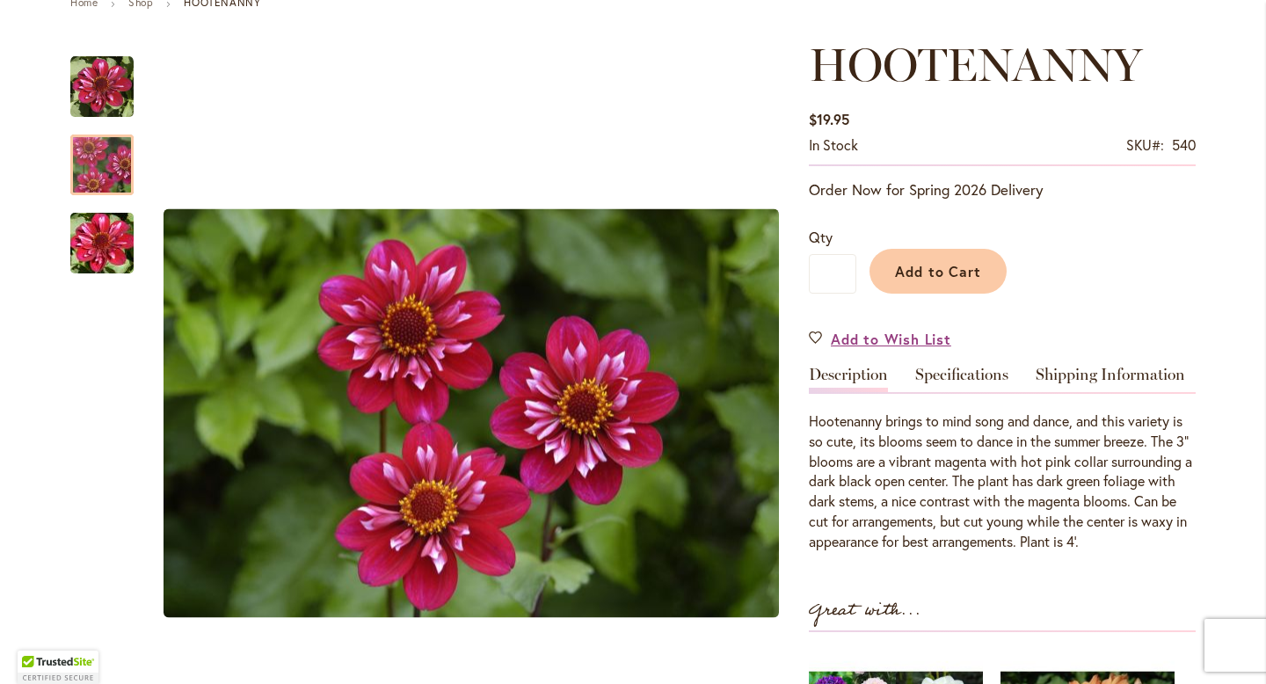
scroll to position [259, 0]
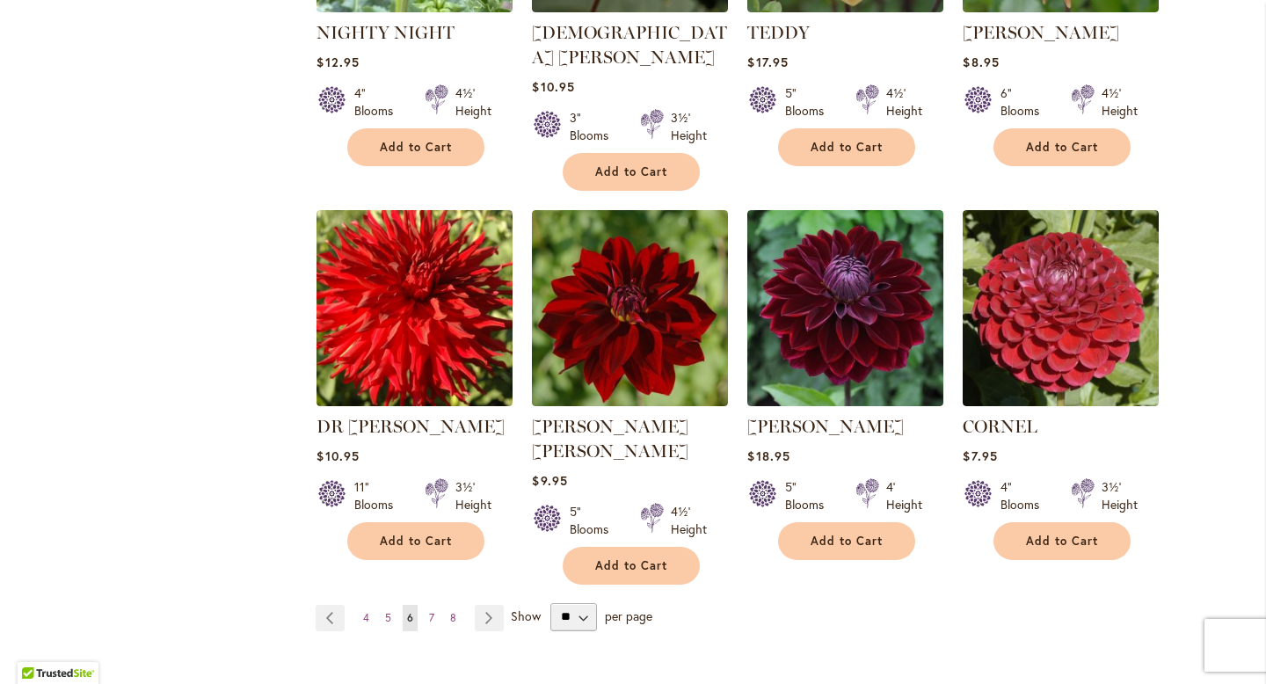
scroll to position [1601, 0]
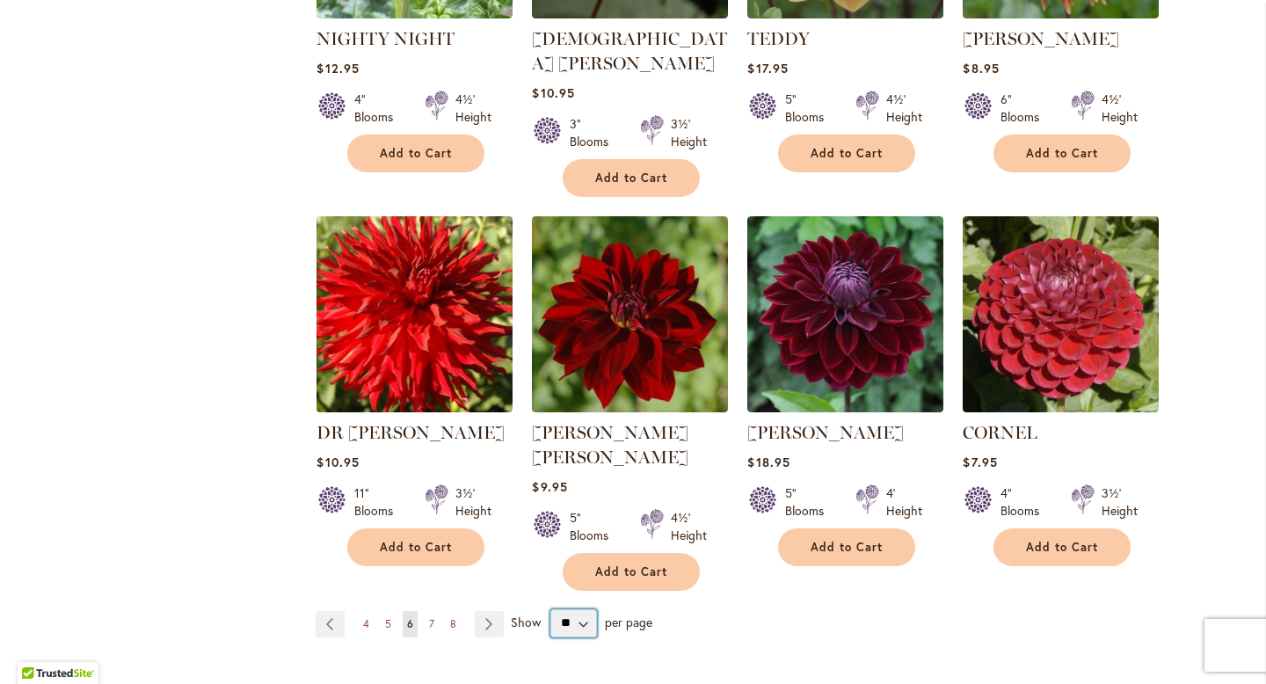
click at [581, 609] on select "** ** ** **" at bounding box center [573, 623] width 47 height 28
select select "**"
click at [550, 609] on select "** ** ** **" at bounding box center [573, 623] width 47 height 28
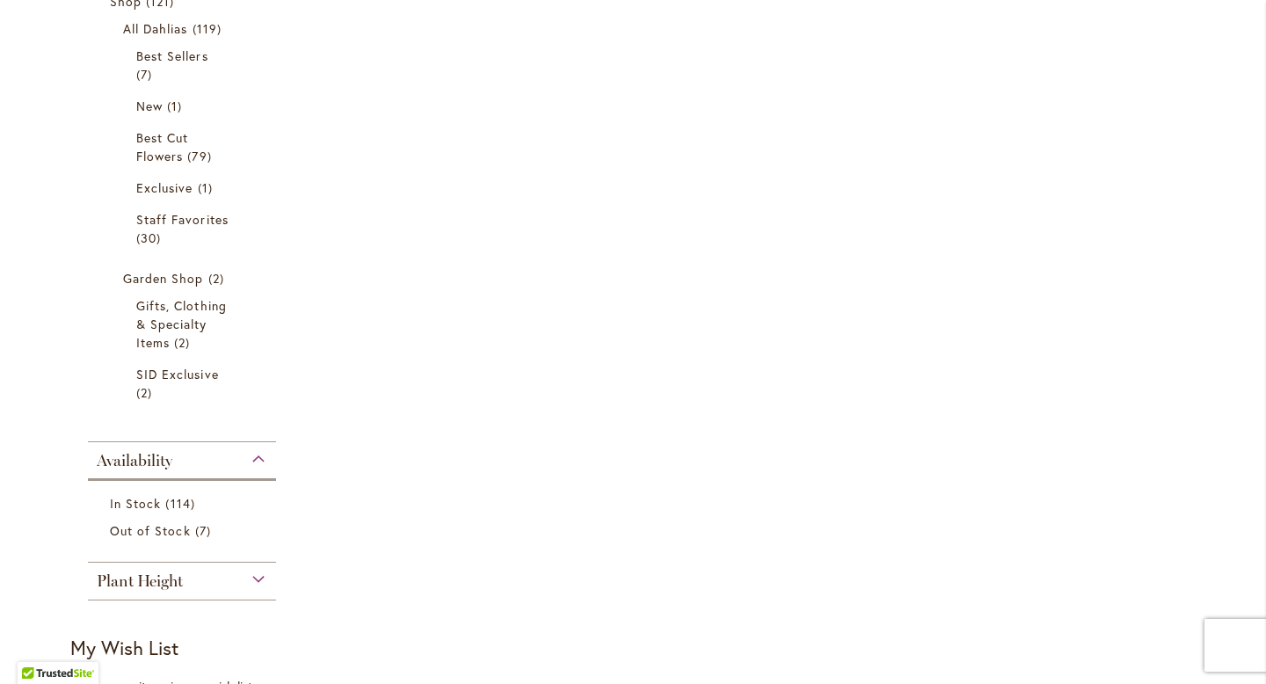
scroll to position [208, 0]
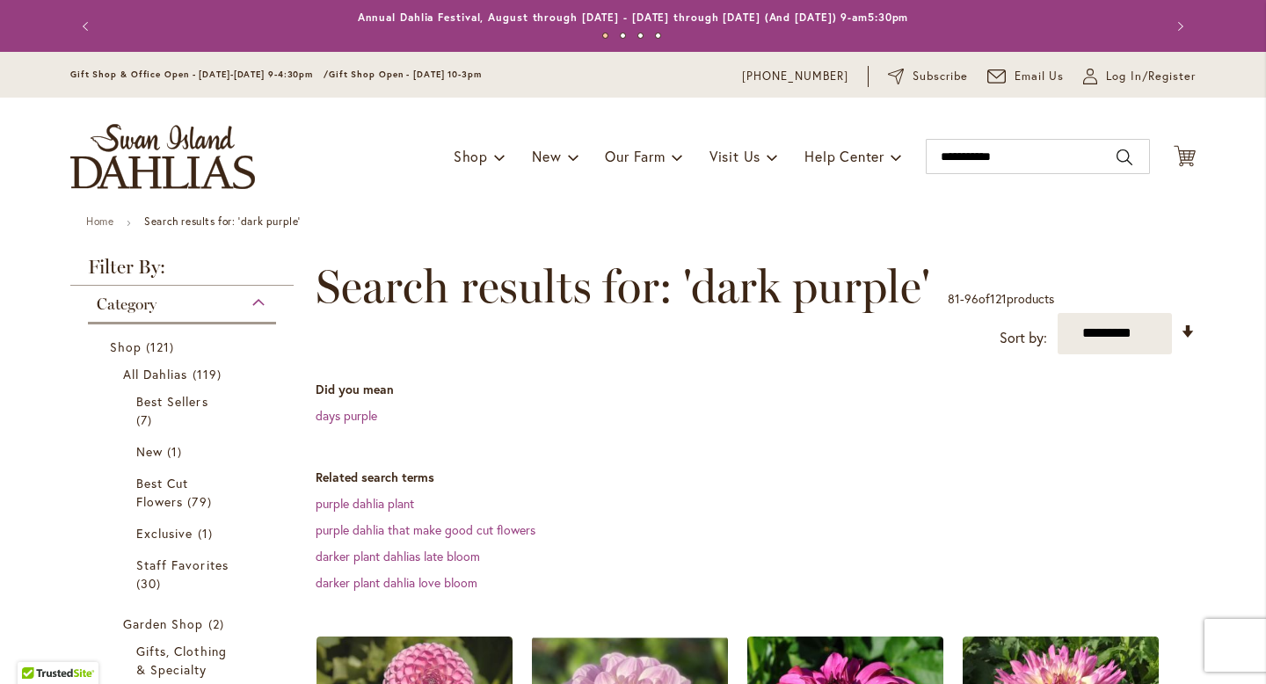
select select "**"
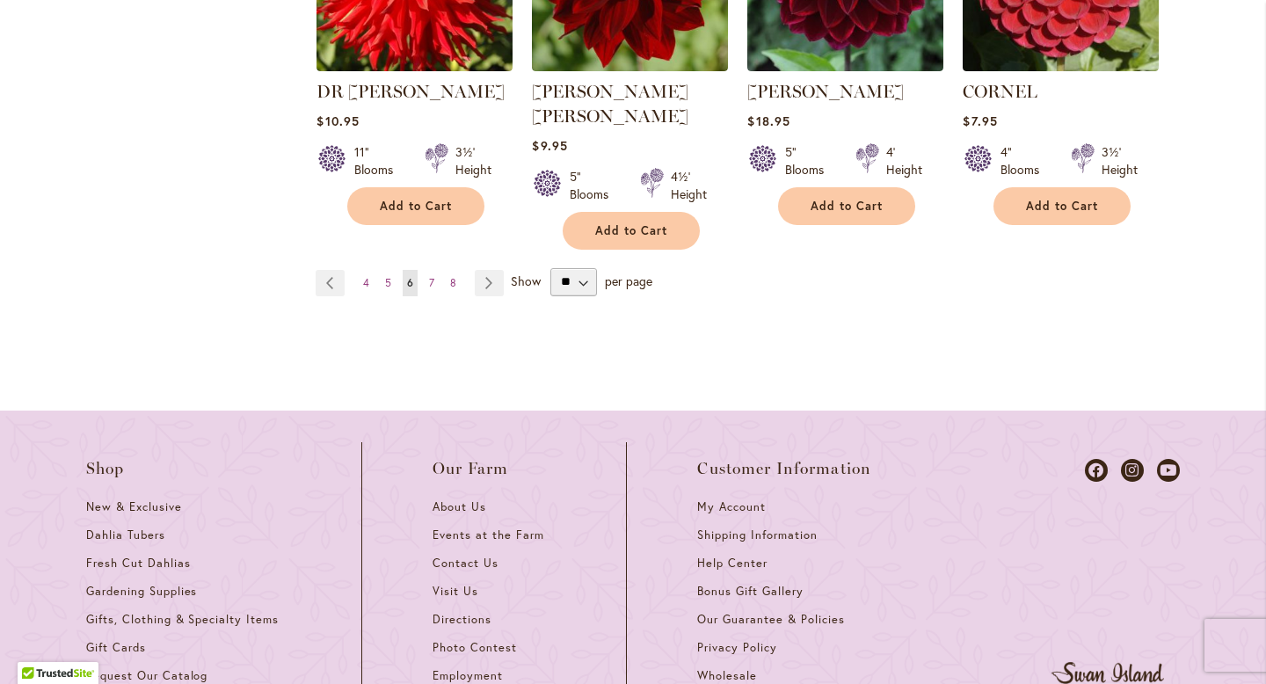
scroll to position [1993, 0]
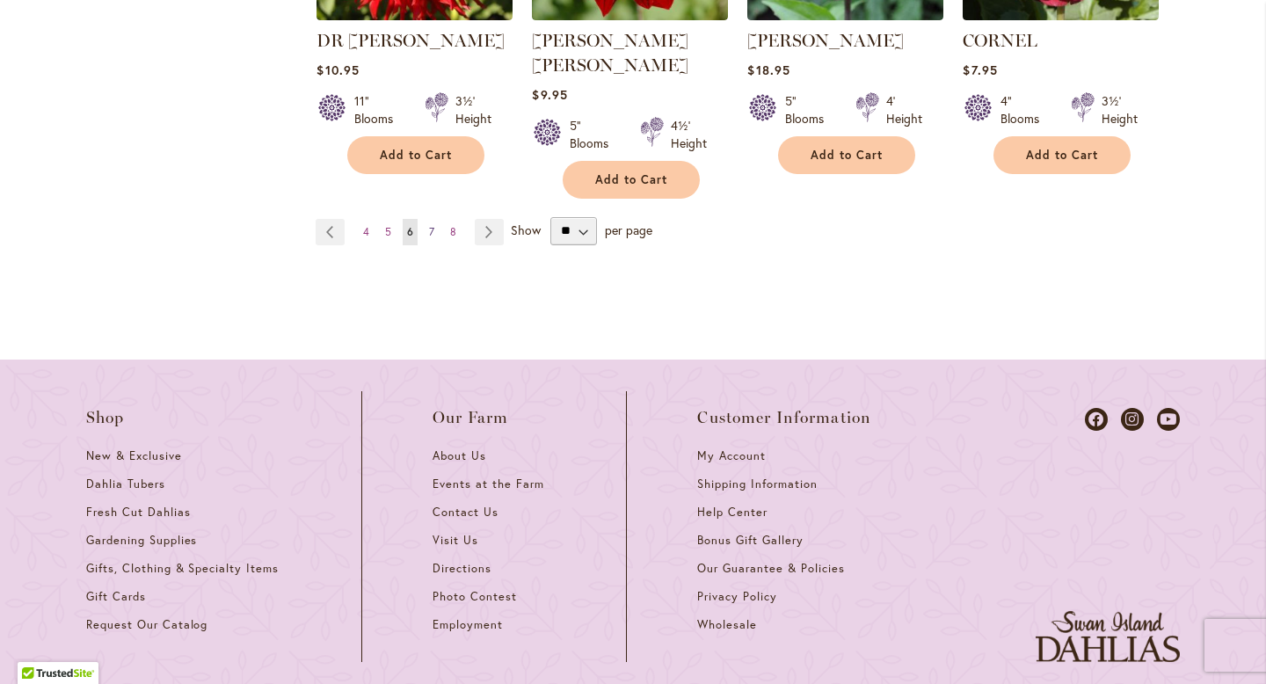
click at [434, 219] on link "Page 7" at bounding box center [431, 232] width 14 height 26
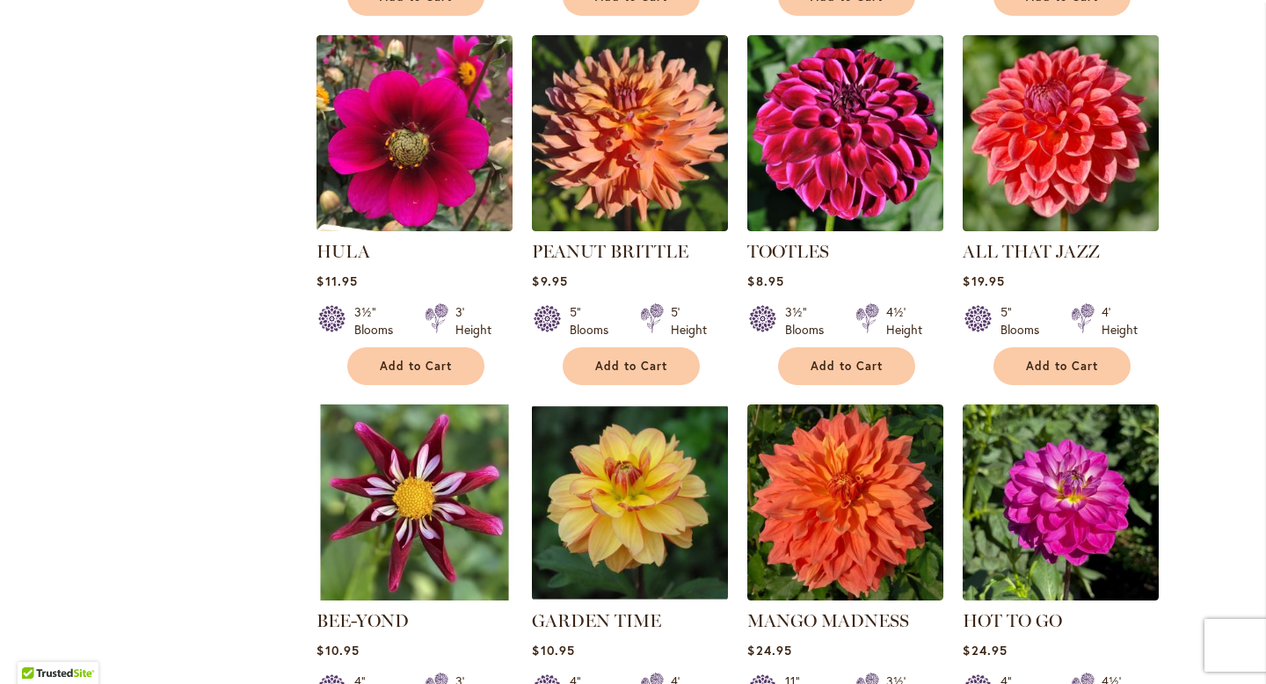
scroll to position [1340, 0]
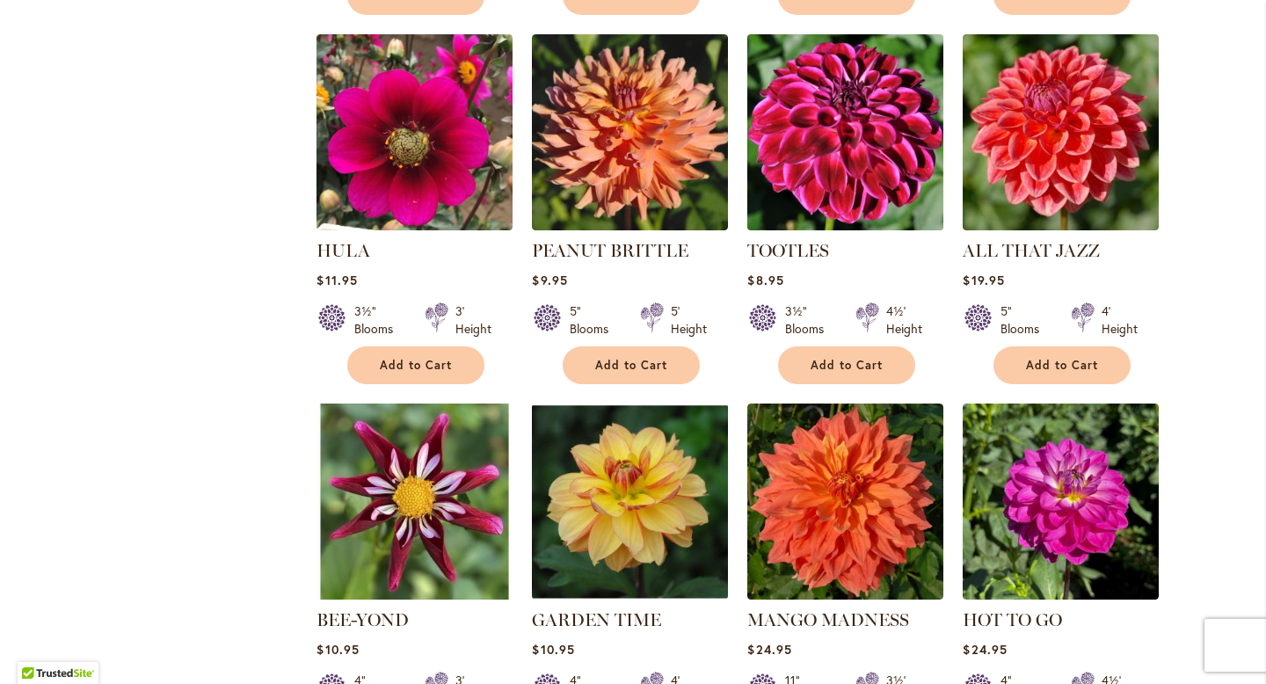
click at [903, 198] on img at bounding box center [846, 132] width 206 height 206
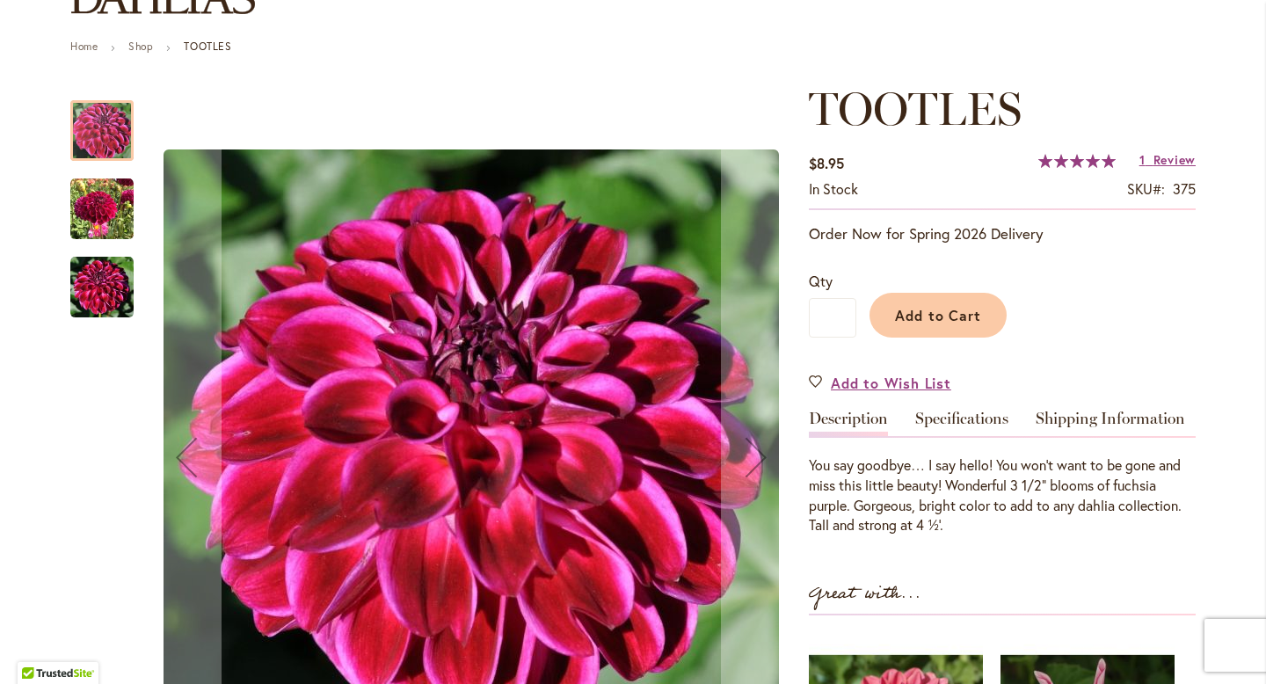
scroll to position [250, 0]
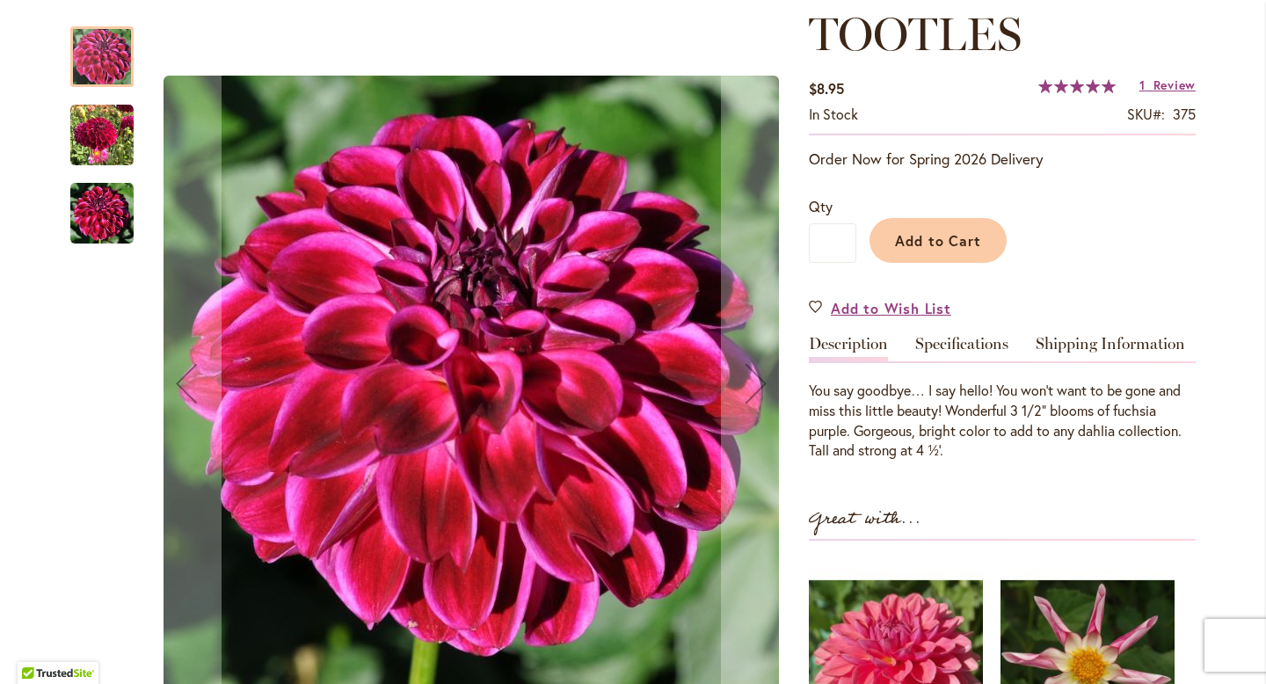
click at [116, 144] on img "Tootles" at bounding box center [101, 135] width 63 height 63
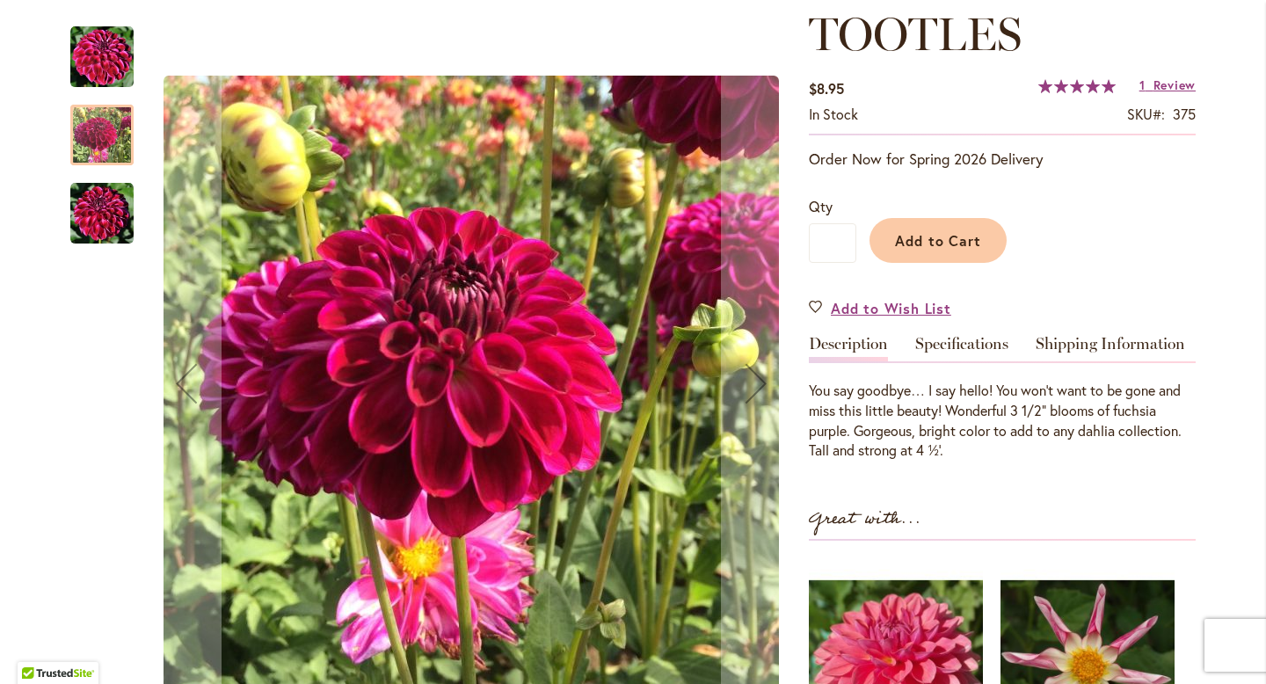
click at [113, 212] on img "Tootles" at bounding box center [101, 213] width 63 height 63
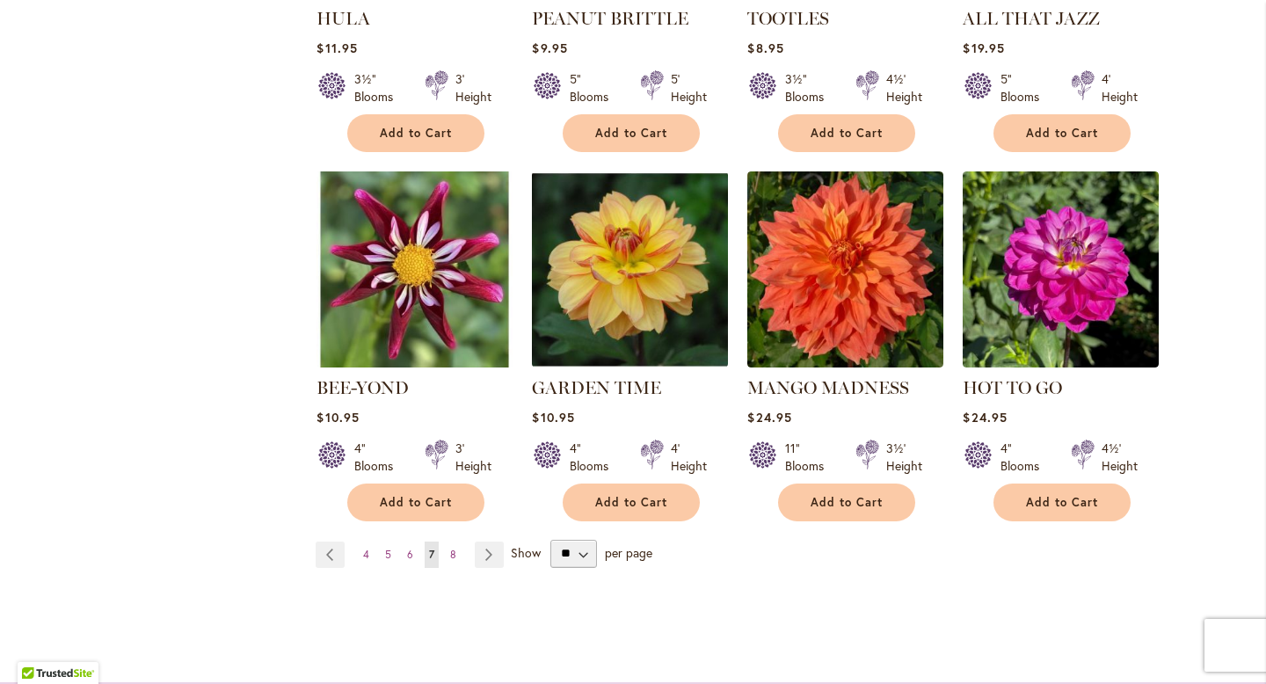
scroll to position [1577, 0]
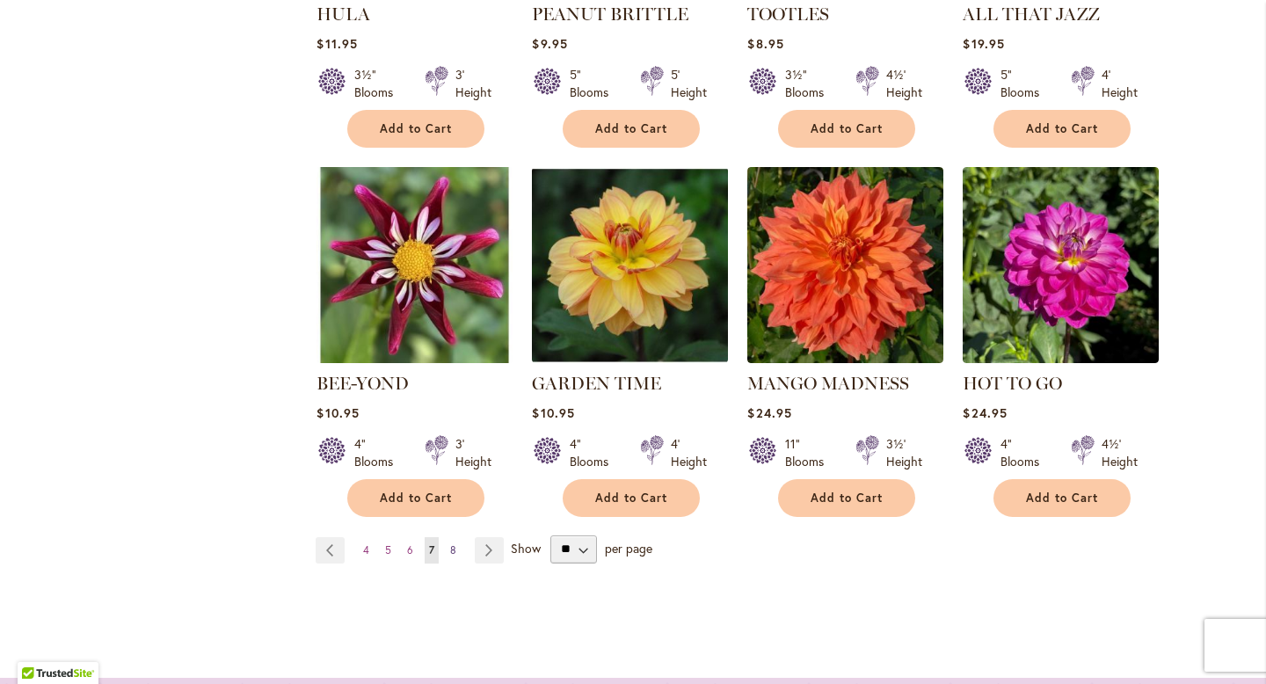
click at [458, 543] on link "Page 8" at bounding box center [453, 550] width 15 height 26
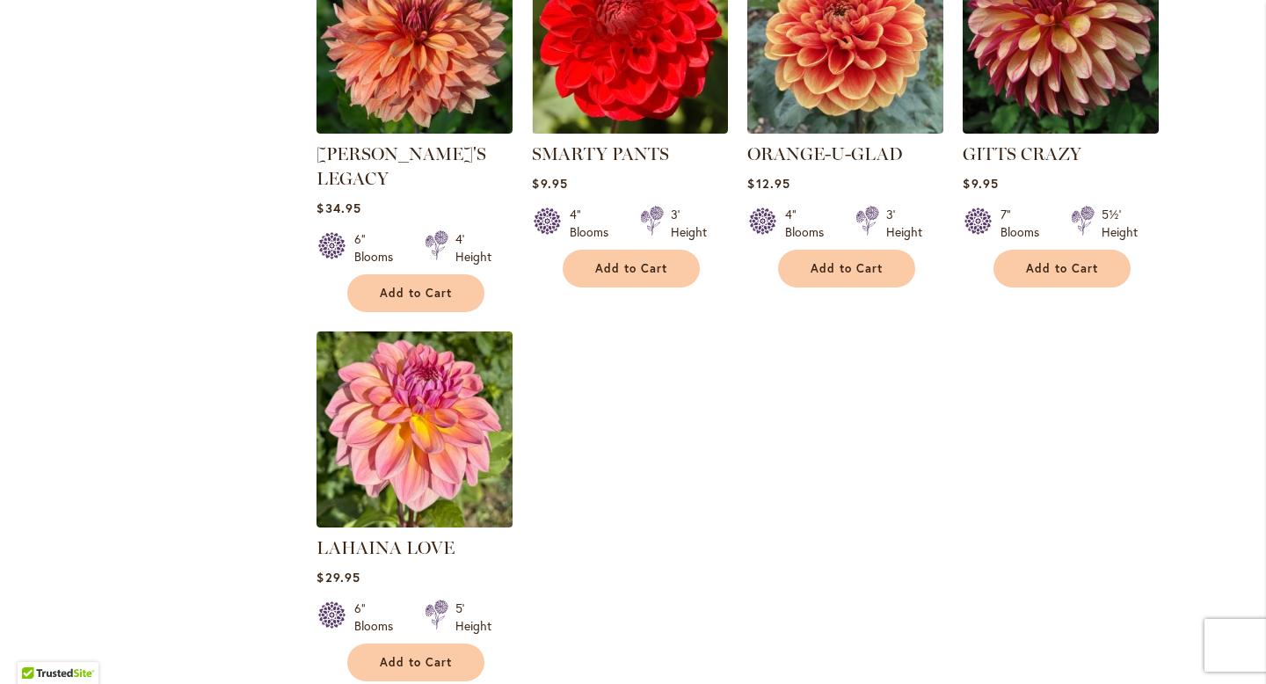
scroll to position [1335, 0]
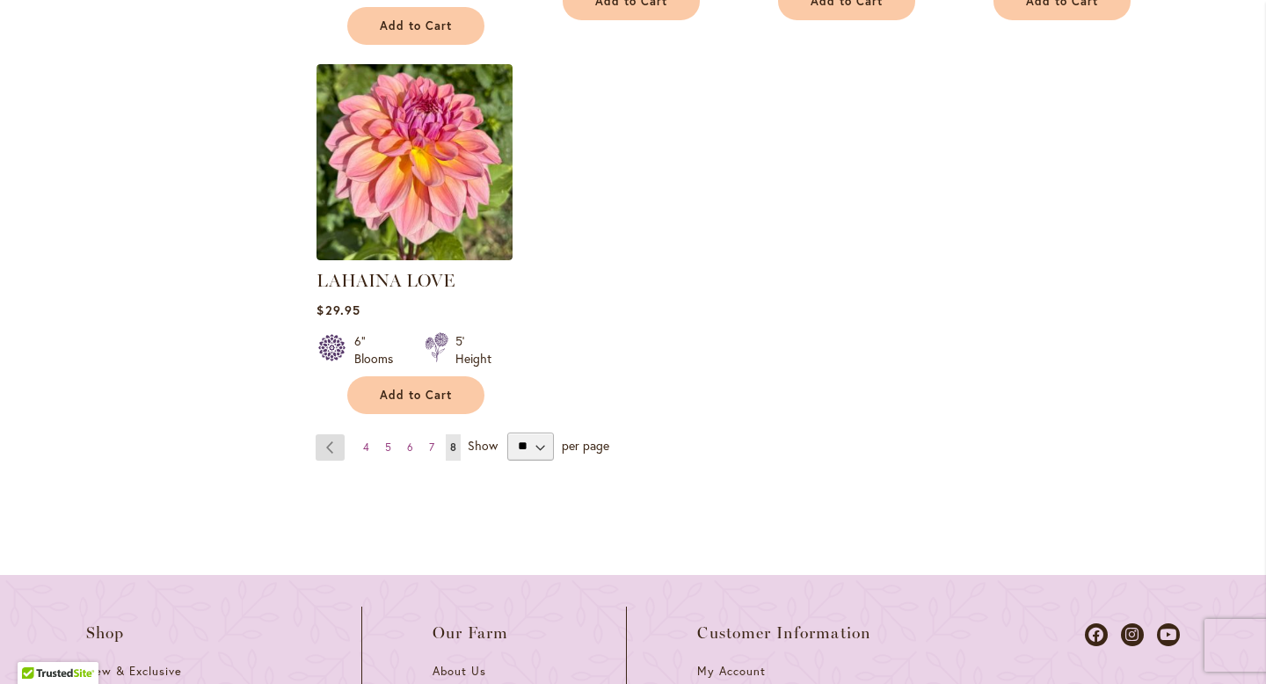
click at [337, 434] on link "Page Previous" at bounding box center [330, 447] width 29 height 26
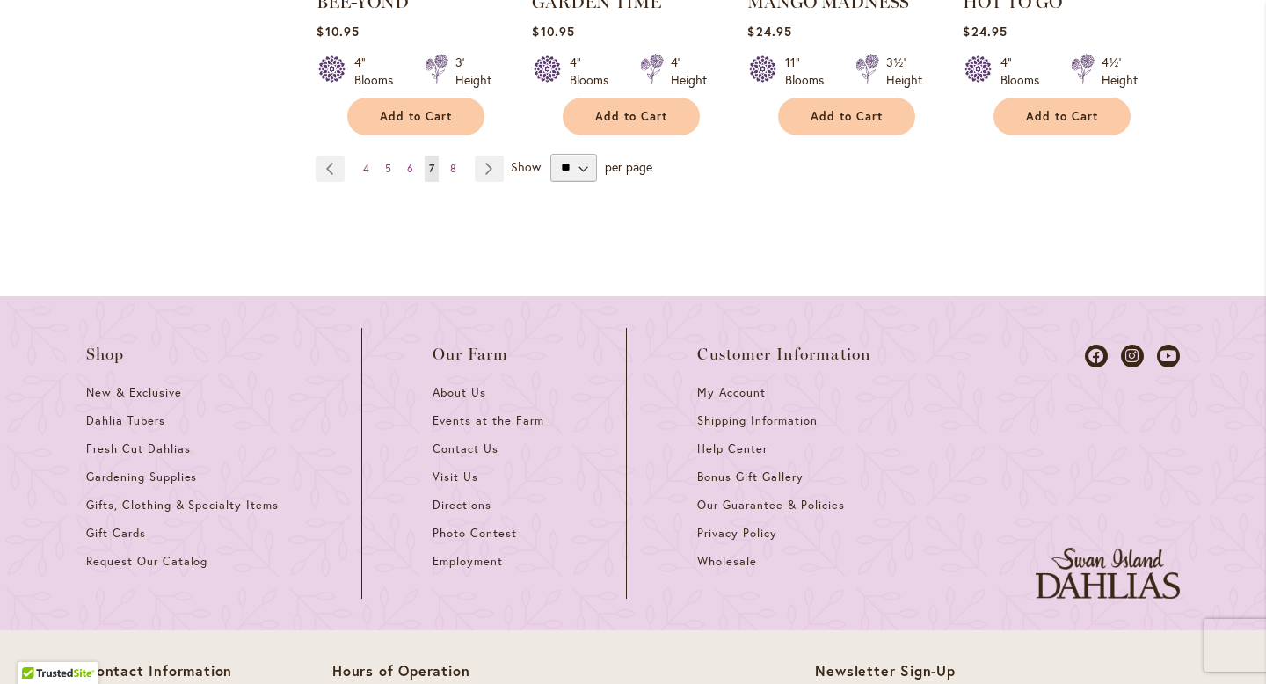
scroll to position [1901, 0]
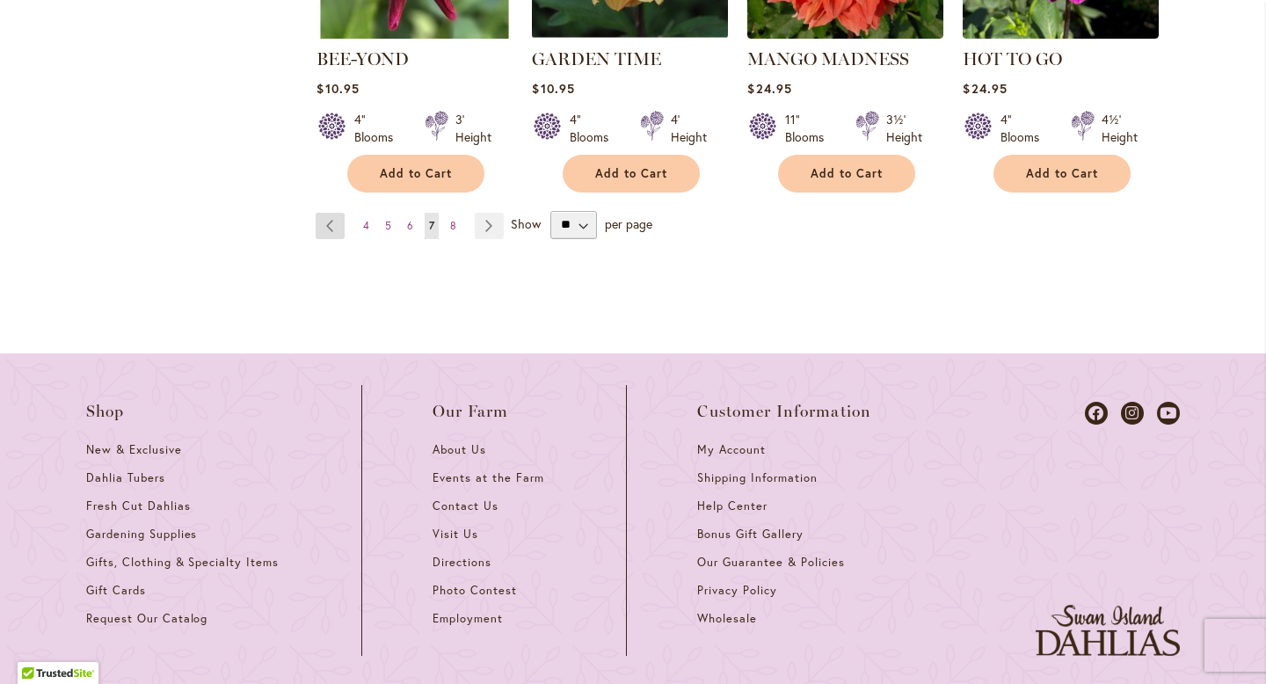
click at [334, 218] on link "Page Previous" at bounding box center [330, 226] width 29 height 26
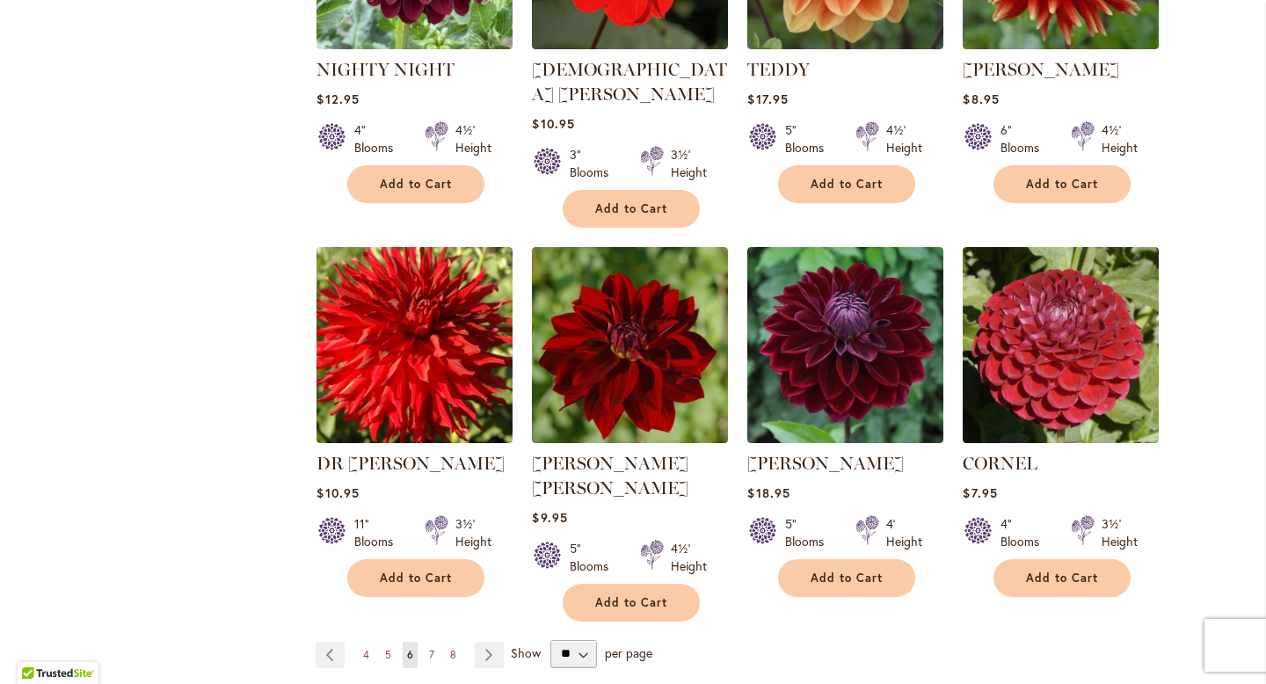
scroll to position [2100, 0]
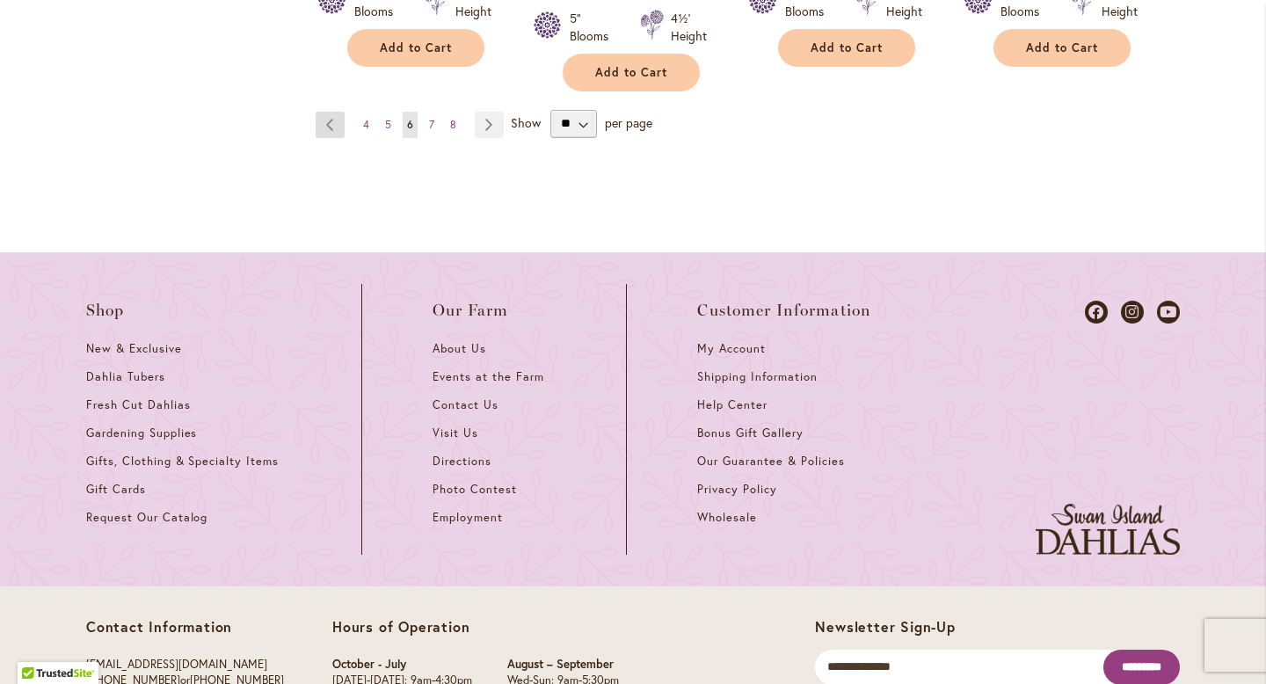
click at [335, 112] on link "Page Previous" at bounding box center [330, 125] width 29 height 26
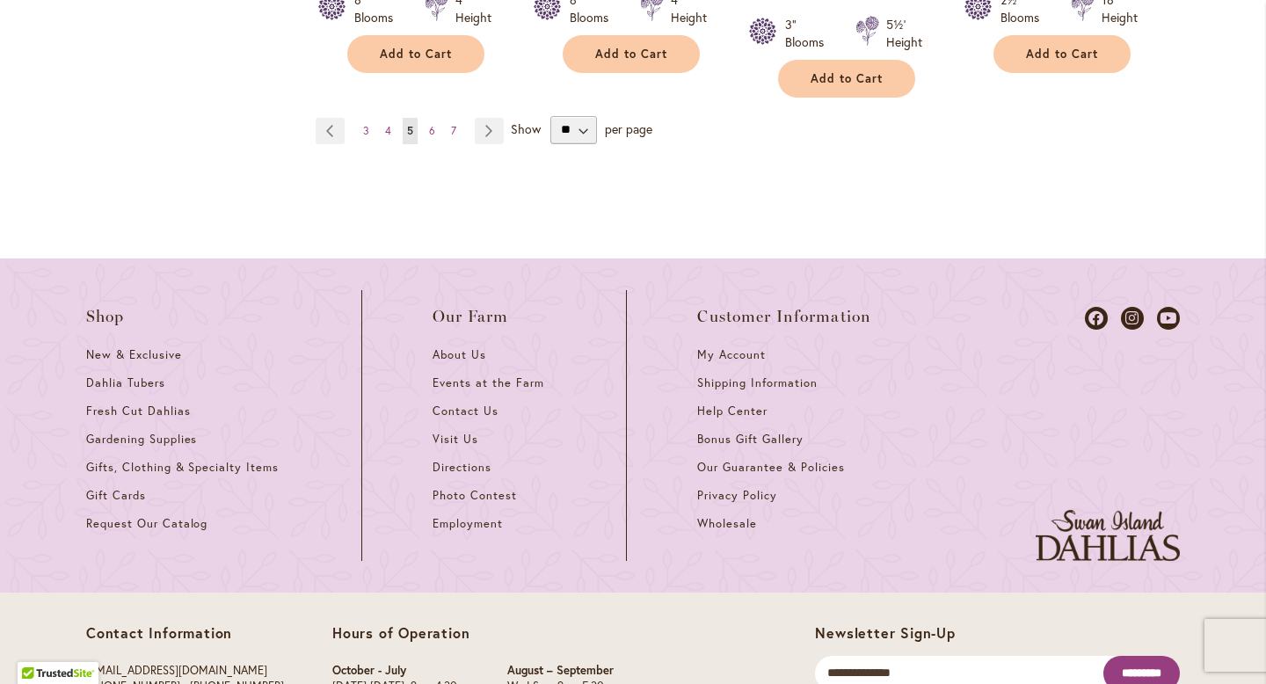
scroll to position [2060, 0]
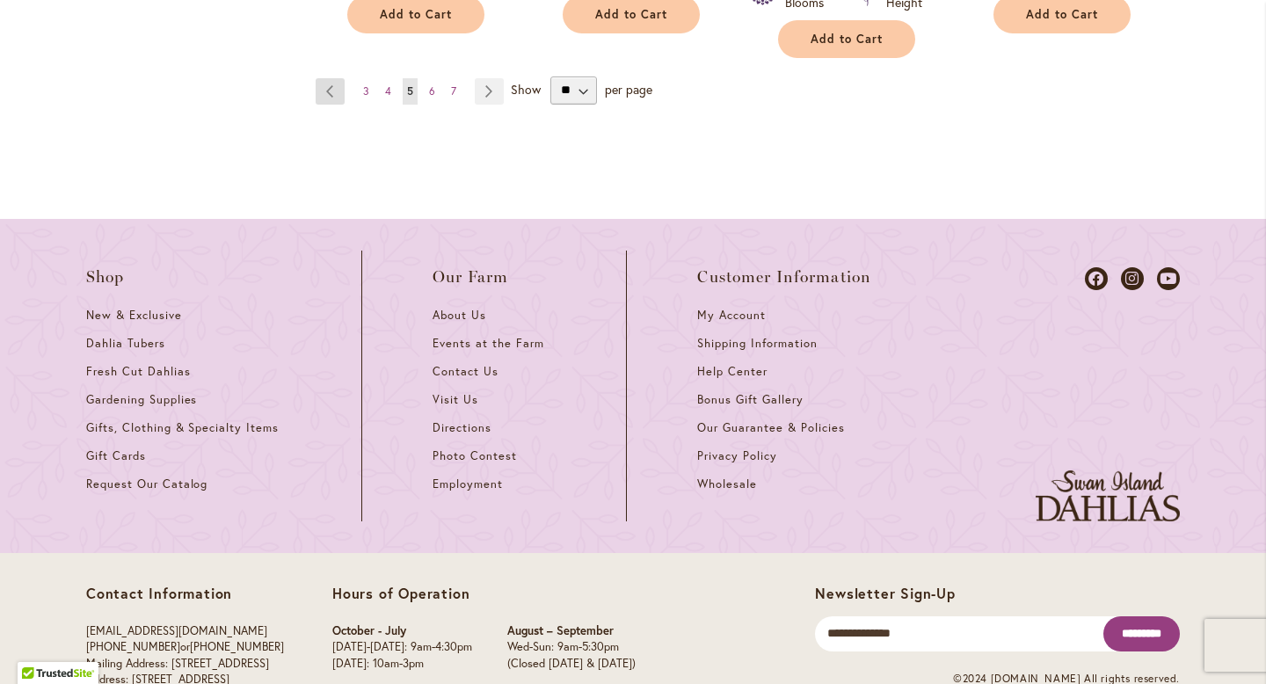
click at [323, 78] on link "Page Previous" at bounding box center [330, 91] width 29 height 26
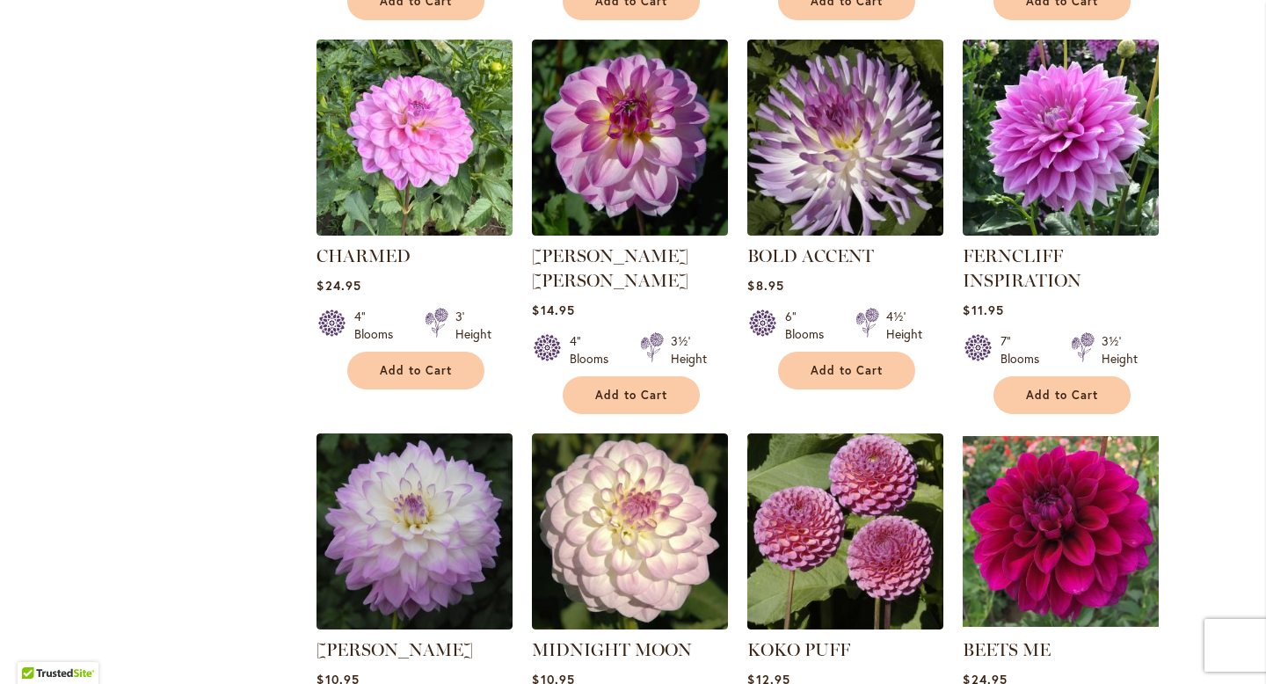
scroll to position [2100, 0]
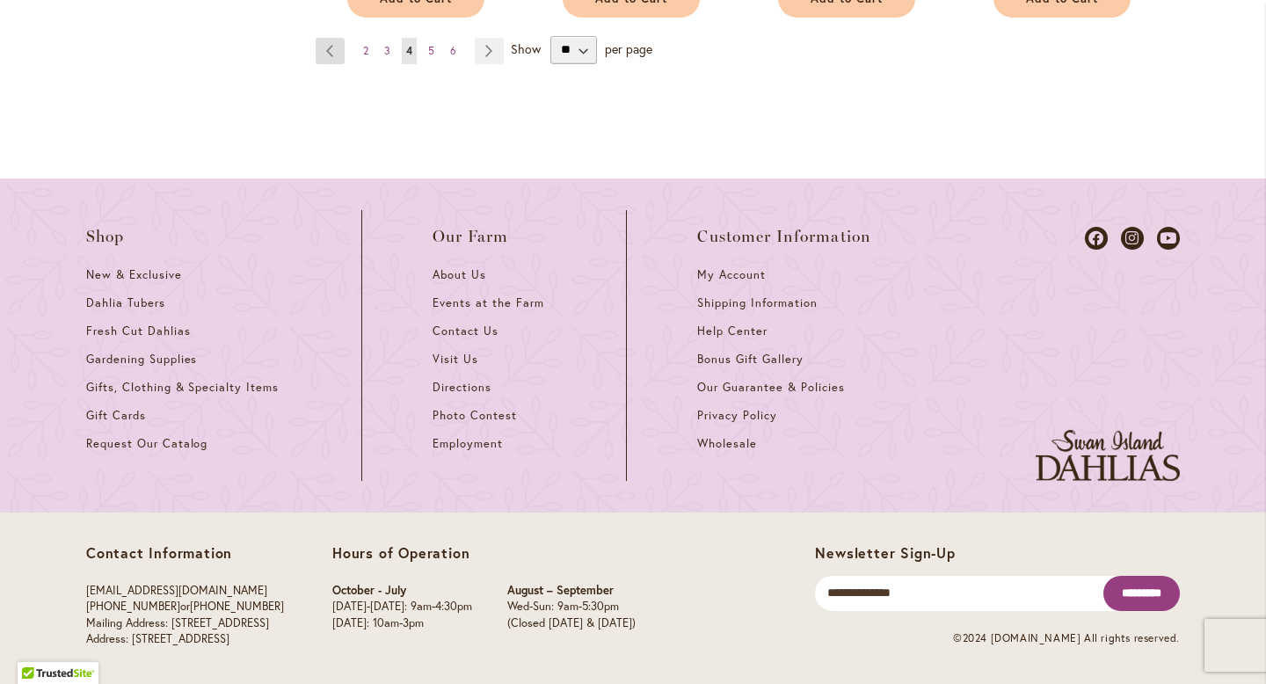
click at [335, 59] on link "Page Previous" at bounding box center [330, 51] width 29 height 26
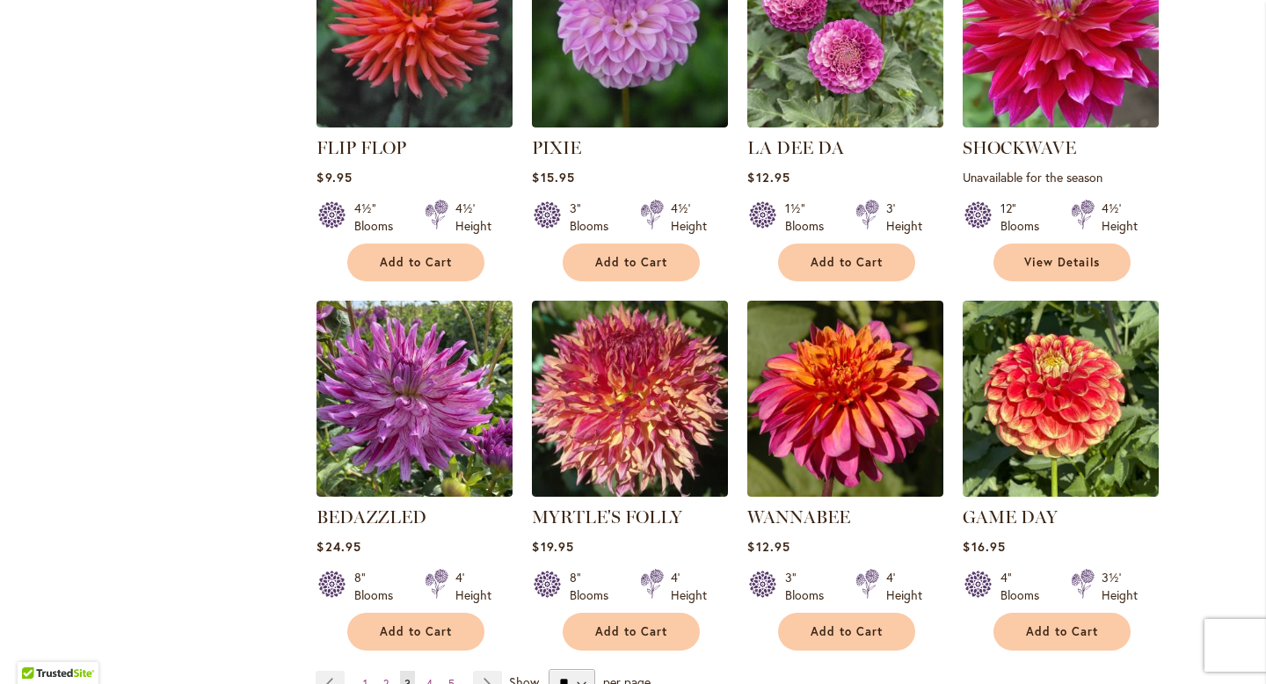
scroll to position [1501, 0]
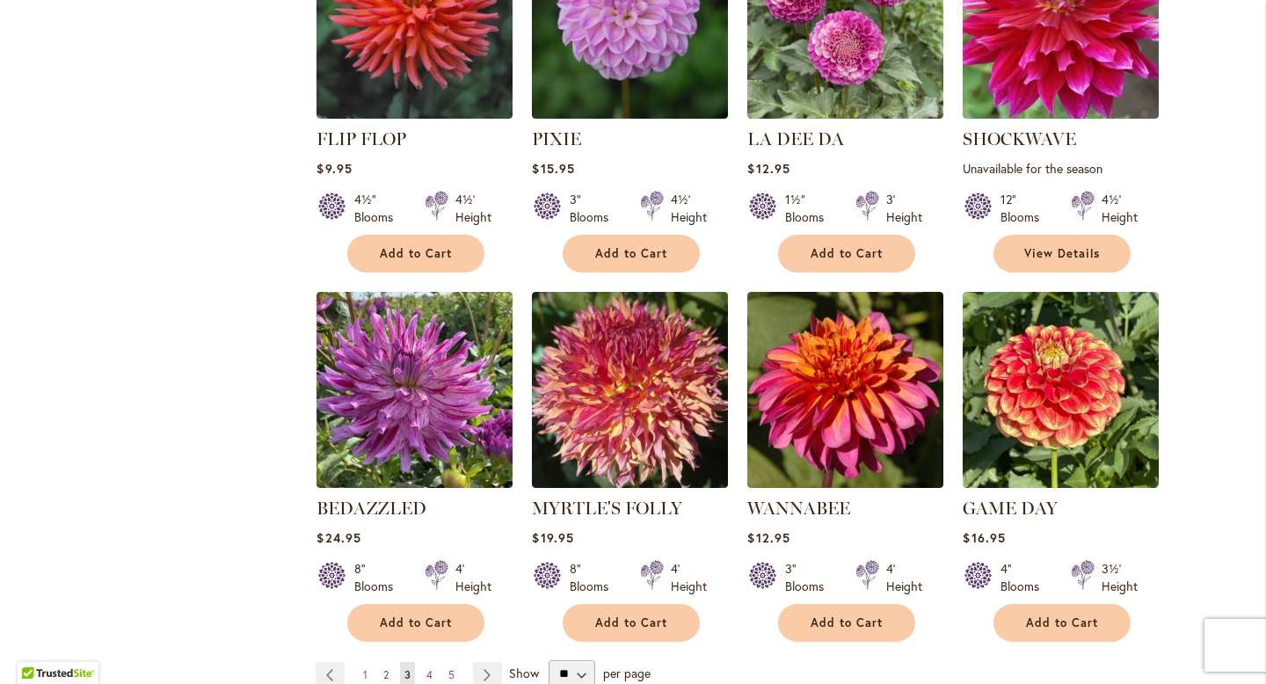
click at [385, 668] on span "2" at bounding box center [385, 674] width 5 height 13
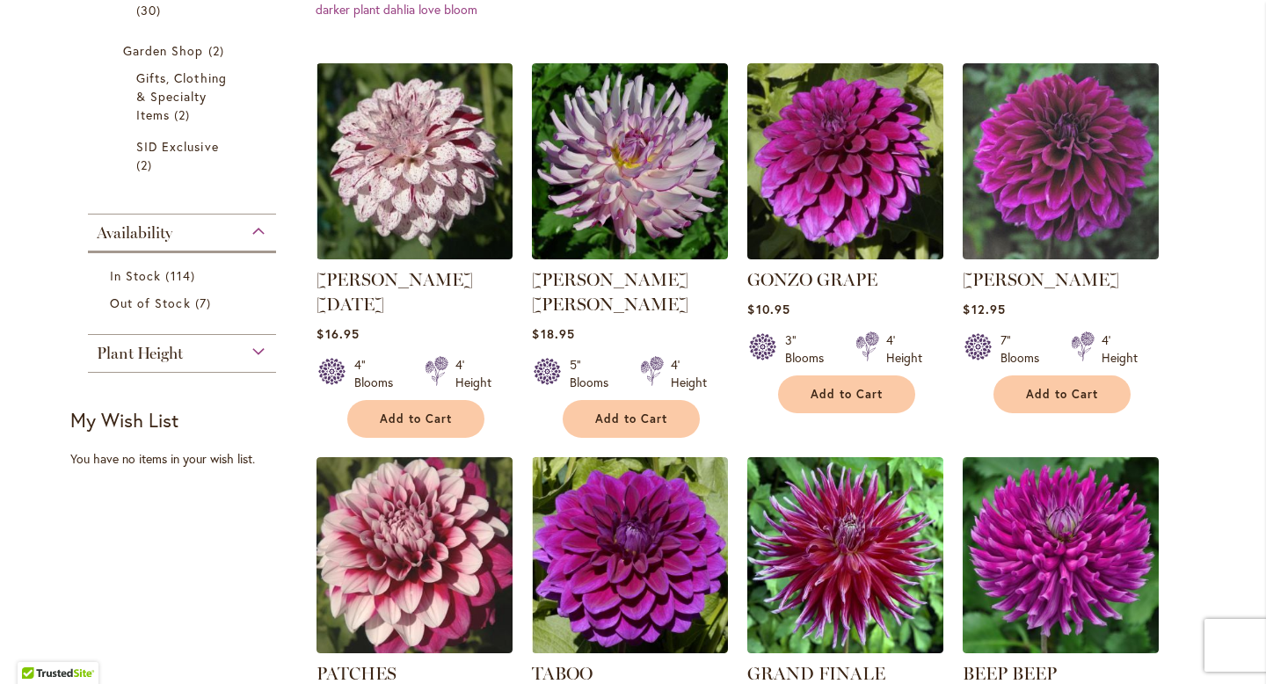
scroll to position [571, 0]
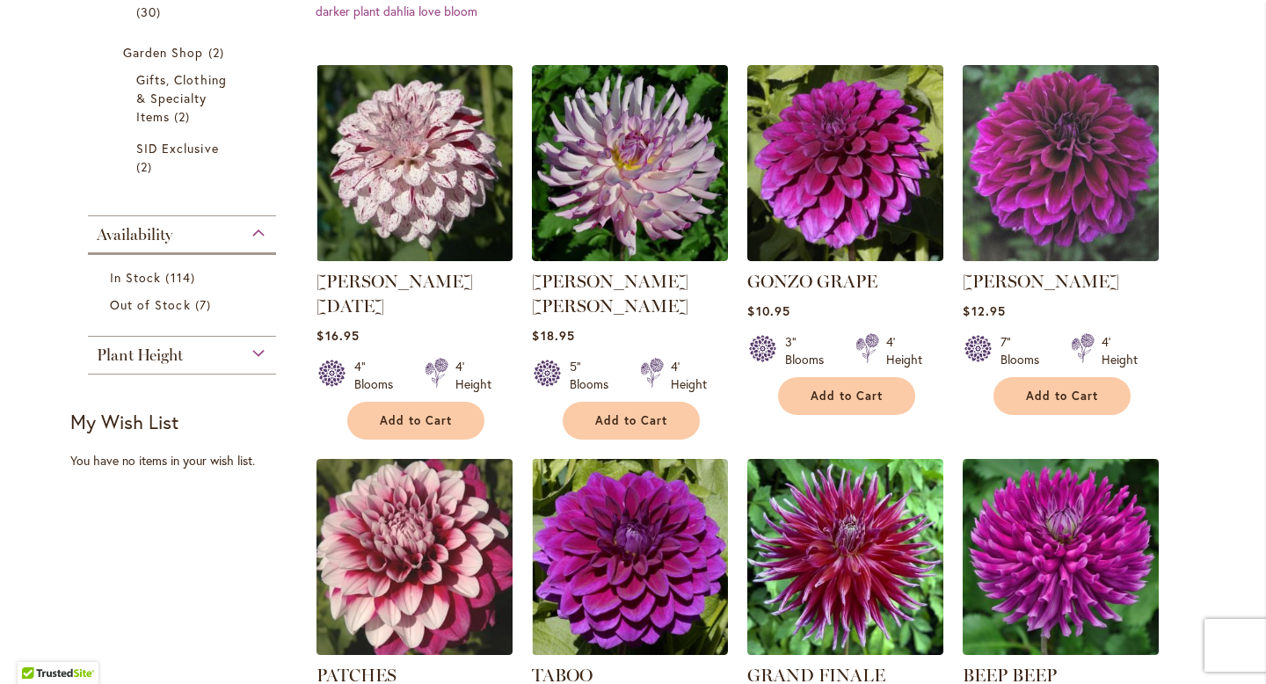
click at [1047, 145] on img at bounding box center [1061, 163] width 206 height 206
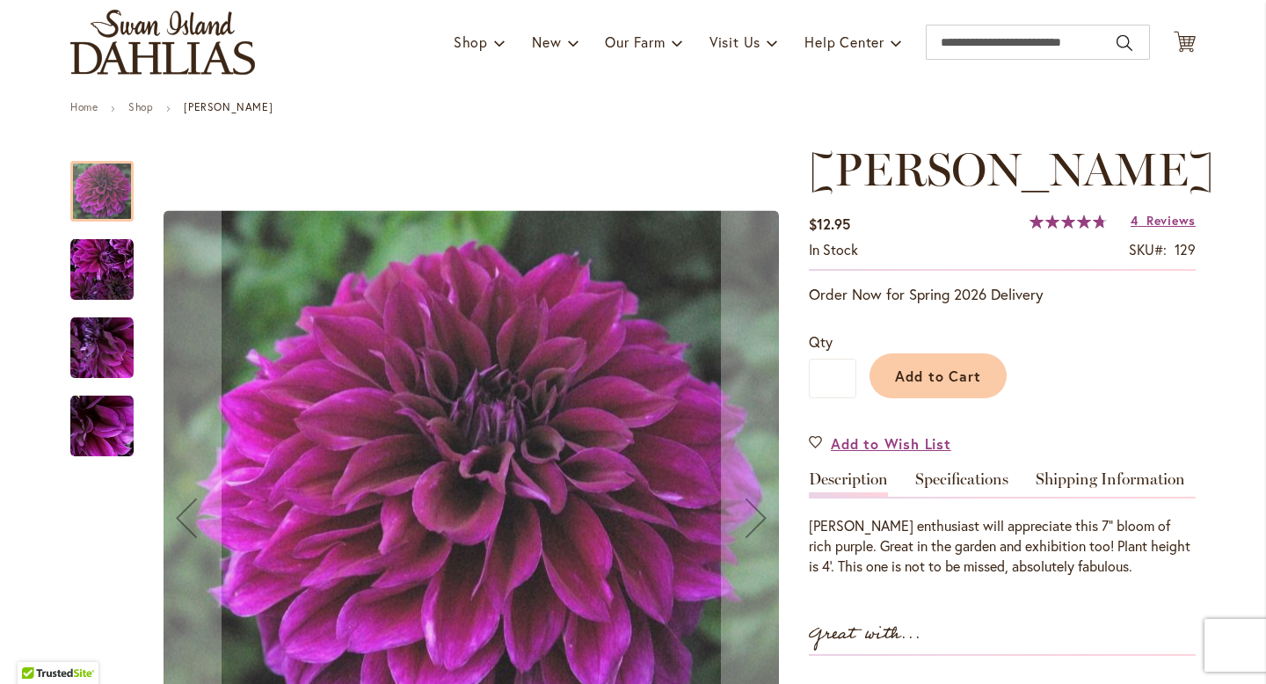
scroll to position [120, 0]
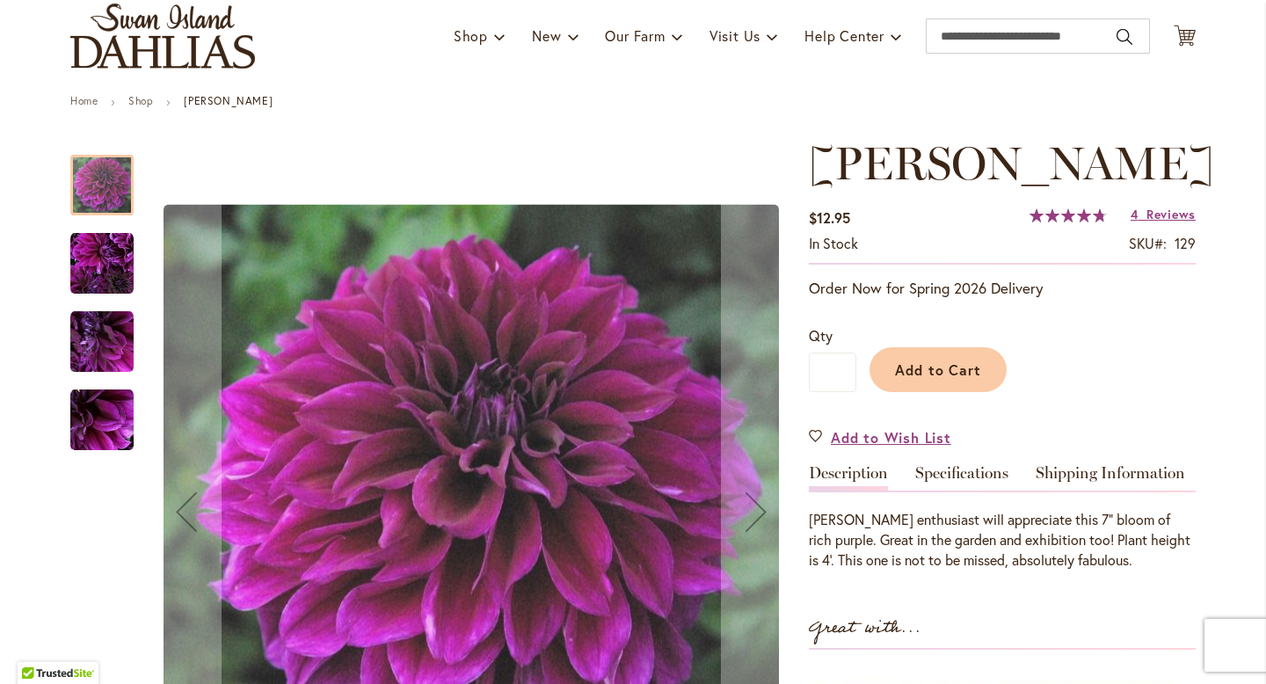
click at [95, 276] on img "Einstein" at bounding box center [101, 263] width 63 height 63
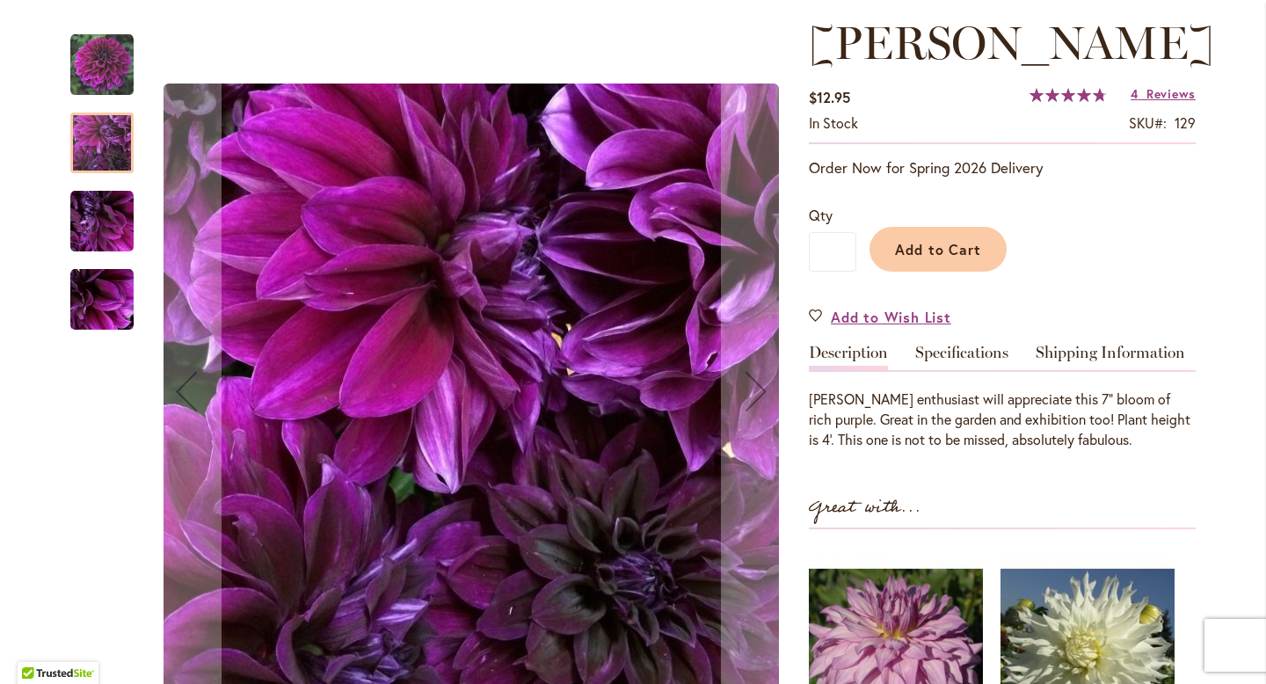
scroll to position [240, 0]
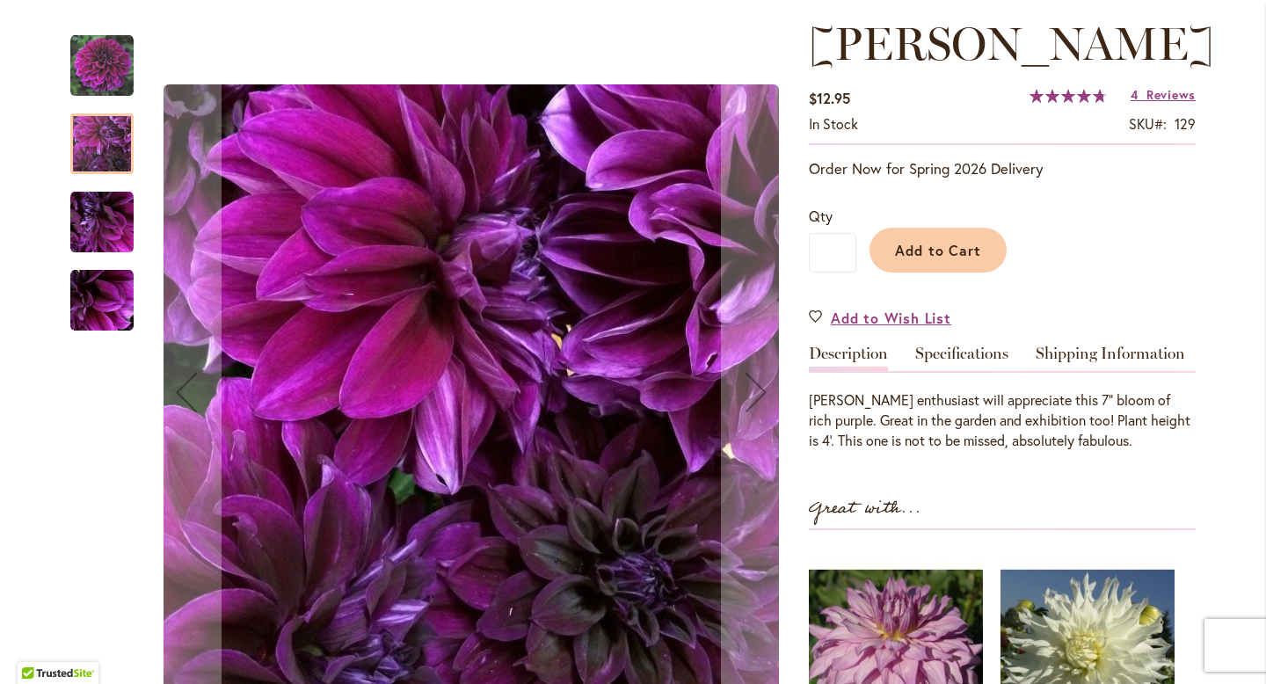
click at [108, 235] on img "Einstein" at bounding box center [101, 222] width 63 height 63
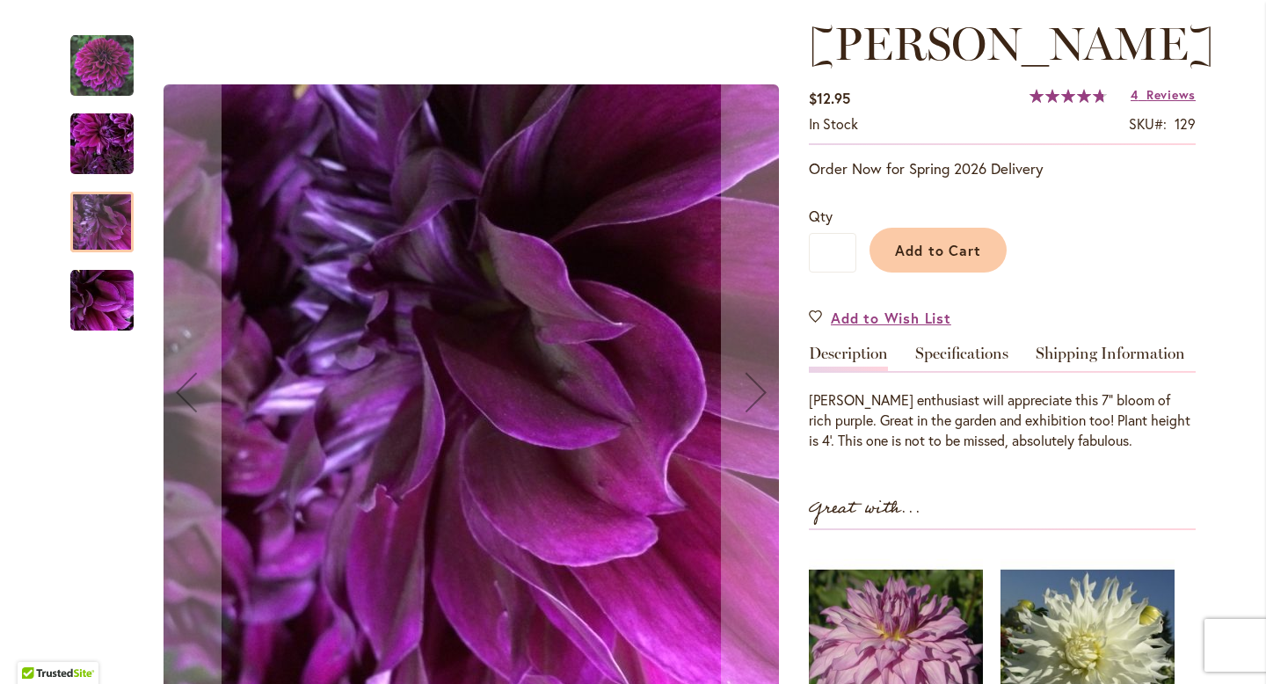
click at [111, 272] on img "Einstein" at bounding box center [101, 300] width 63 height 63
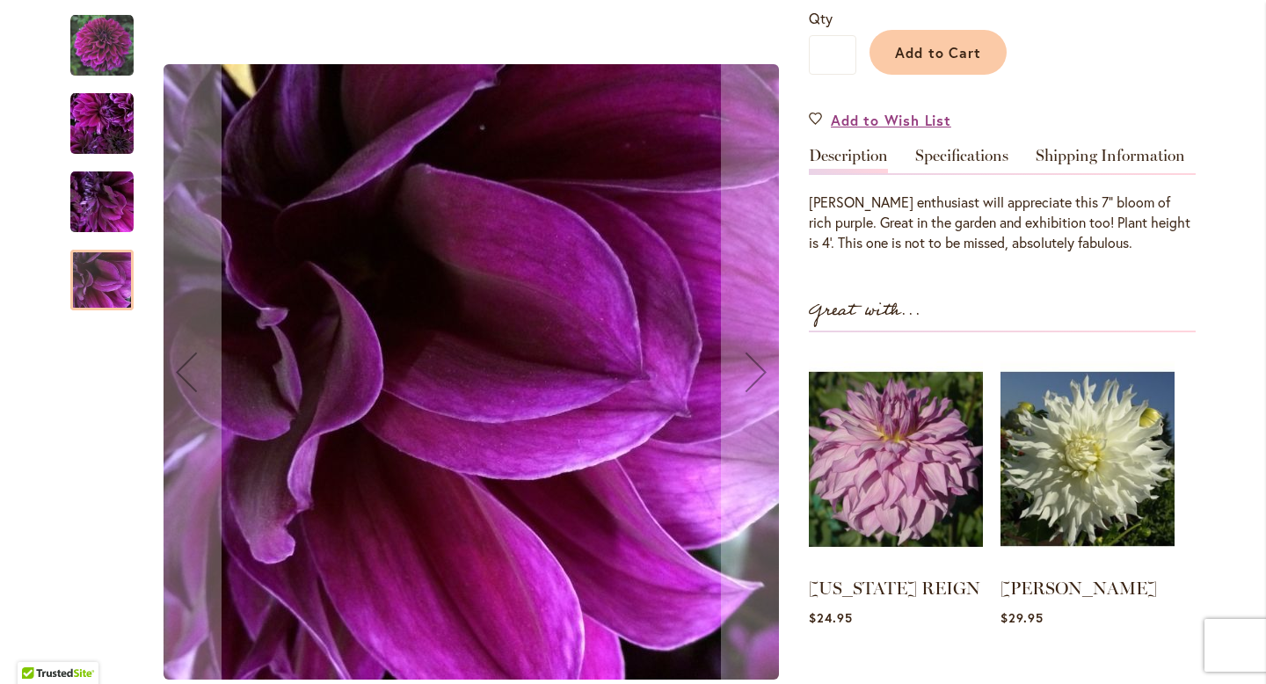
scroll to position [430, 0]
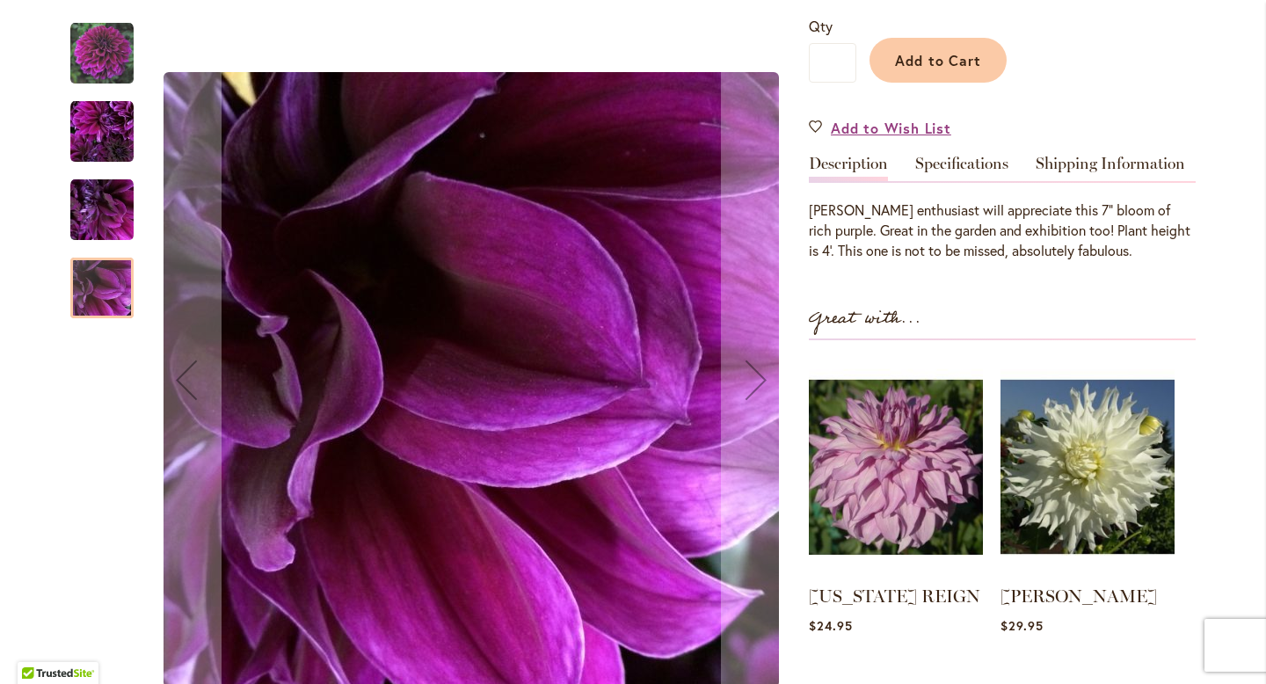
click at [103, 73] on img "Einstein" at bounding box center [101, 53] width 63 height 63
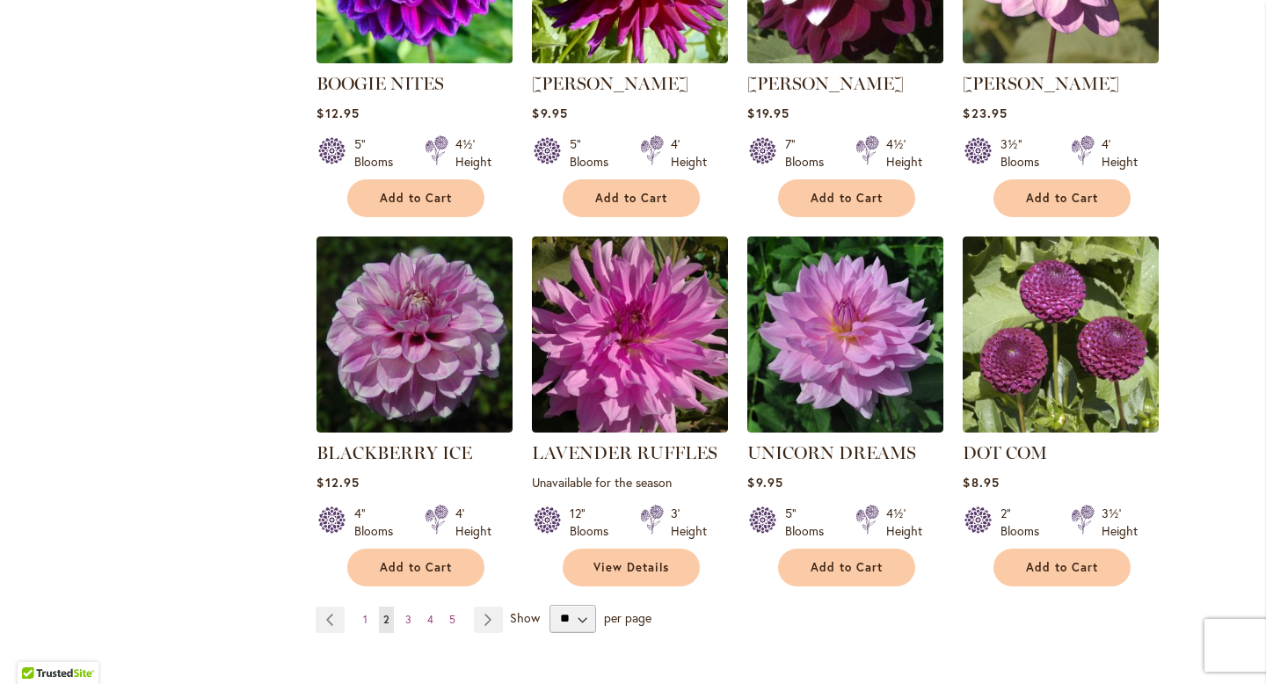
scroll to position [1538, 0]
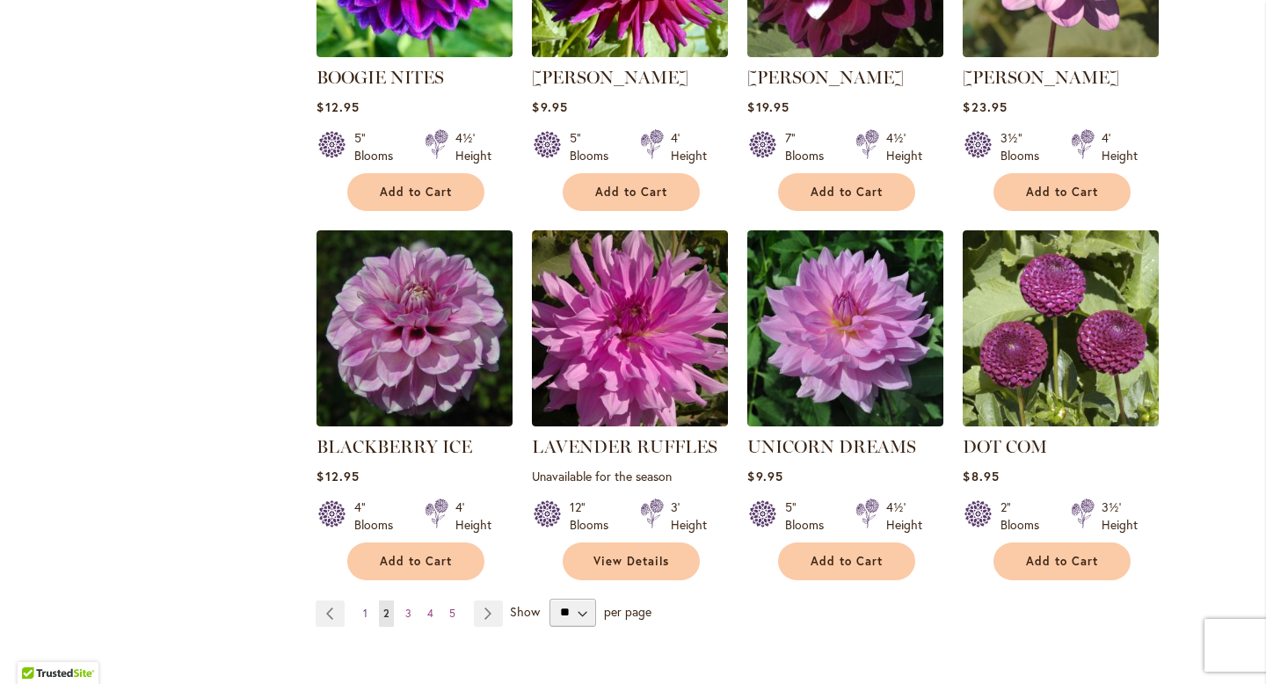
click at [367, 600] on link "Page 1" at bounding box center [365, 613] width 13 height 26
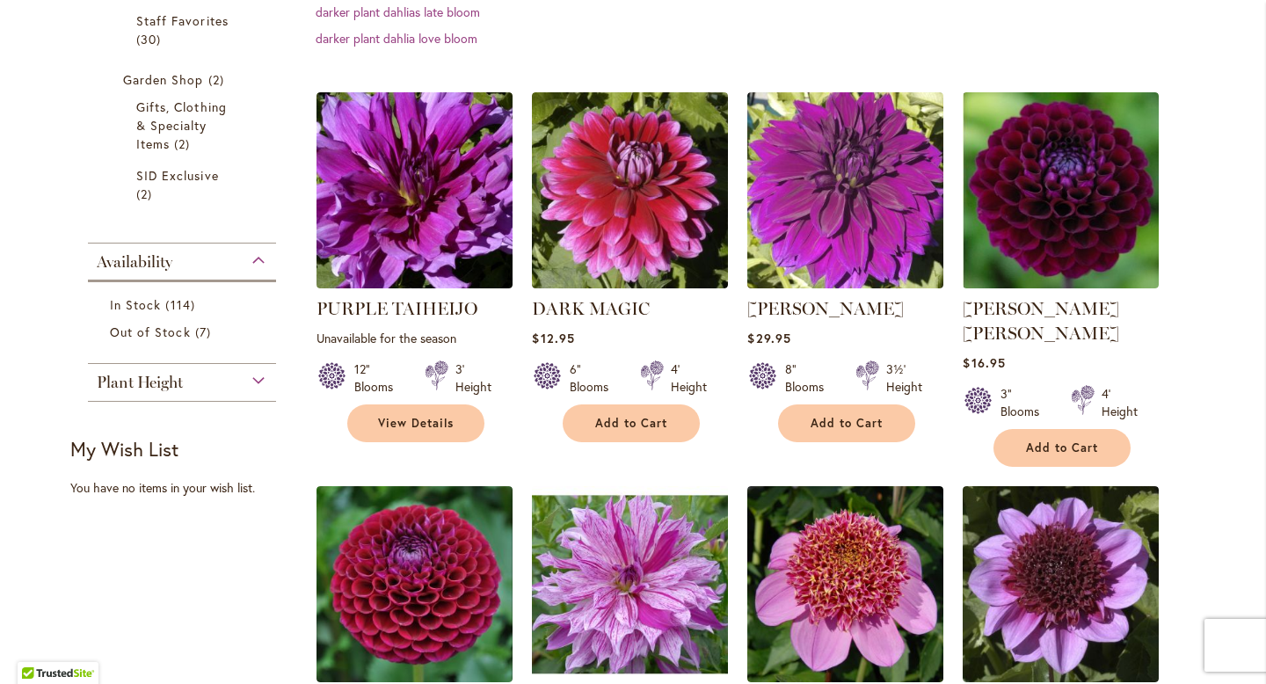
scroll to position [547, 0]
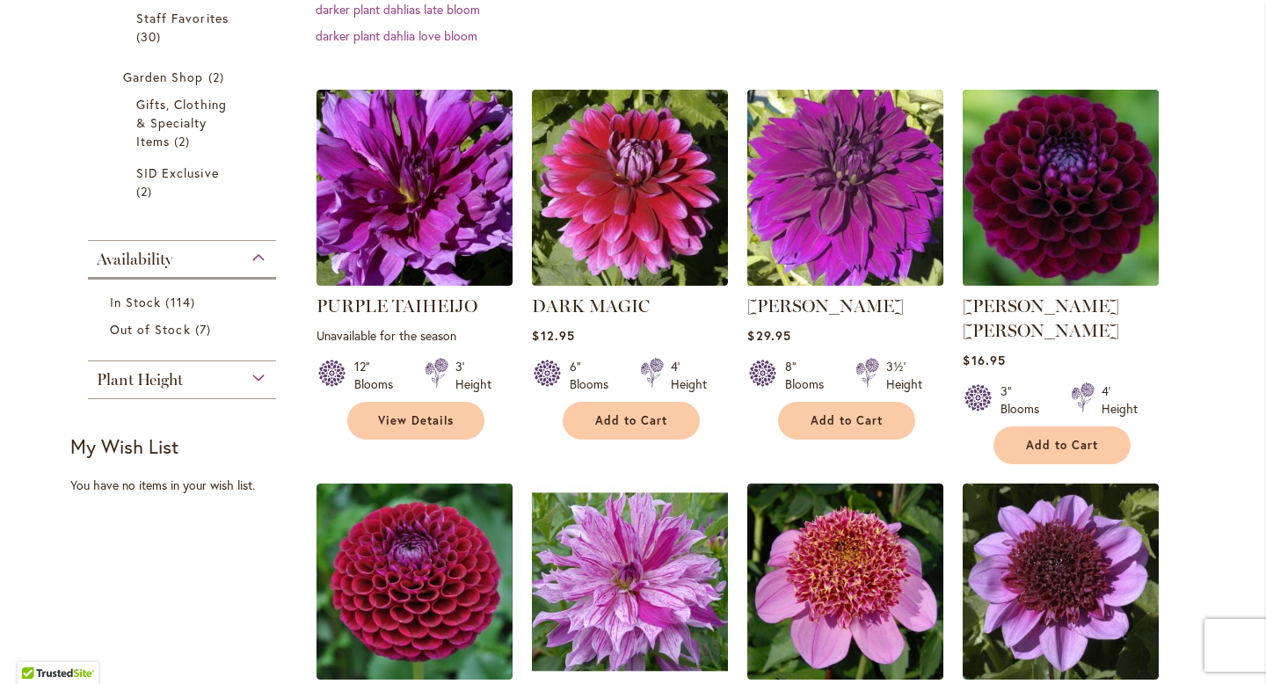
click at [1133, 196] on img at bounding box center [1061, 187] width 206 height 206
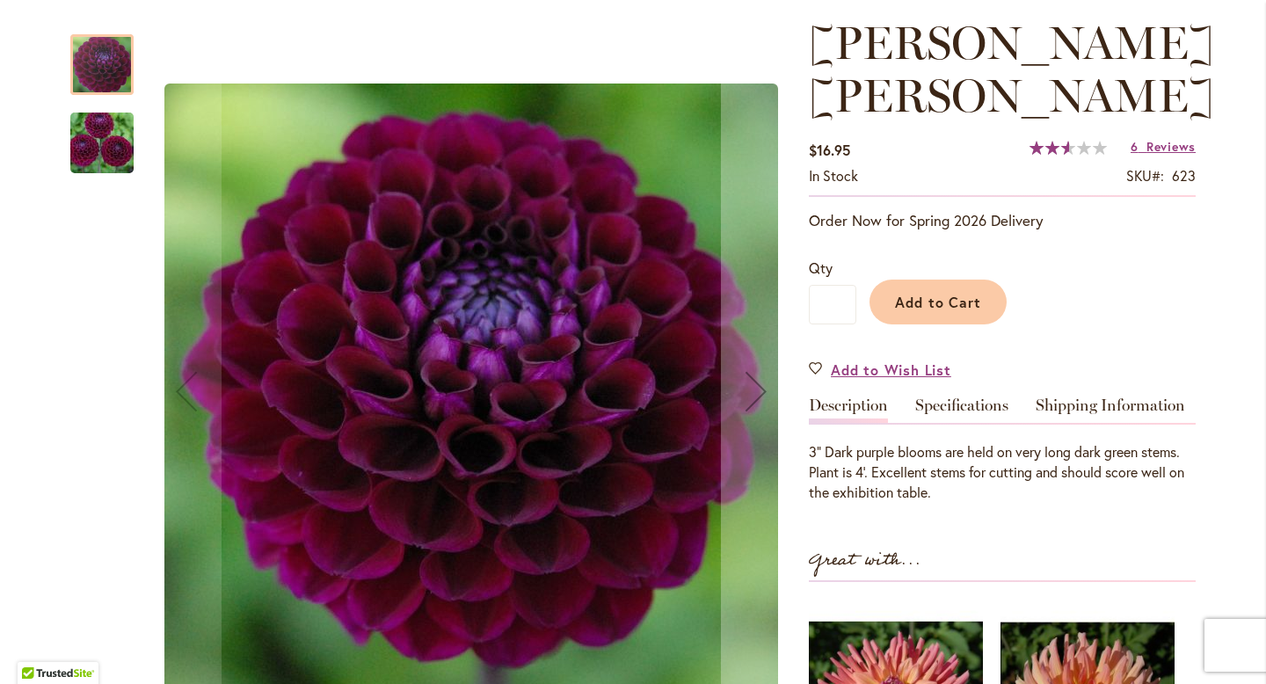
scroll to position [243, 0]
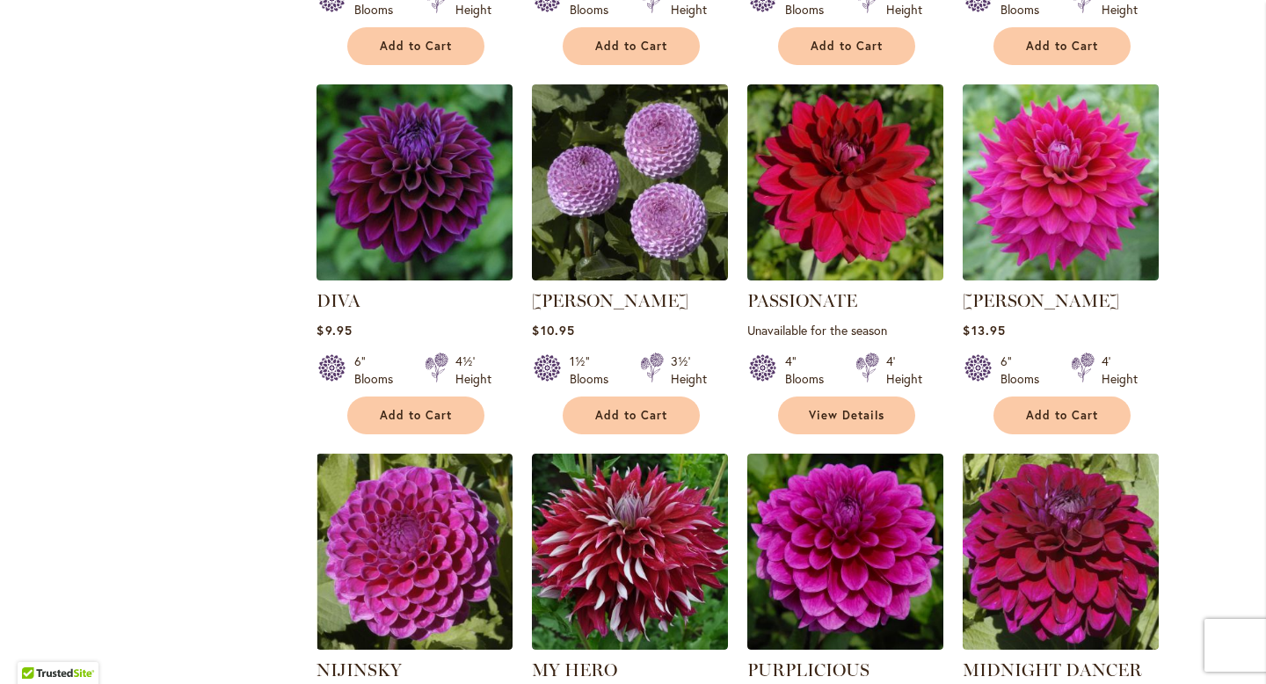
scroll to position [1331, 0]
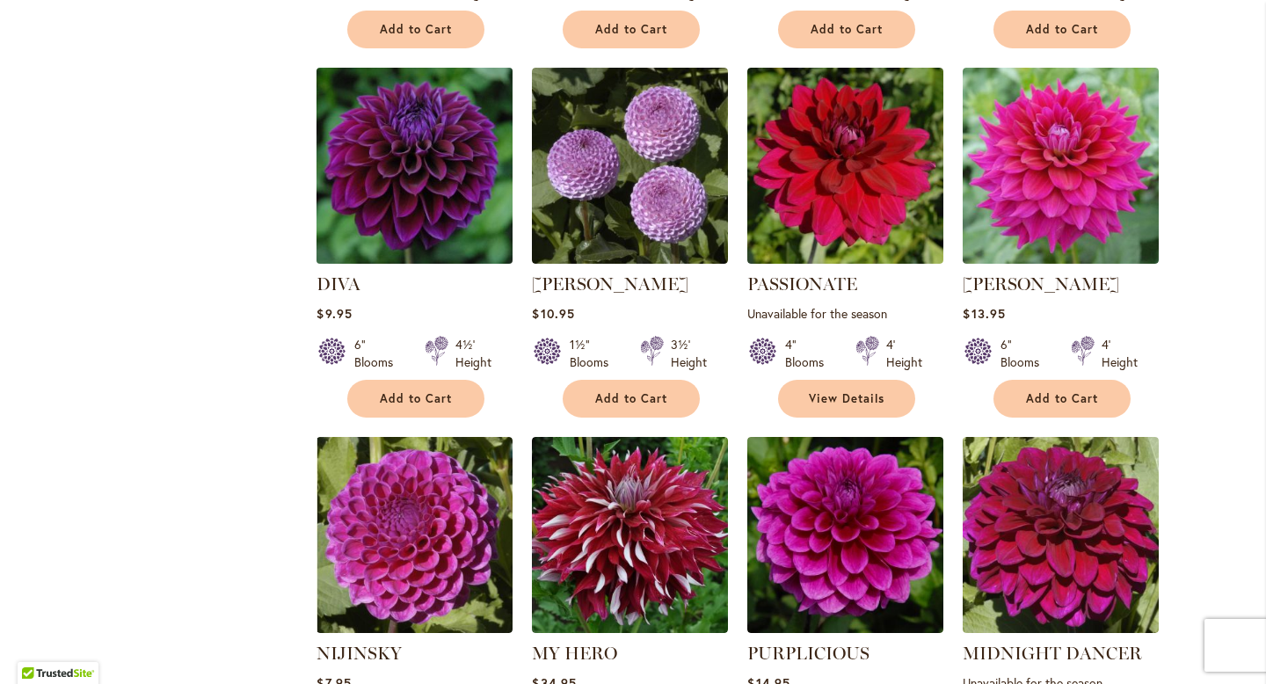
click at [458, 186] on img at bounding box center [415, 165] width 206 height 206
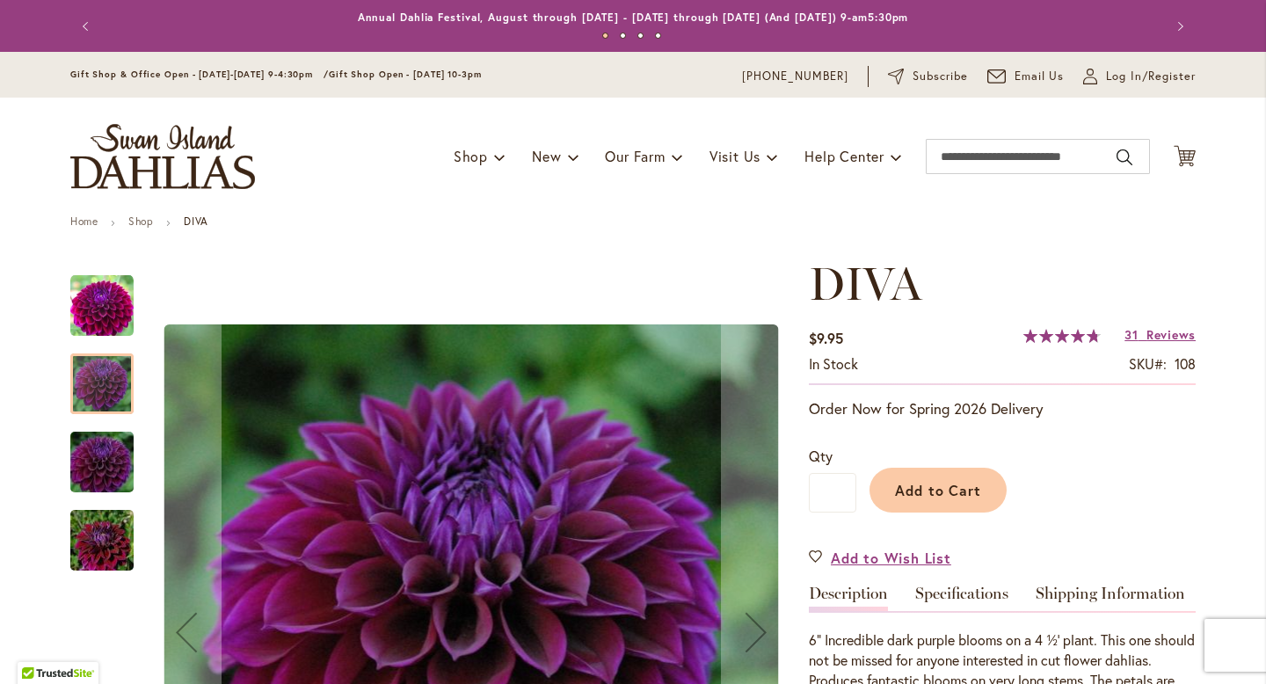
click at [112, 388] on div at bounding box center [101, 383] width 63 height 61
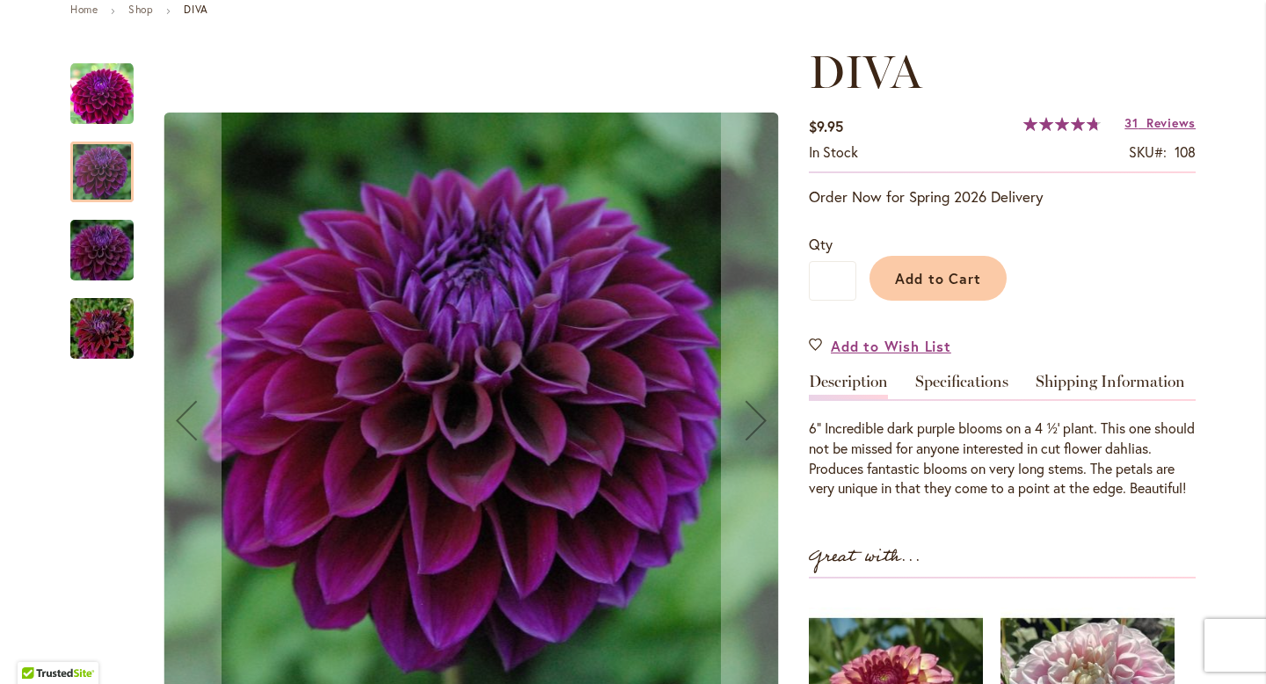
scroll to position [218, 0]
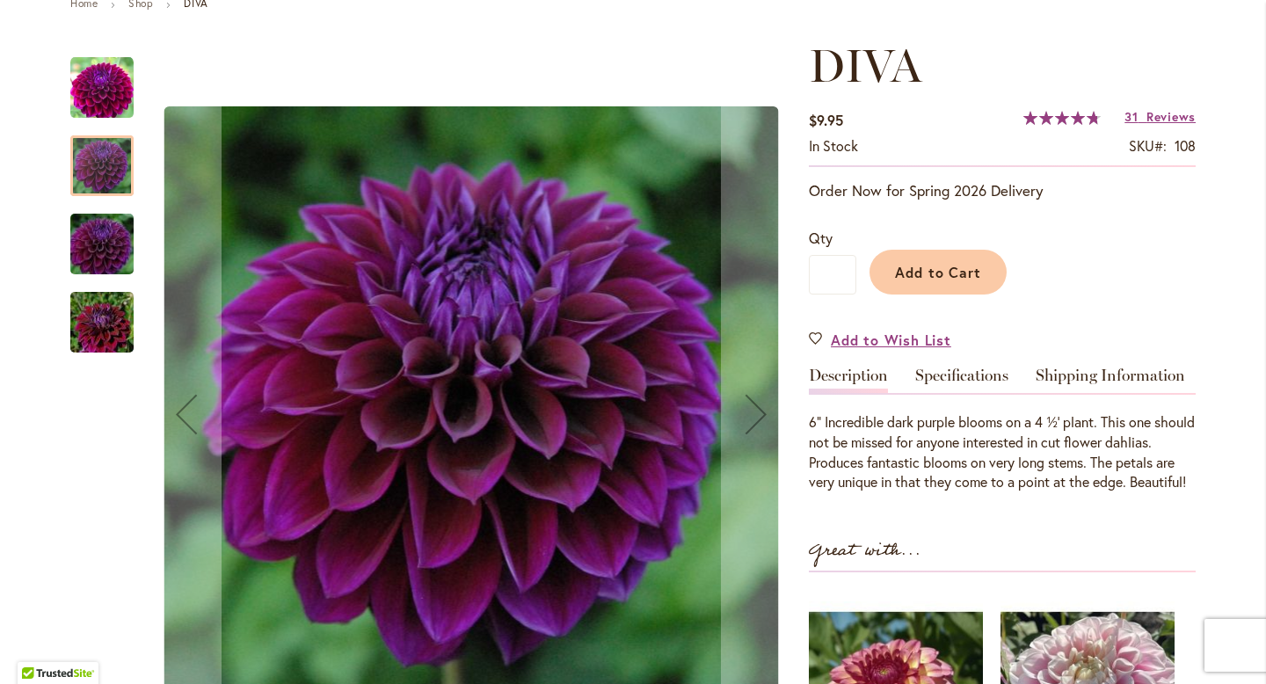
click at [108, 246] on img "Diva" at bounding box center [102, 244] width 127 height 84
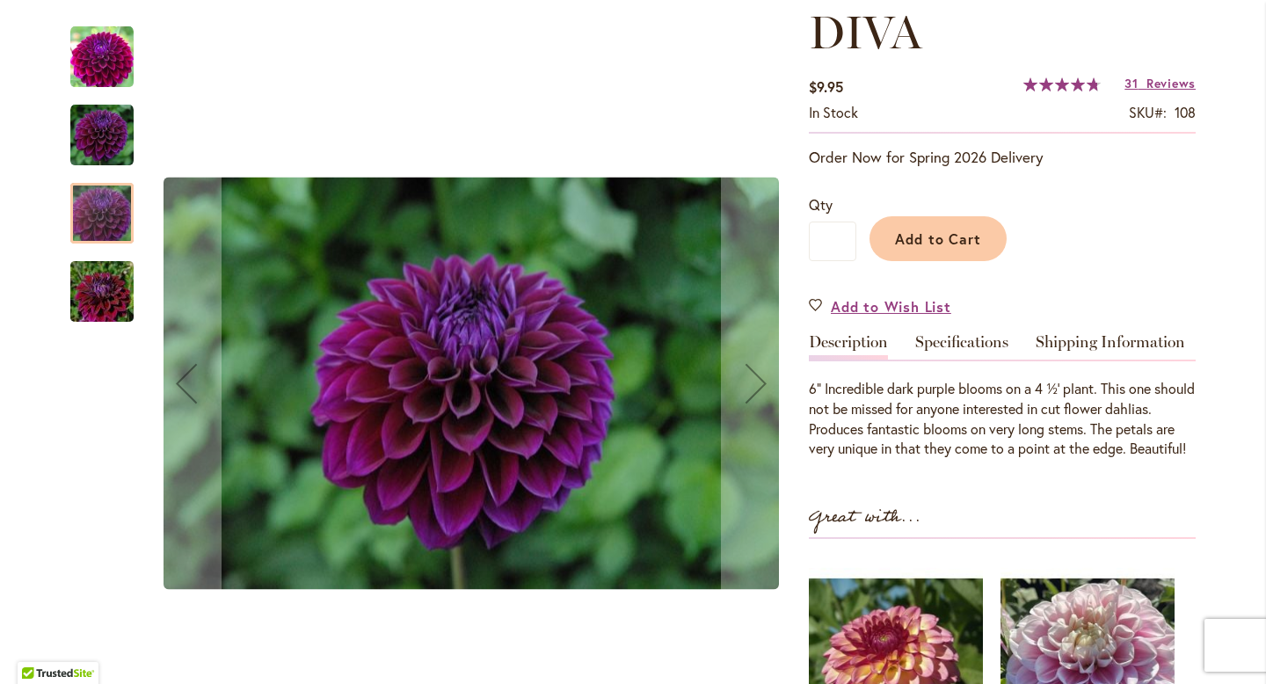
scroll to position [256, 0]
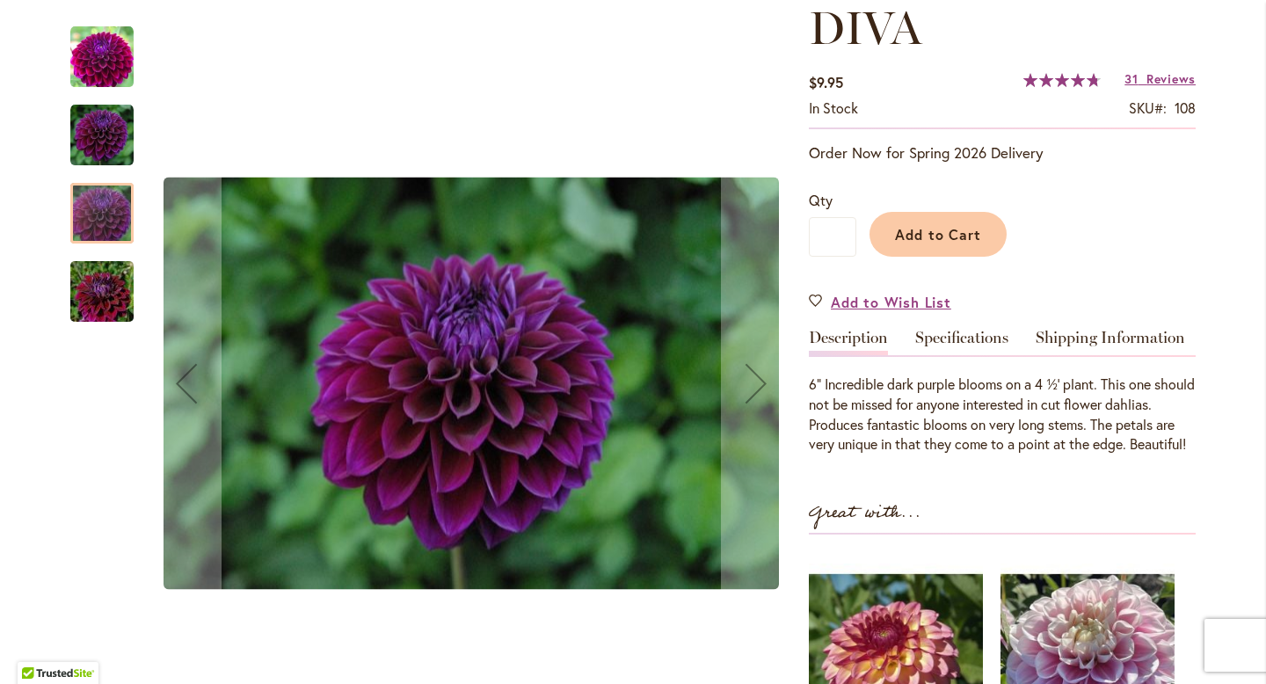
click at [107, 299] on img "Diva" at bounding box center [102, 292] width 127 height 84
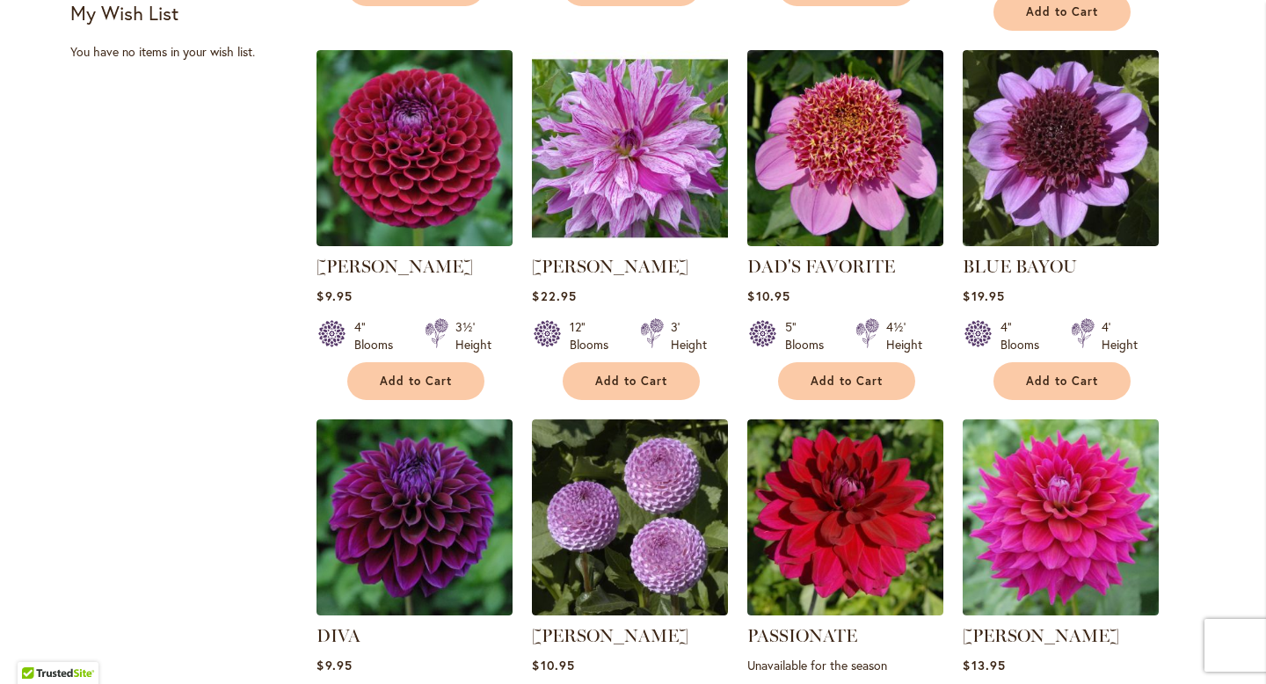
scroll to position [364, 0]
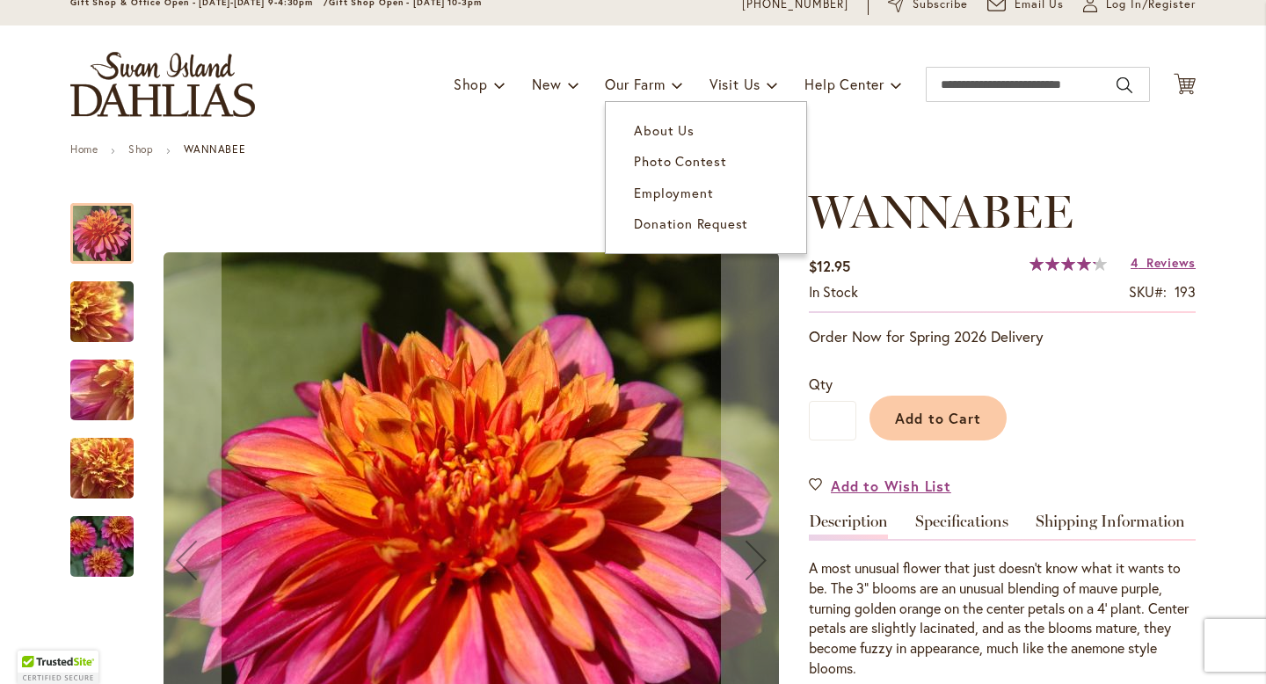
scroll to position [132, 0]
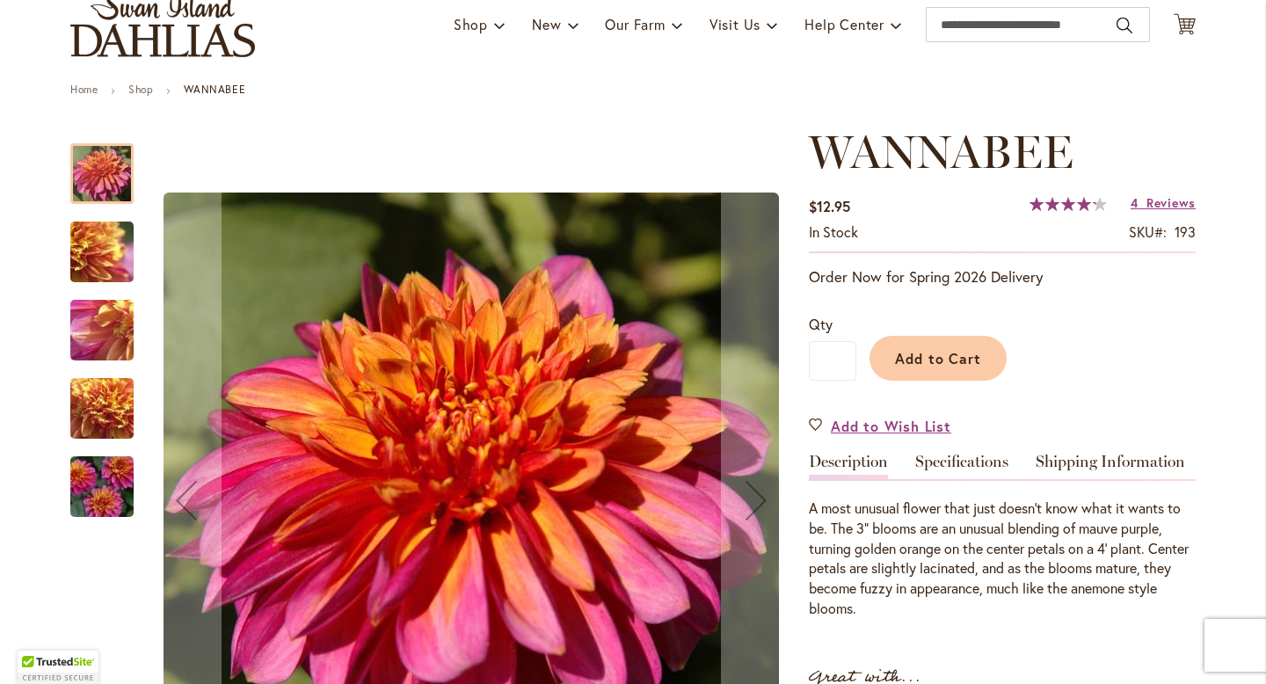
click at [105, 504] on img "WANNABEE" at bounding box center [102, 487] width 127 height 84
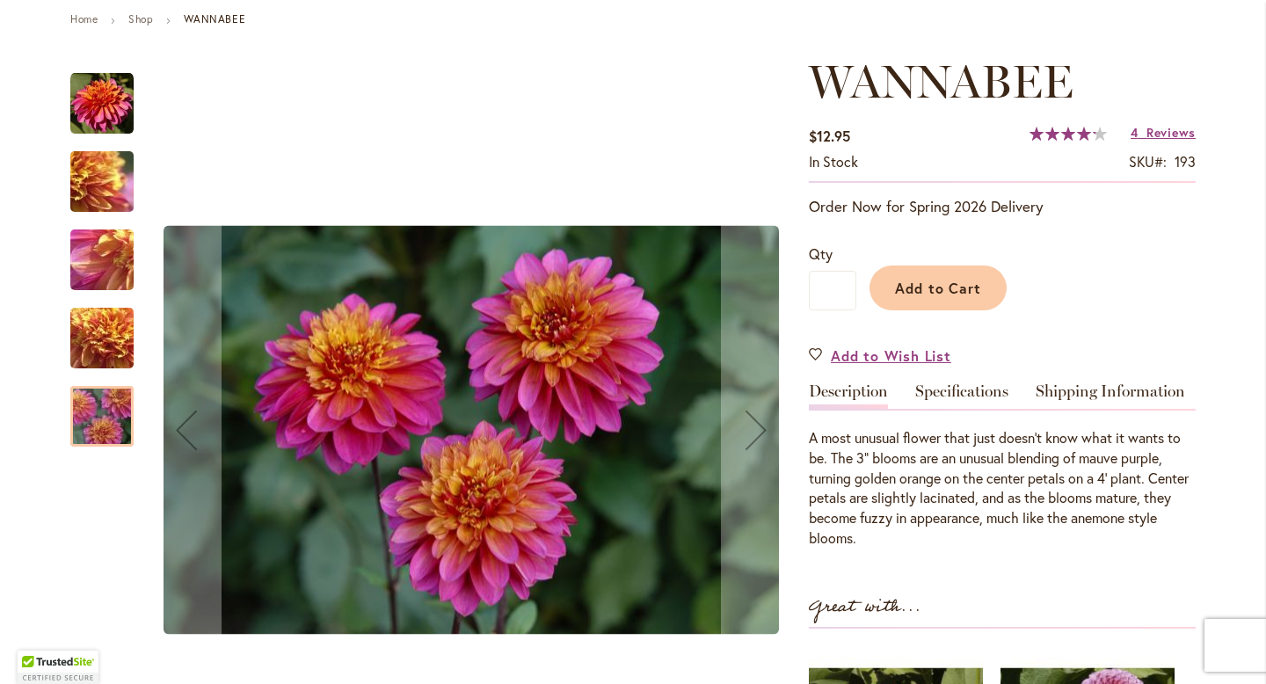
scroll to position [203, 0]
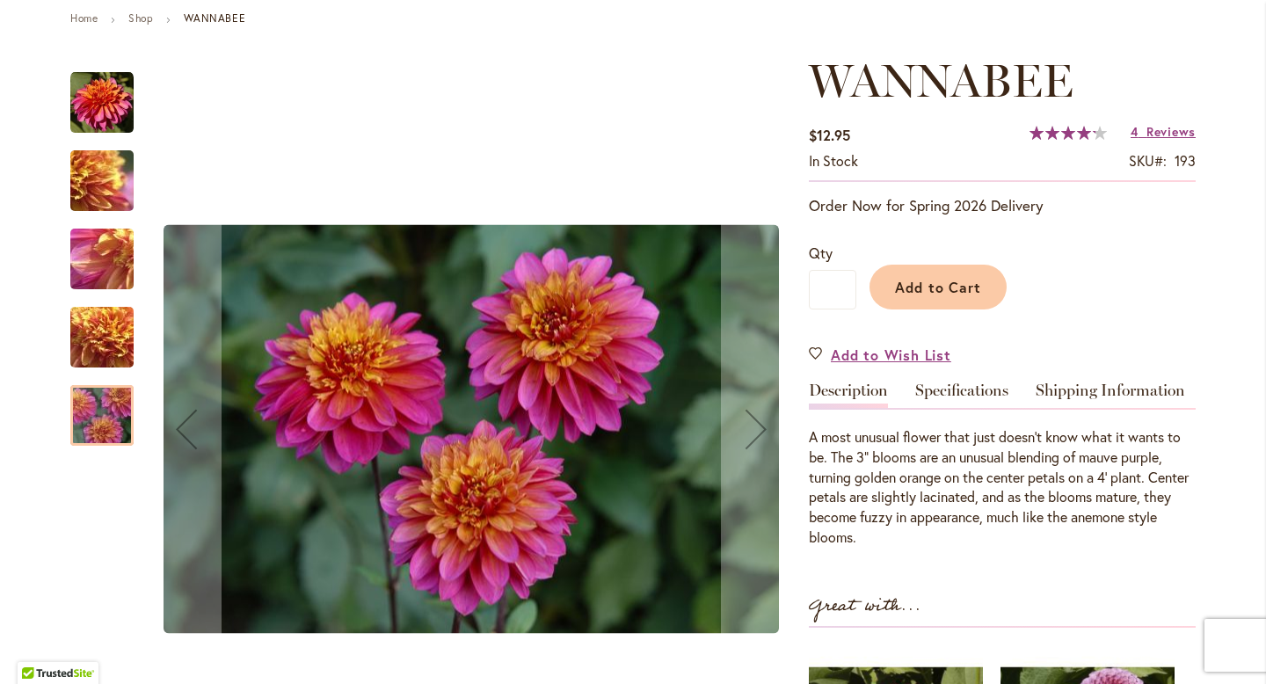
click at [99, 318] on img "WANNABEE" at bounding box center [102, 337] width 127 height 95
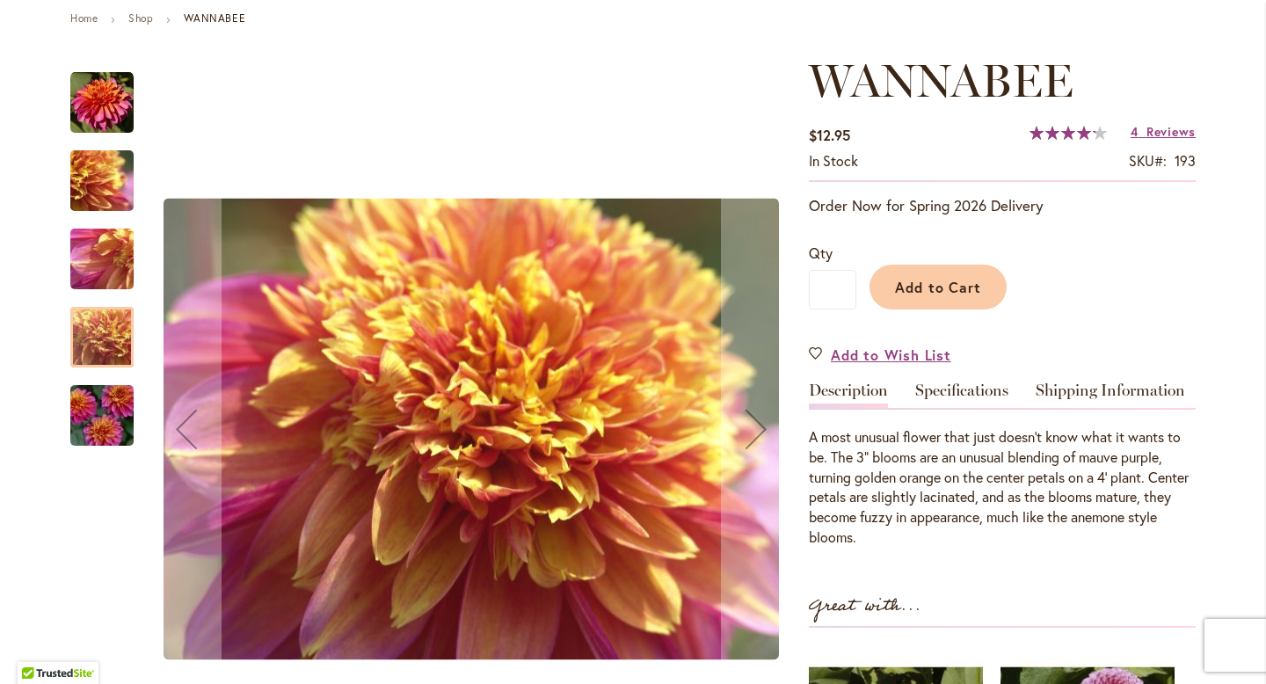
click at [105, 263] on img "WANNABEE" at bounding box center [102, 259] width 127 height 95
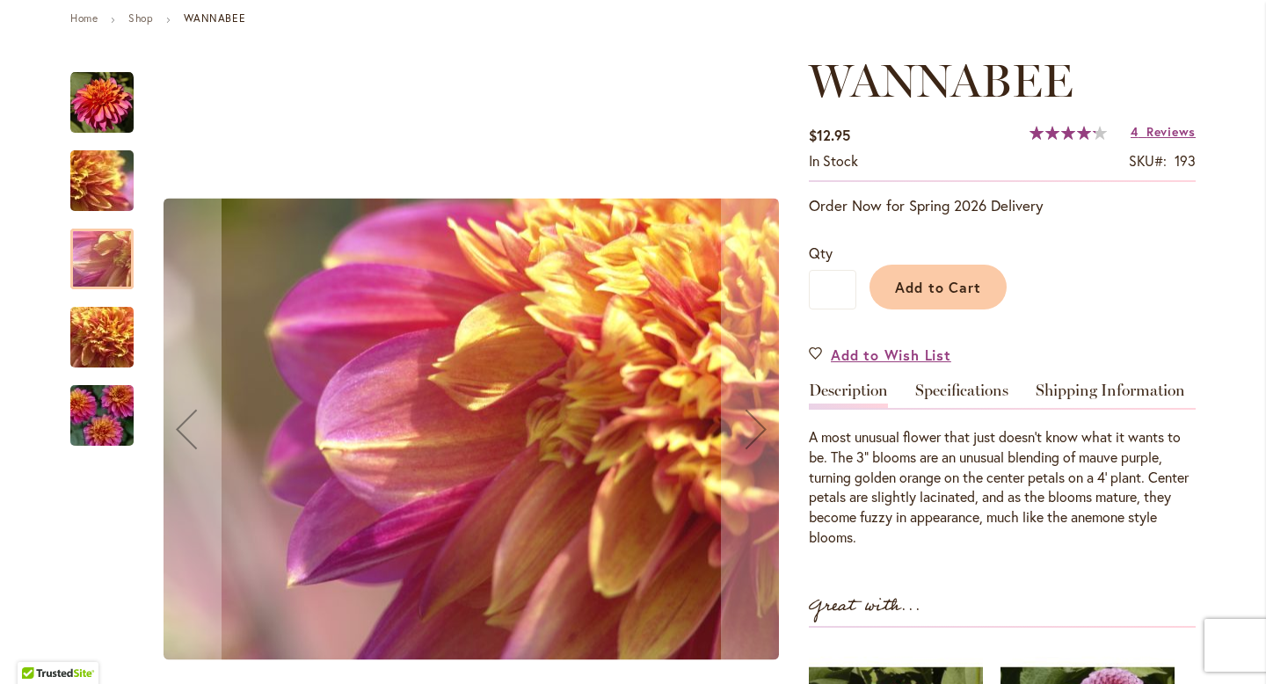
click at [110, 174] on img "WANNABEE" at bounding box center [102, 181] width 127 height 95
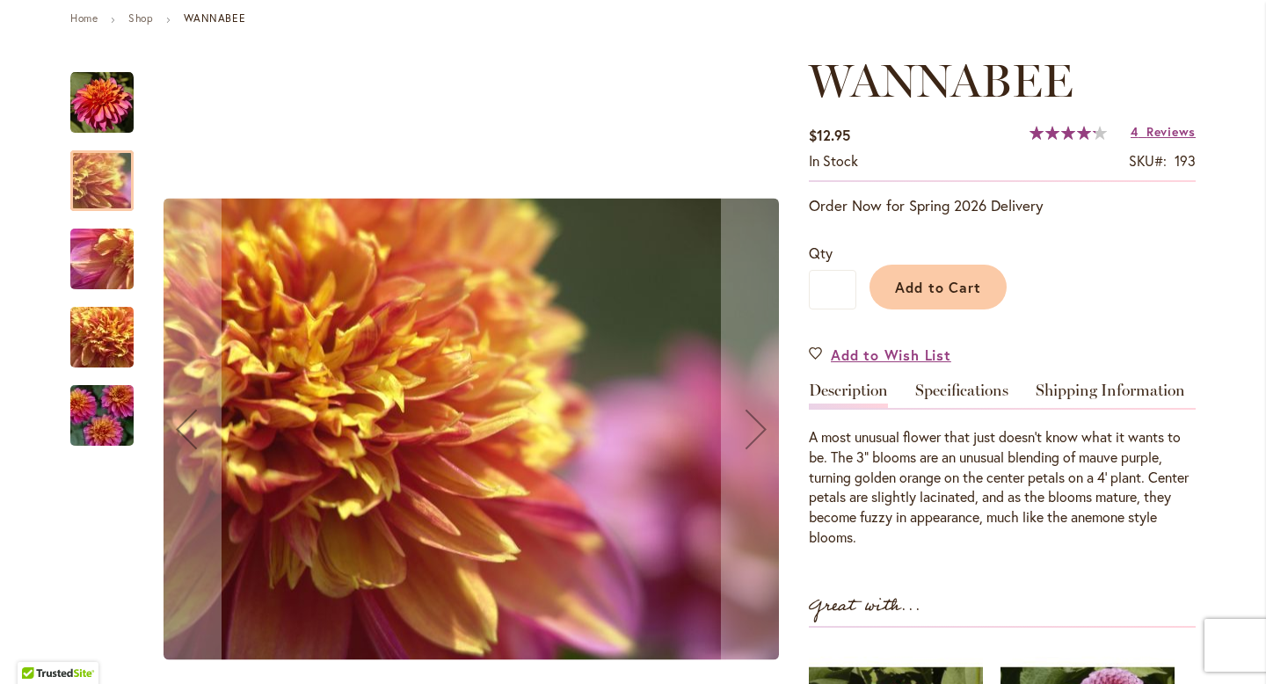
click at [110, 121] on img "WANNABEE" at bounding box center [101, 102] width 63 height 63
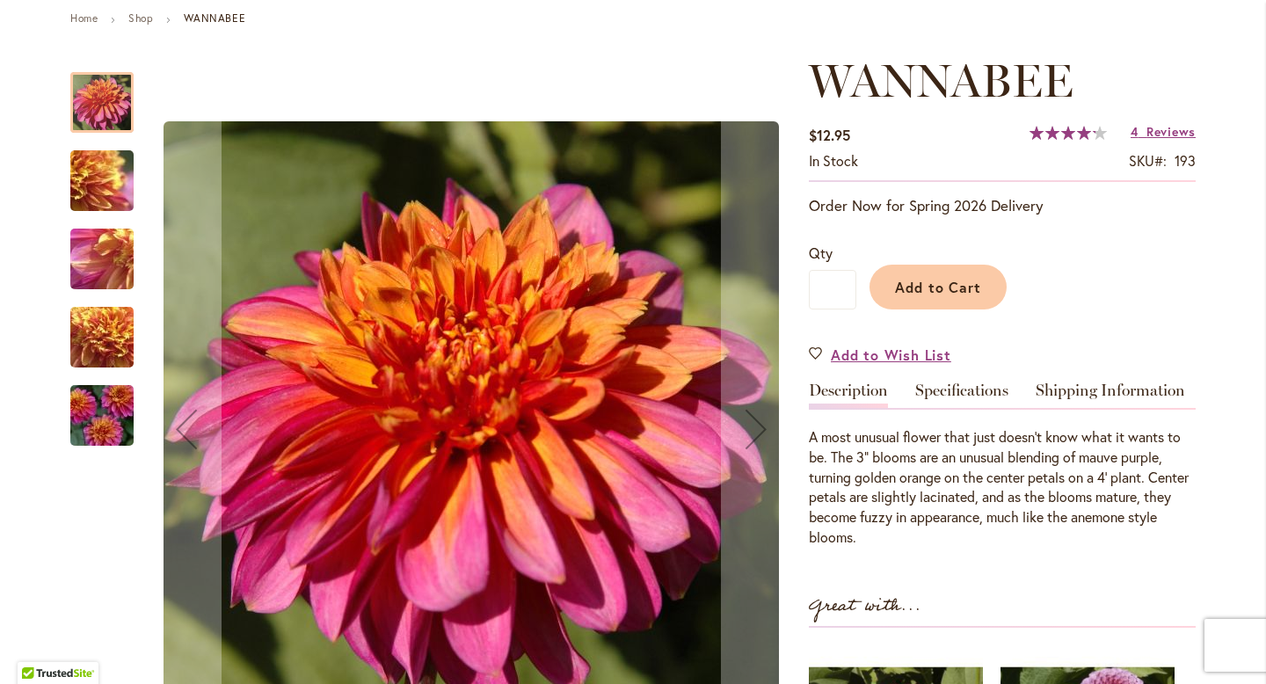
click at [112, 414] on img "WANNABEE" at bounding box center [102, 416] width 127 height 84
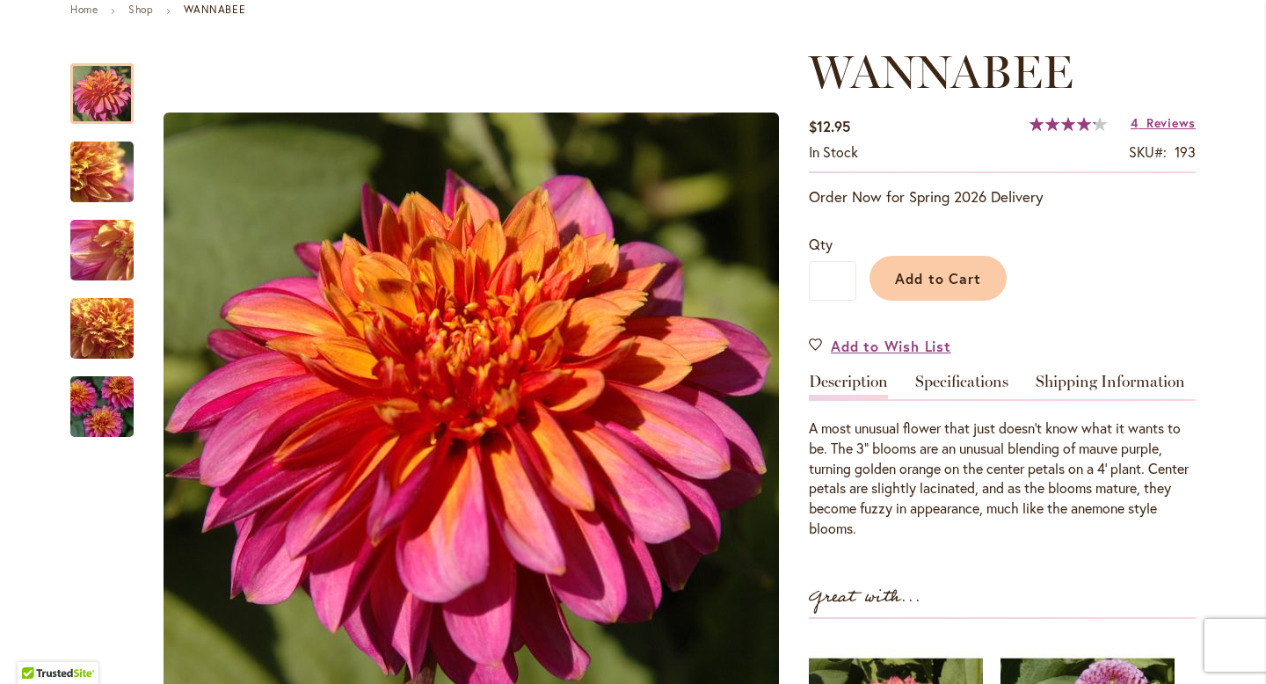
scroll to position [195, 0]
